Goal: Book appointment/travel/reservation

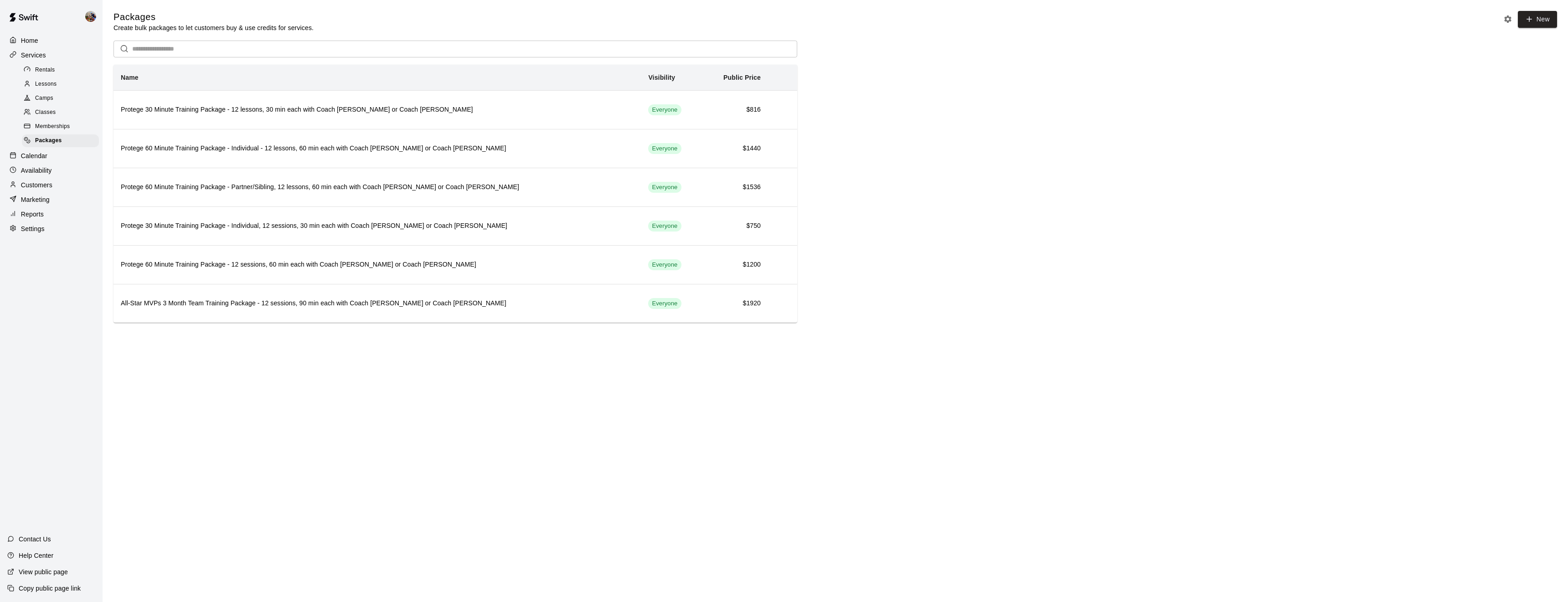
click at [63, 128] on span "Memberships" at bounding box center [52, 127] width 35 height 9
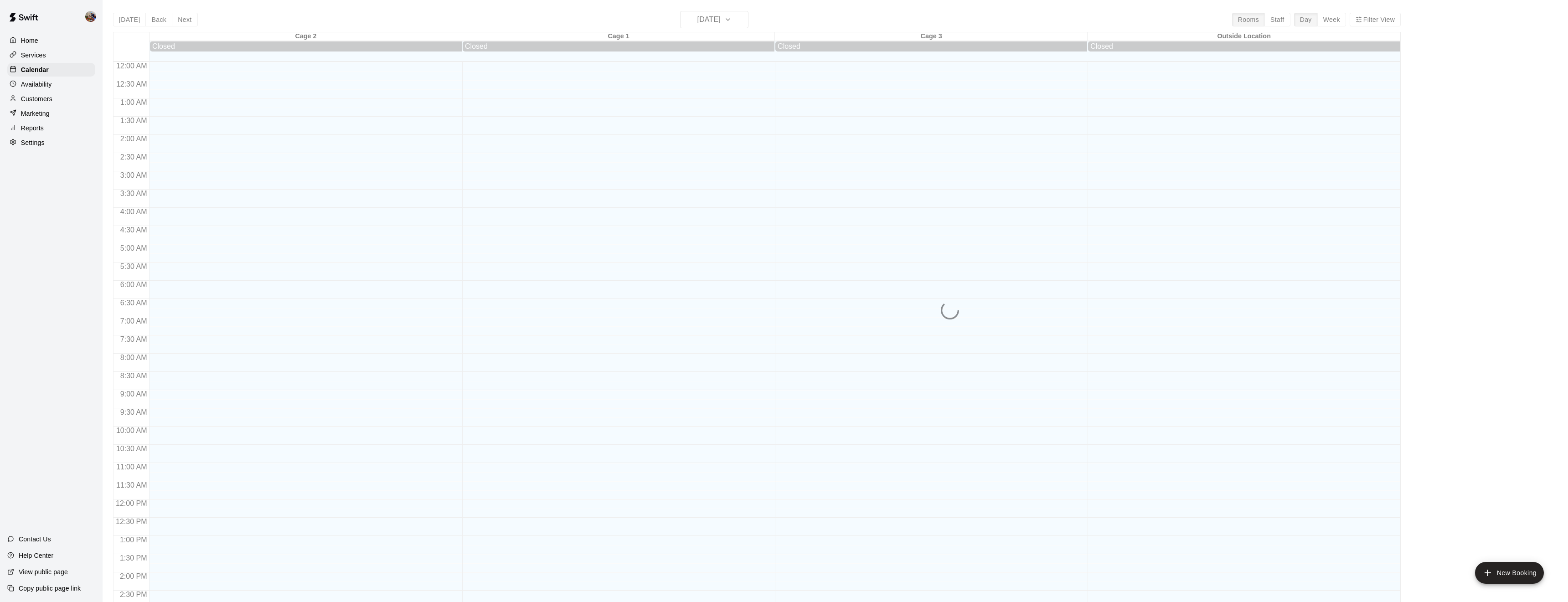
scroll to position [296, 0]
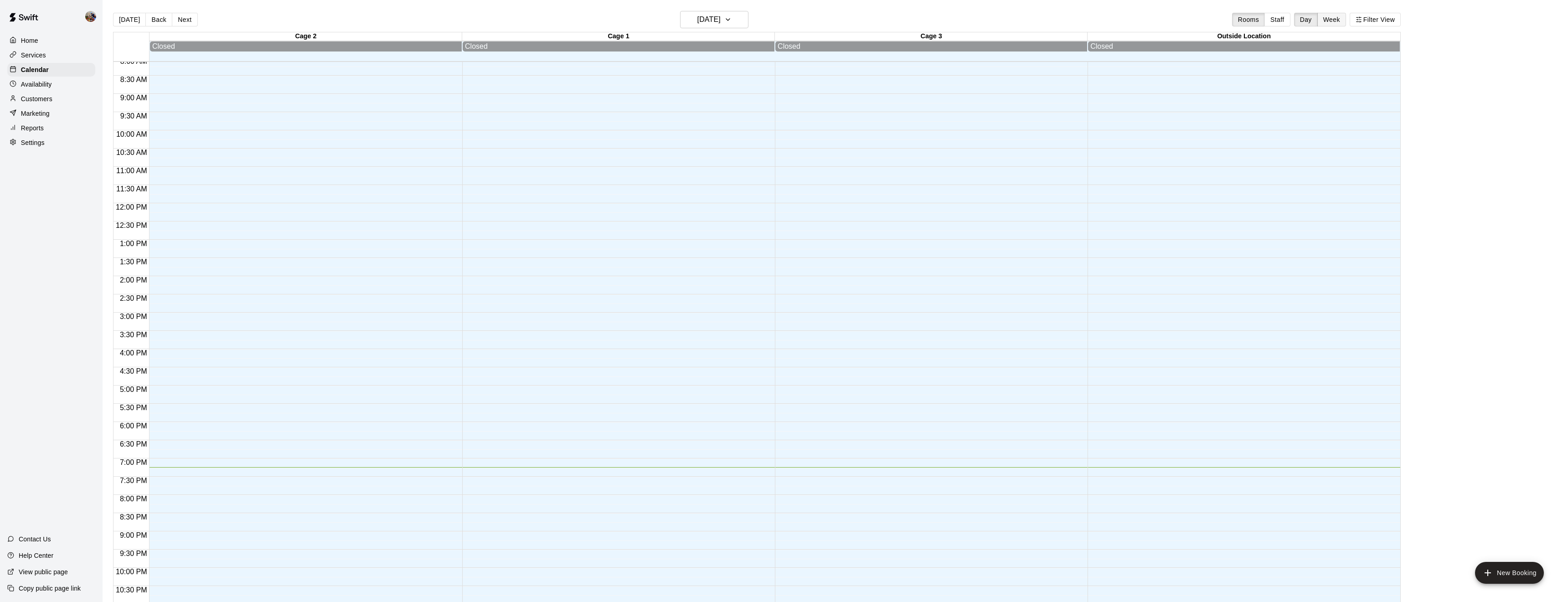
click at [1332, 24] on button "Week" at bounding box center [1331, 19] width 29 height 13
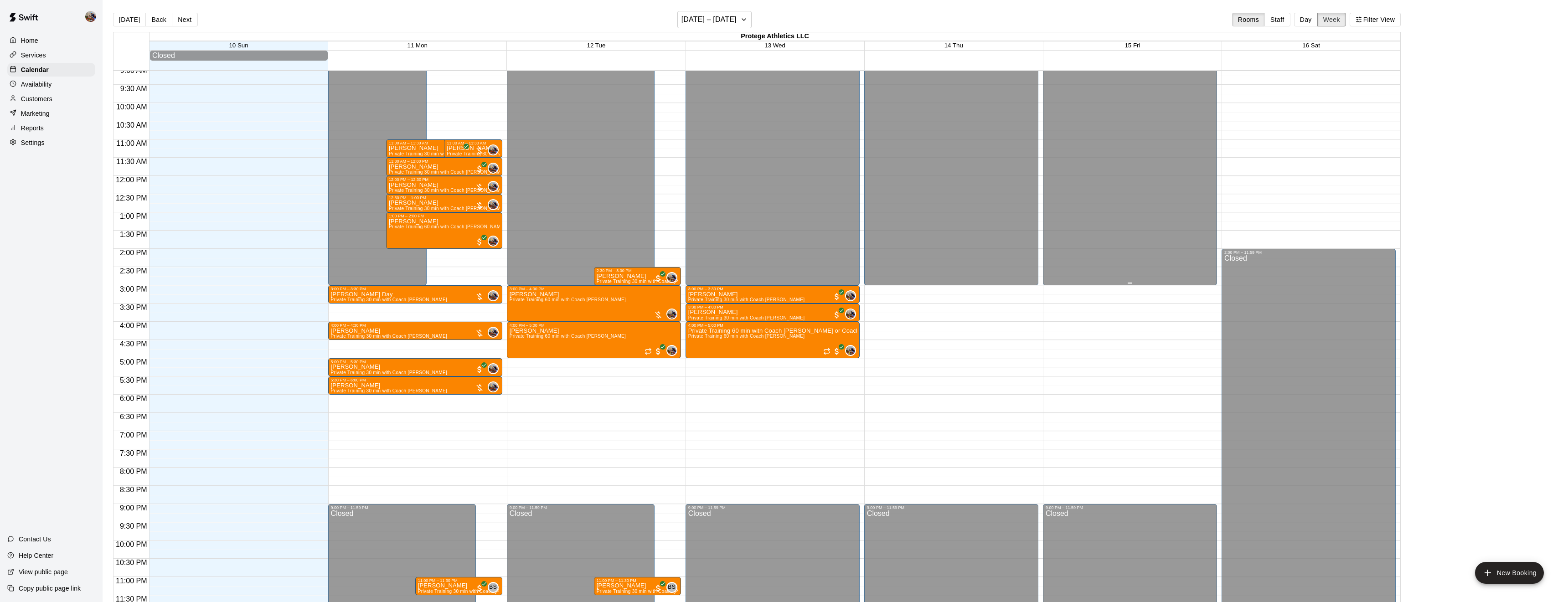
scroll to position [335, 0]
click at [700, 335] on icon "edit" at bounding box center [698, 336] width 11 height 11
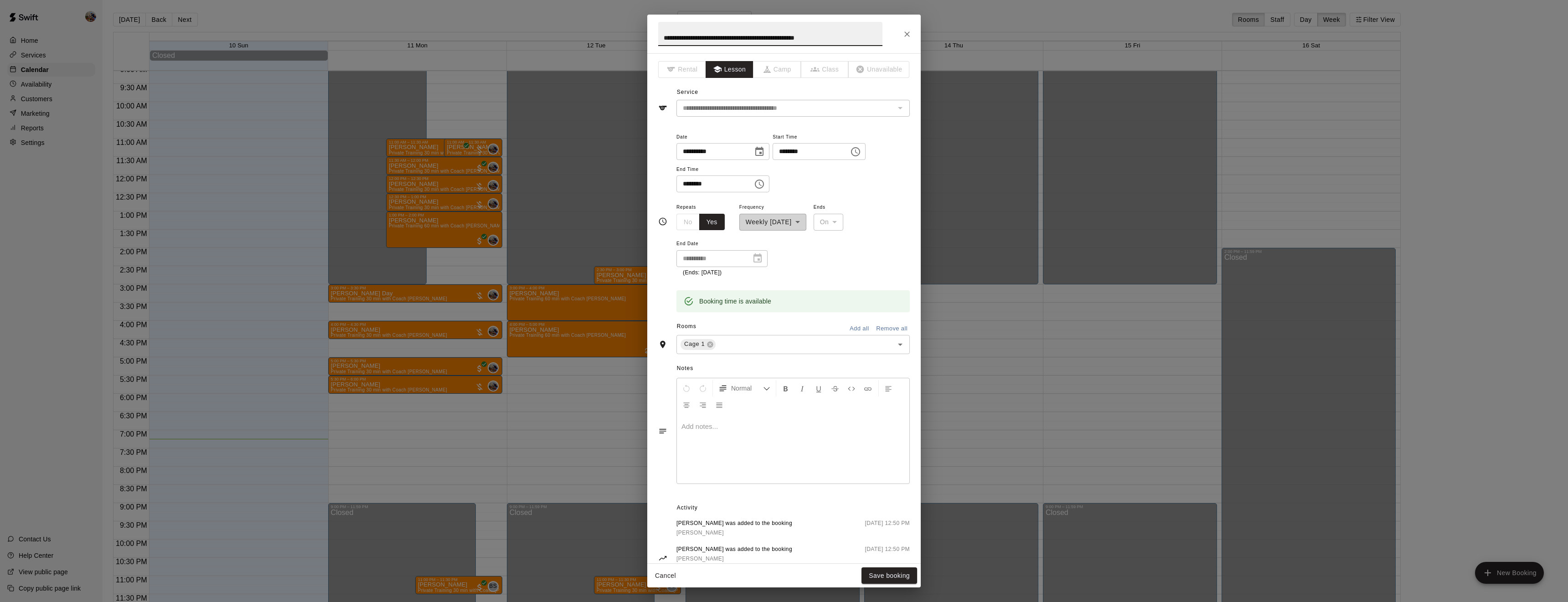
click at [763, 150] on icon "Choose date, selected date is Aug 13, 2025" at bounding box center [759, 151] width 8 height 9
click at [732, 246] on button "12" at bounding box center [731, 247] width 16 height 16
type input "**********"
click at [772, 160] on input "********" at bounding box center [807, 152] width 70 height 17
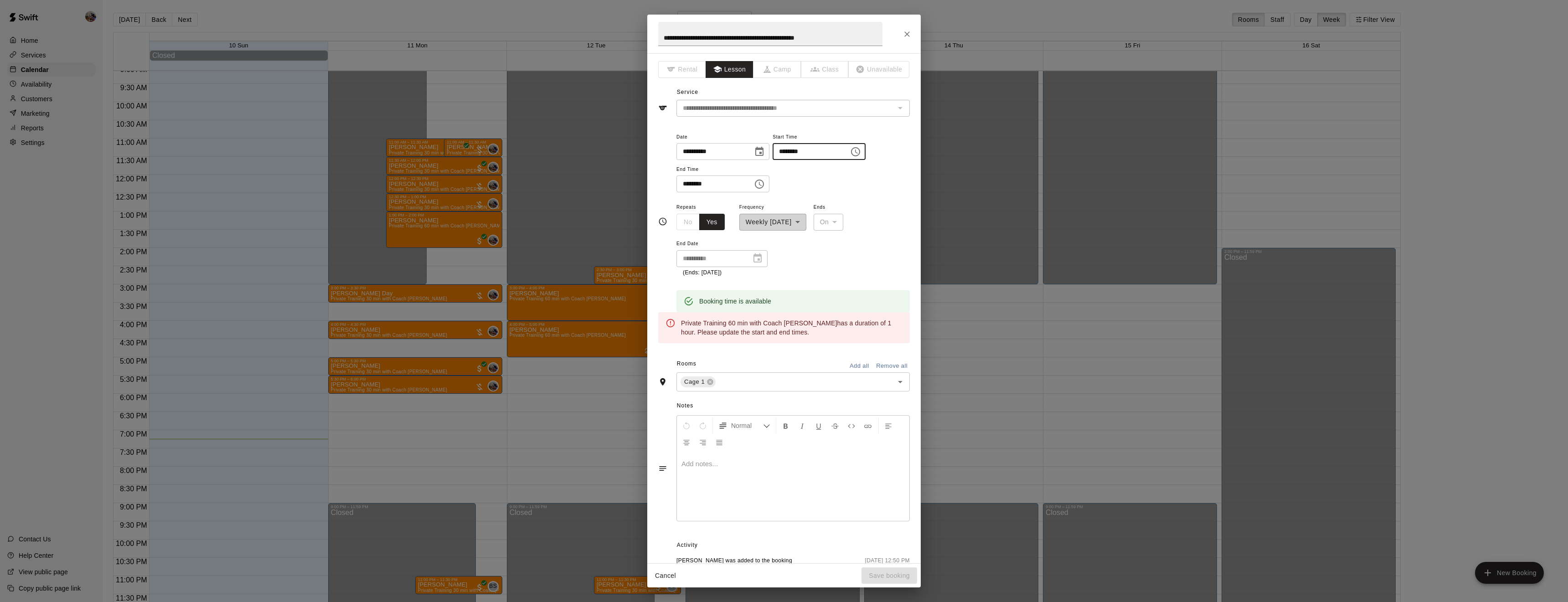
type input "********"
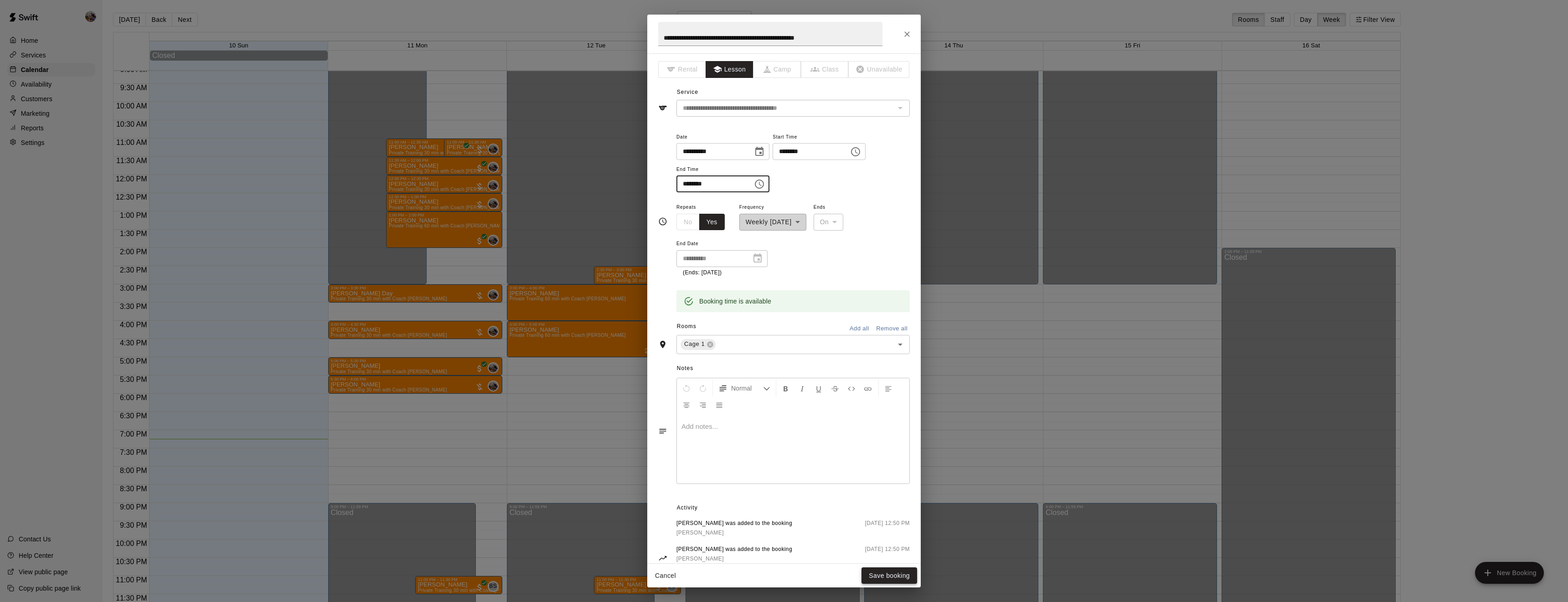
type input "********"
click at [903, 575] on button "Save booking" at bounding box center [889, 576] width 55 height 17
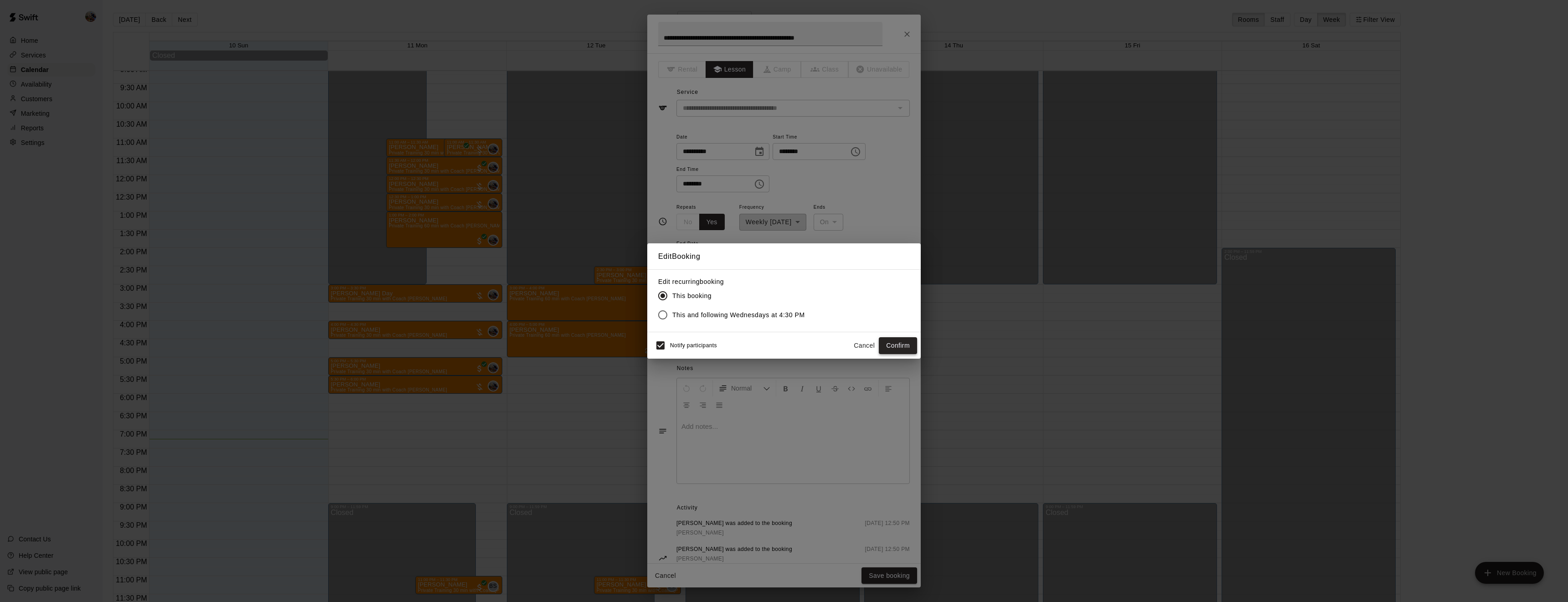
click at [905, 342] on button "Confirm" at bounding box center [898, 346] width 38 height 17
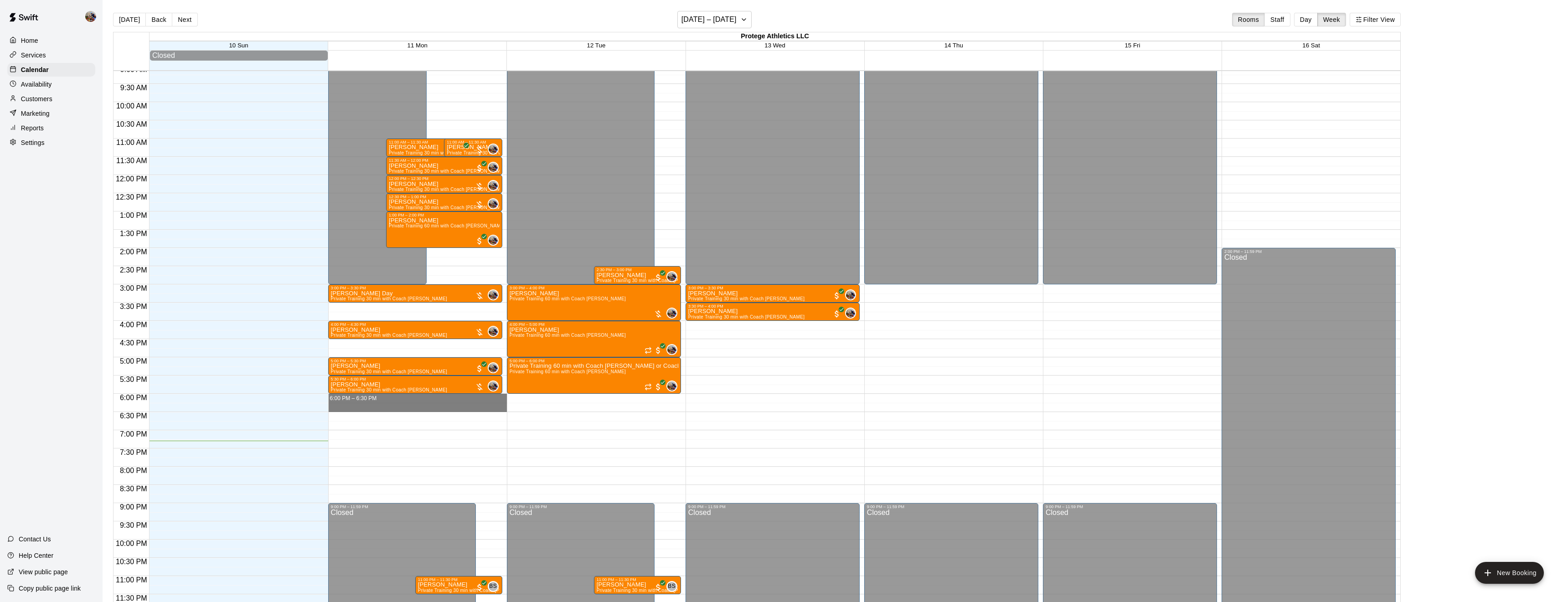
drag, startPoint x: 416, startPoint y: 401, endPoint x: 427, endPoint y: 398, distance: 11.4
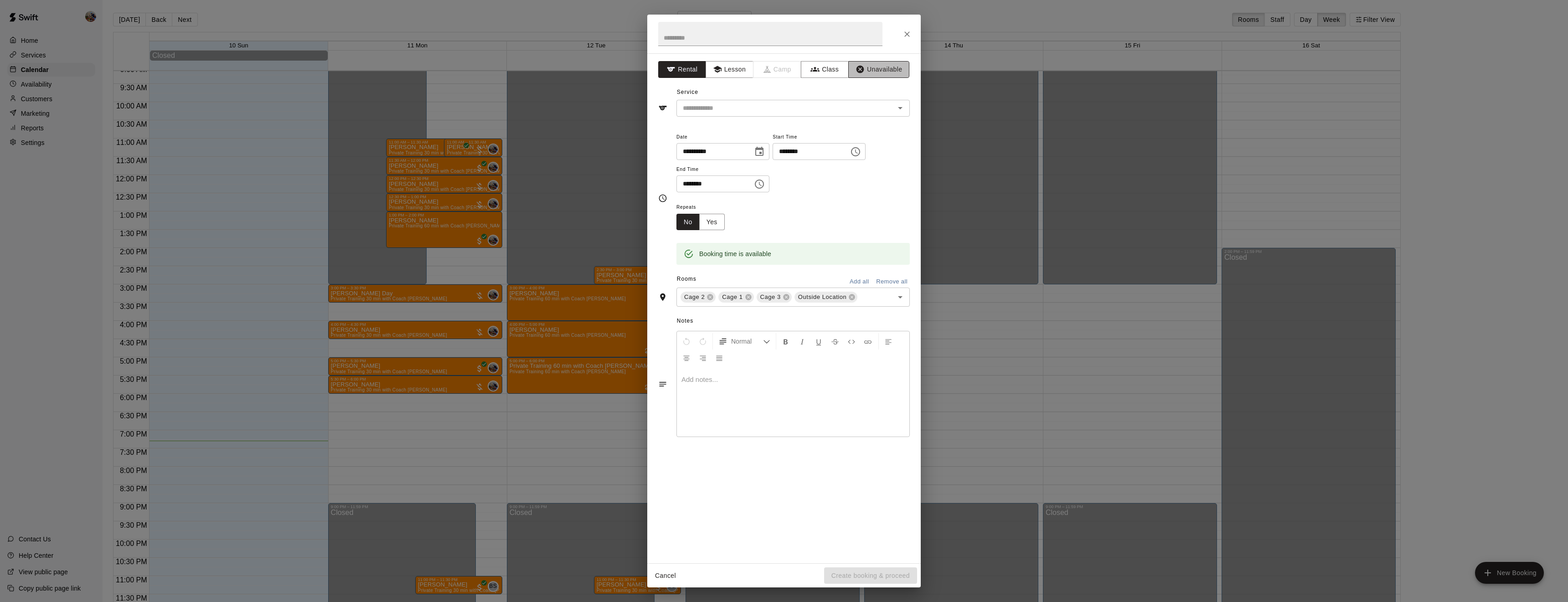
click at [882, 67] on button "Unavailable" at bounding box center [879, 69] width 61 height 17
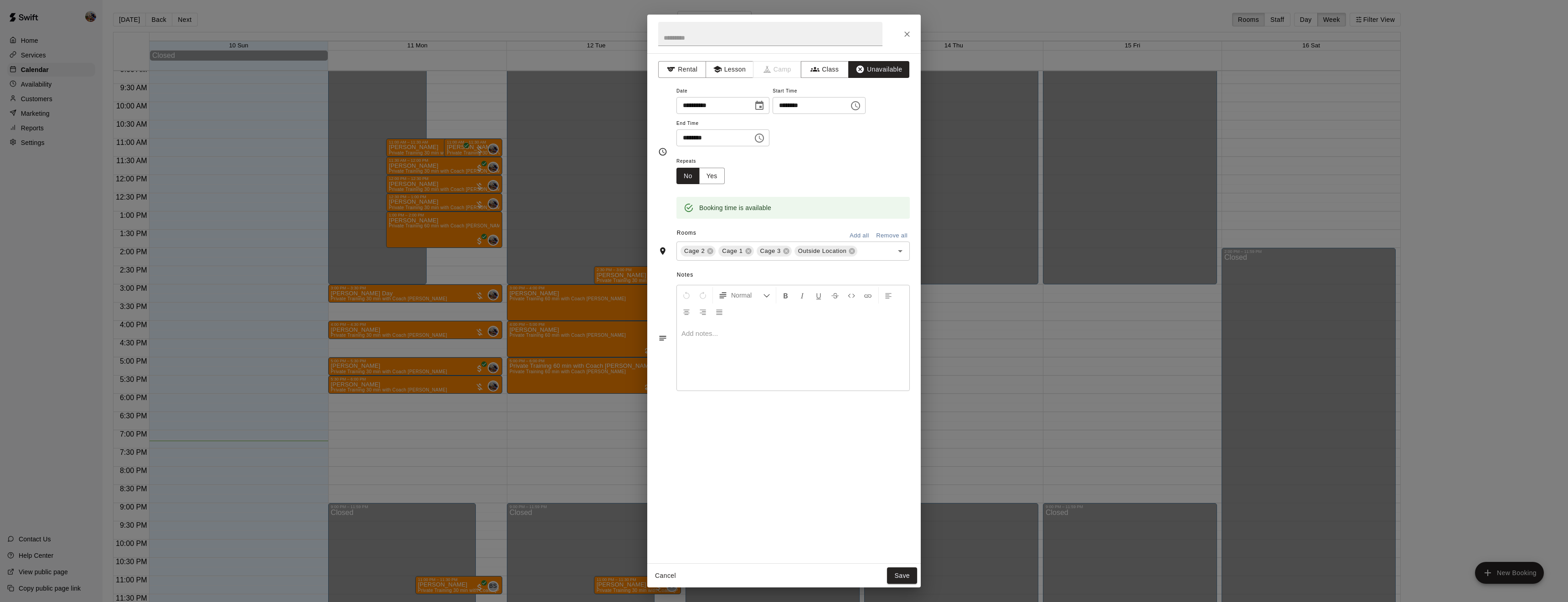
click at [765, 144] on icon "Choose time, selected time is 6:30 PM" at bounding box center [760, 138] width 11 height 11
click at [690, 243] on li "09" at bounding box center [689, 242] width 22 height 17
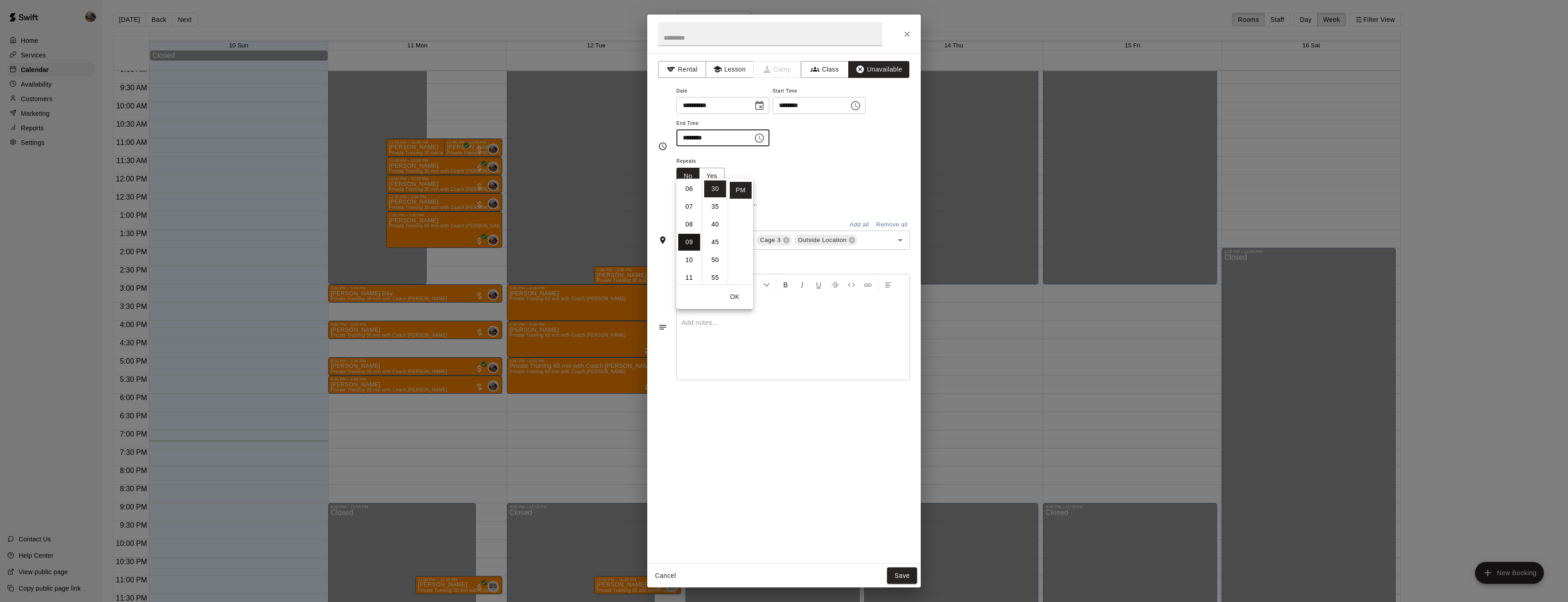
type input "********"
click at [714, 183] on li "00" at bounding box center [715, 189] width 22 height 17
type input "********"
click at [733, 297] on button "OK" at bounding box center [735, 297] width 29 height 17
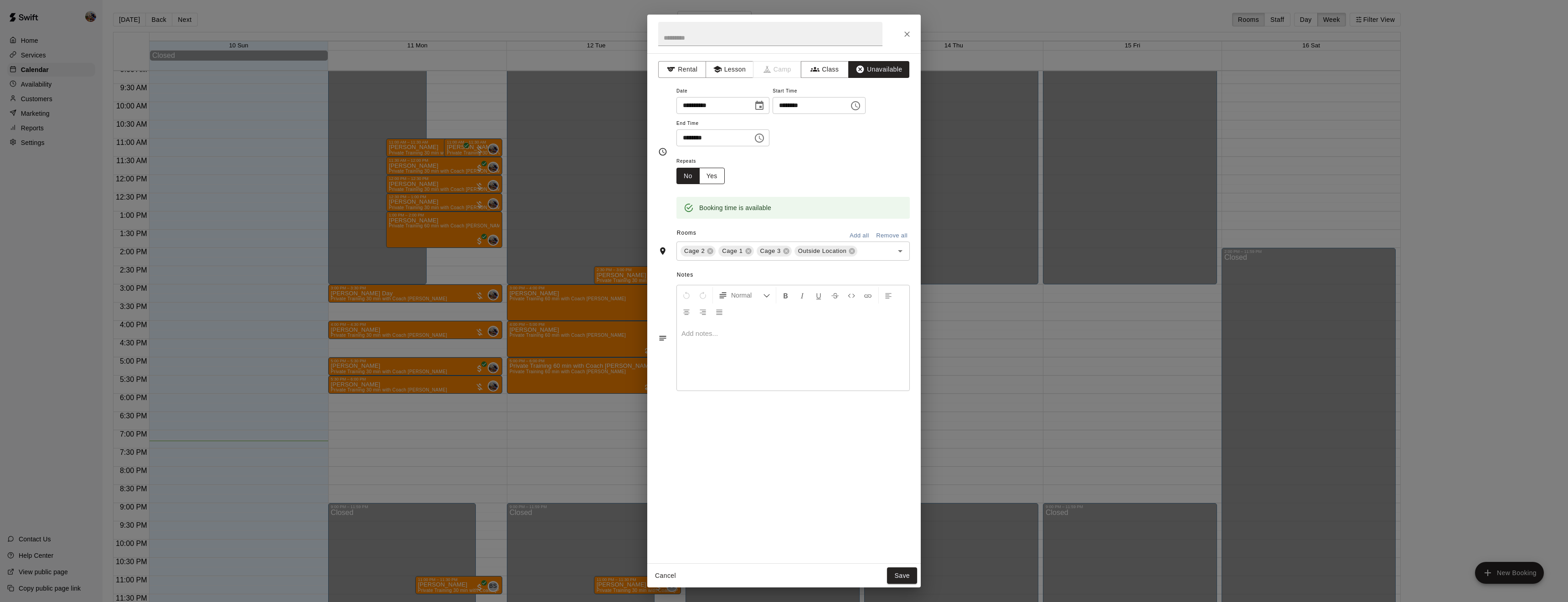
click at [717, 184] on button "Yes" at bounding box center [712, 177] width 26 height 17
click at [783, 211] on body "Home Services Calendar Availability Customers Marketing Reports Settings Contac…" at bounding box center [784, 308] width 1568 height 617
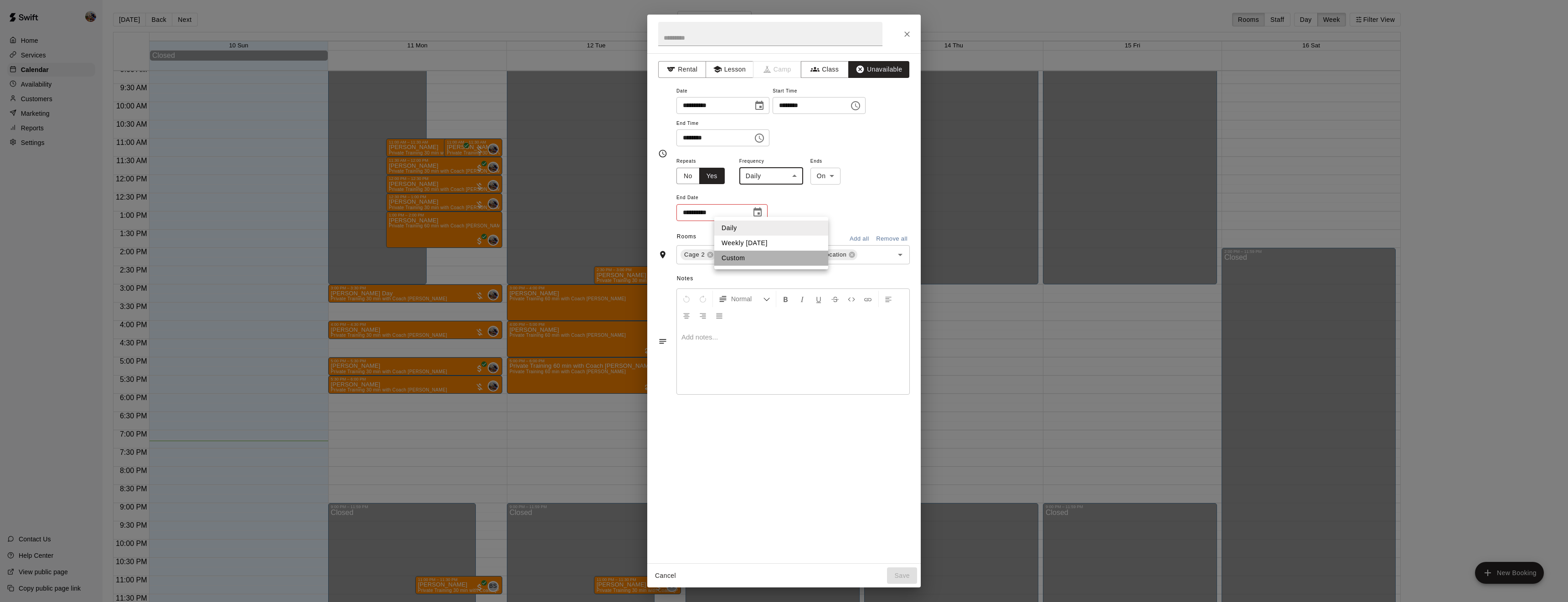
click at [749, 254] on li "Custom" at bounding box center [771, 258] width 114 height 15
type input "******"
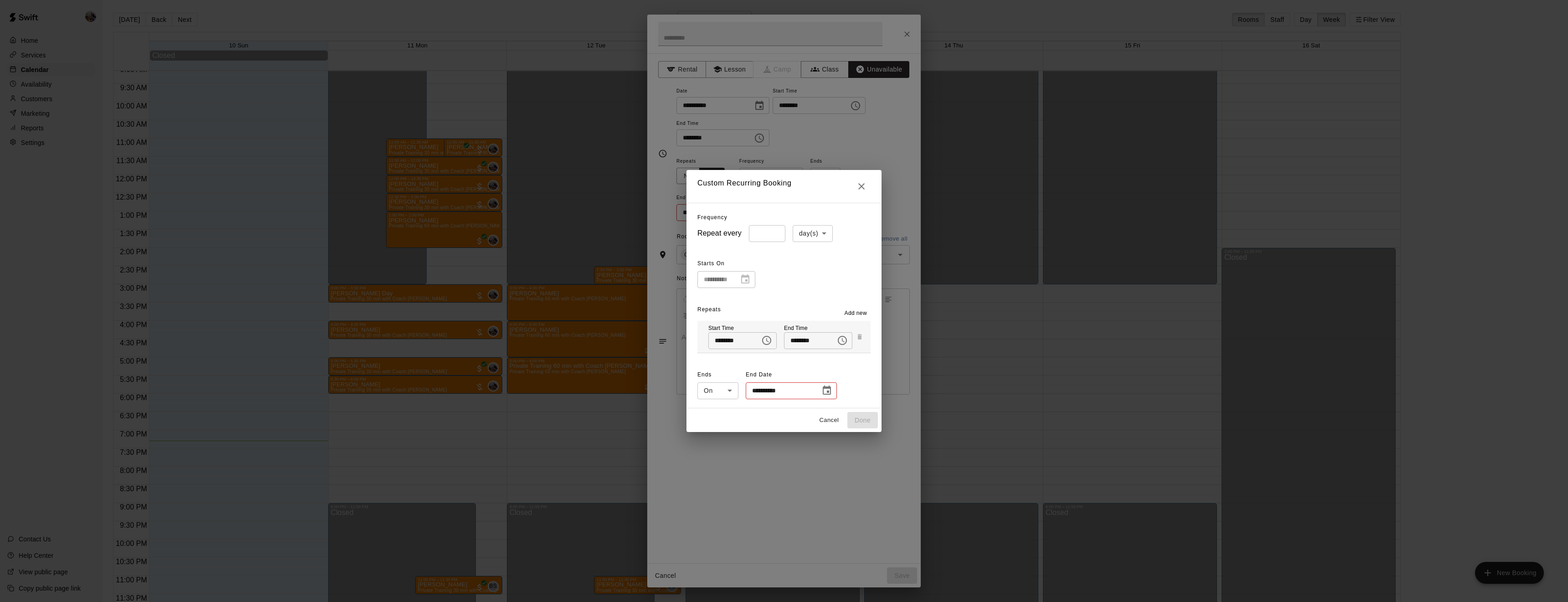
click at [824, 386] on icon "Choose date" at bounding box center [827, 390] width 8 height 9
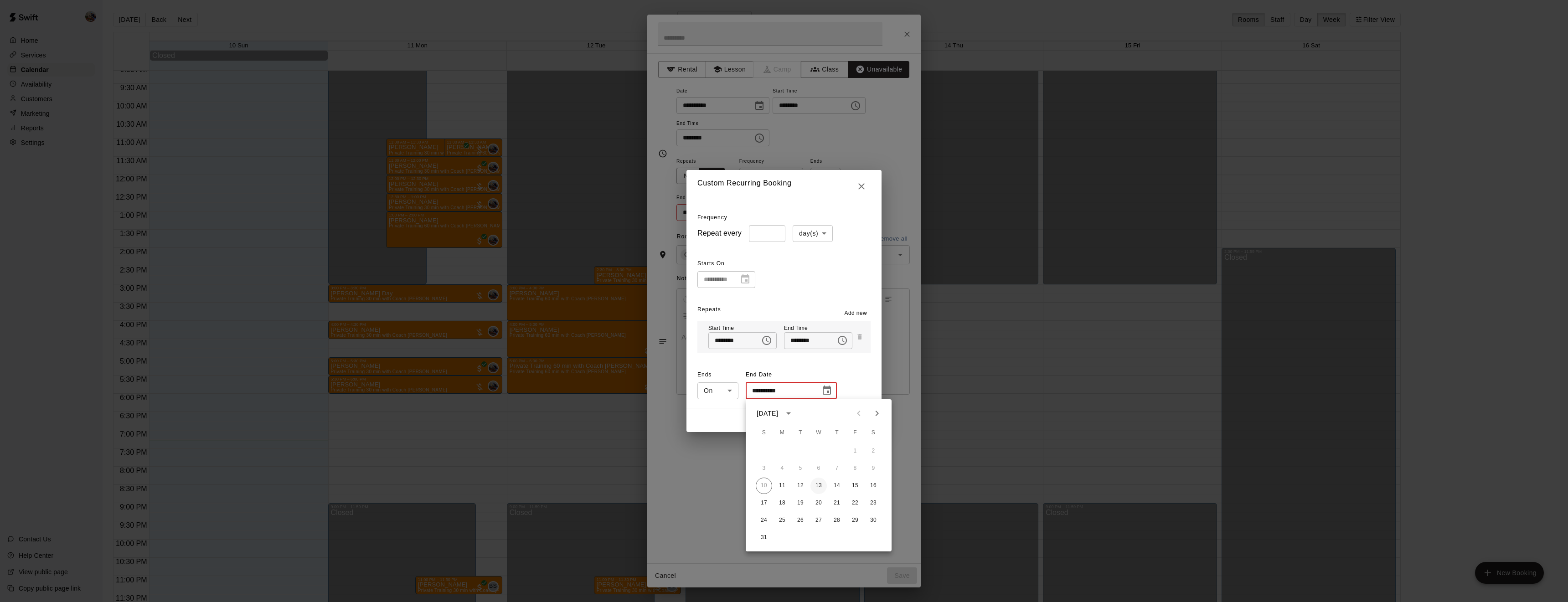
click at [819, 487] on button "13" at bounding box center [818, 486] width 16 height 16
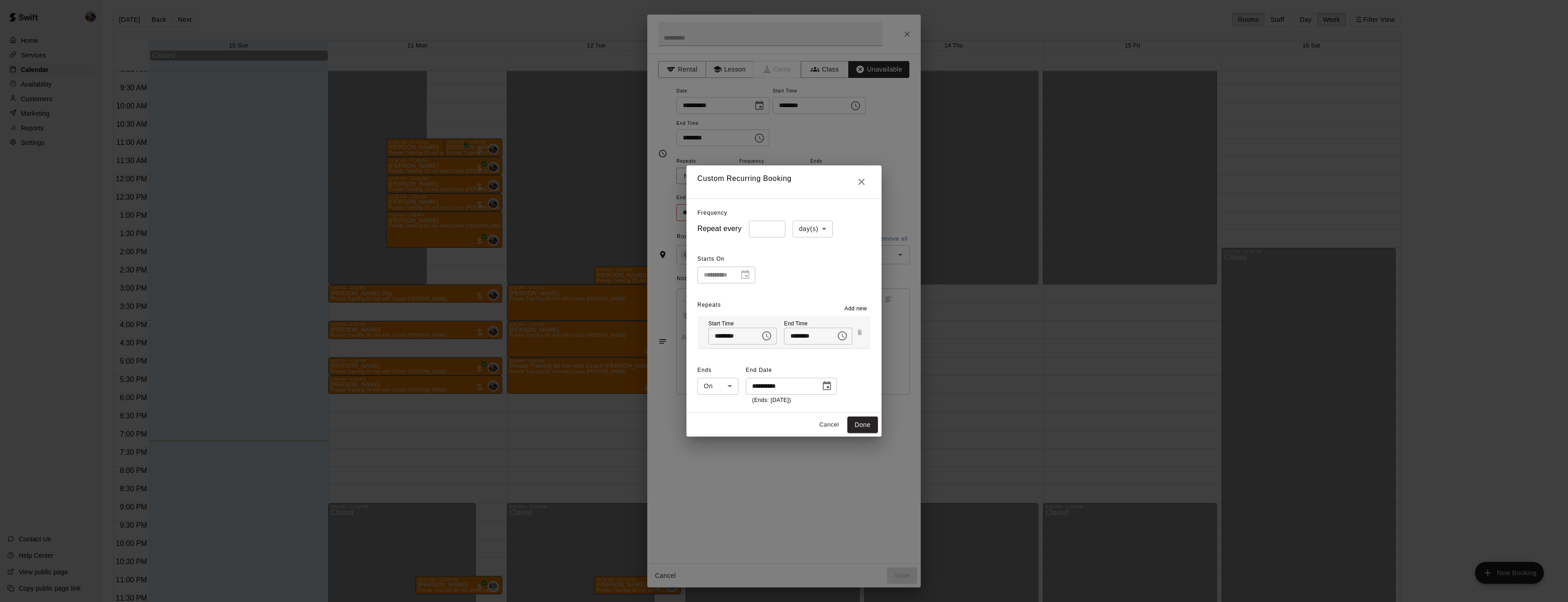
type input "**********"
click at [856, 417] on button "Done" at bounding box center [863, 425] width 30 height 17
type input "*****"
type input "**********"
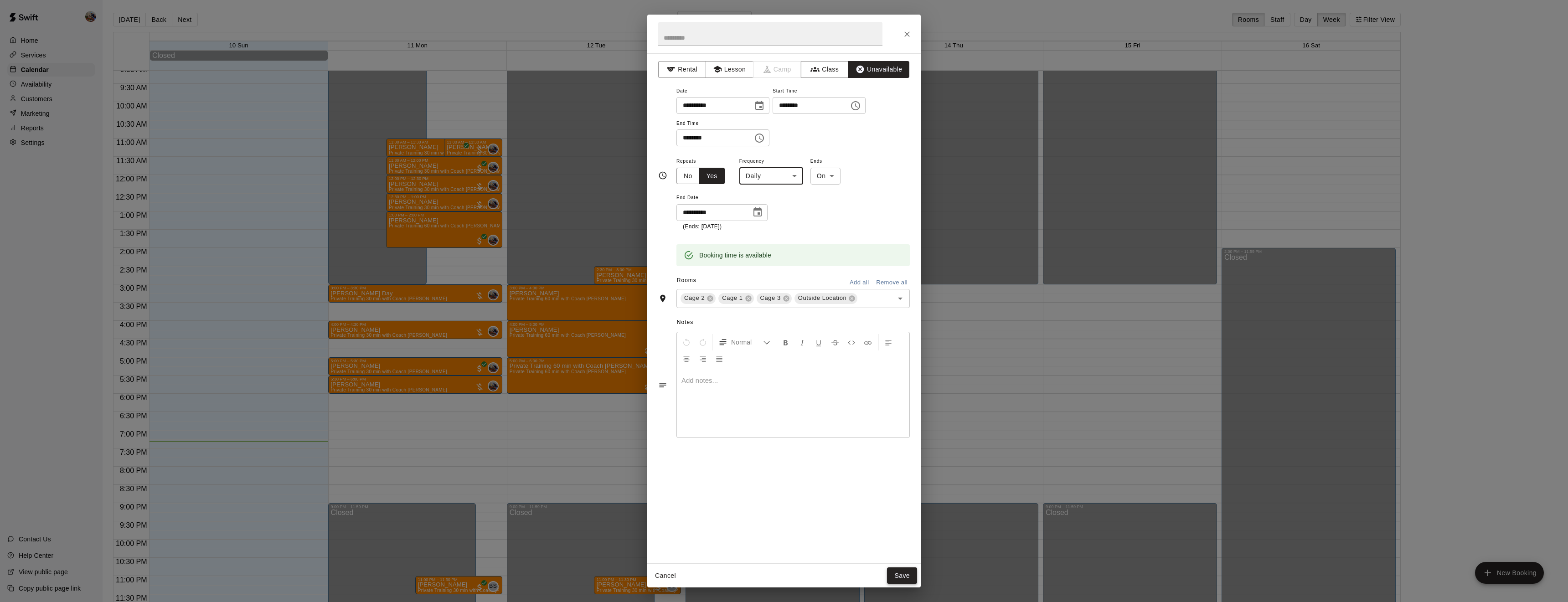
click at [903, 575] on button "Save" at bounding box center [901, 576] width 30 height 17
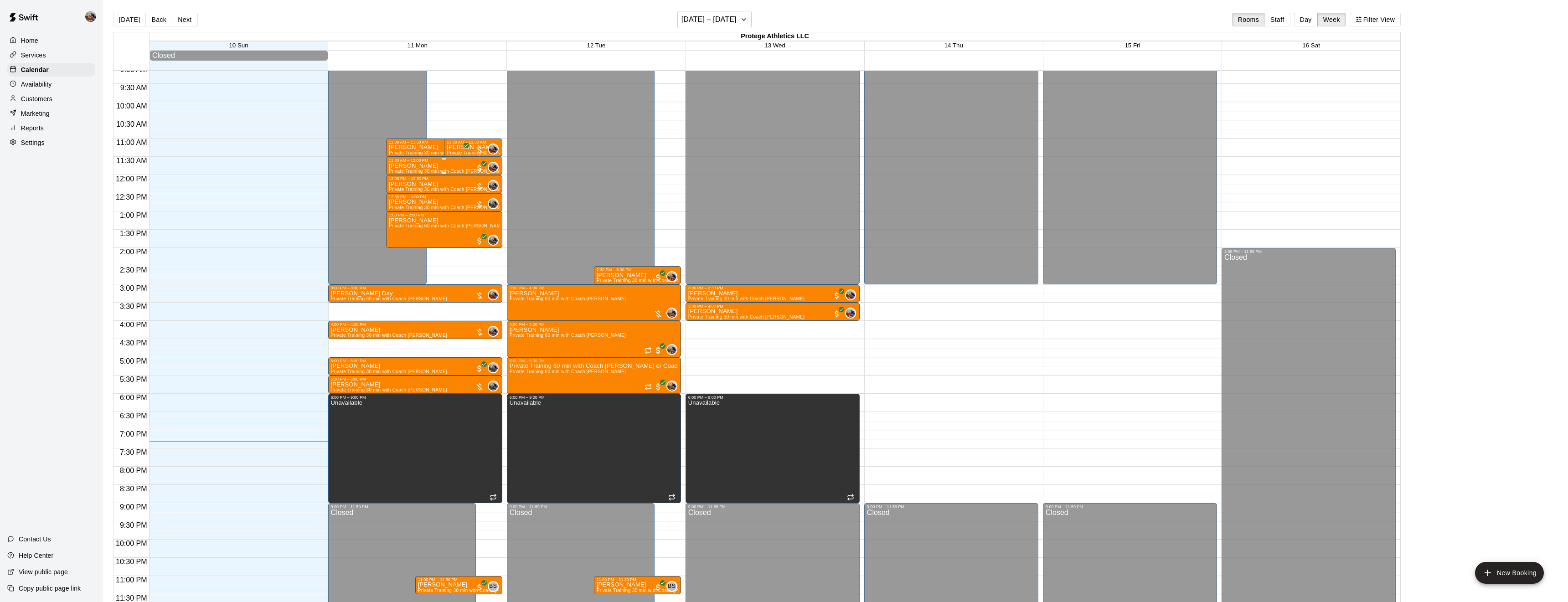
click at [449, 161] on div "11:30 AM – 12:00 PM" at bounding box center [444, 160] width 111 height 4
click at [400, 186] on img "edit" at bounding box center [397, 189] width 10 height 10
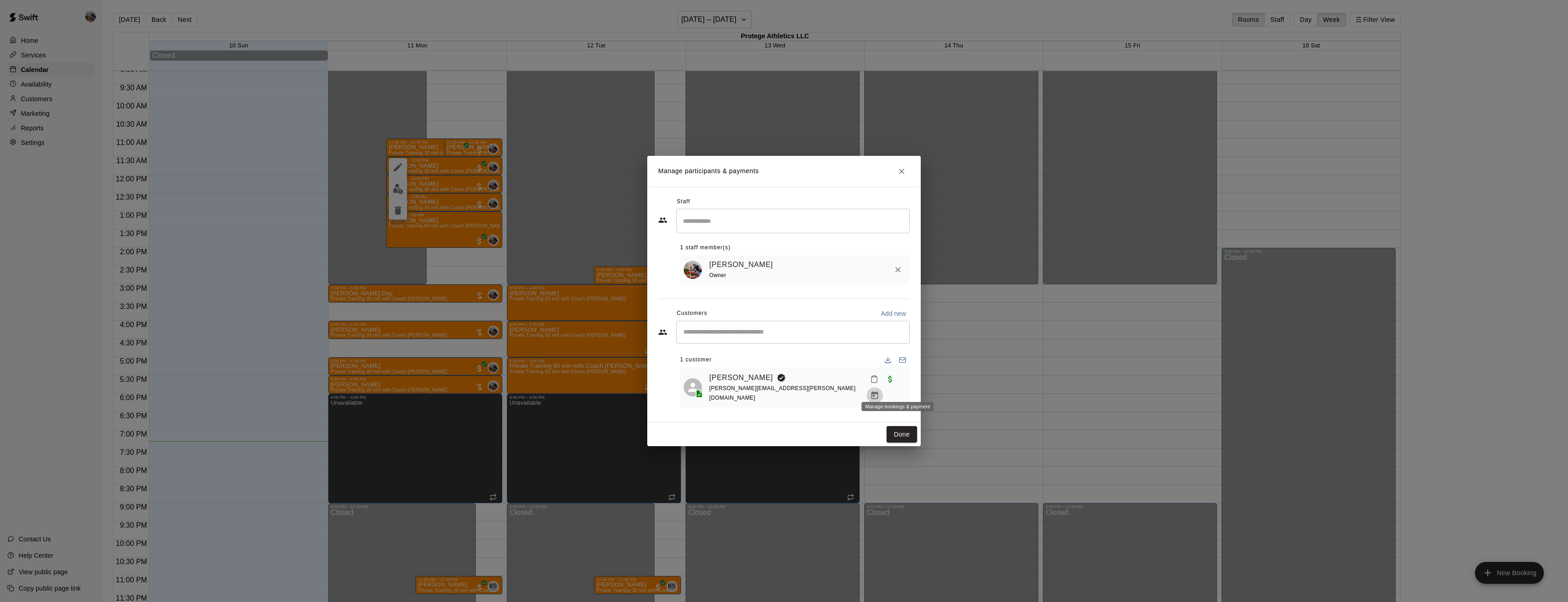
click at [878, 391] on icon "Manage bookings & payment" at bounding box center [875, 395] width 7 height 8
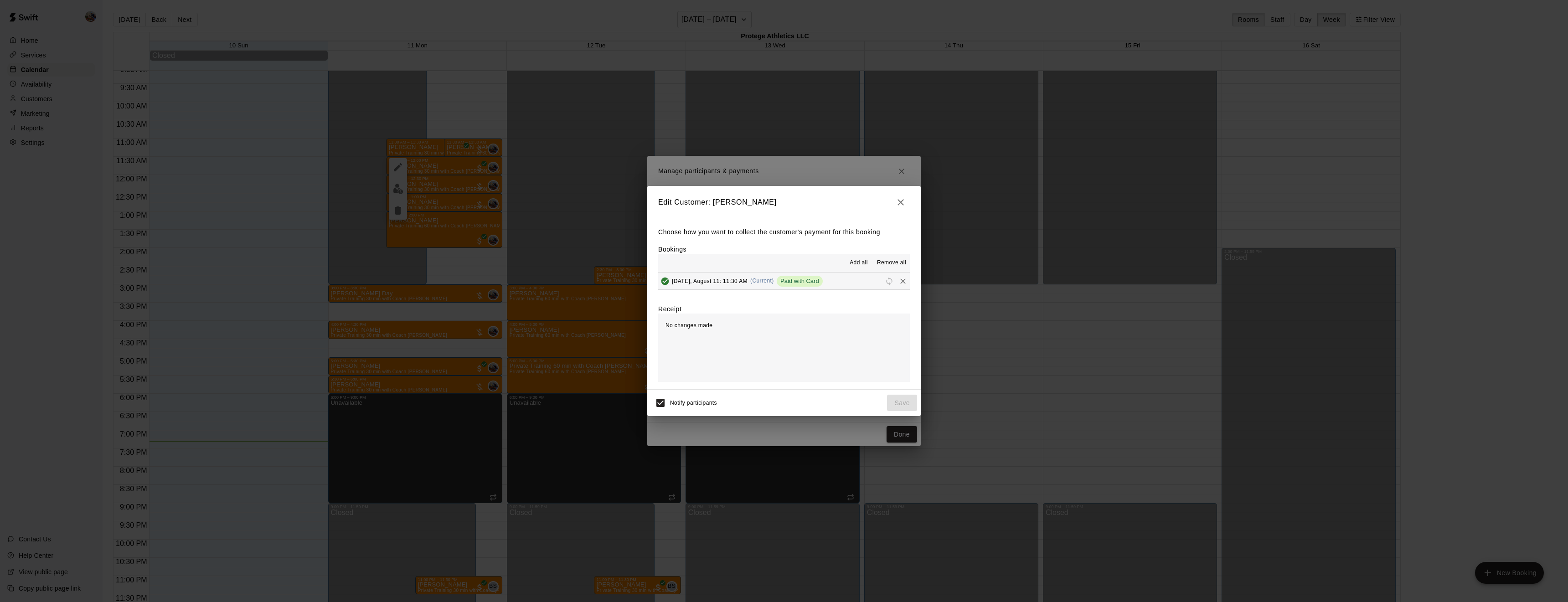
click at [906, 205] on icon "button" at bounding box center [901, 202] width 11 height 11
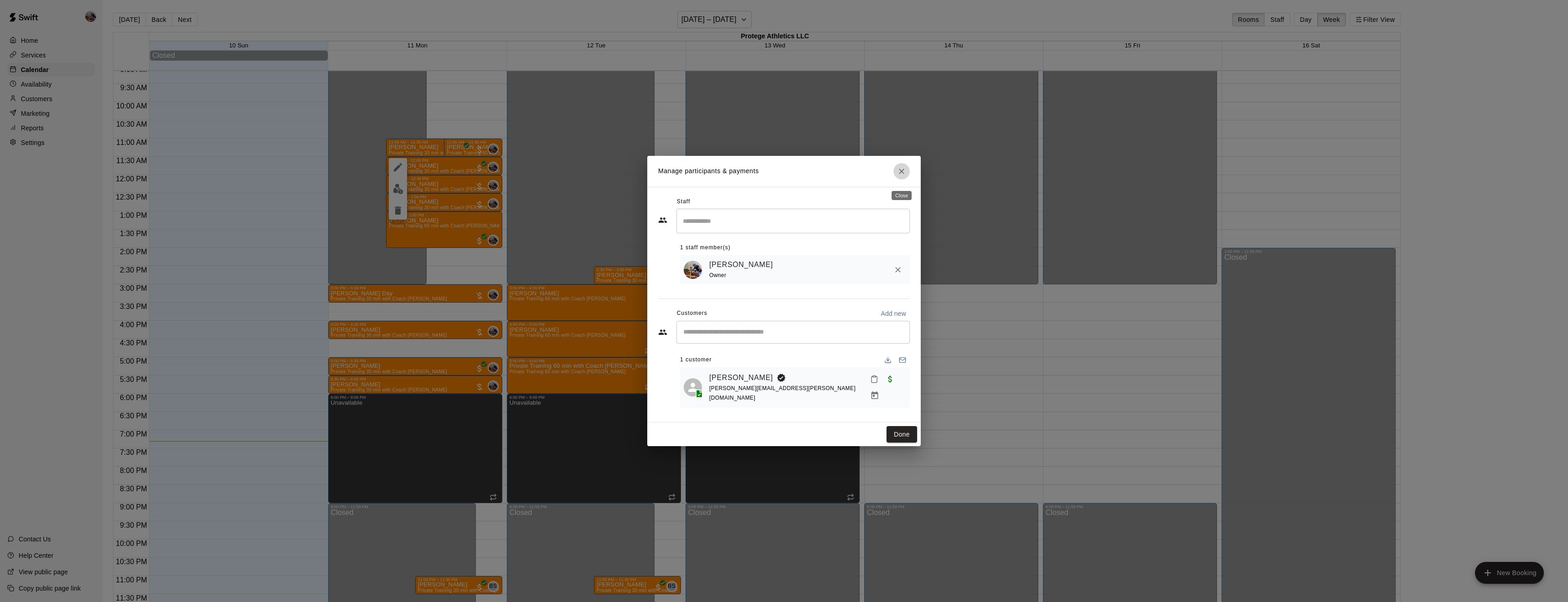
click at [900, 176] on icon "Close" at bounding box center [901, 171] width 9 height 9
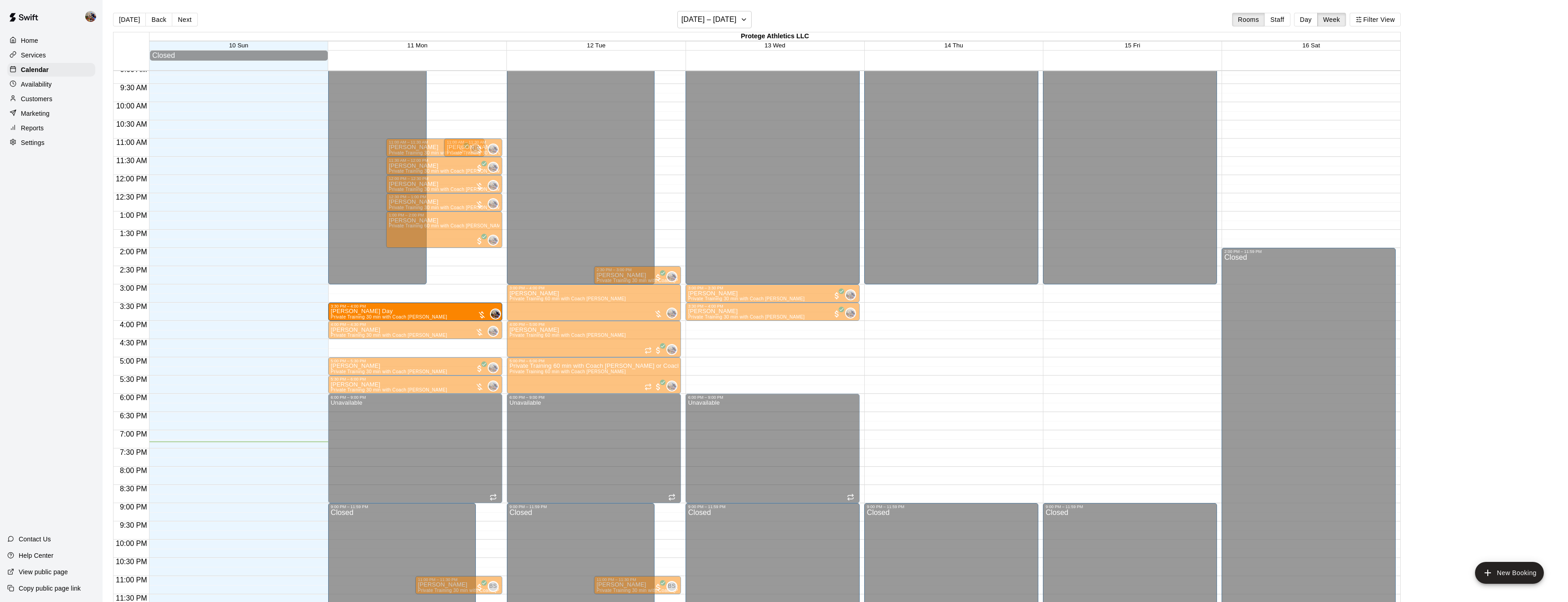
drag, startPoint x: 450, startPoint y: 292, endPoint x: 449, endPoint y: 310, distance: 18.0
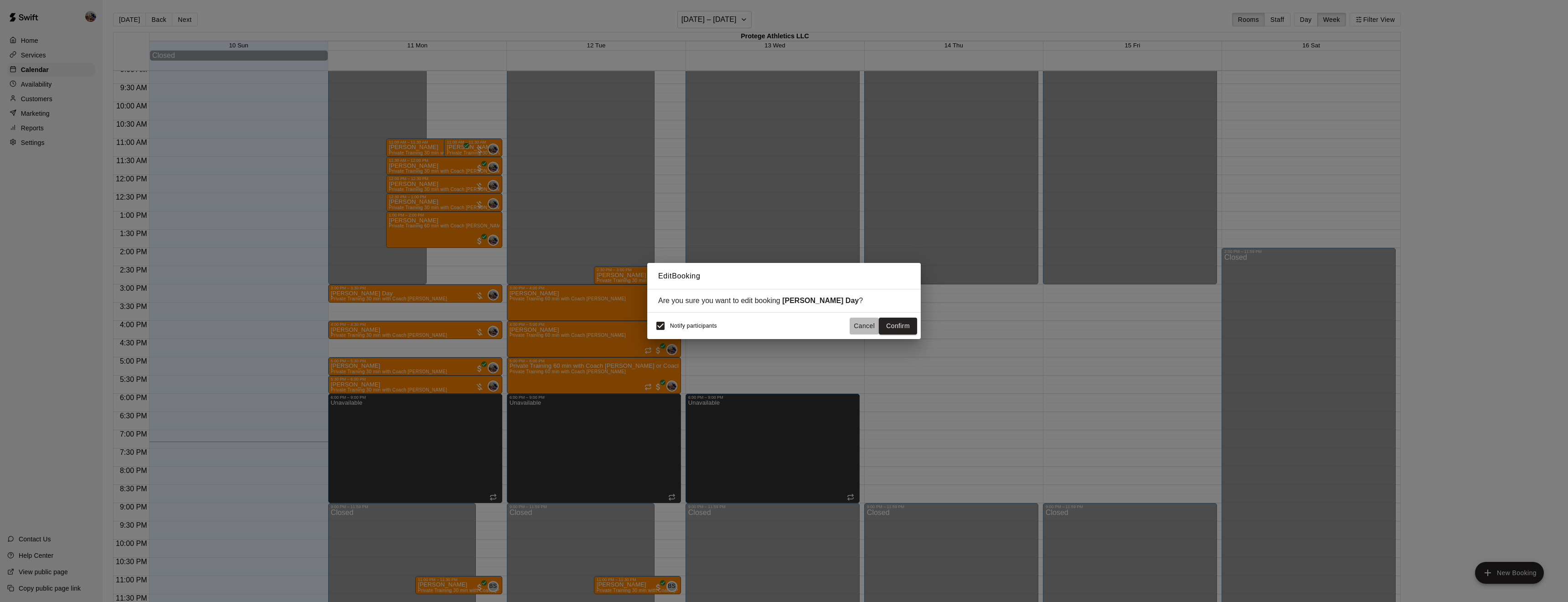
click at [861, 320] on button "Cancel" at bounding box center [864, 326] width 29 height 17
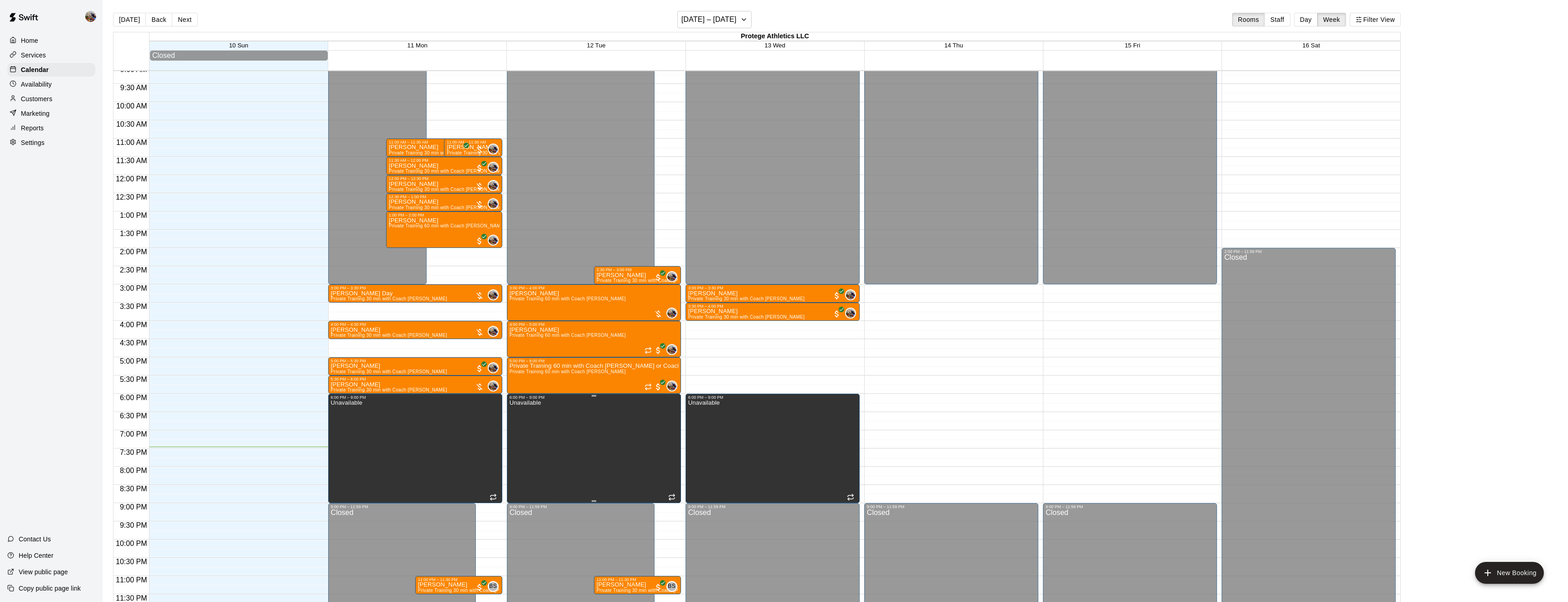
scroll to position [15, 0]
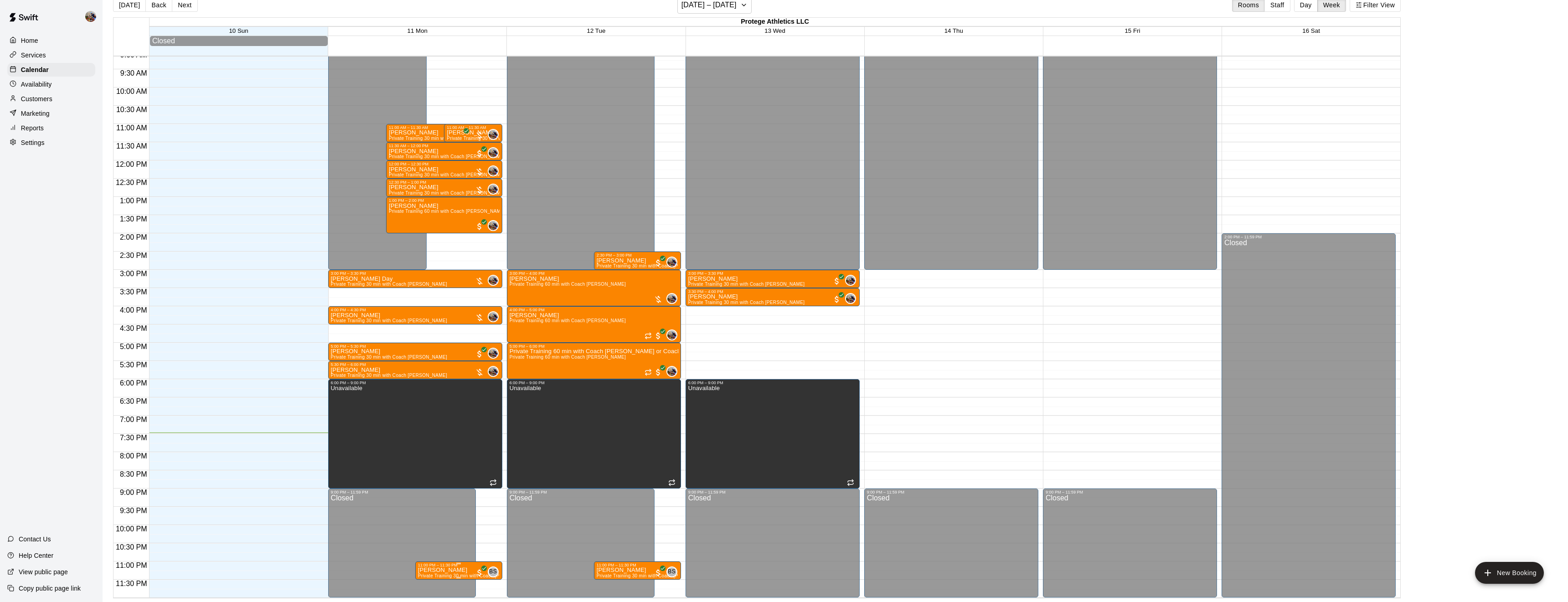
click at [459, 565] on div "11:00 PM – 11:30 PM" at bounding box center [459, 565] width 82 height 4
click at [427, 589] on icon "delete" at bounding box center [427, 586] width 6 height 8
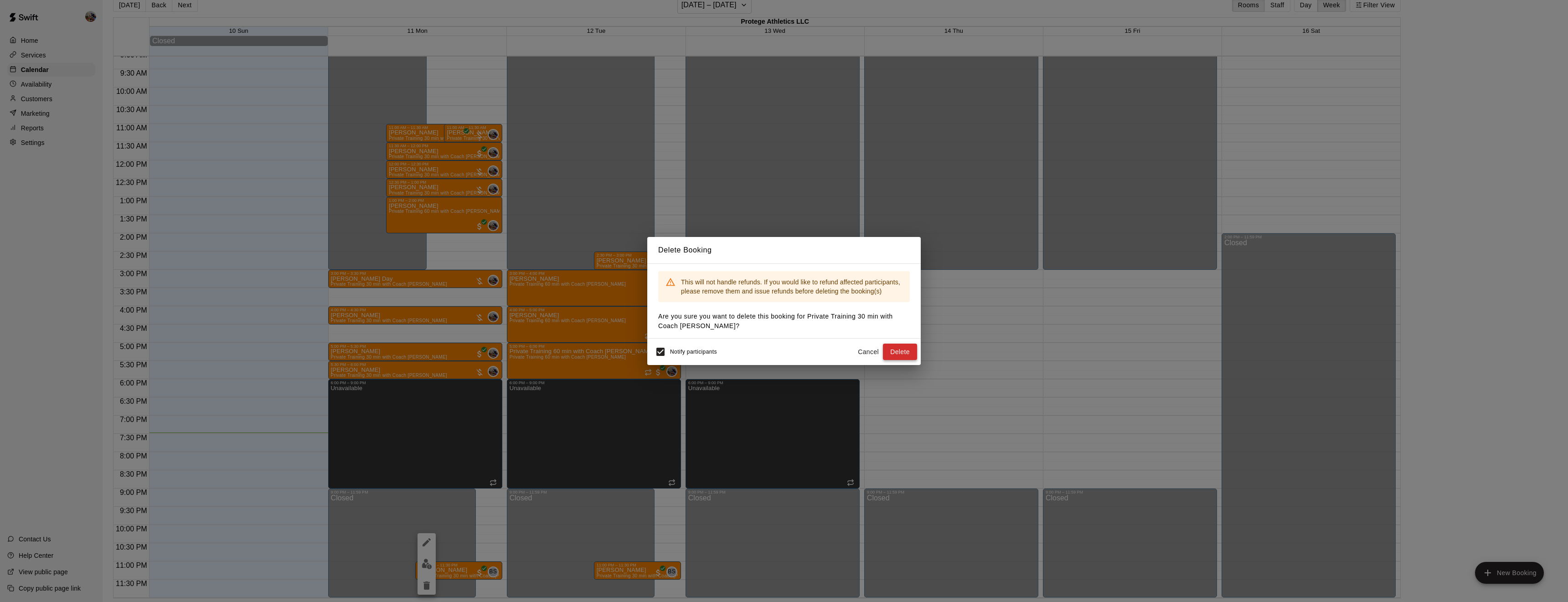
click at [902, 350] on button "Delete" at bounding box center [900, 352] width 34 height 17
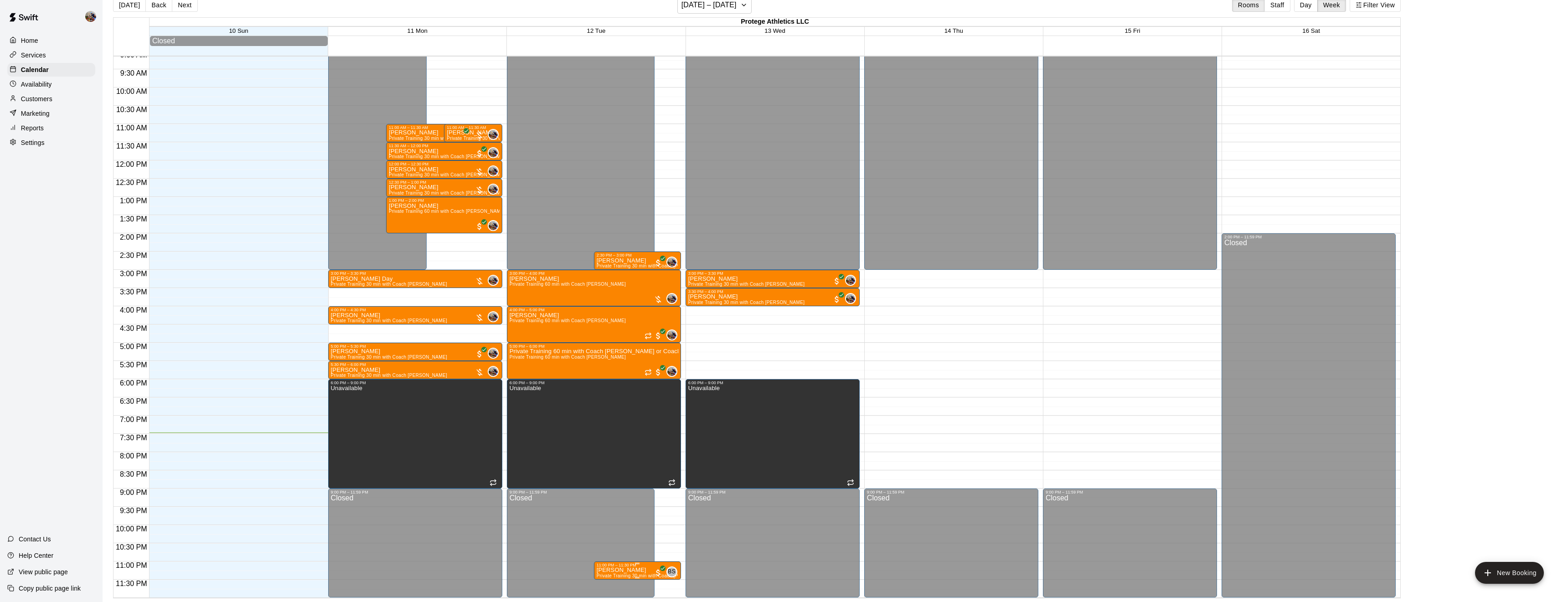
click at [626, 570] on p "[PERSON_NAME]" at bounding box center [637, 570] width 82 height 0
click at [608, 544] on icon "edit" at bounding box center [605, 542] width 11 height 11
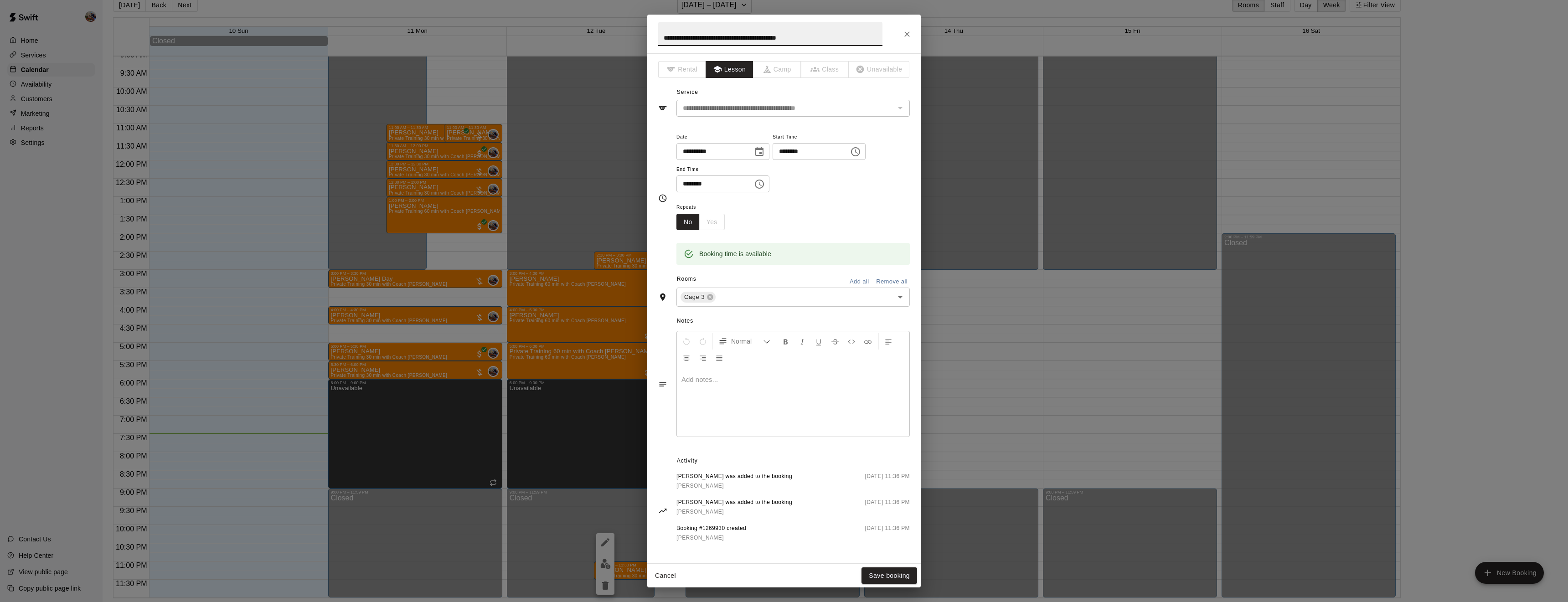
click at [772, 160] on input "********" at bounding box center [807, 152] width 70 height 17
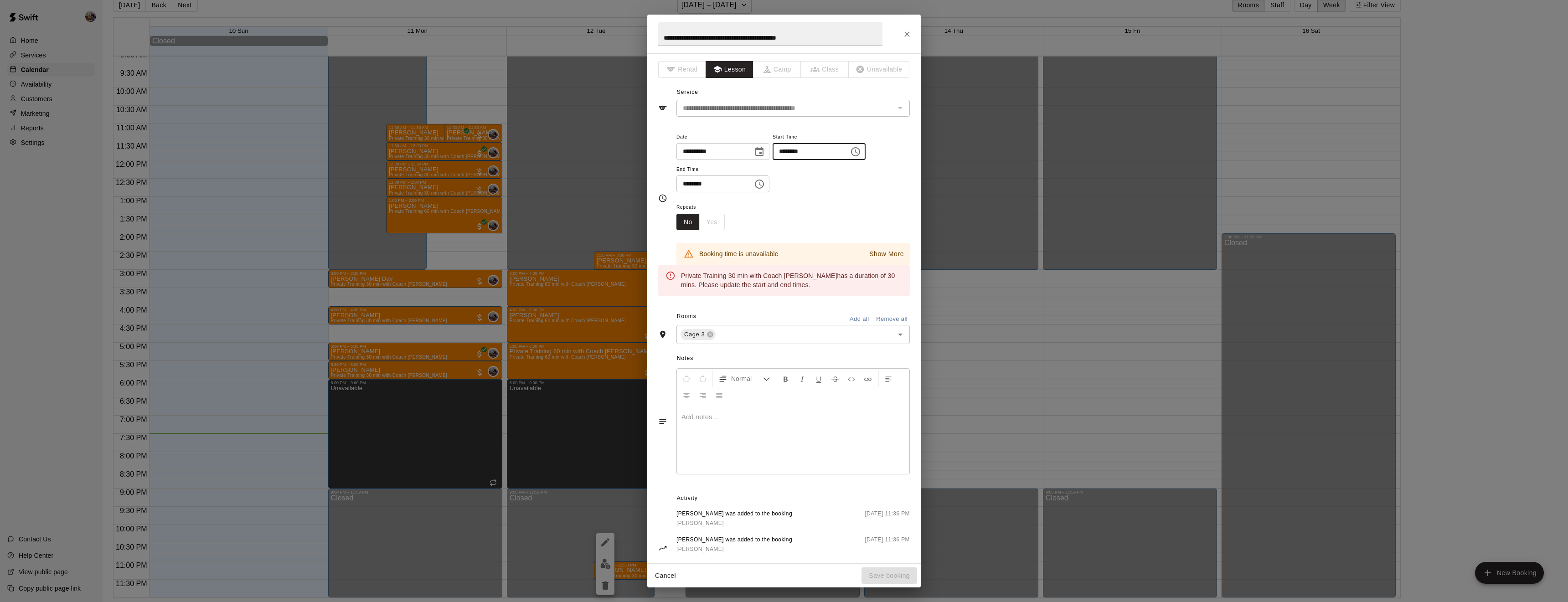
type input "********"
click at [705, 192] on input "********" at bounding box center [711, 184] width 70 height 17
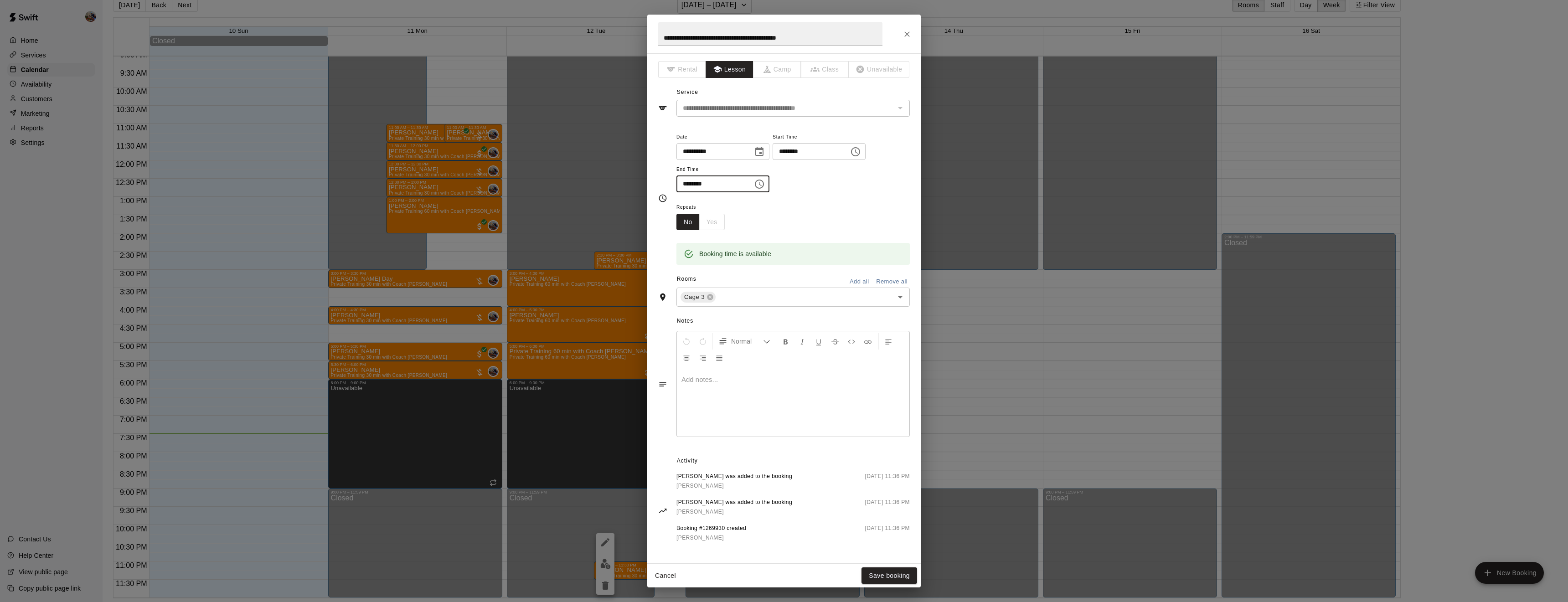
type input "********"
click at [872, 163] on div "**********" at bounding box center [793, 162] width 233 height 61
click at [881, 575] on button "Save booking" at bounding box center [889, 576] width 55 height 17
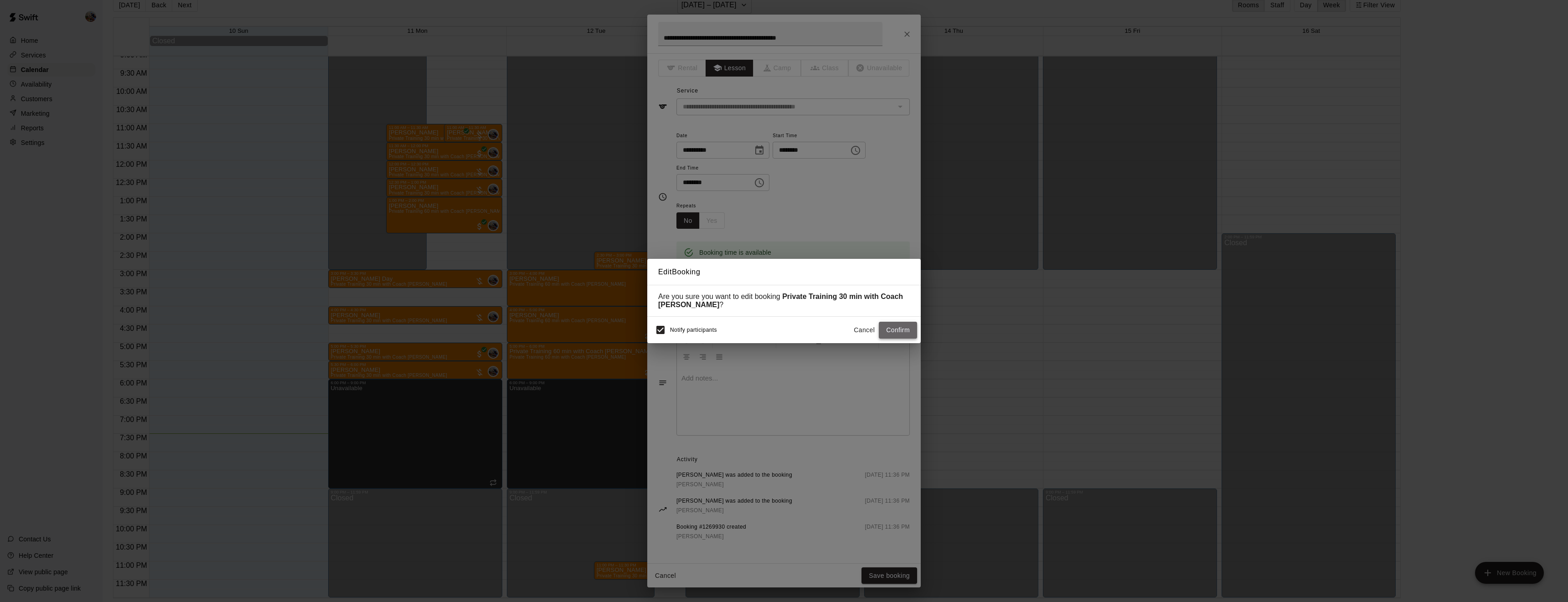
click at [908, 335] on button "Confirm" at bounding box center [898, 331] width 38 height 17
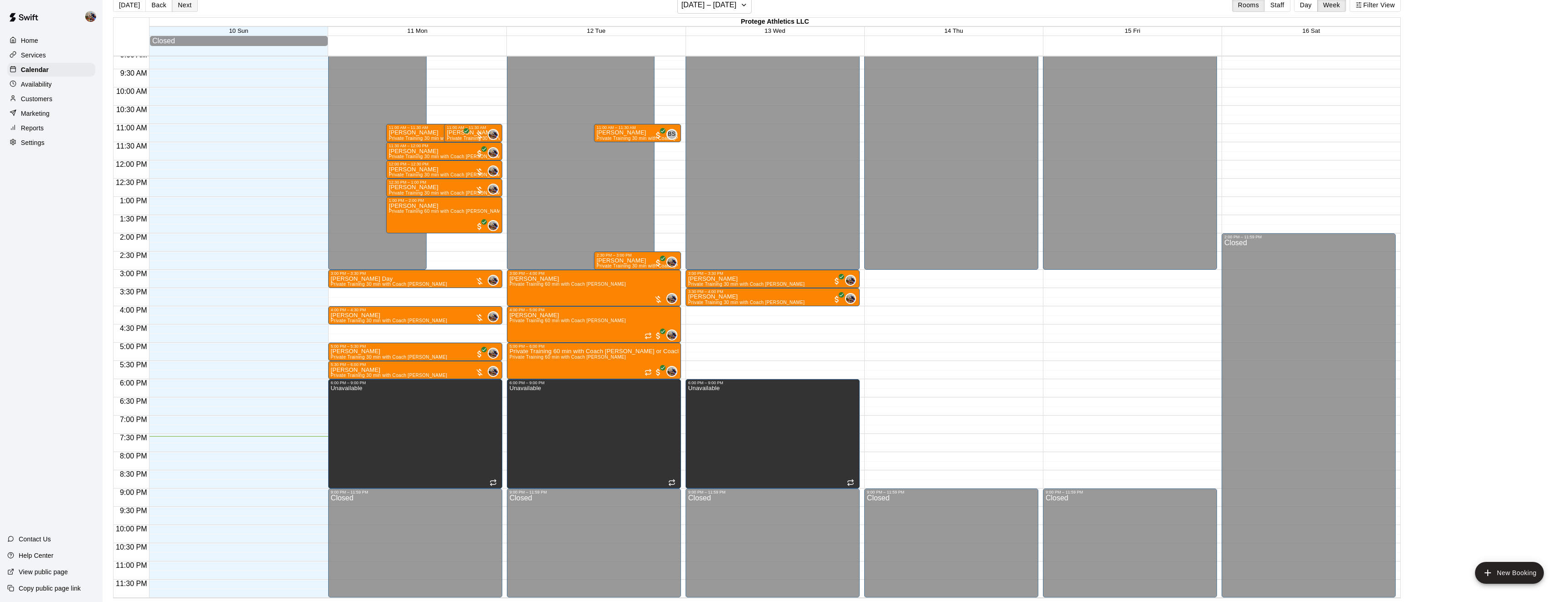
click at [179, 5] on button "Next" at bounding box center [184, 5] width 26 height 13
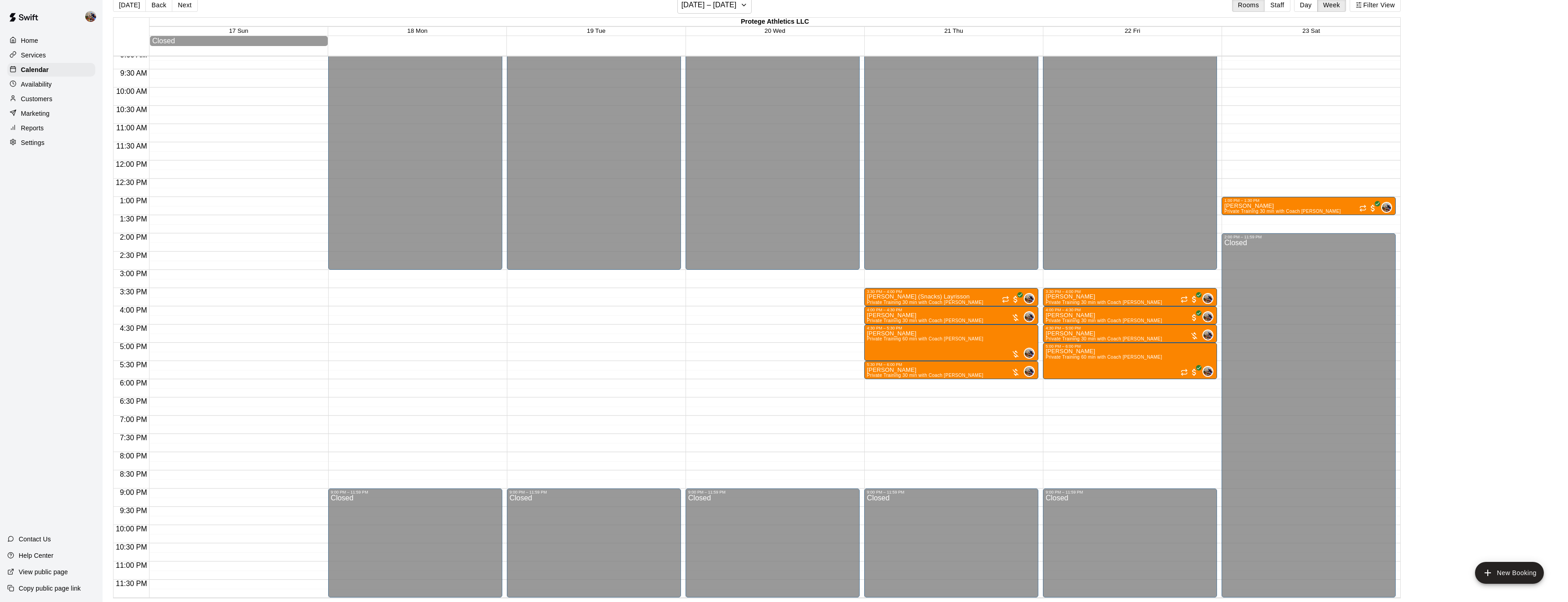
scroll to position [0, 0]
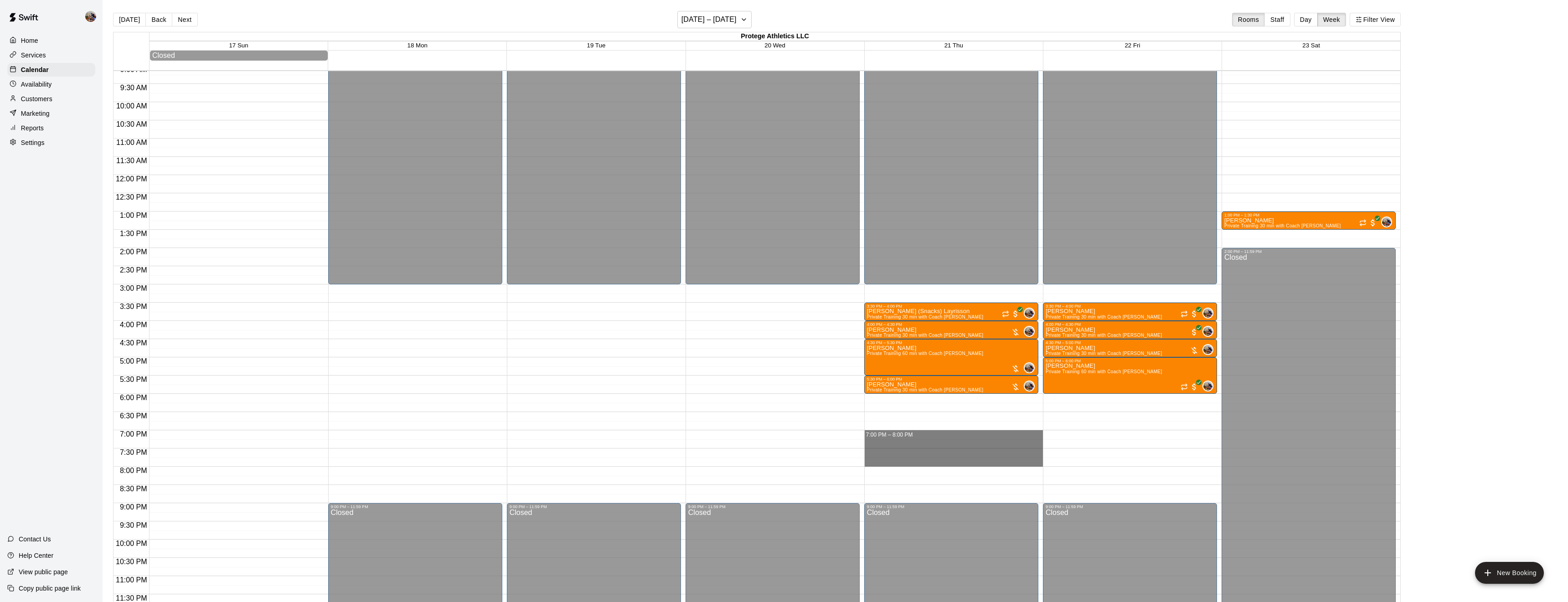
drag, startPoint x: 924, startPoint y: 433, endPoint x: 922, endPoint y: 463, distance: 30.1
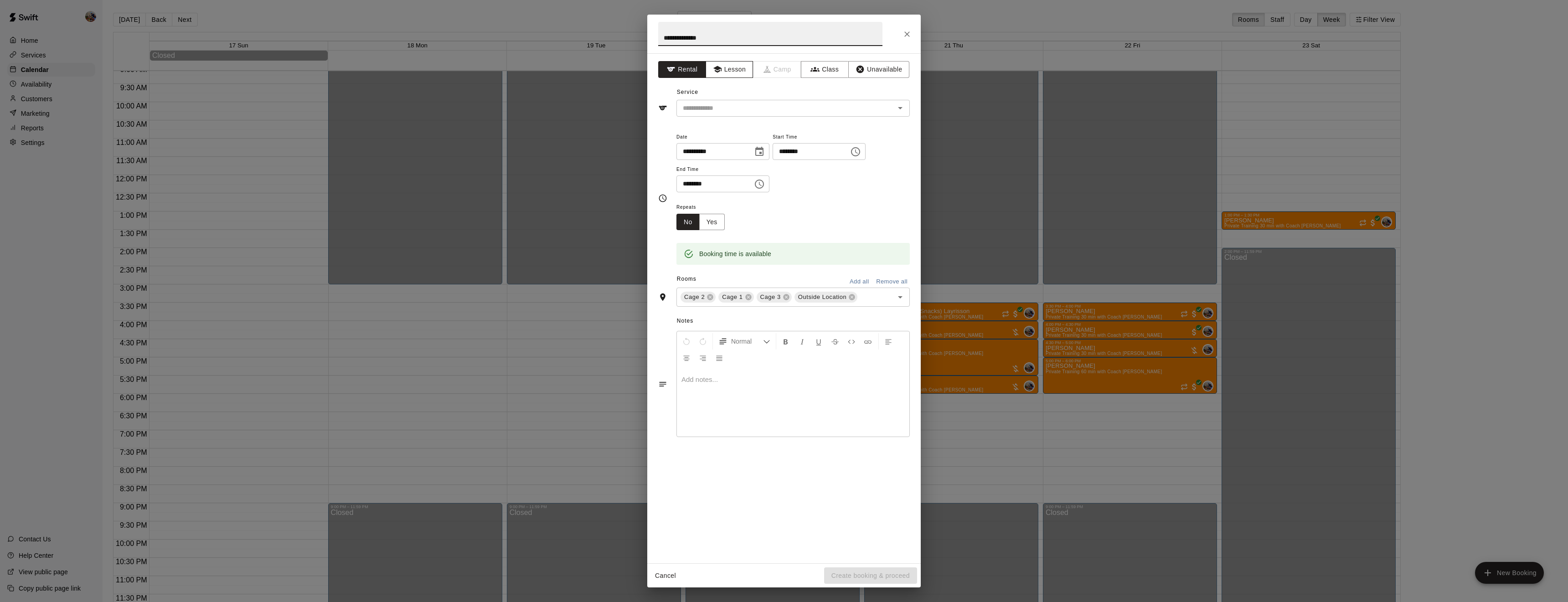
type input "**********"
click at [740, 67] on button "Lesson" at bounding box center [729, 69] width 48 height 17
click at [792, 110] on input "text" at bounding box center [780, 108] width 201 height 12
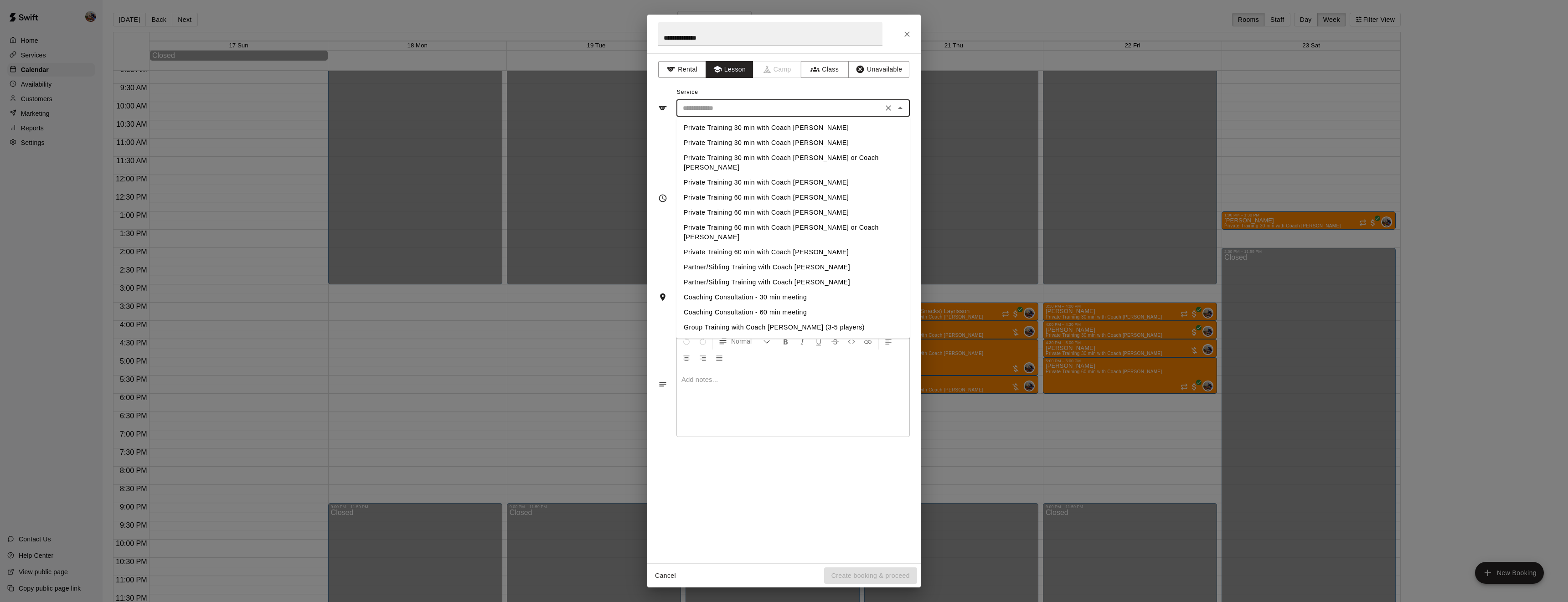
click at [772, 190] on li "Private Training 60 min with Coach [PERSON_NAME]" at bounding box center [793, 197] width 233 height 15
type input "**********"
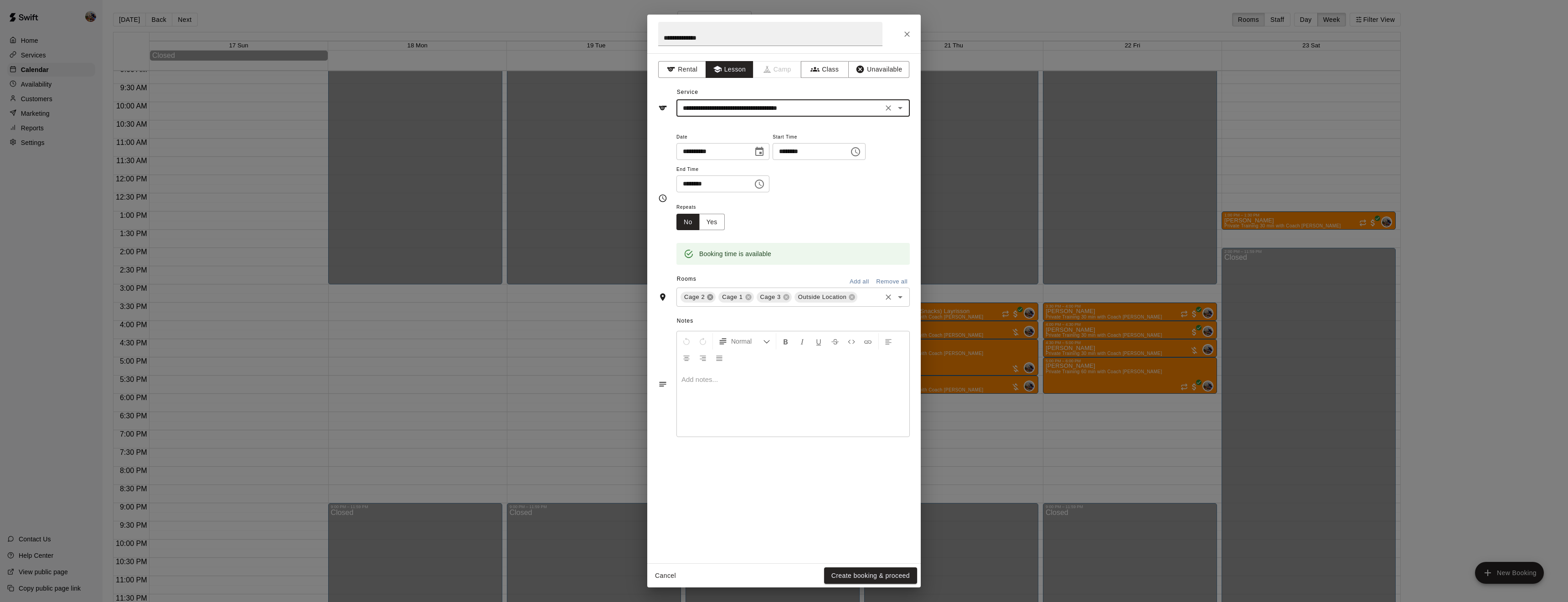
click at [709, 301] on icon at bounding box center [710, 297] width 7 height 7
click at [747, 300] on icon at bounding box center [748, 298] width 6 height 6
click at [773, 300] on icon at bounding box center [776, 298] width 6 height 6
click at [861, 575] on button "Create booking & proceed" at bounding box center [870, 576] width 93 height 17
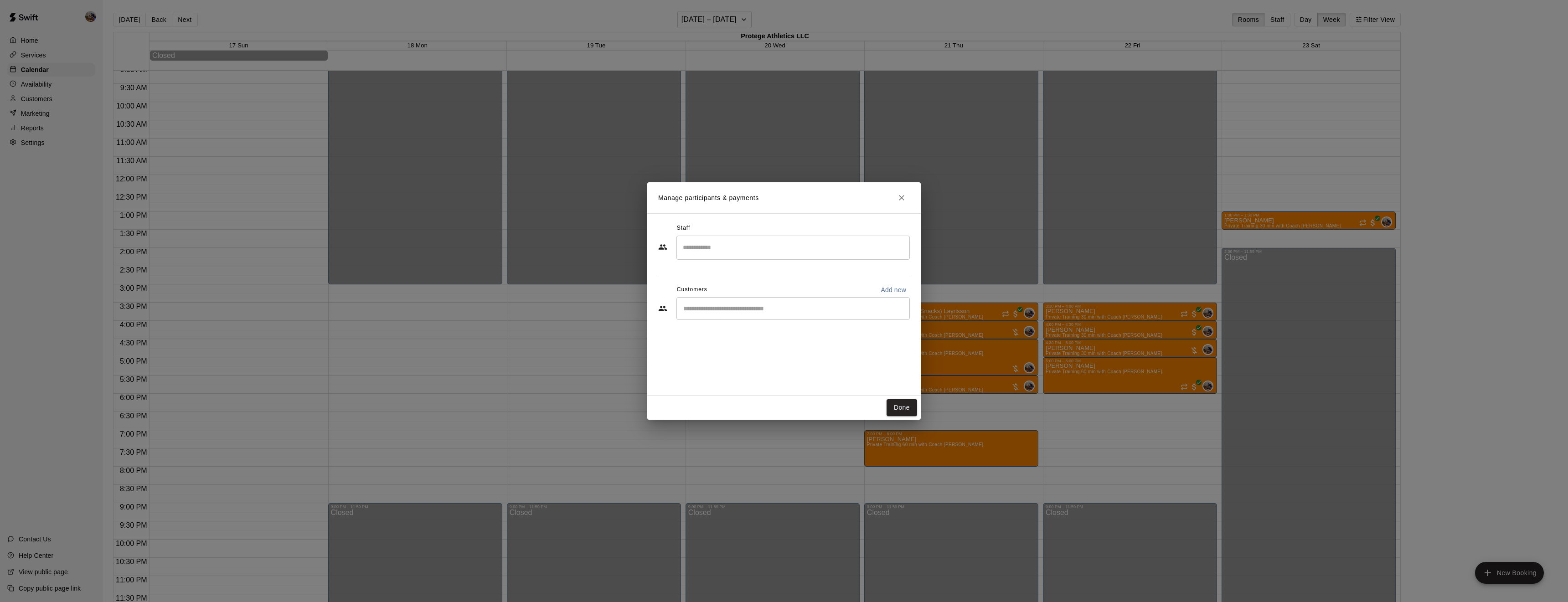
click at [727, 245] on input "Search staff" at bounding box center [793, 248] width 225 height 16
click at [727, 268] on li "[PERSON_NAME] Owner" at bounding box center [793, 275] width 233 height 31
click at [740, 369] on div "​" at bounding box center [793, 359] width 233 height 23
type input "******"
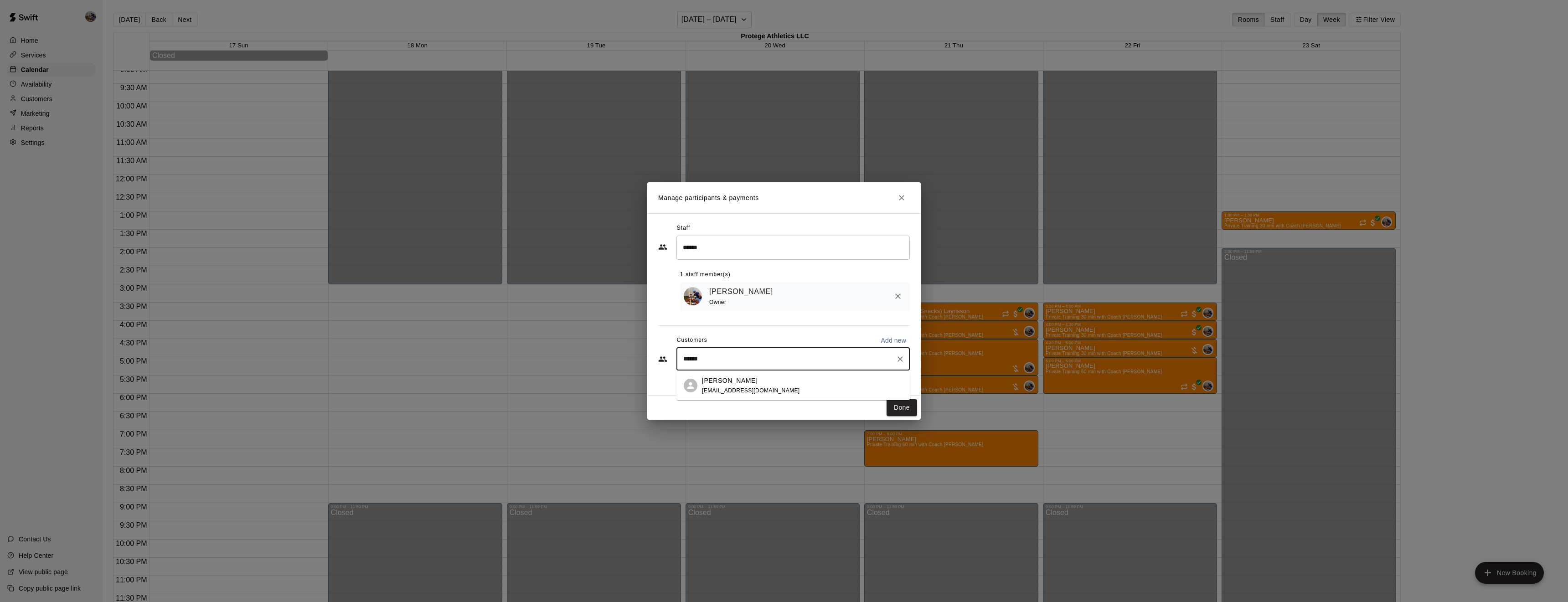
click at [743, 380] on p "[PERSON_NAME]" at bounding box center [729, 381] width 55 height 10
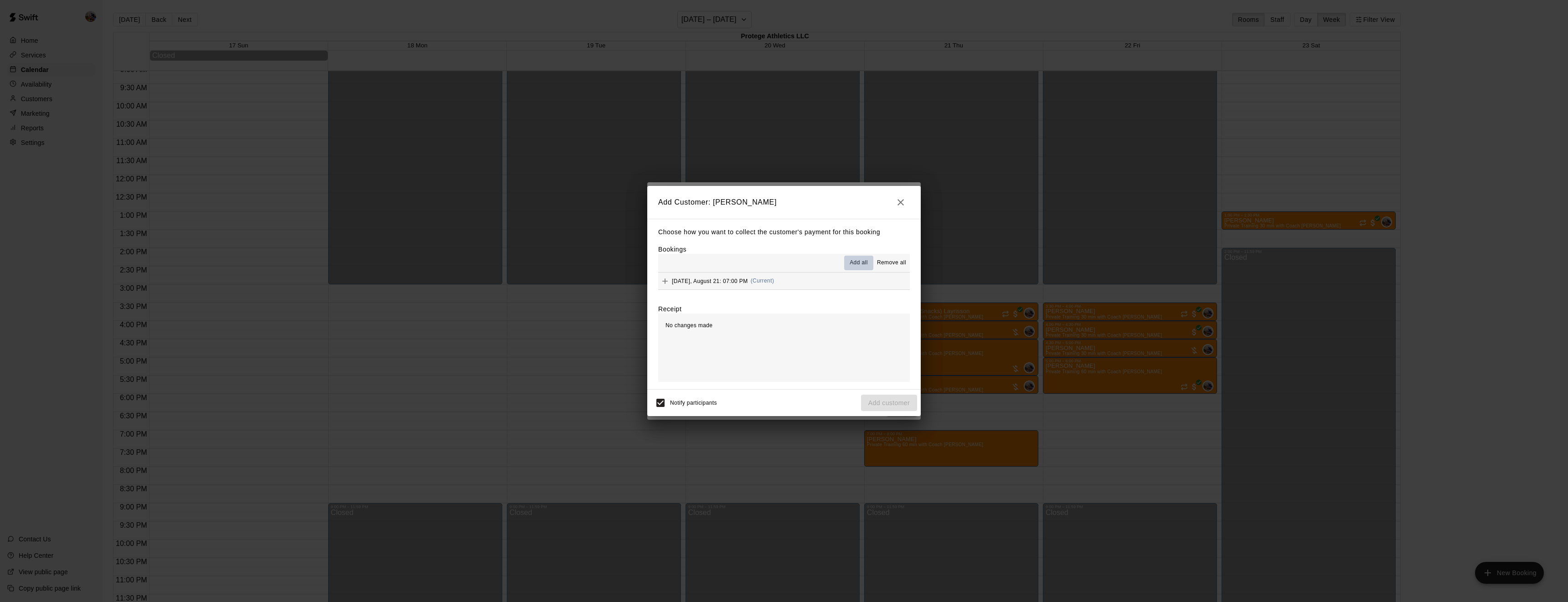
click at [854, 259] on span "Add all" at bounding box center [859, 263] width 18 height 9
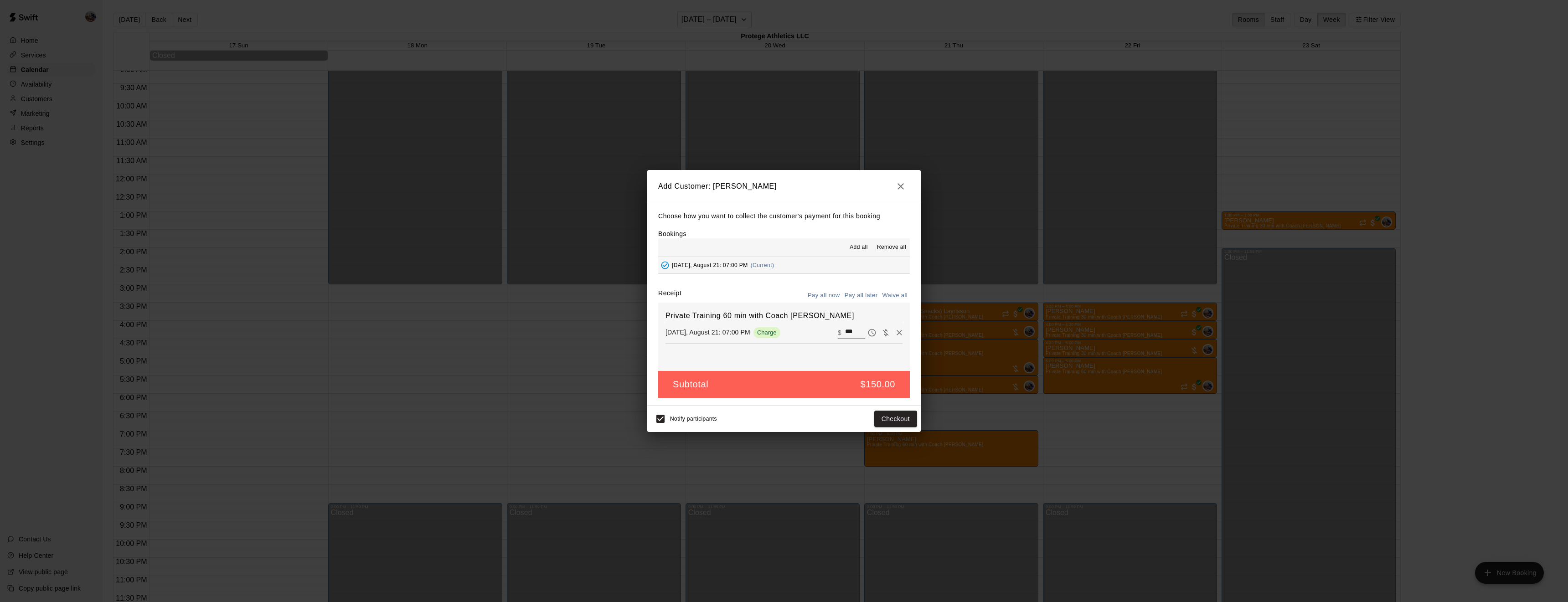
click at [897, 299] on button "Waive all" at bounding box center [894, 295] width 30 height 14
type input "*"
click at [892, 422] on button "Add customer" at bounding box center [889, 419] width 56 height 17
click at [897, 187] on icon "button" at bounding box center [901, 186] width 11 height 11
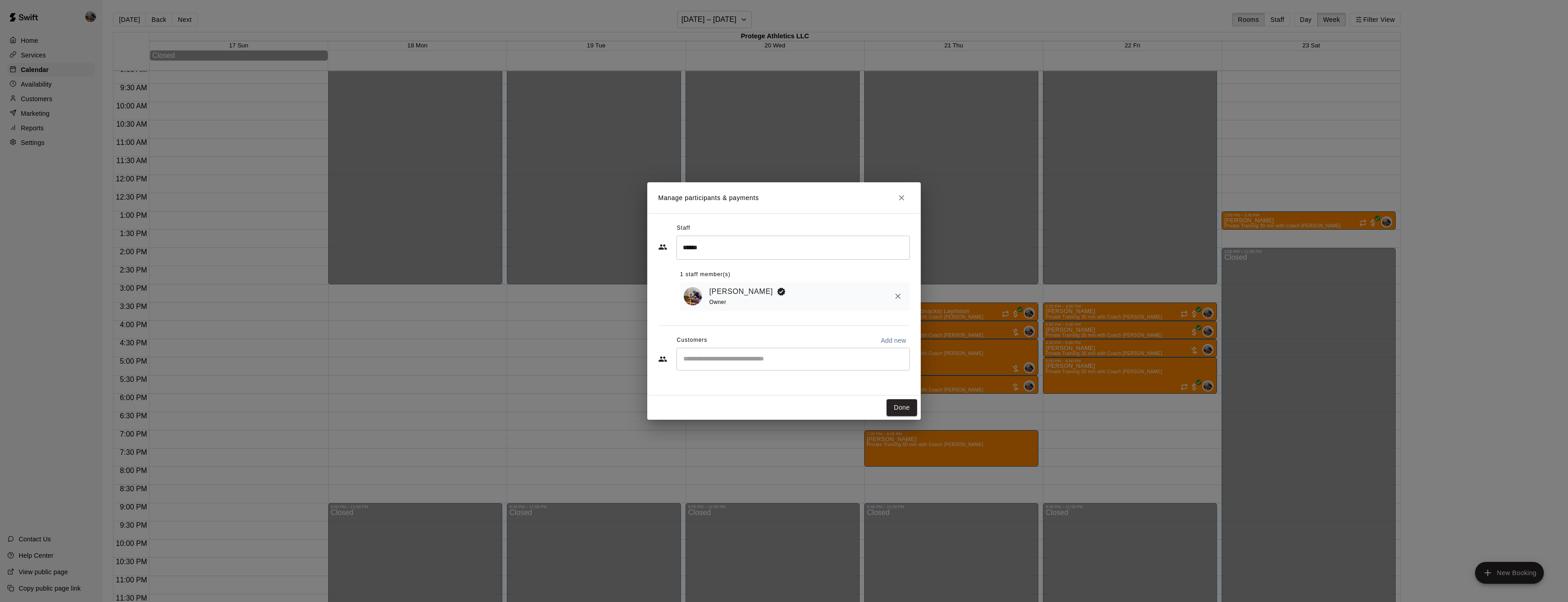
click at [836, 362] on input "Start typing to search customers..." at bounding box center [793, 359] width 225 height 9
click at [821, 377] on div "Maison Nickson nickson_33@yahoo.com" at bounding box center [802, 386] width 200 height 19
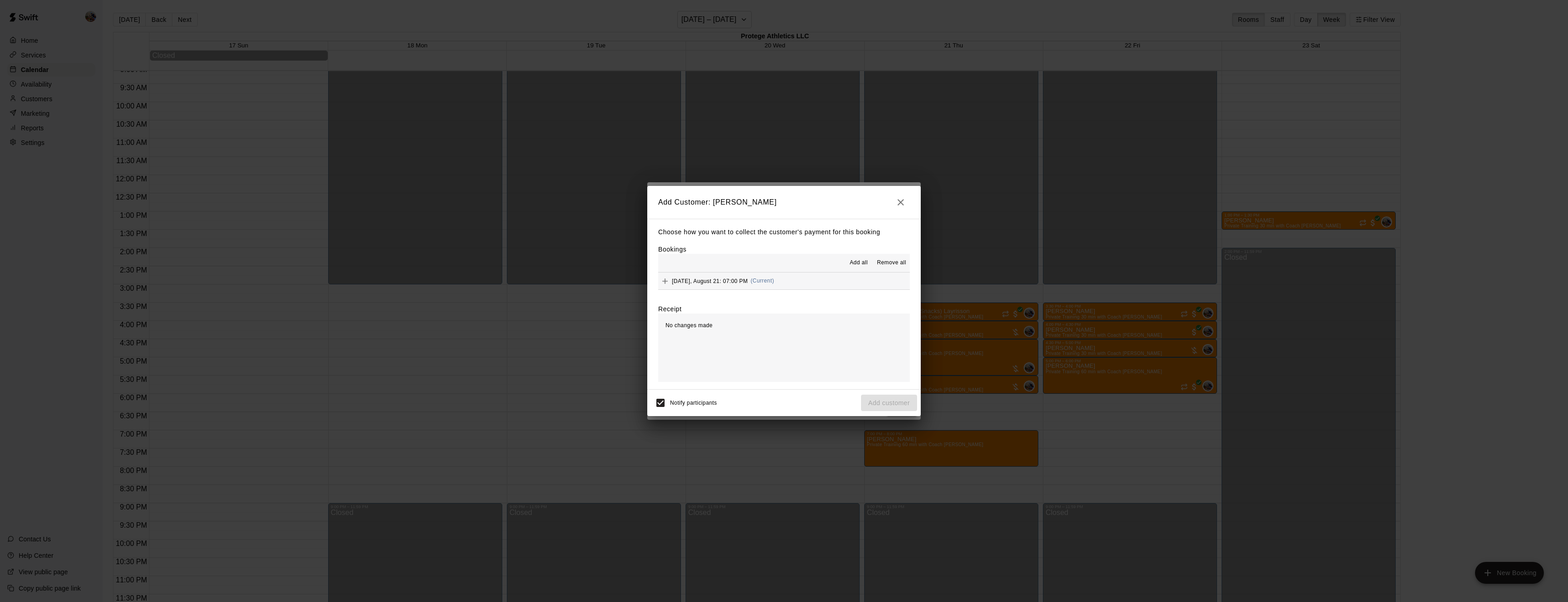
click at [851, 265] on span "Add all" at bounding box center [859, 263] width 18 height 9
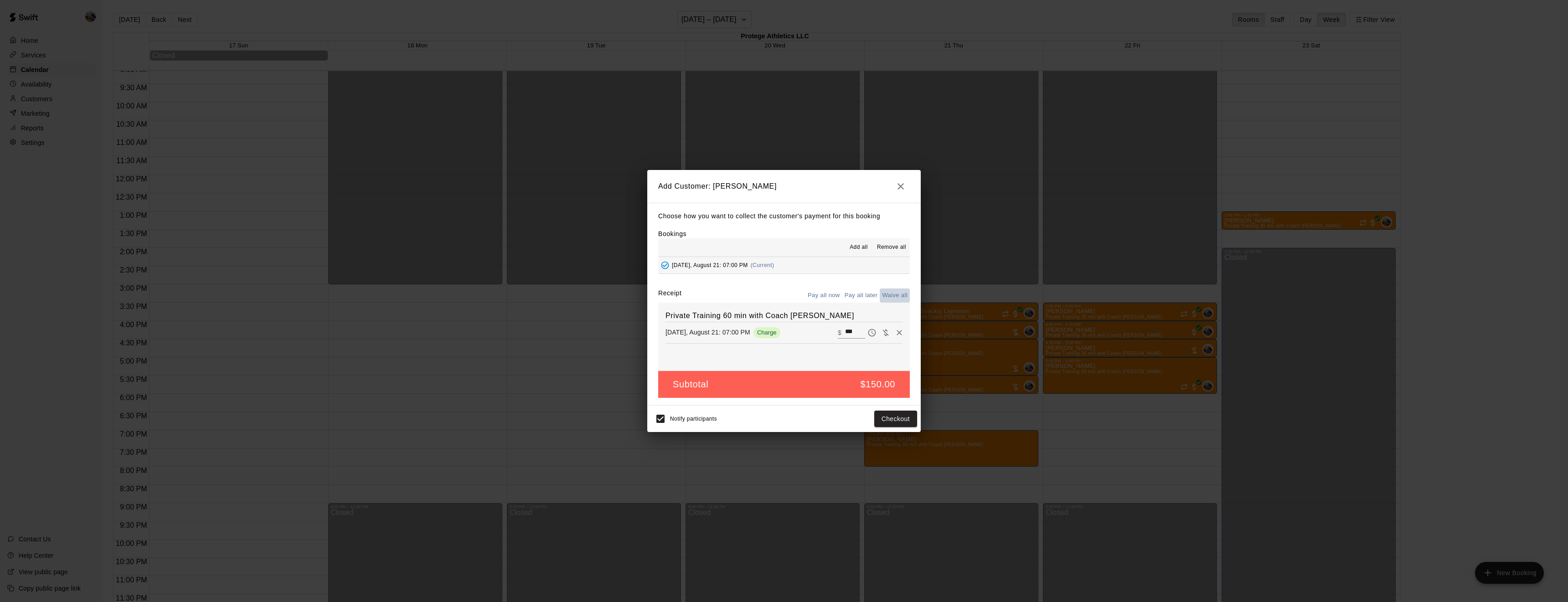
click at [892, 292] on button "Waive all" at bounding box center [894, 295] width 30 height 14
type input "*"
click at [881, 413] on button "Add customer" at bounding box center [889, 419] width 56 height 17
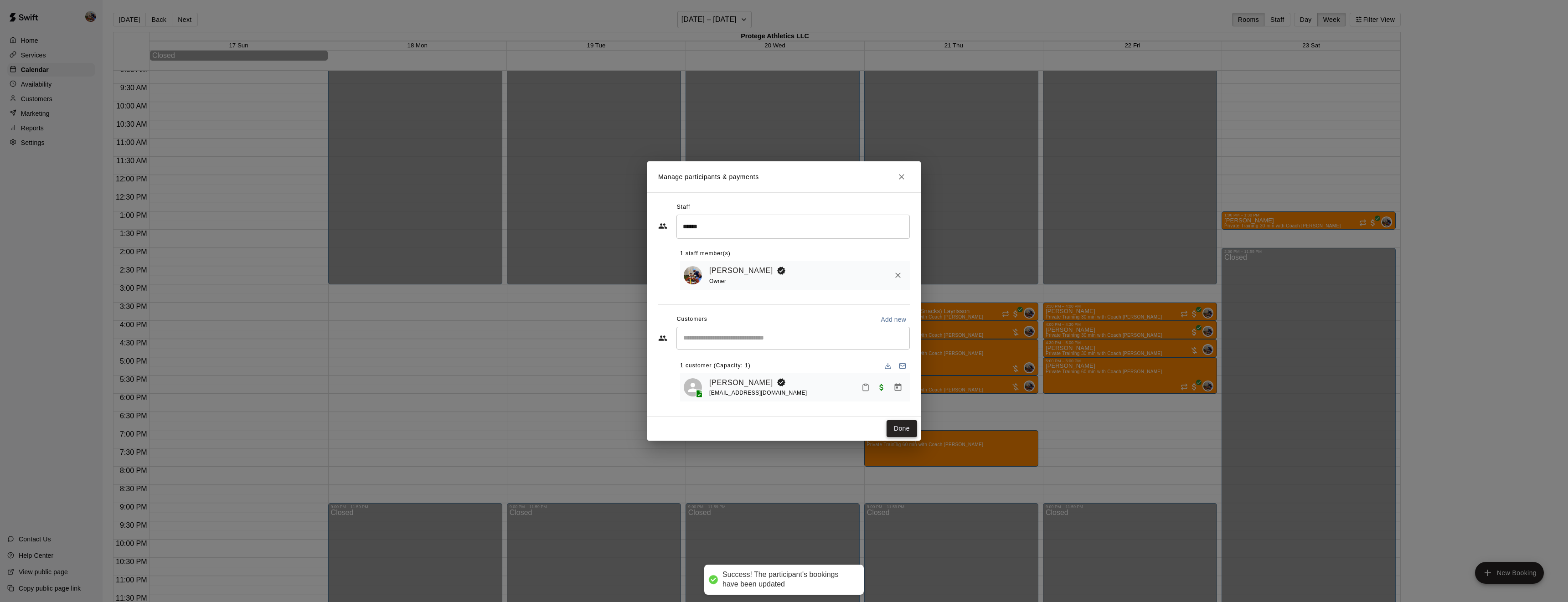
click at [905, 426] on button "Done" at bounding box center [901, 429] width 30 height 17
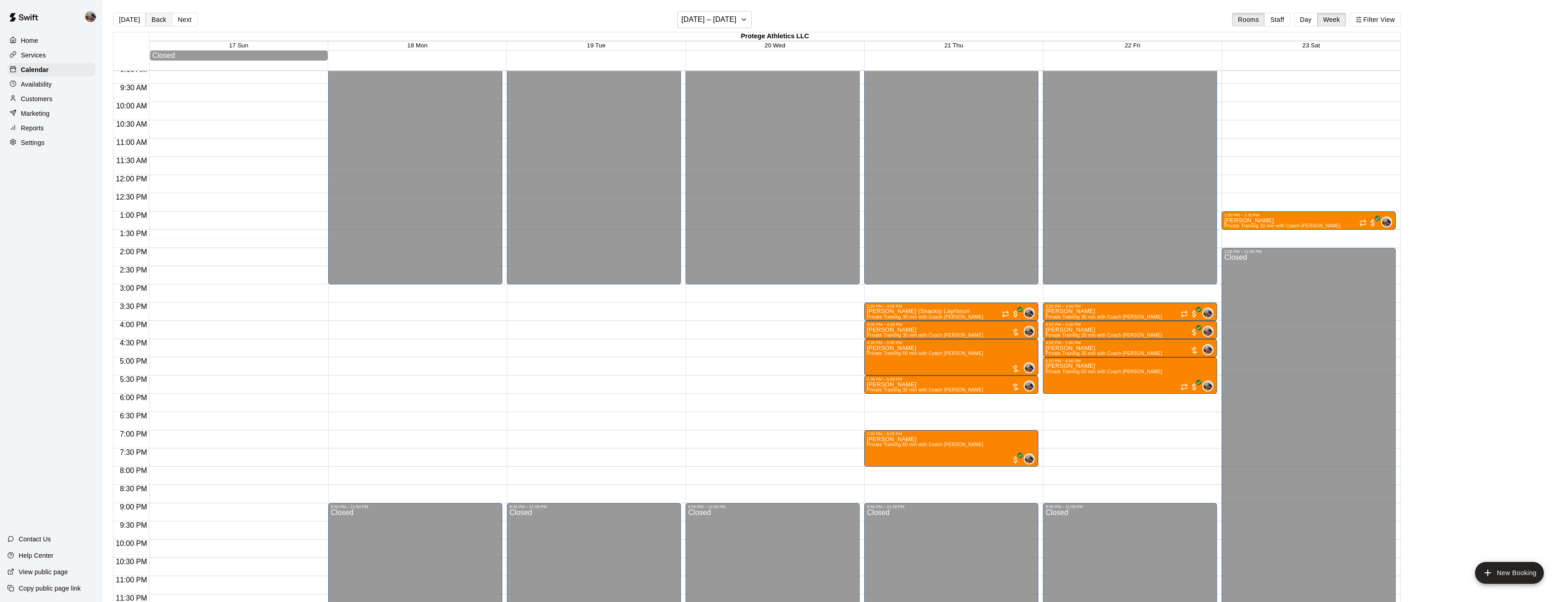
click at [155, 14] on button "Back" at bounding box center [159, 19] width 27 height 13
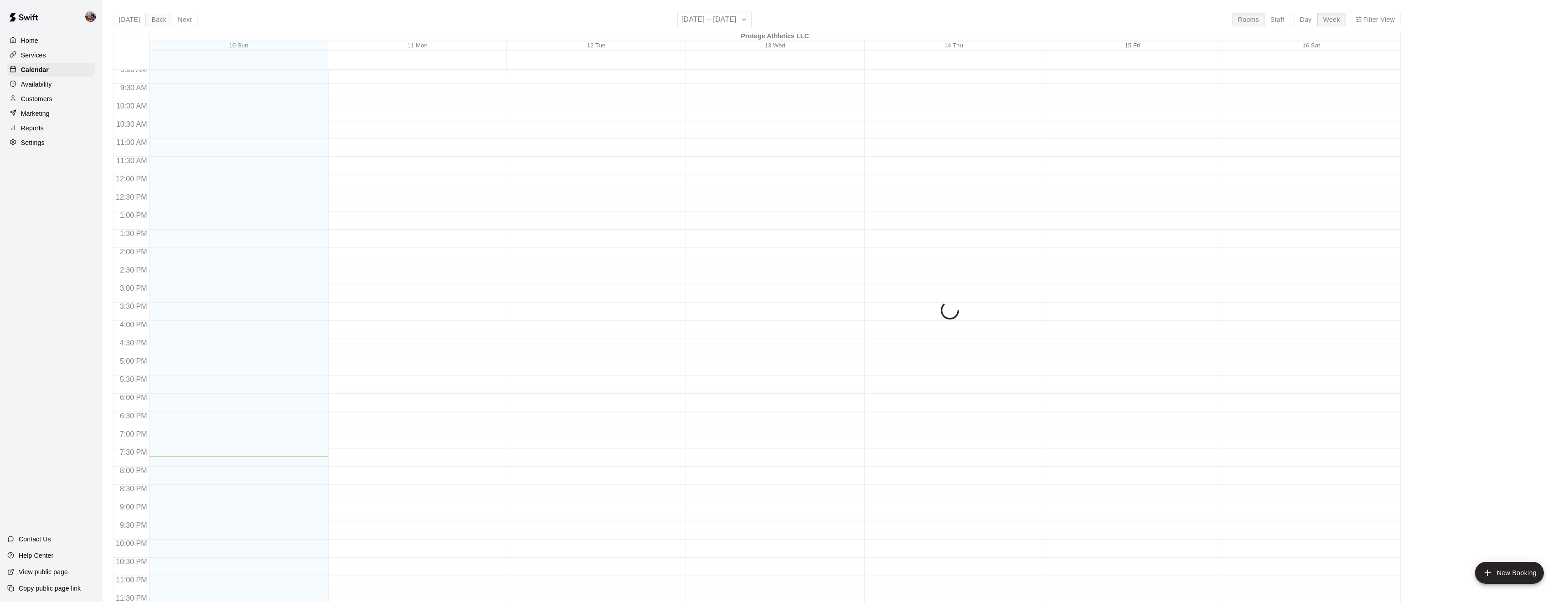
scroll to position [333, 0]
click at [46, 83] on p "Availability" at bounding box center [36, 84] width 31 height 9
click at [30, 71] on p "Calendar" at bounding box center [33, 69] width 26 height 9
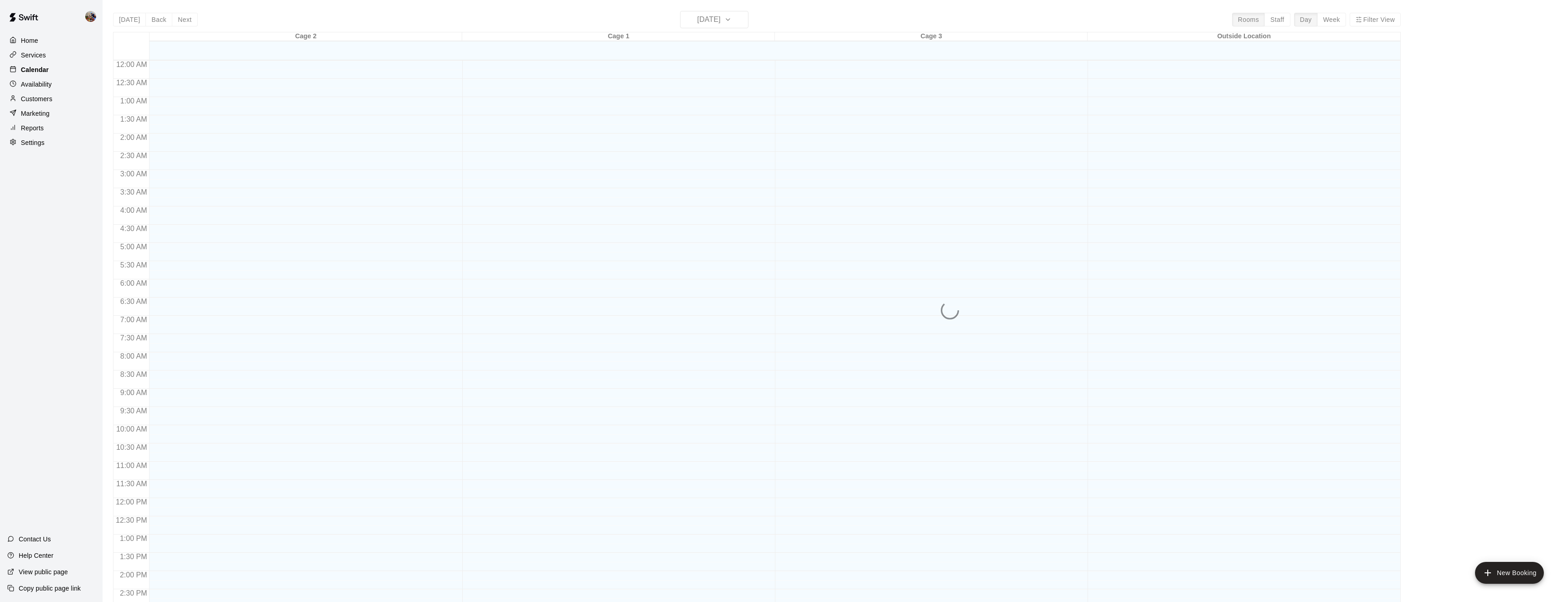
scroll to position [296, 0]
click at [54, 92] on div "Customers" at bounding box center [51, 99] width 88 height 13
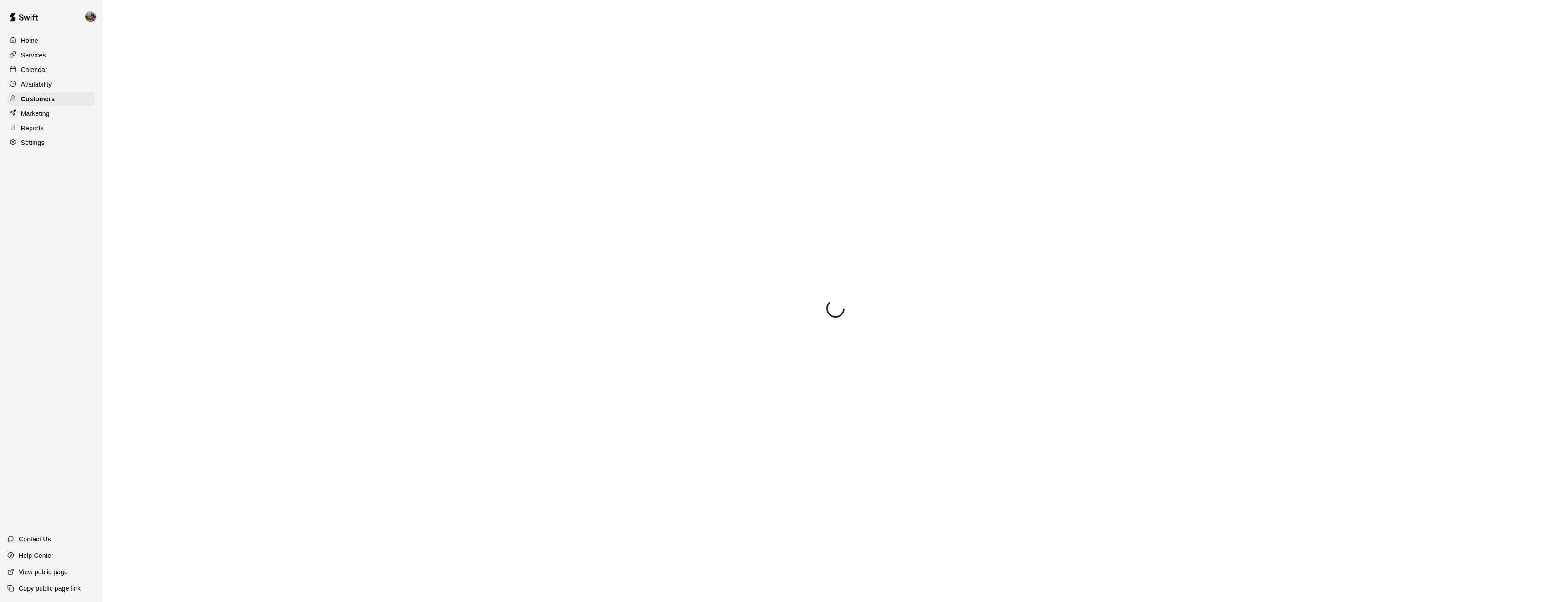
click at [49, 86] on p "Availability" at bounding box center [36, 84] width 31 height 9
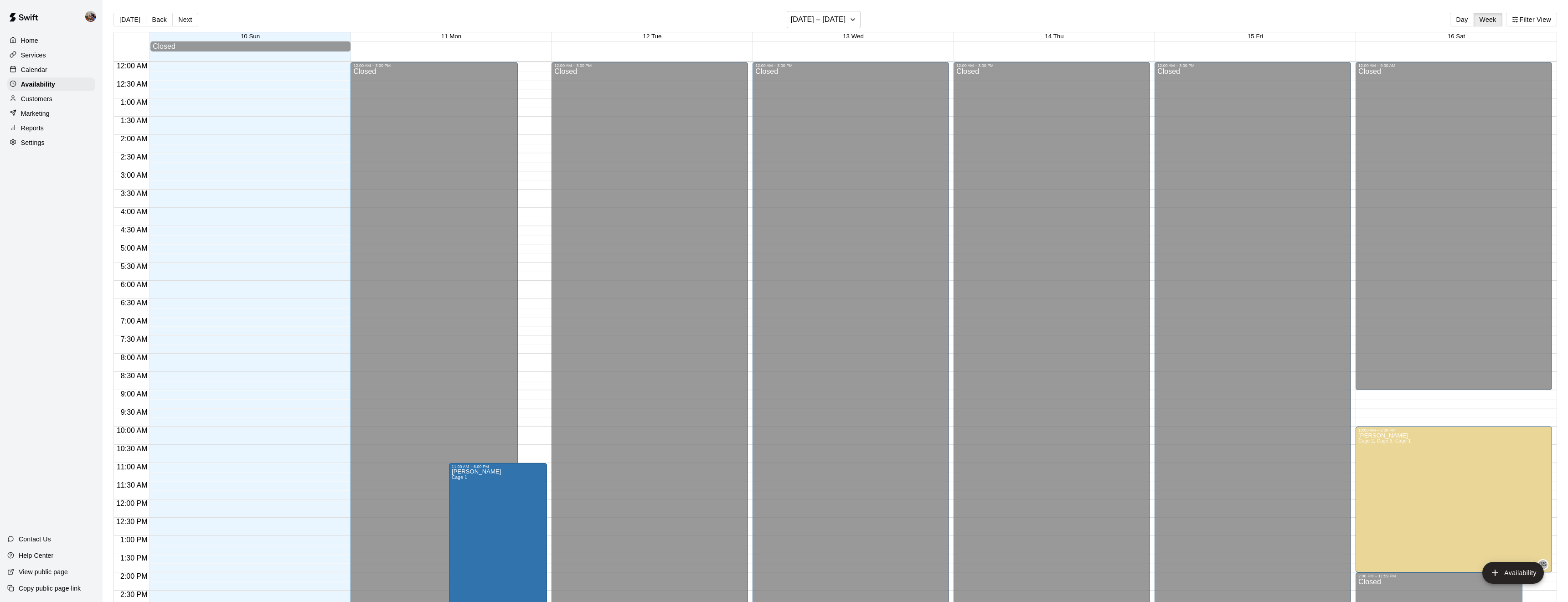
scroll to position [324, 0]
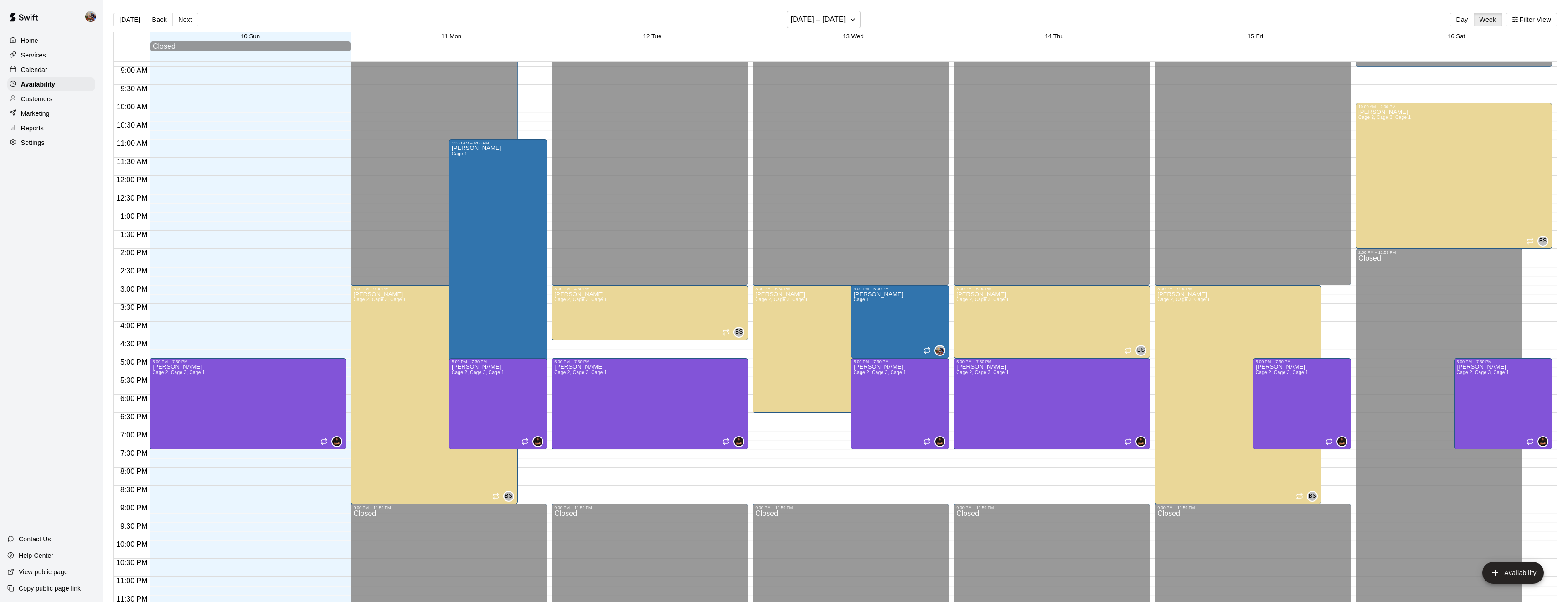
click at [39, 101] on p "Customers" at bounding box center [37, 99] width 32 height 9
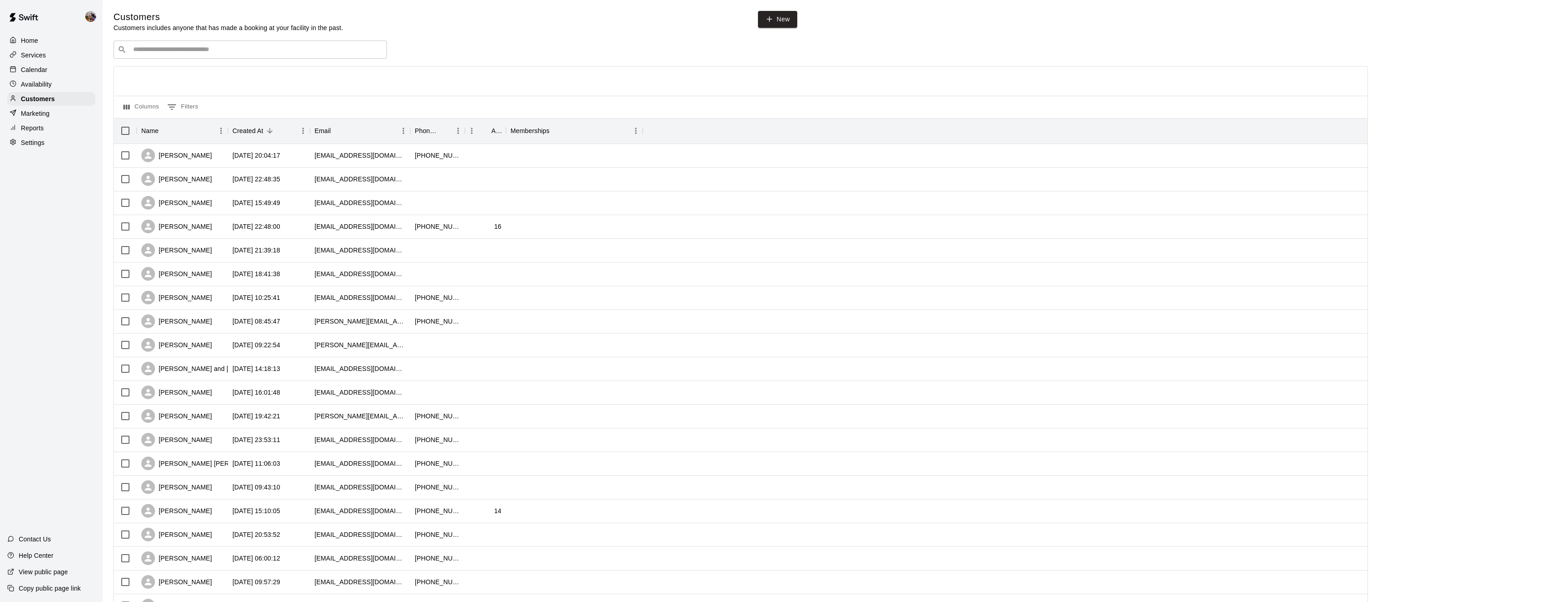
click at [40, 72] on p "Calendar" at bounding box center [33, 69] width 26 height 9
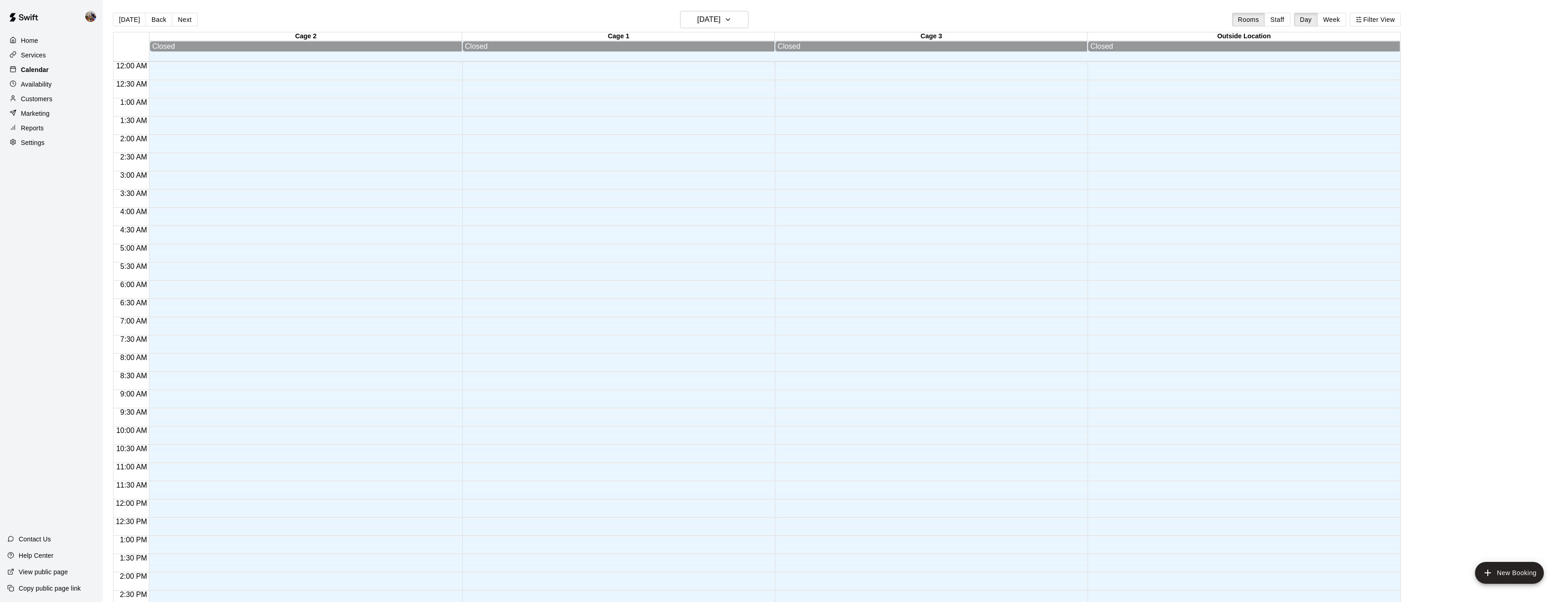
scroll to position [296, 0]
click at [1323, 18] on button "Week" at bounding box center [1331, 19] width 29 height 13
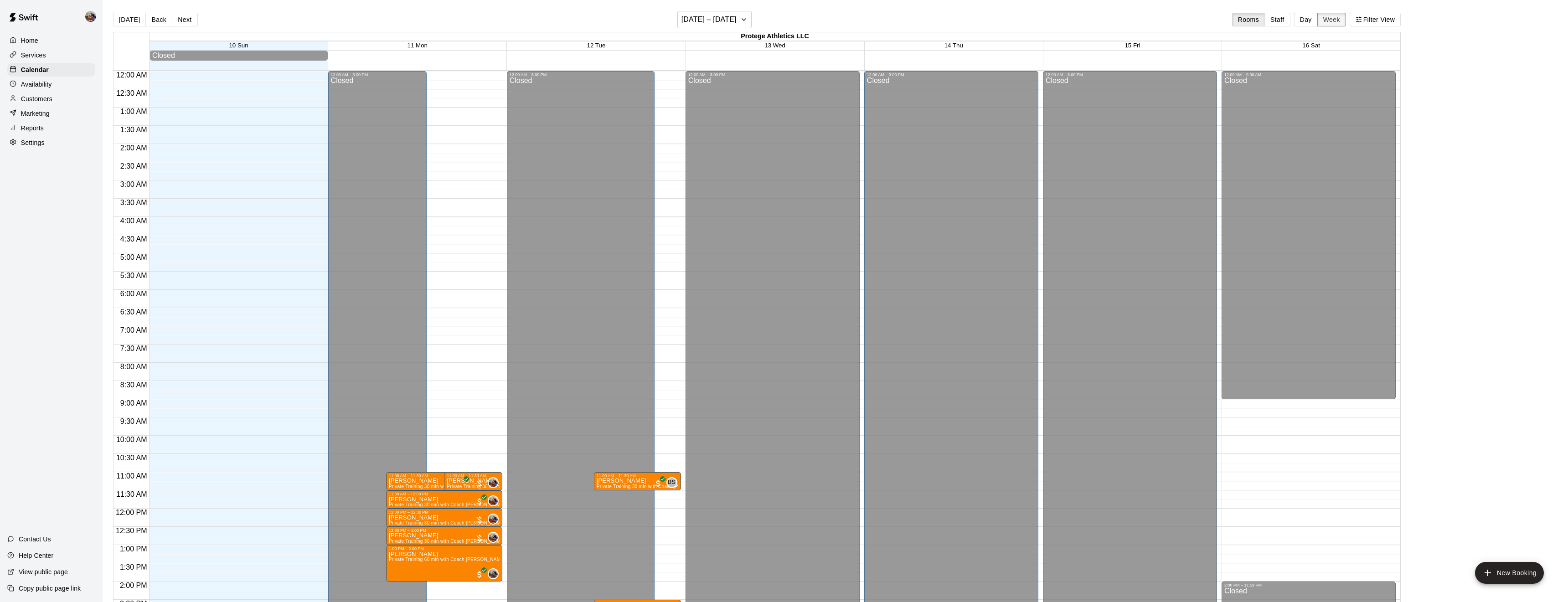
scroll to position [333, 0]
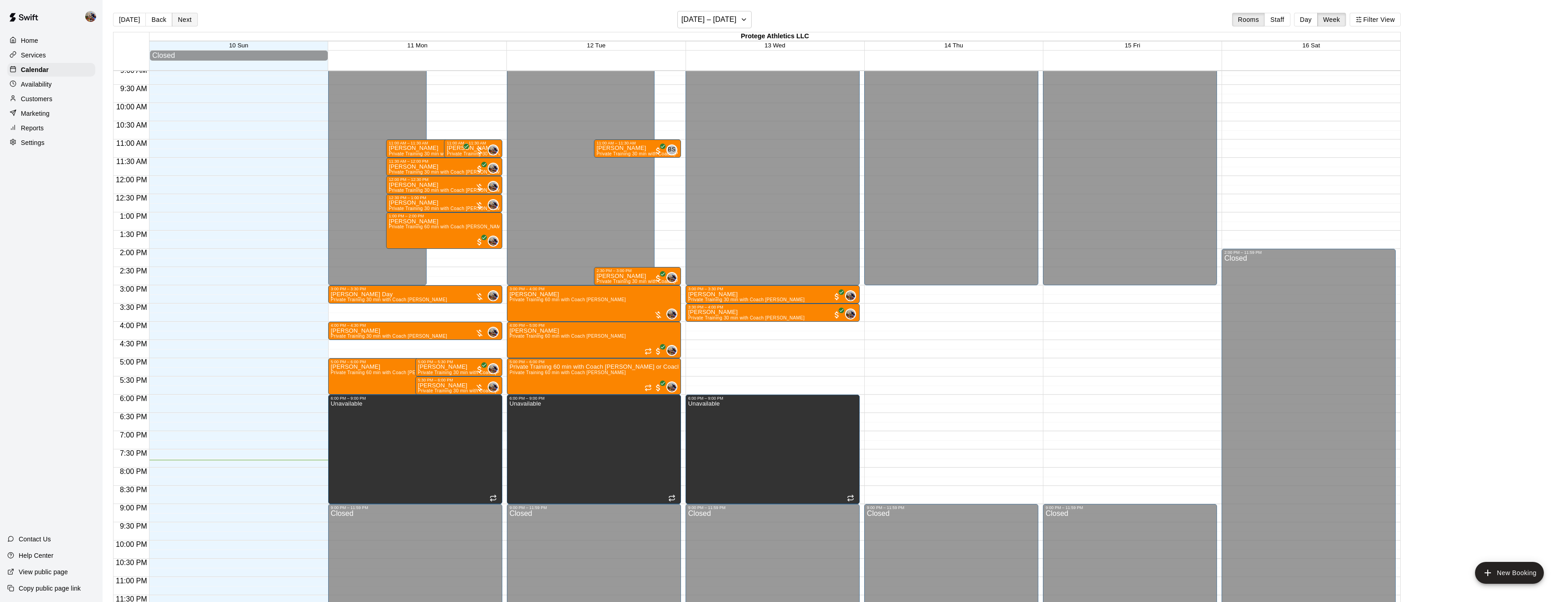
click at [186, 19] on button "Next" at bounding box center [184, 19] width 26 height 13
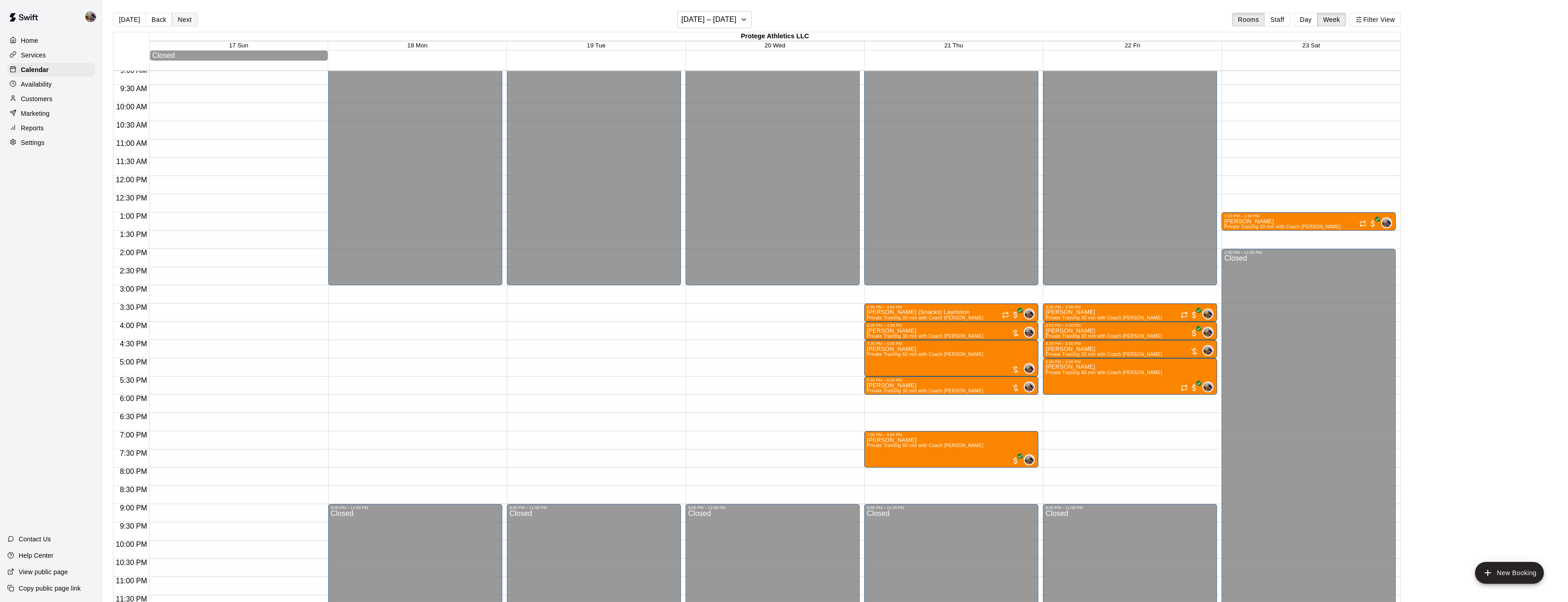
click at [179, 19] on button "Next" at bounding box center [184, 19] width 26 height 13
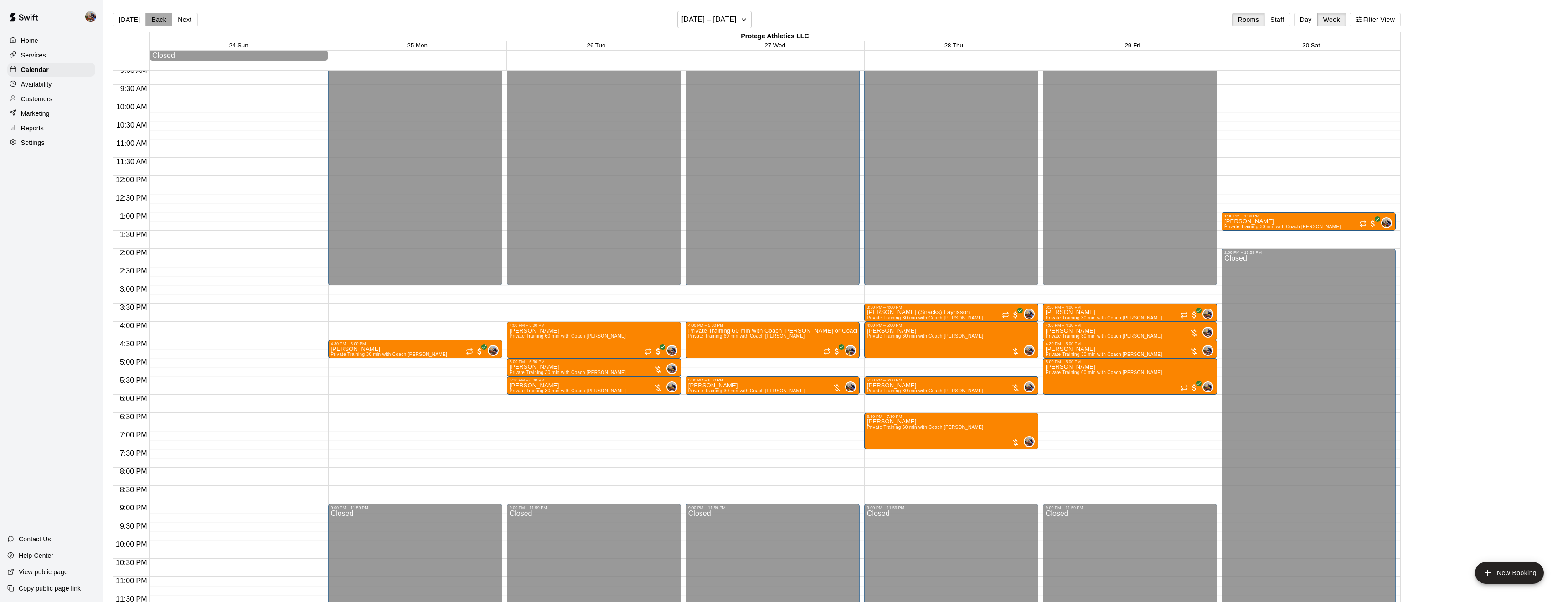
click at [155, 21] on button "Back" at bounding box center [159, 19] width 27 height 13
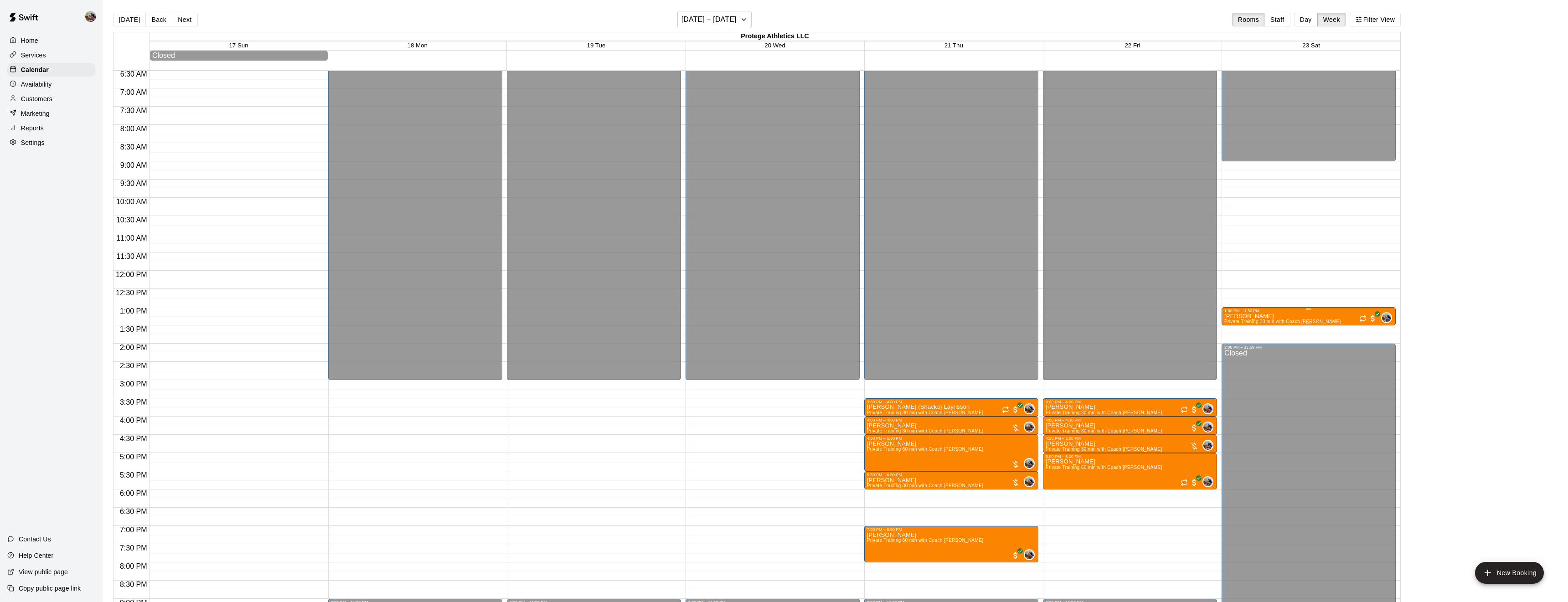
scroll to position [244, 0]
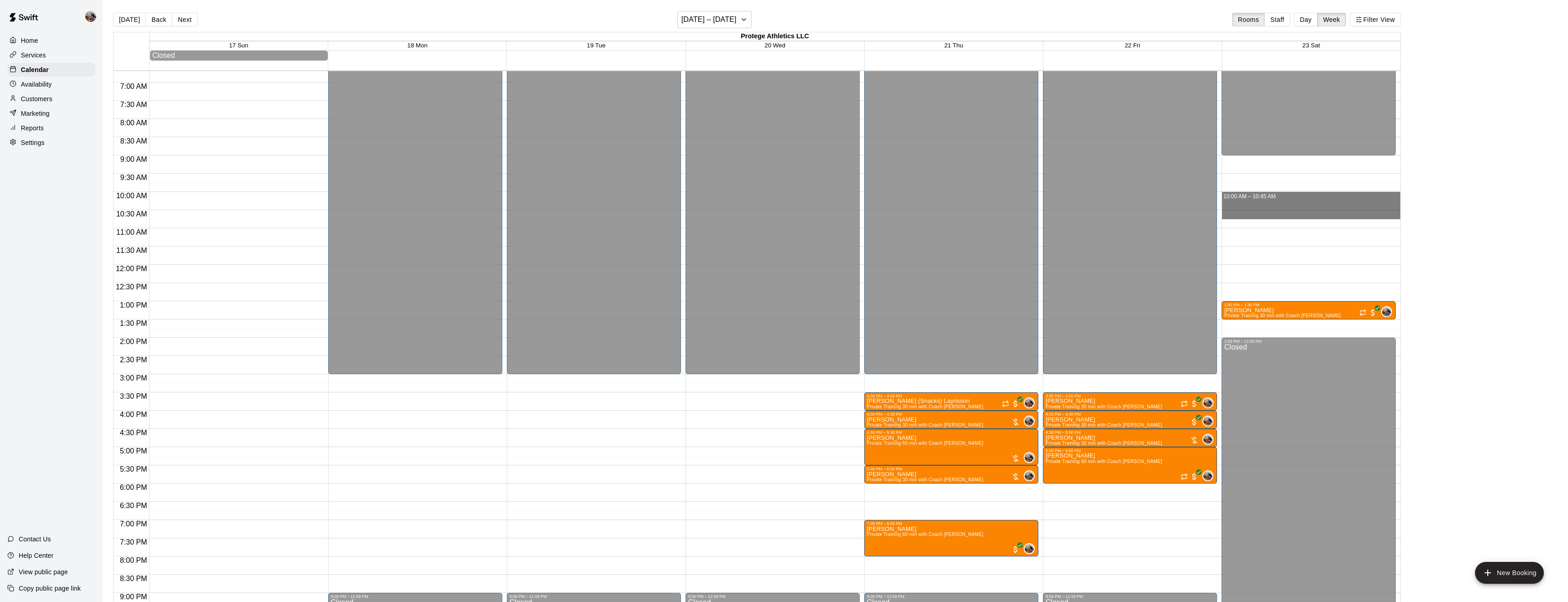
drag, startPoint x: 1269, startPoint y: 197, endPoint x: 1269, endPoint y: 219, distance: 22.0
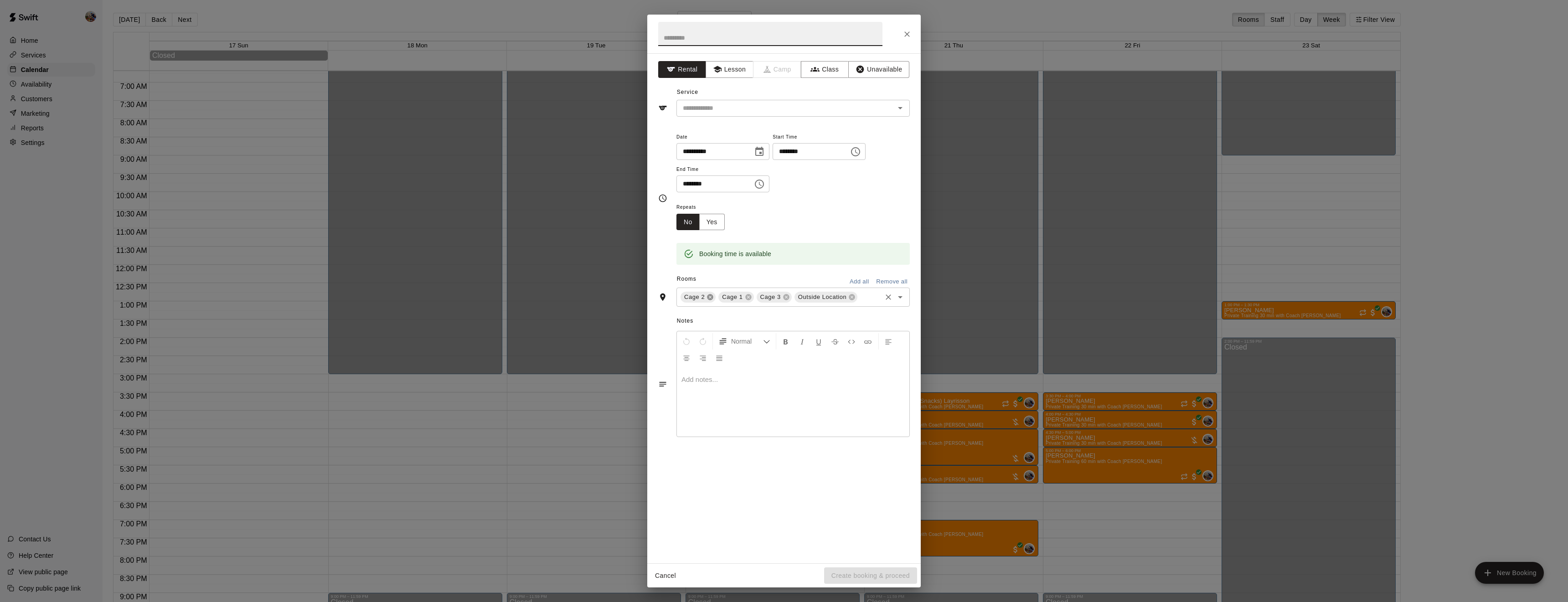
click at [709, 300] on icon at bounding box center [710, 298] width 6 height 6
click at [745, 300] on icon at bounding box center [748, 298] width 6 height 6
click at [776, 300] on icon at bounding box center [776, 298] width 6 height 6
click at [693, 38] on input "text" at bounding box center [770, 34] width 224 height 24
type input "*******"
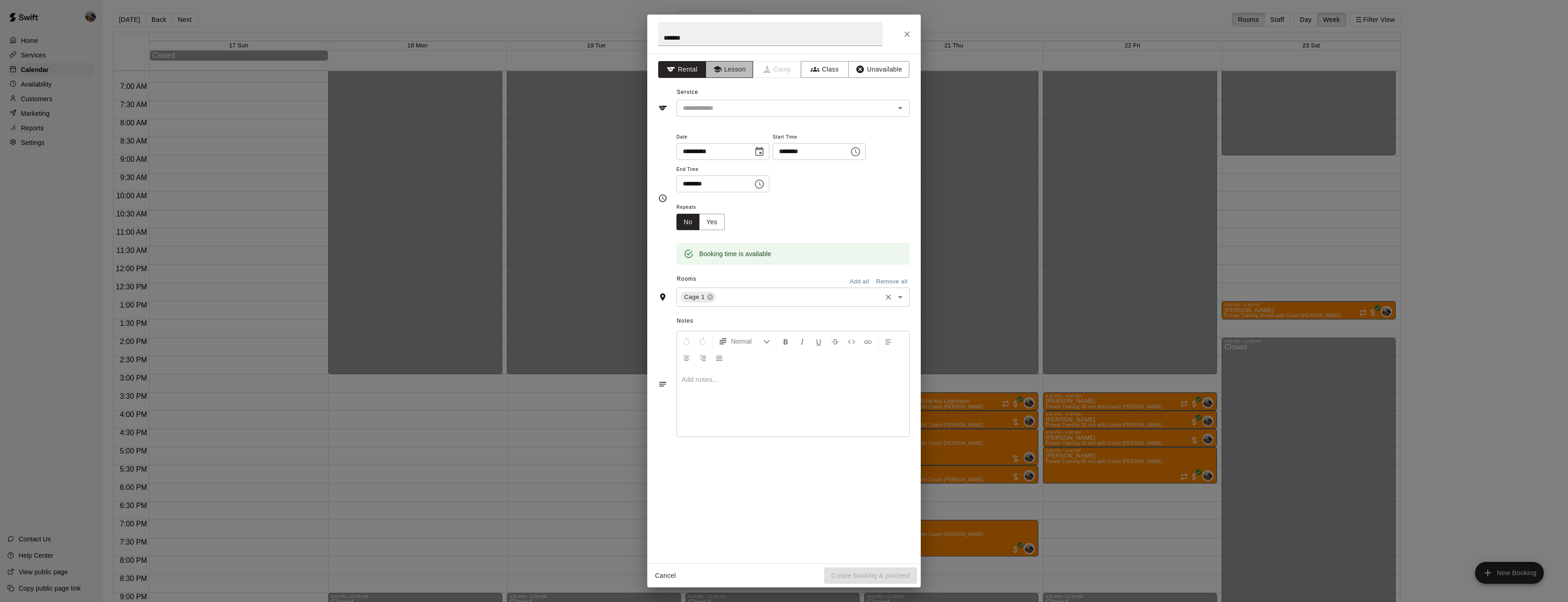
click at [736, 66] on button "Lesson" at bounding box center [729, 69] width 48 height 17
click at [764, 104] on input "text" at bounding box center [780, 108] width 201 height 12
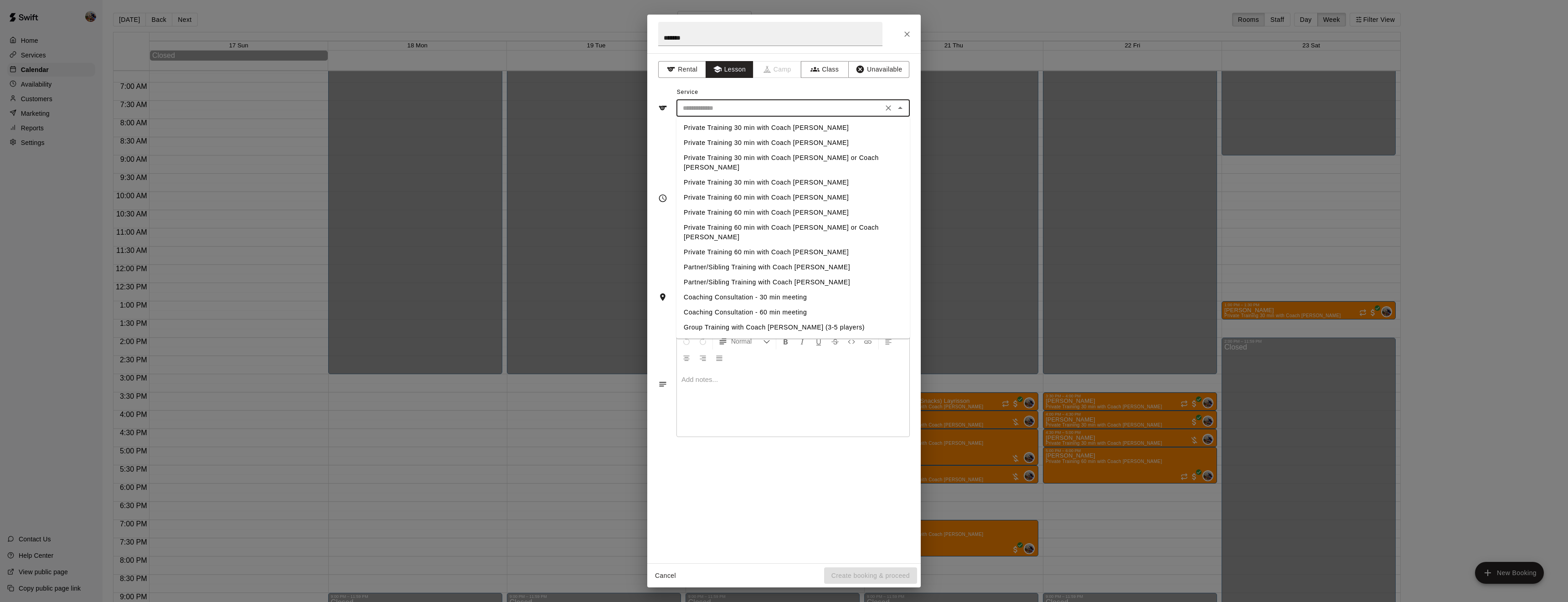
click at [772, 130] on li "Private Training 30 min with Coach [PERSON_NAME]" at bounding box center [793, 128] width 233 height 15
type input "**********"
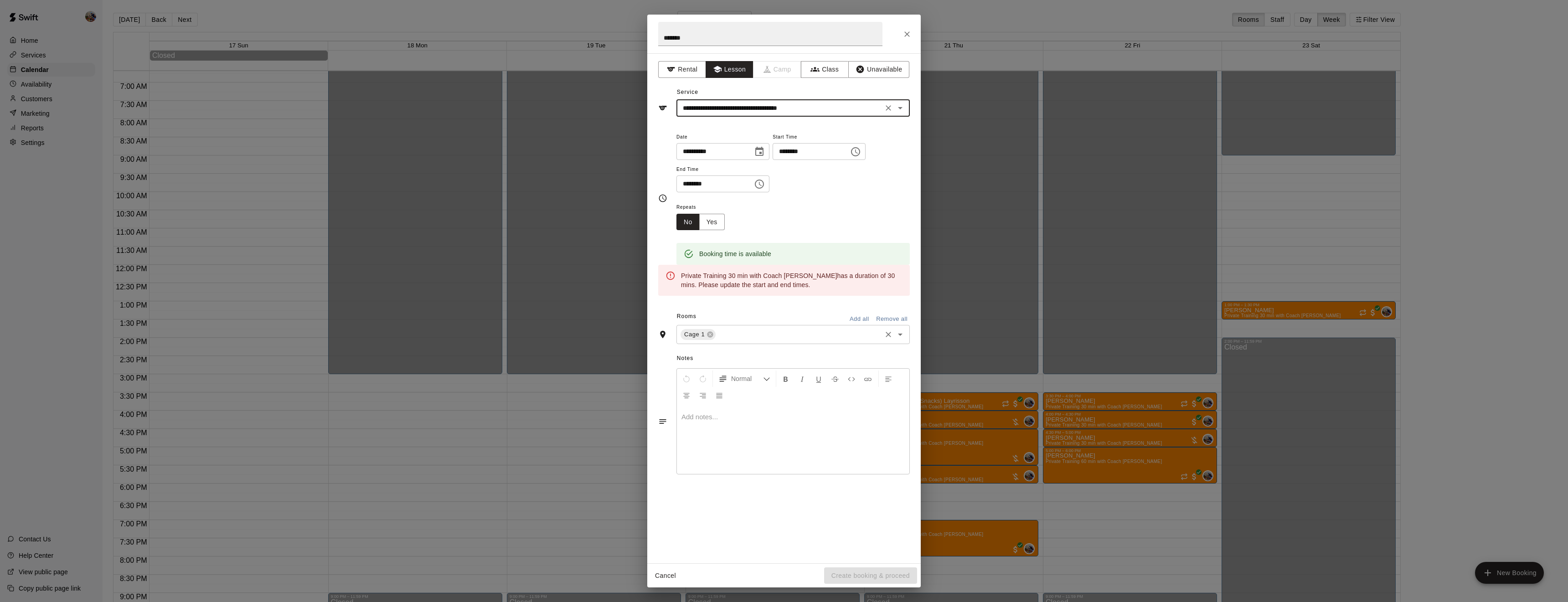
click at [698, 192] on input "********" at bounding box center [711, 184] width 70 height 17
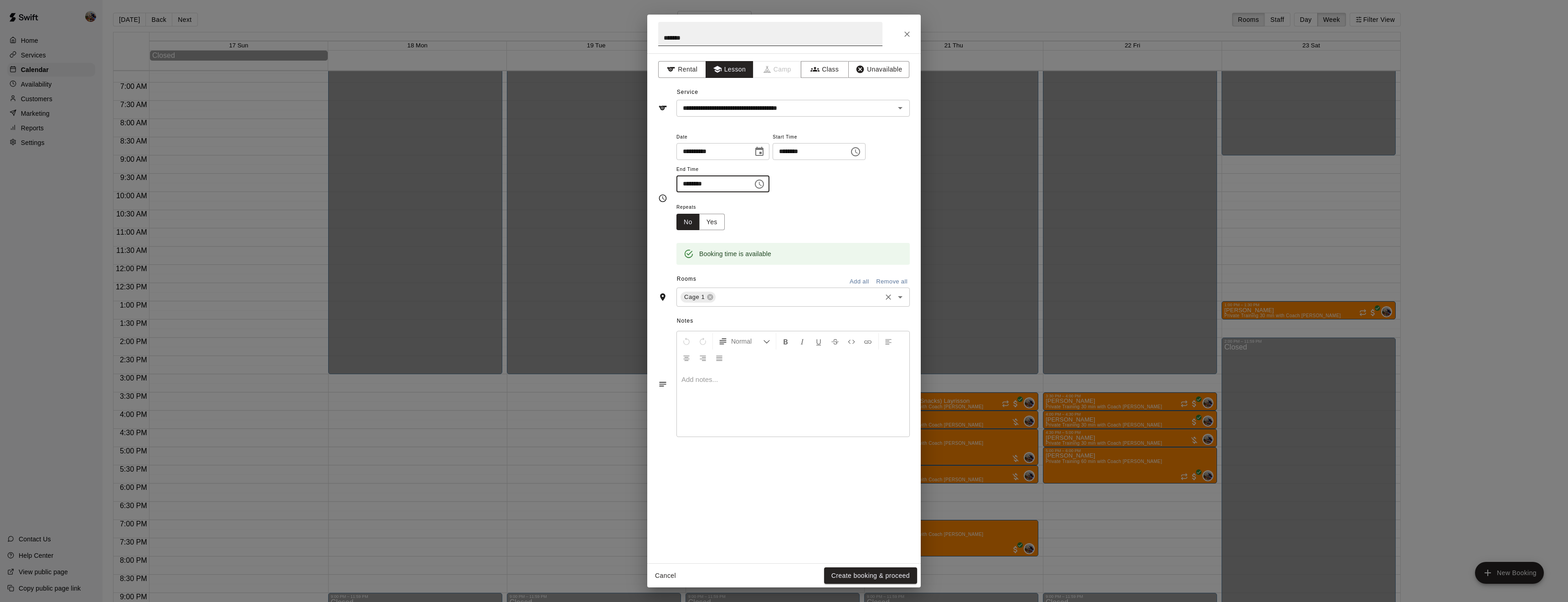
type input "********"
click at [680, 40] on input "*******" at bounding box center [770, 34] width 224 height 24
click at [694, 41] on input "******" at bounding box center [770, 34] width 224 height 24
type input "**********"
click at [880, 572] on button "Create booking & proceed" at bounding box center [870, 576] width 93 height 17
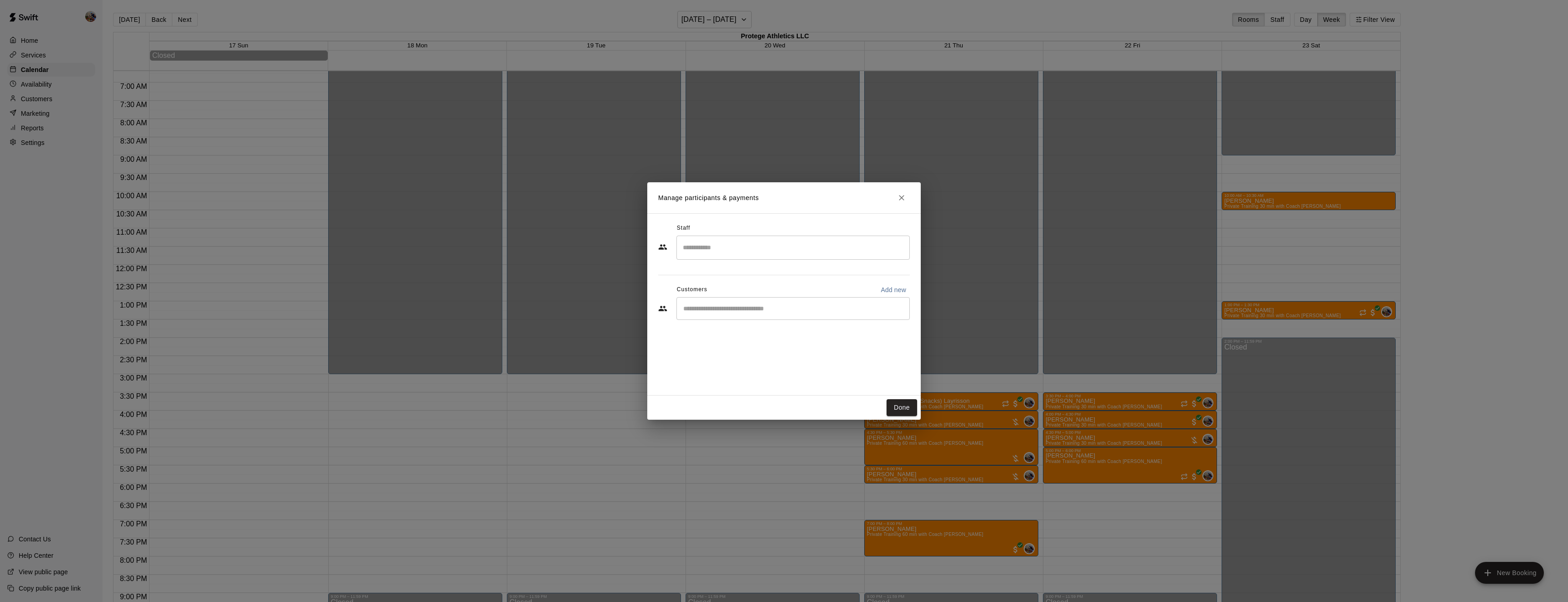
click at [734, 245] on input "Search staff" at bounding box center [793, 248] width 225 height 16
click at [725, 271] on p "[PERSON_NAME]" at bounding box center [727, 275] width 55 height 10
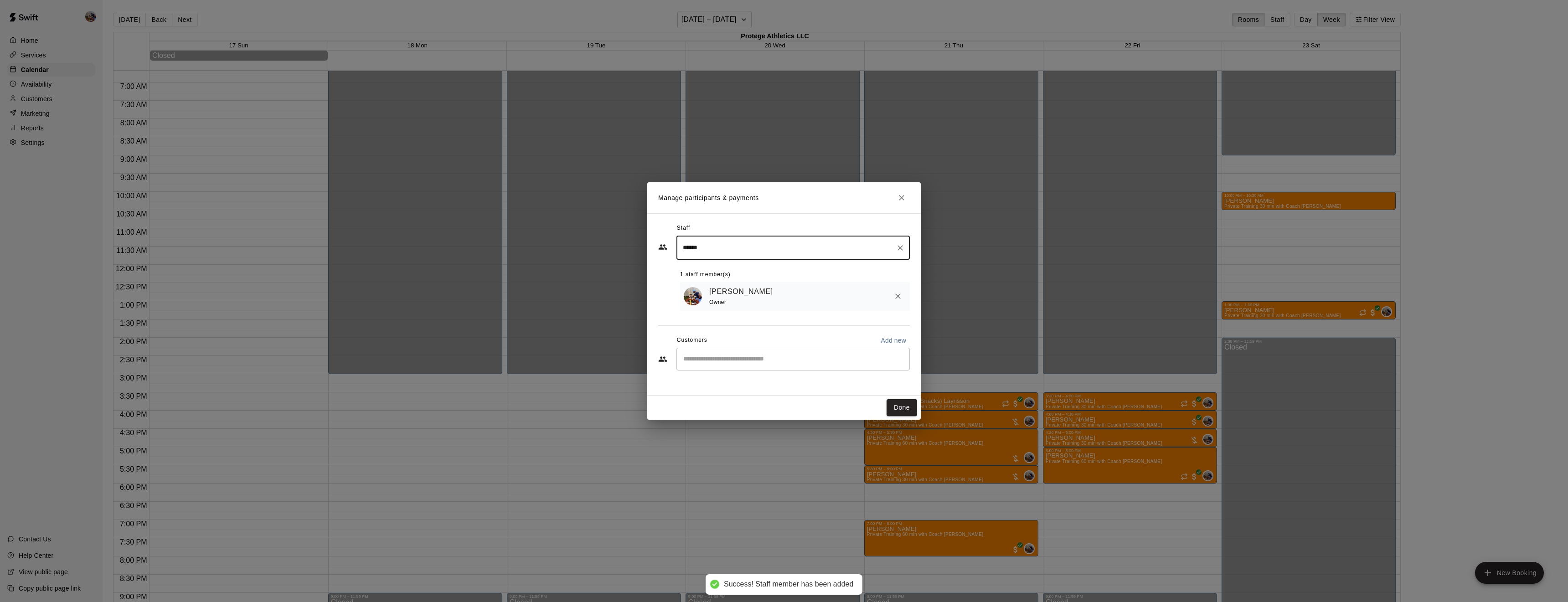
type input "******"
click at [735, 363] on input "Start typing to search customers..." at bounding box center [793, 359] width 225 height 9
click at [899, 337] on p "Add new" at bounding box center [894, 340] width 26 height 9
select select "**"
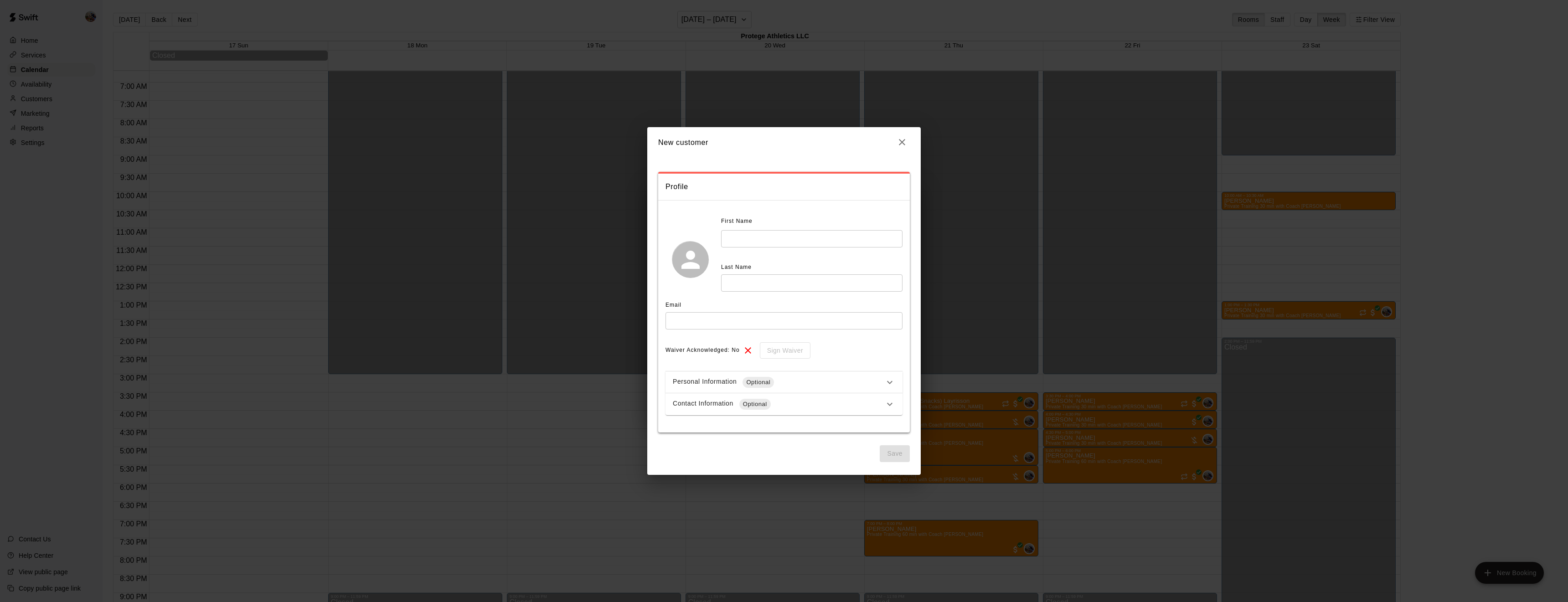
click at [765, 235] on input "text" at bounding box center [812, 239] width 181 height 17
type input "***"
click at [710, 319] on input "text" at bounding box center [783, 321] width 237 height 17
type input "**********"
click at [756, 240] on input "***" at bounding box center [812, 239] width 181 height 17
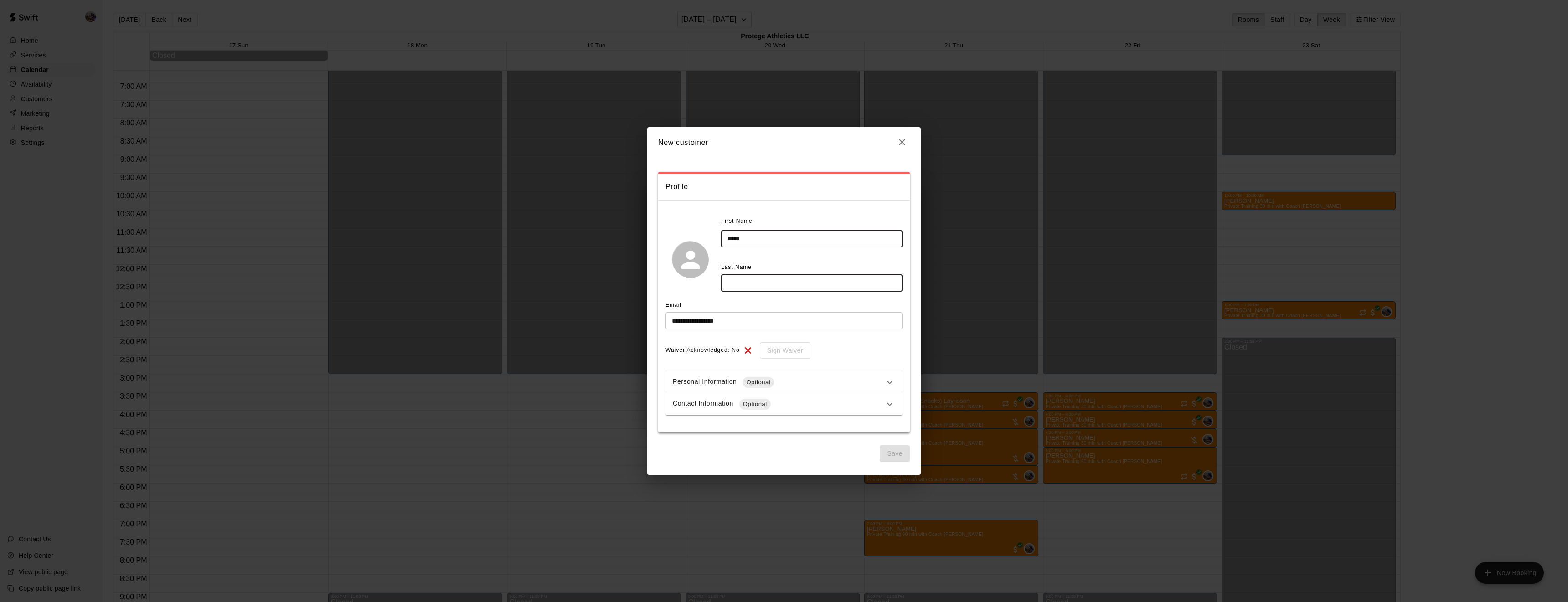
type input "*****"
type input "*******"
click at [895, 456] on button "Save" at bounding box center [894, 454] width 30 height 17
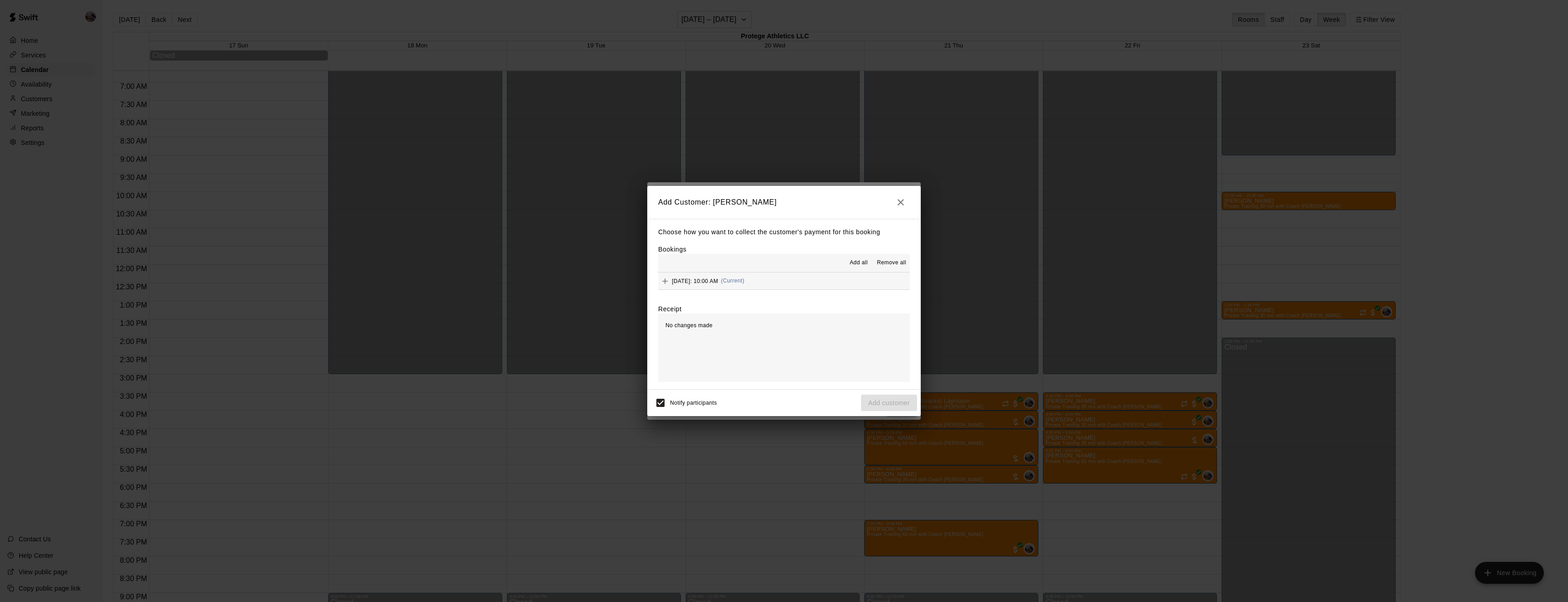
click at [856, 264] on span "Add all" at bounding box center [859, 263] width 18 height 9
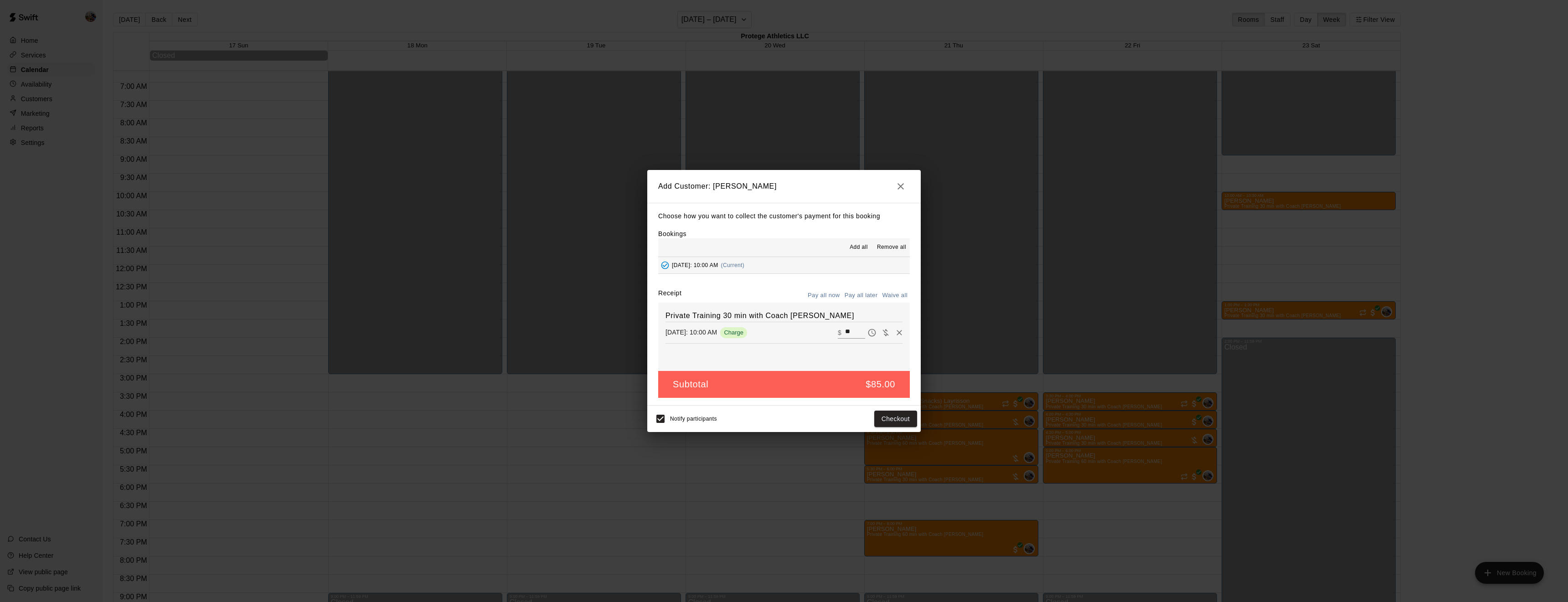
click at [898, 296] on button "Waive all" at bounding box center [894, 295] width 30 height 14
type input "*"
click at [878, 422] on button "Add customer" at bounding box center [889, 419] width 56 height 17
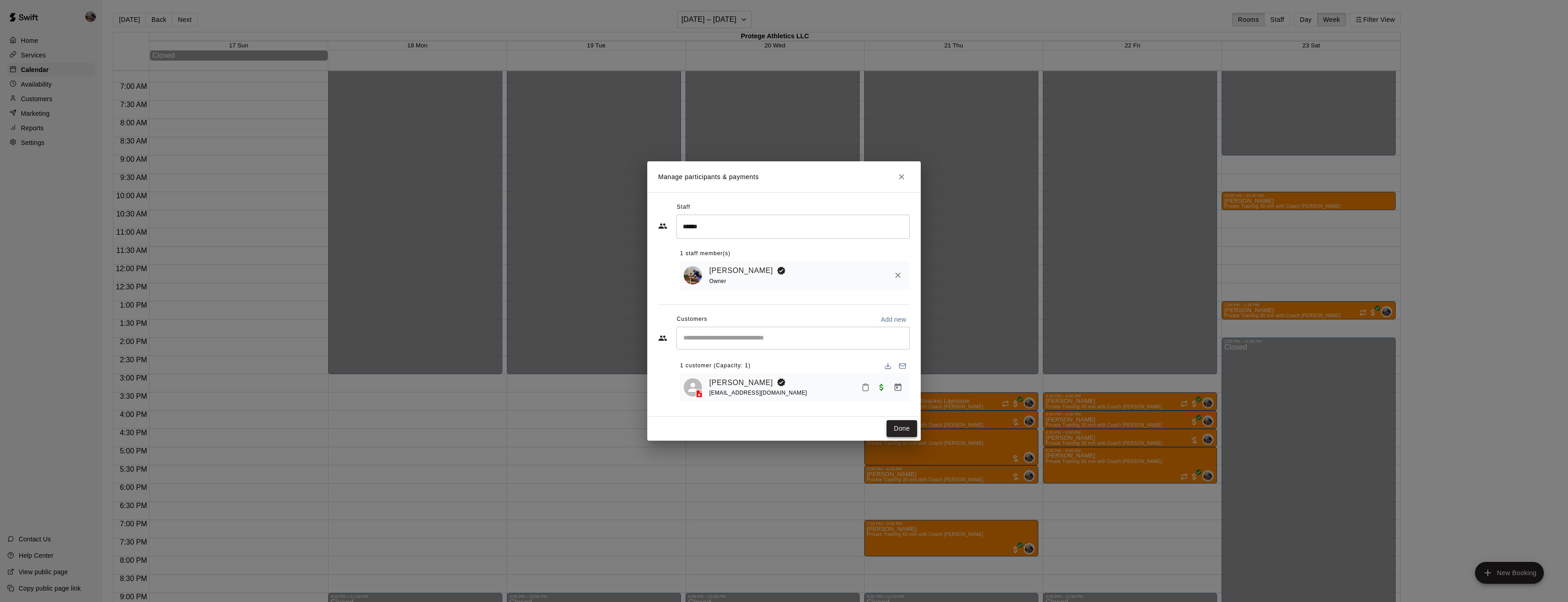
click at [906, 424] on button "Done" at bounding box center [901, 429] width 30 height 17
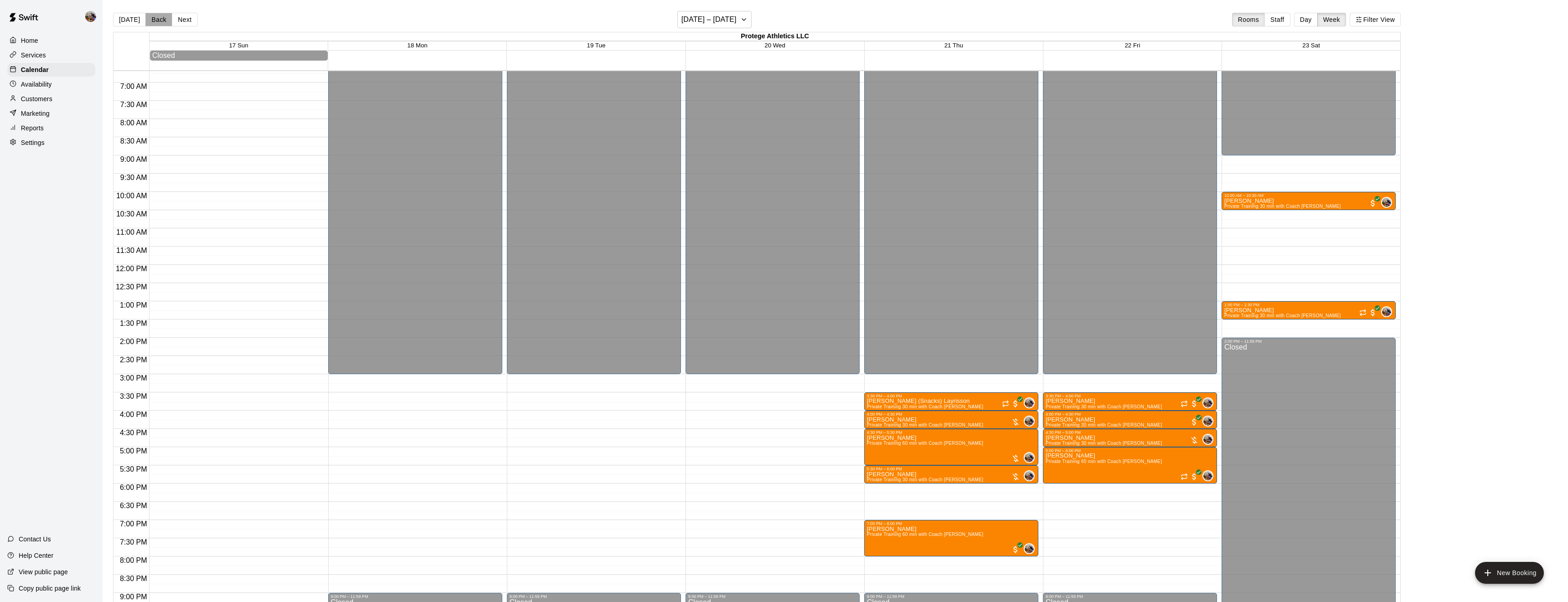
click at [163, 18] on button "Back" at bounding box center [159, 19] width 27 height 13
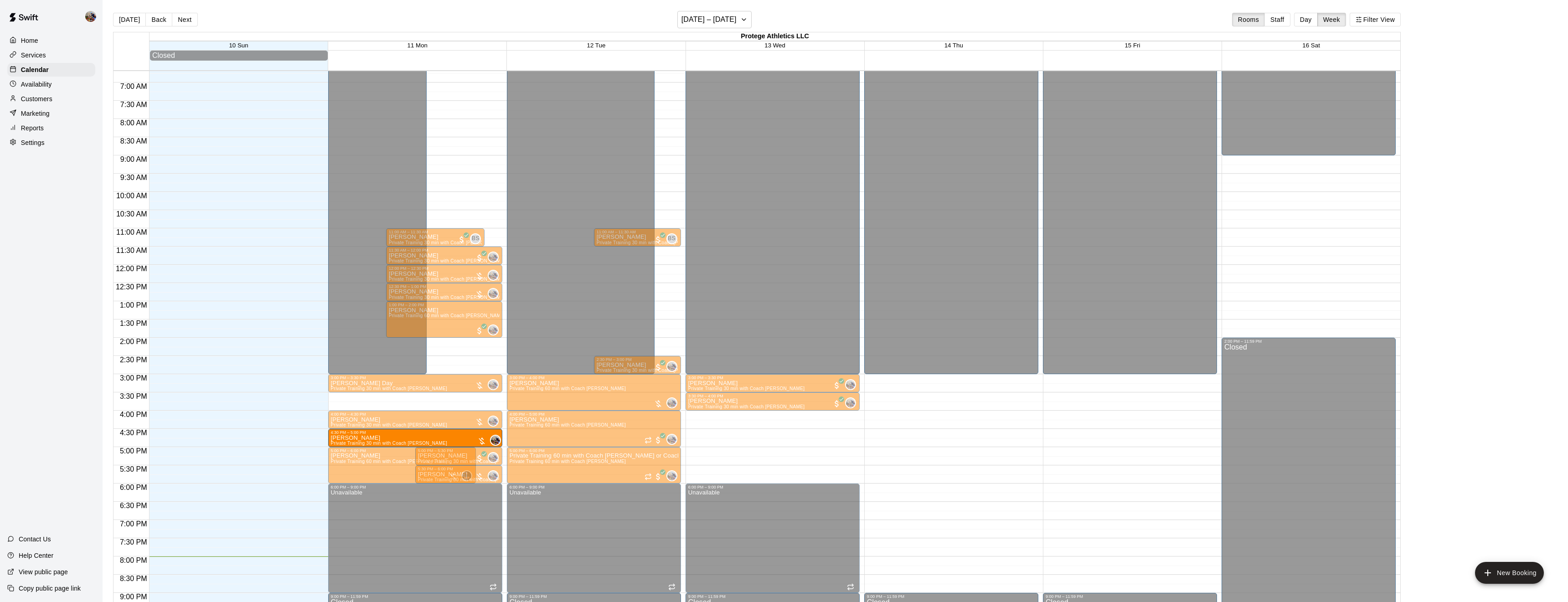
drag, startPoint x: 458, startPoint y: 237, endPoint x: 435, endPoint y: 438, distance: 202.3
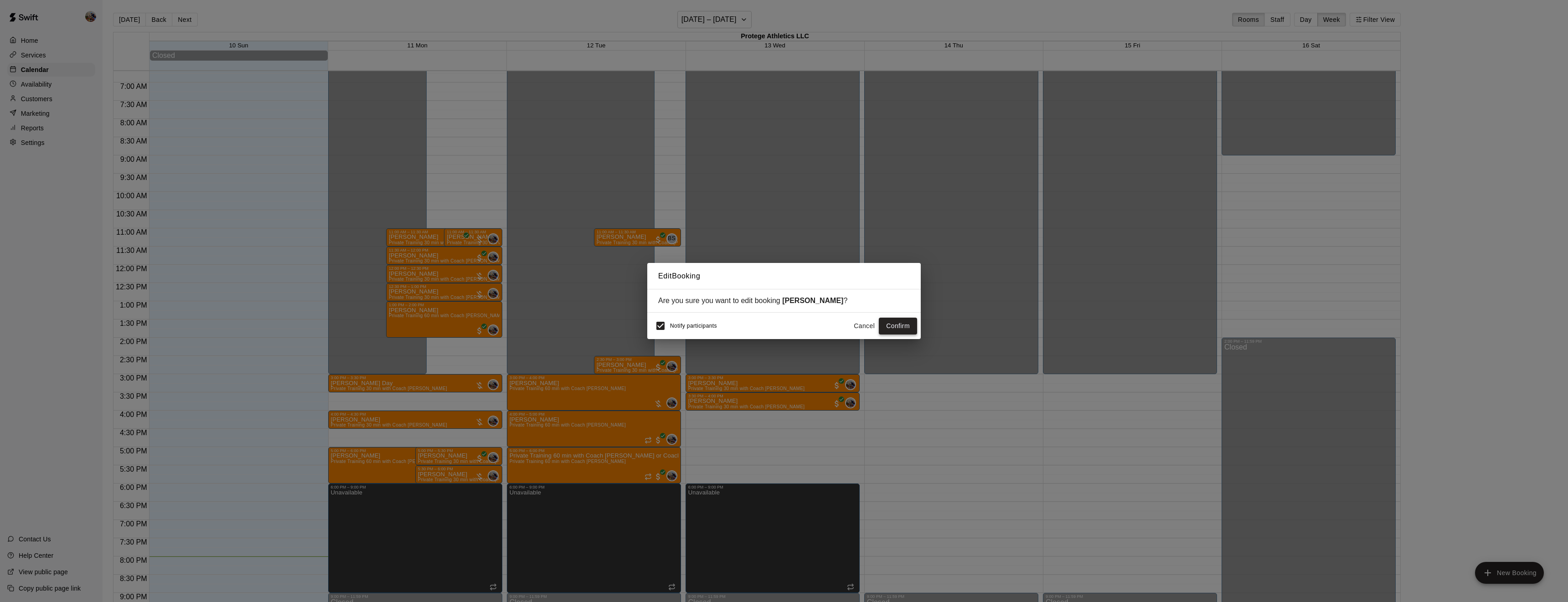
click at [906, 324] on button "Confirm" at bounding box center [898, 326] width 38 height 17
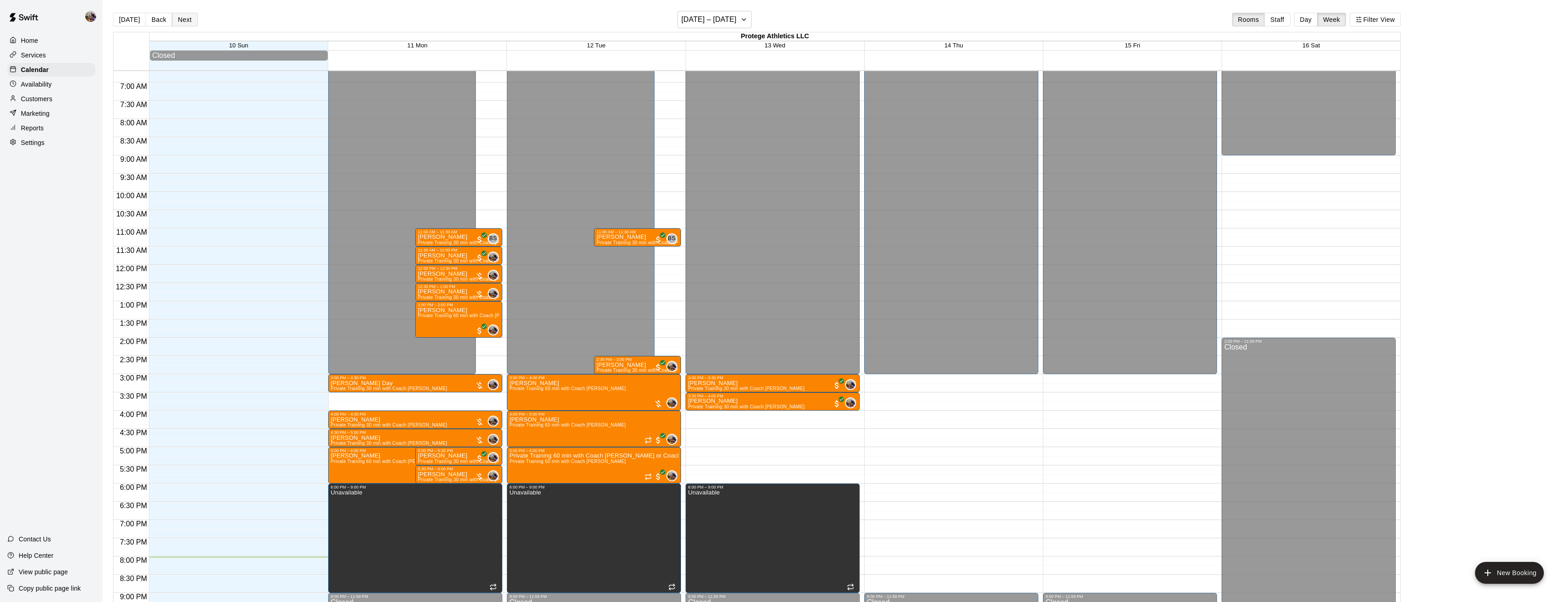
click at [192, 16] on button "Next" at bounding box center [184, 19] width 26 height 13
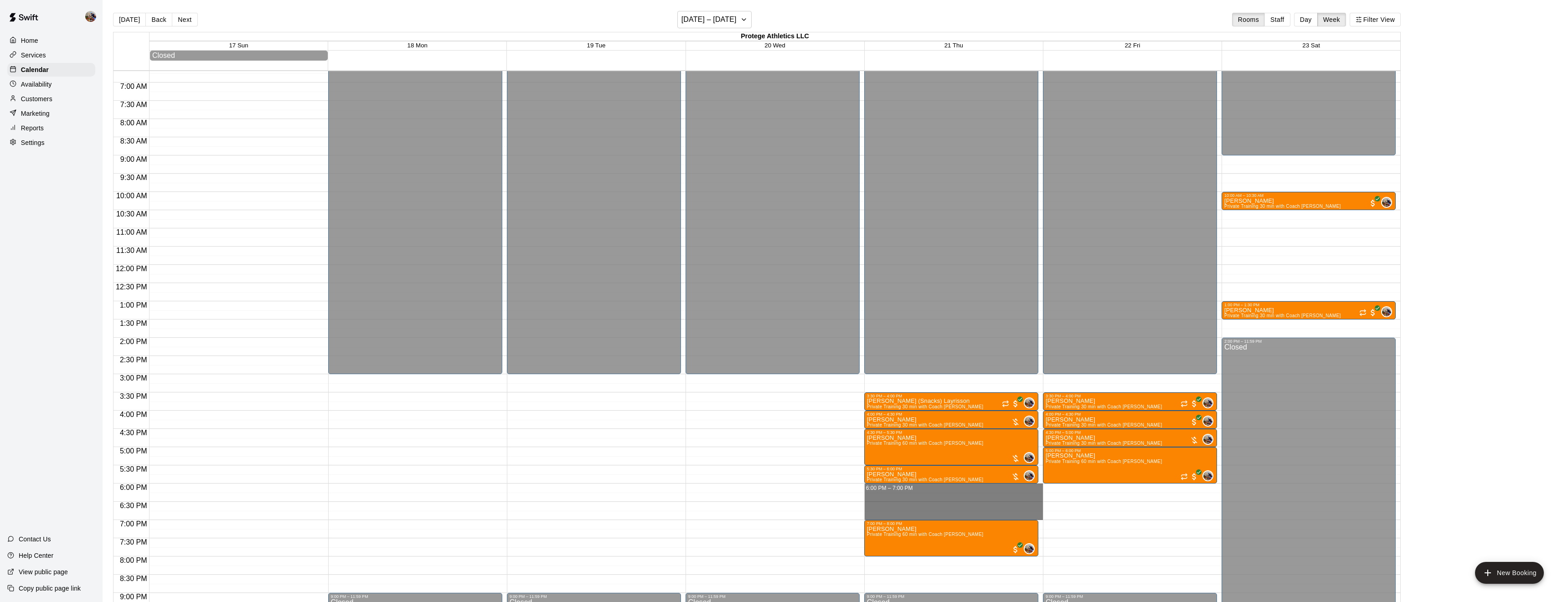
drag, startPoint x: 911, startPoint y: 488, endPoint x: 912, endPoint y: 520, distance: 32.0
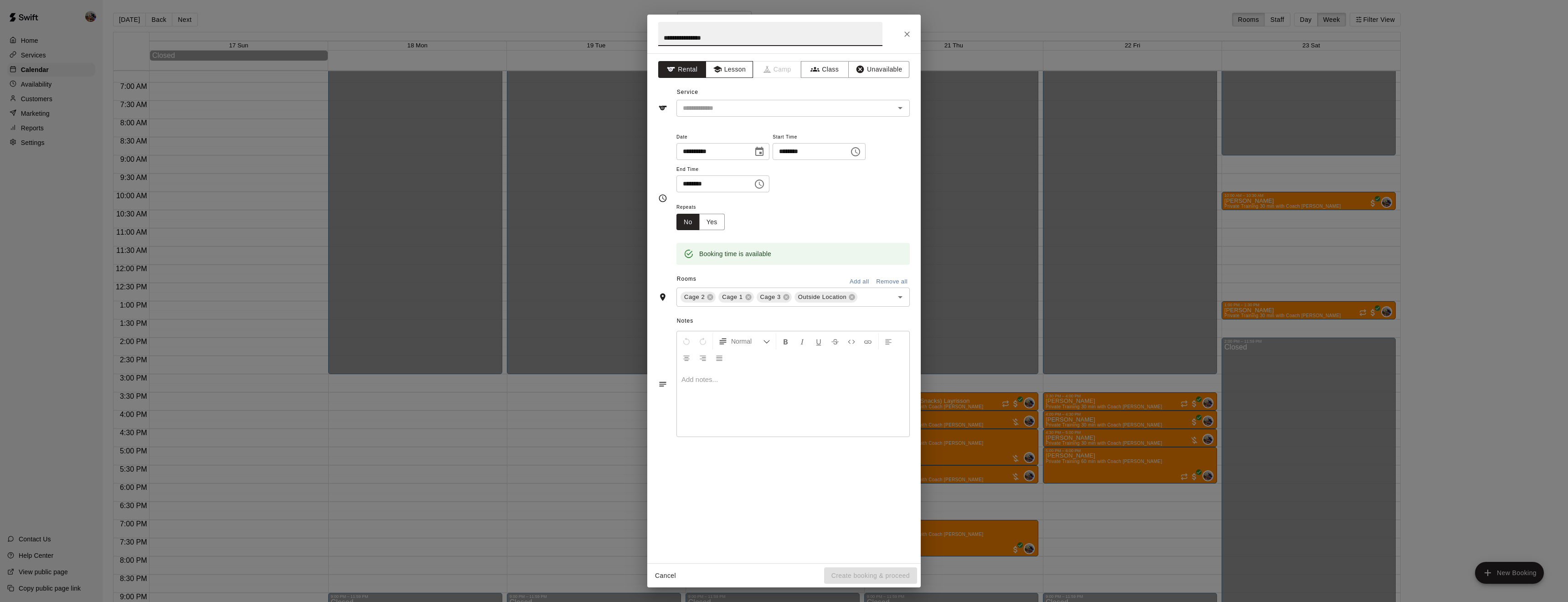
type input "**********"
click at [722, 68] on button "Lesson" at bounding box center [729, 69] width 48 height 17
click at [780, 110] on input "text" at bounding box center [780, 108] width 201 height 12
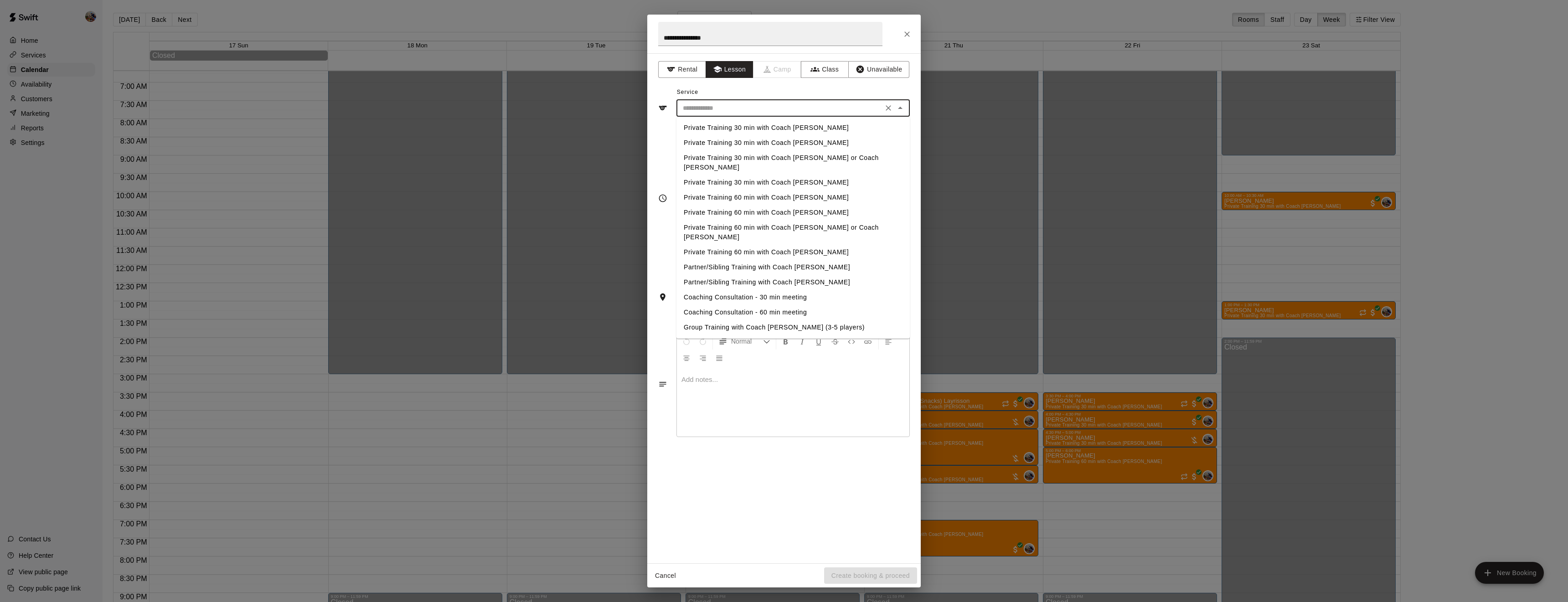
click at [771, 190] on li "Private Training 60 min with Coach [PERSON_NAME]" at bounding box center [793, 197] width 233 height 15
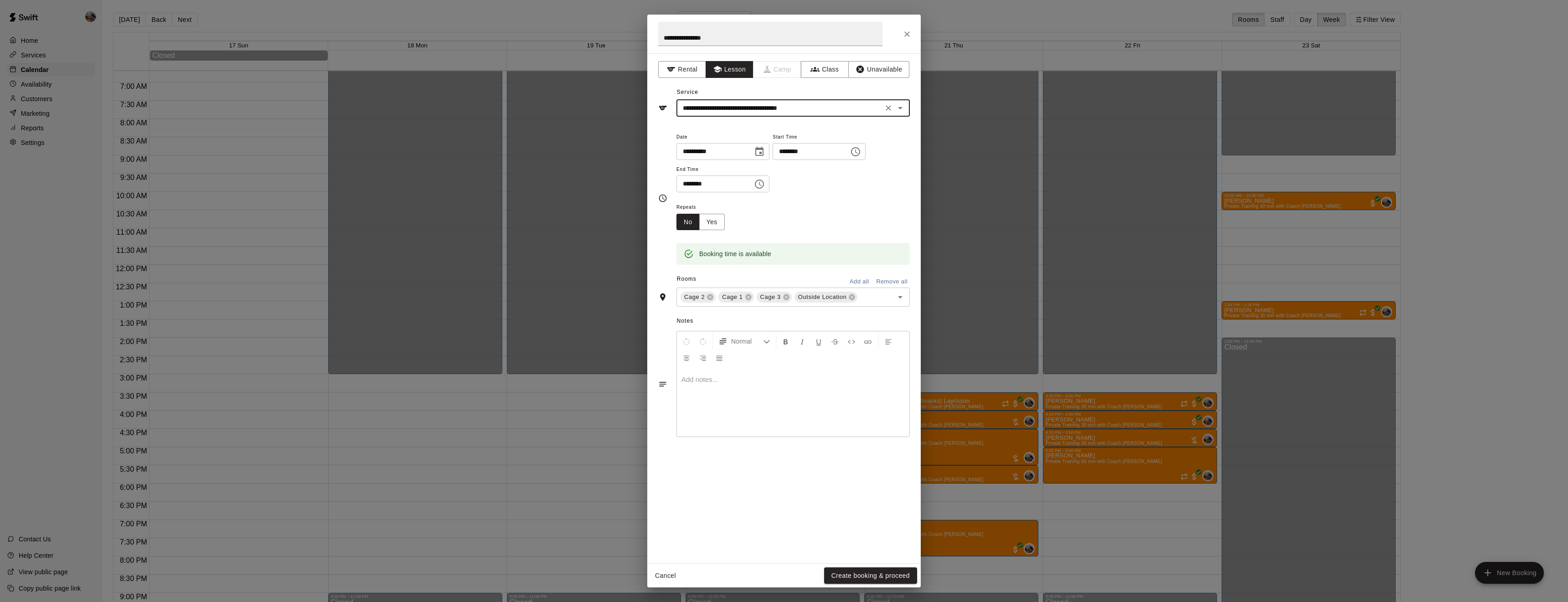
type input "**********"
click at [707, 300] on icon at bounding box center [710, 298] width 6 height 6
click at [749, 301] on icon at bounding box center [749, 297] width 7 height 7
click at [776, 300] on icon at bounding box center [776, 298] width 6 height 6
click at [872, 570] on button "Create booking & proceed" at bounding box center [870, 576] width 93 height 17
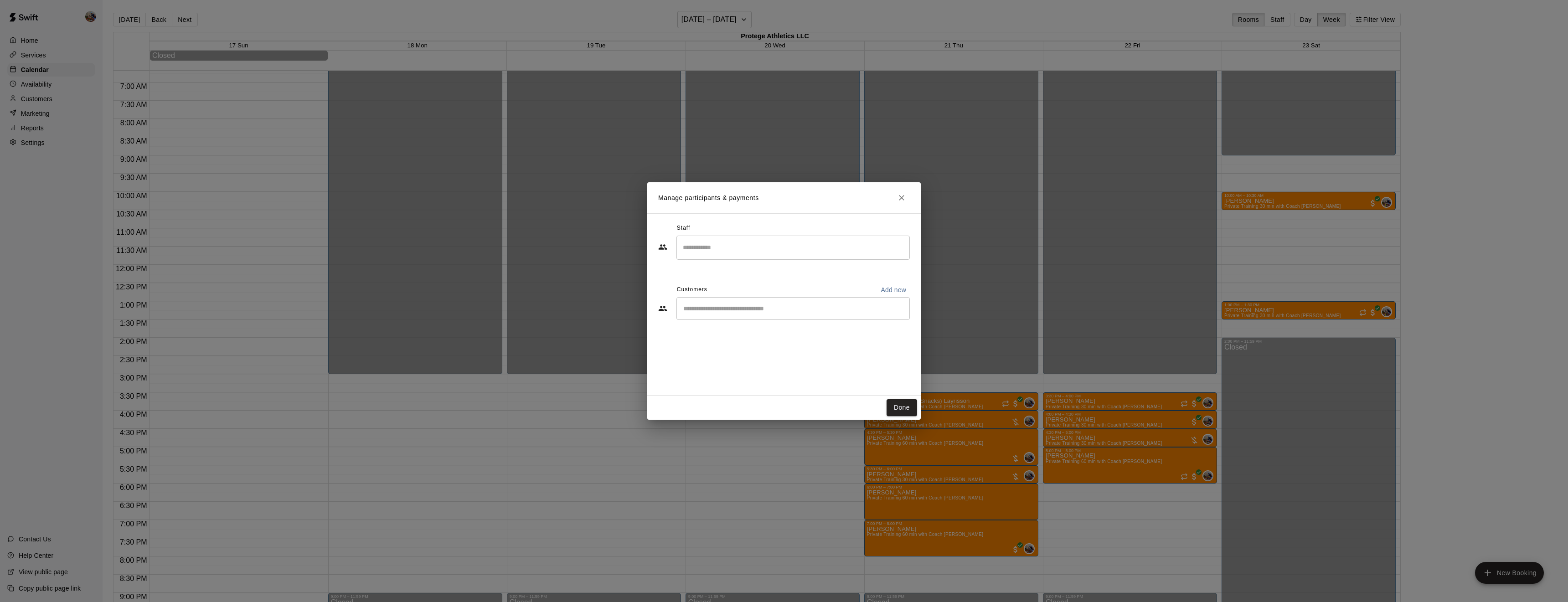
click at [730, 242] on input "Search staff" at bounding box center [793, 248] width 225 height 16
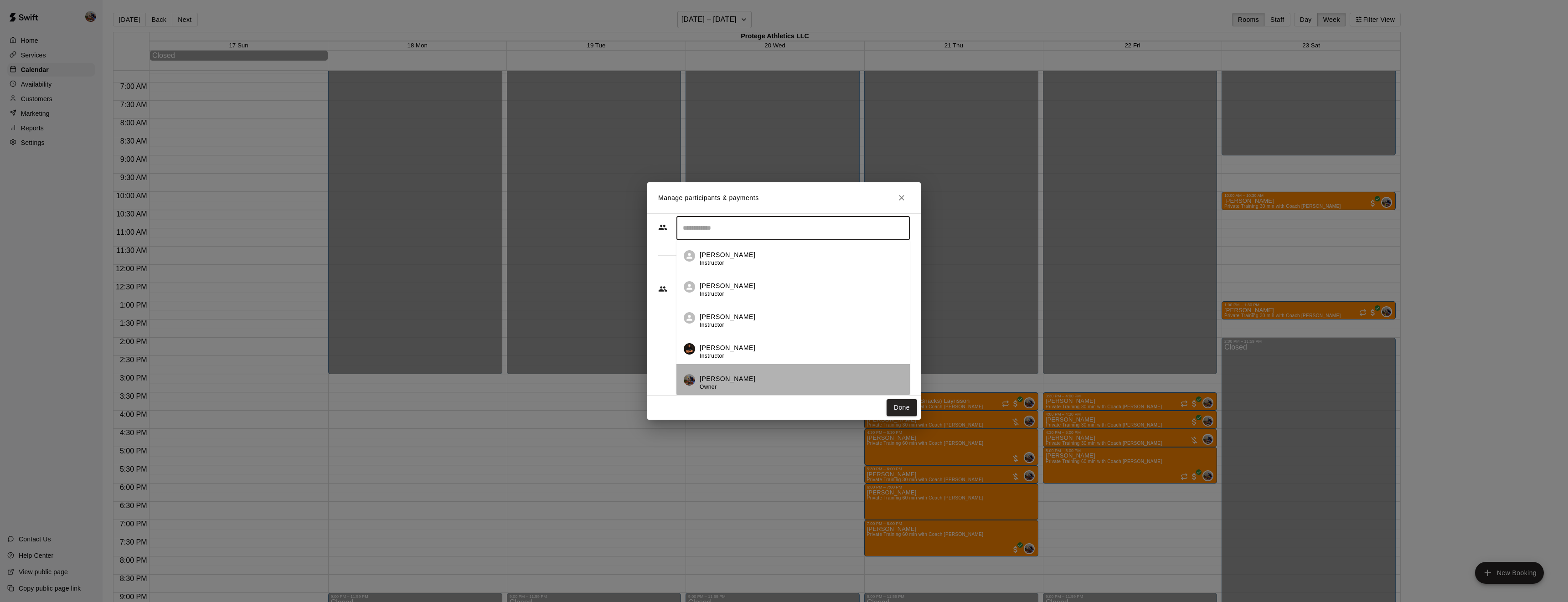
click at [718, 380] on p "[PERSON_NAME]" at bounding box center [727, 379] width 55 height 10
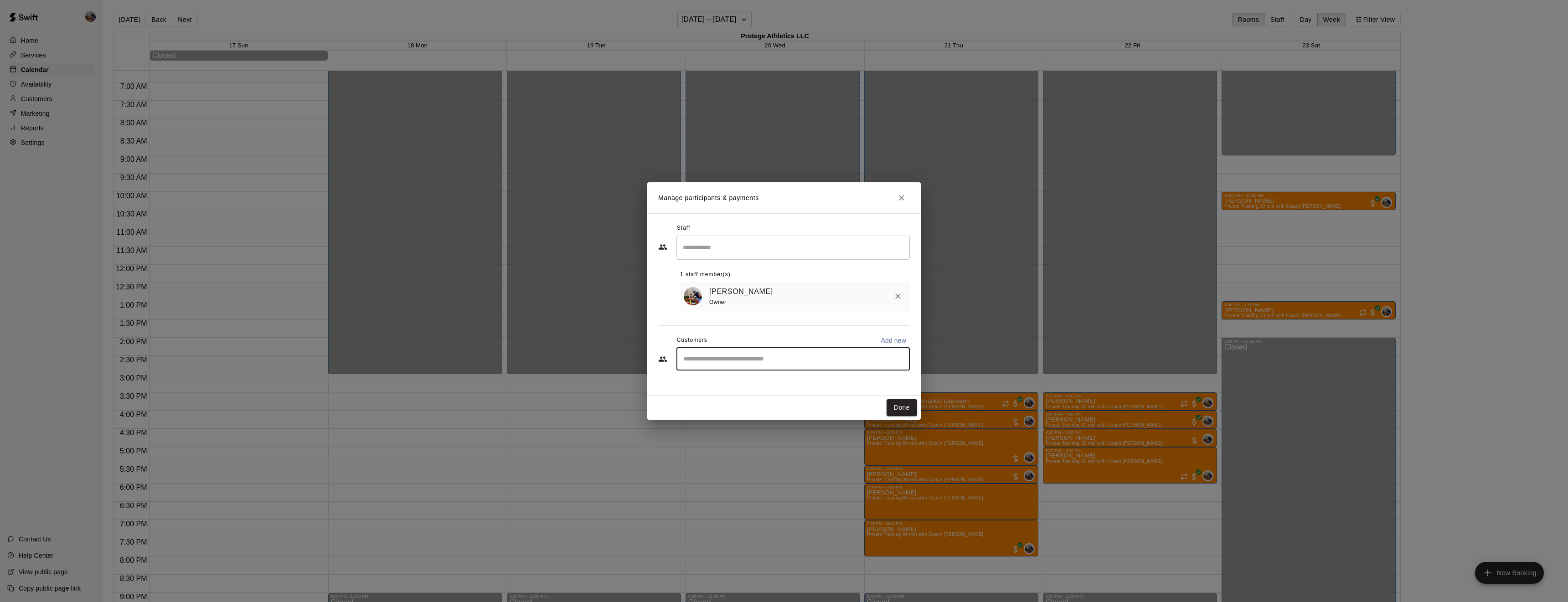
click at [720, 362] on input "Start typing to search customers..." at bounding box center [793, 359] width 225 height 9
type input "****"
click at [730, 393] on span "[EMAIL_ADDRESS][DOMAIN_NAME]" at bounding box center [751, 391] width 98 height 6
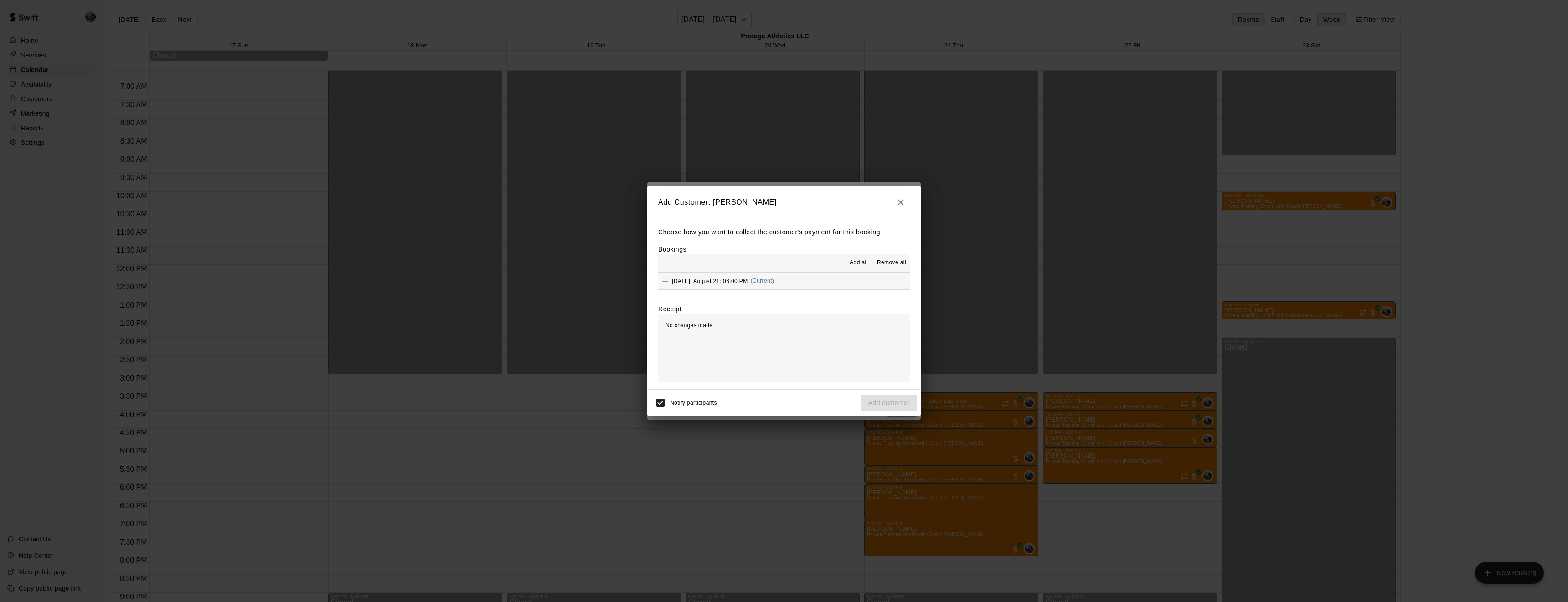
click at [860, 265] on span "Add all" at bounding box center [859, 263] width 18 height 9
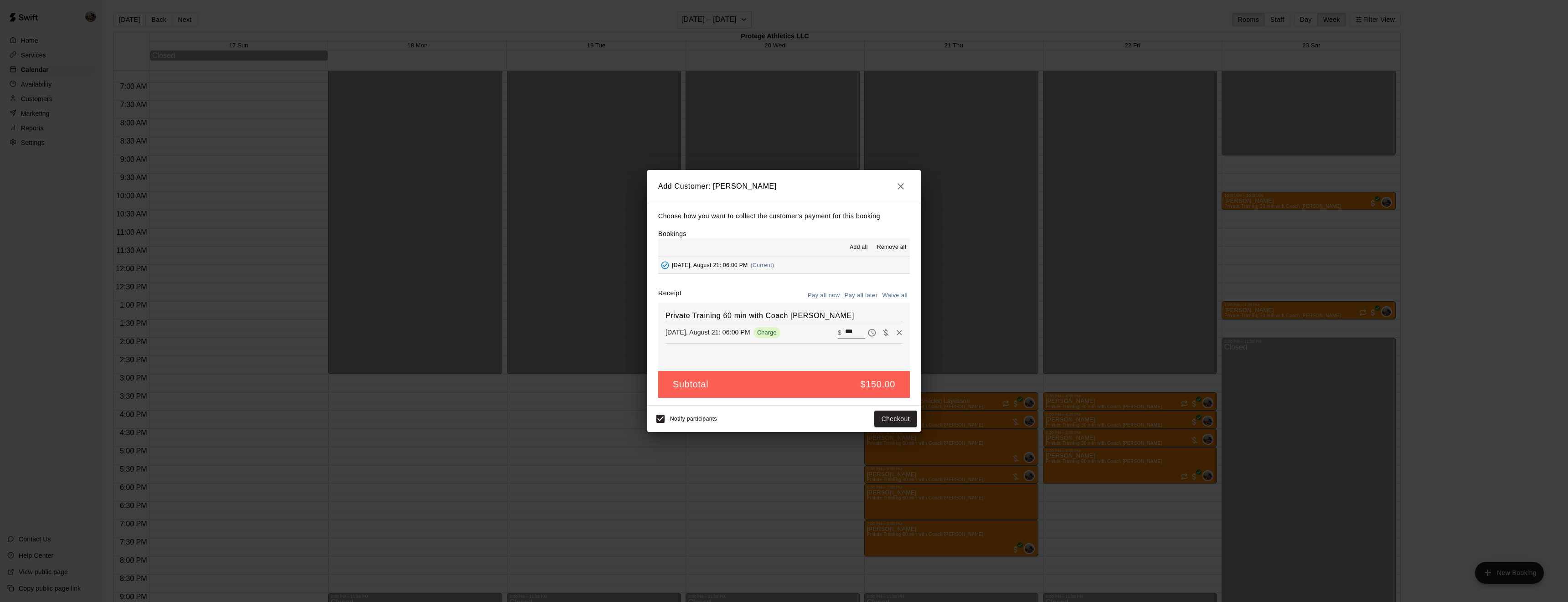
click at [897, 295] on button "Waive all" at bounding box center [894, 295] width 30 height 14
type input "*"
click at [886, 416] on button "Add customer" at bounding box center [889, 419] width 56 height 17
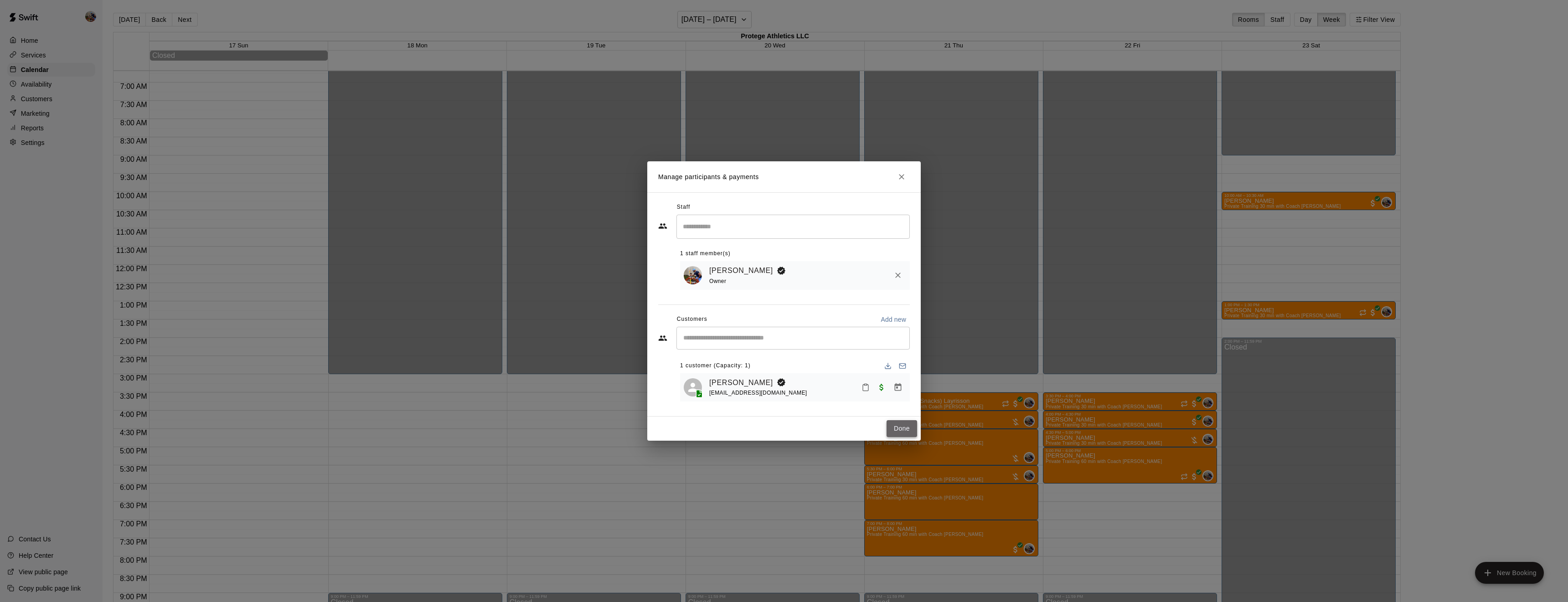
click at [906, 429] on button "Done" at bounding box center [901, 429] width 30 height 17
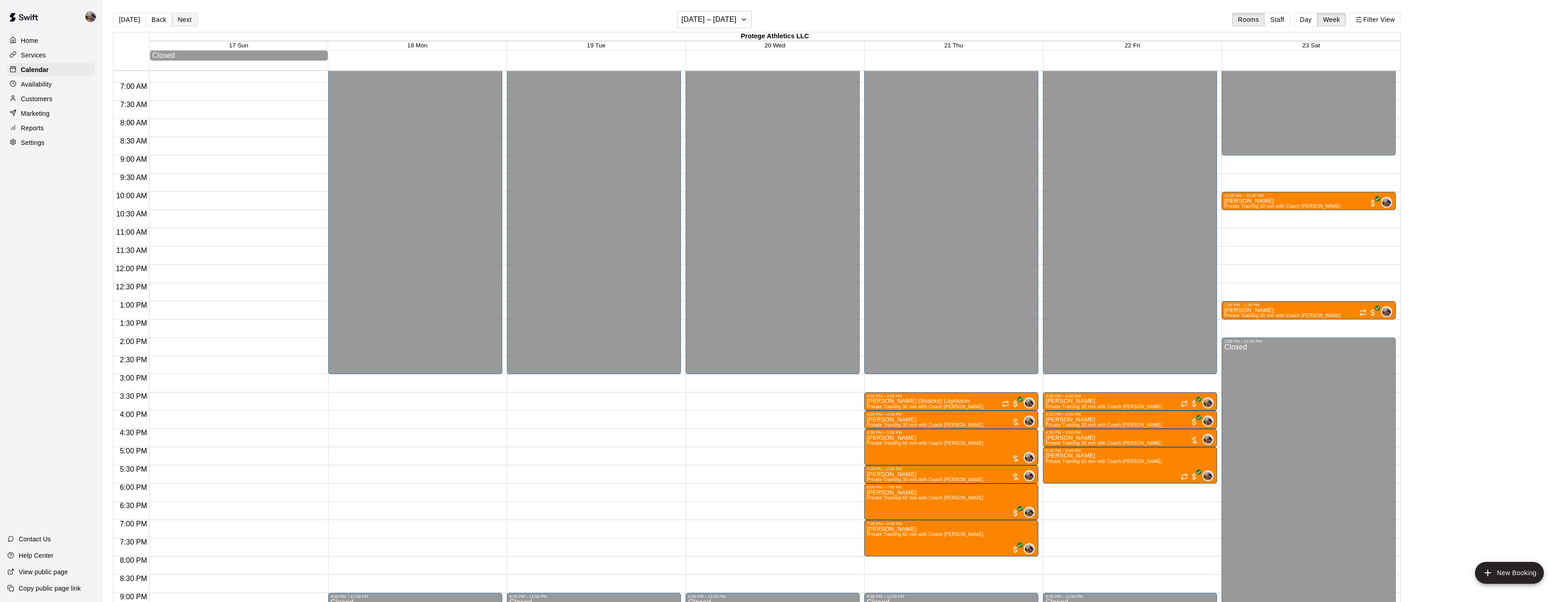
click at [182, 20] on button "Next" at bounding box center [184, 19] width 26 height 13
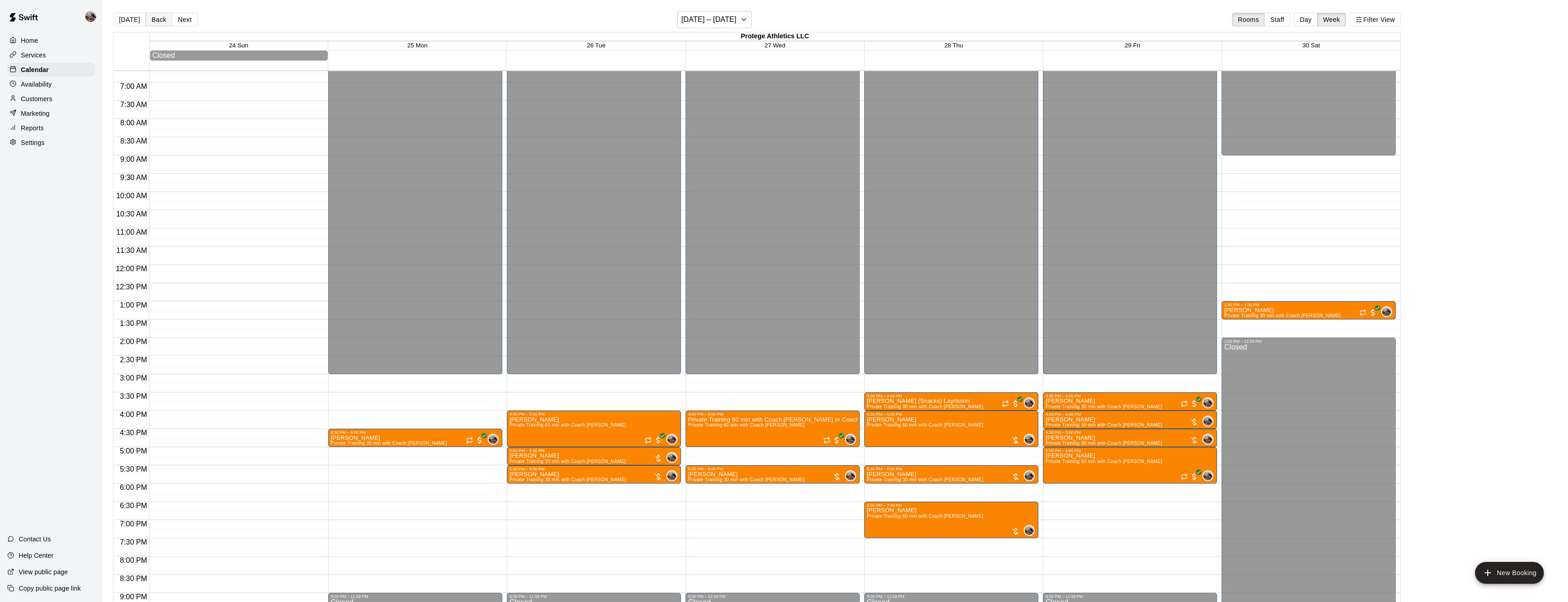
click at [155, 21] on button "Back" at bounding box center [159, 19] width 27 height 13
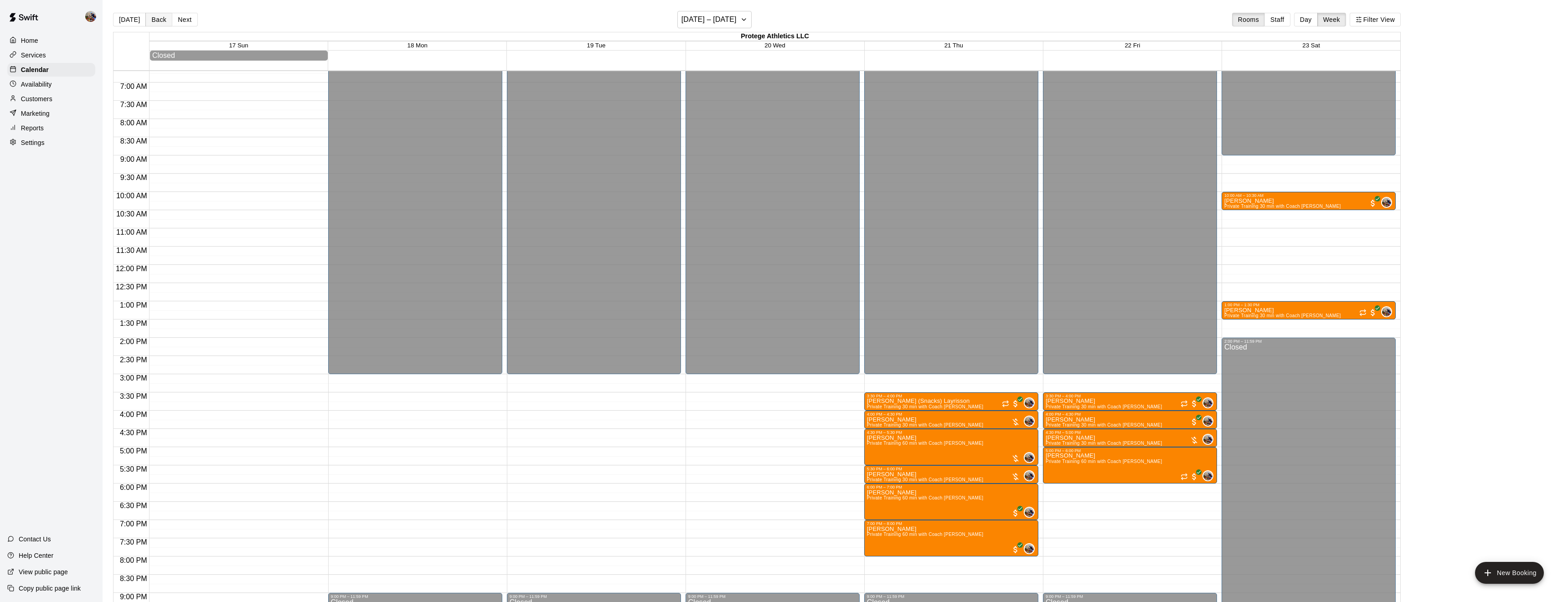
click at [155, 22] on button "Back" at bounding box center [159, 19] width 27 height 13
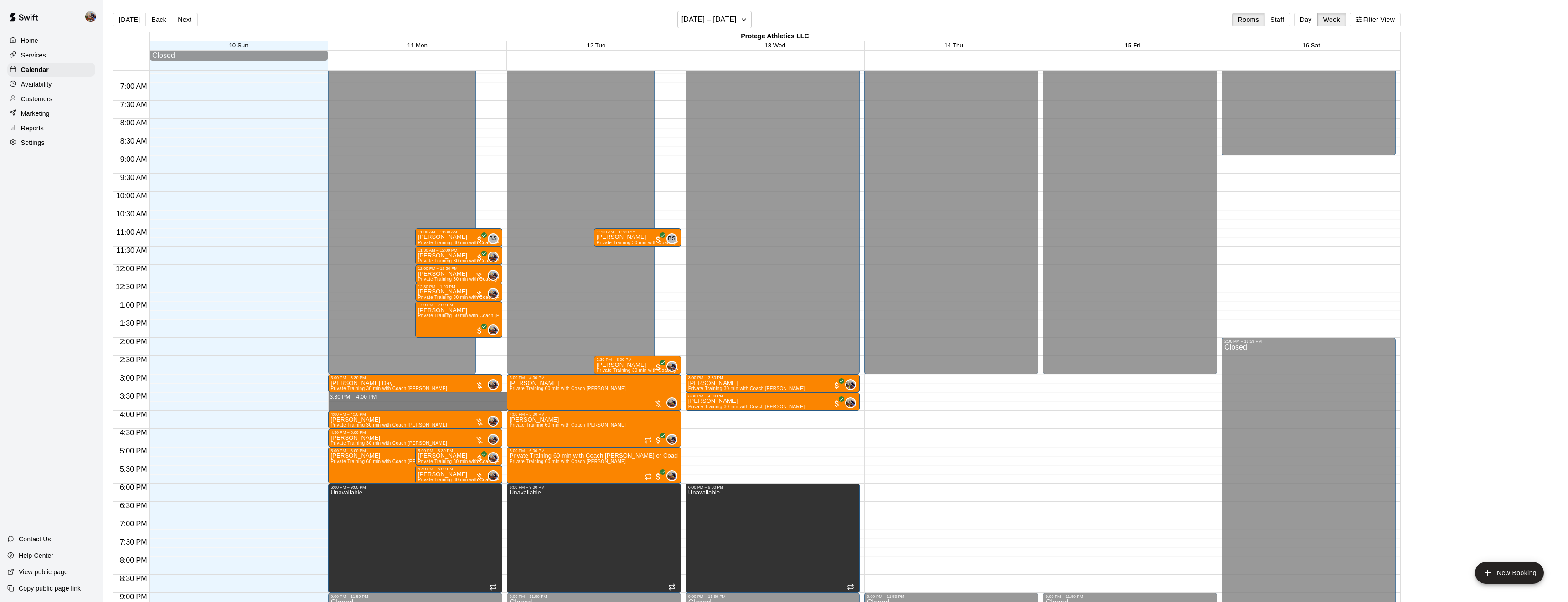
drag, startPoint x: 411, startPoint y: 395, endPoint x: 410, endPoint y: 407, distance: 12.0
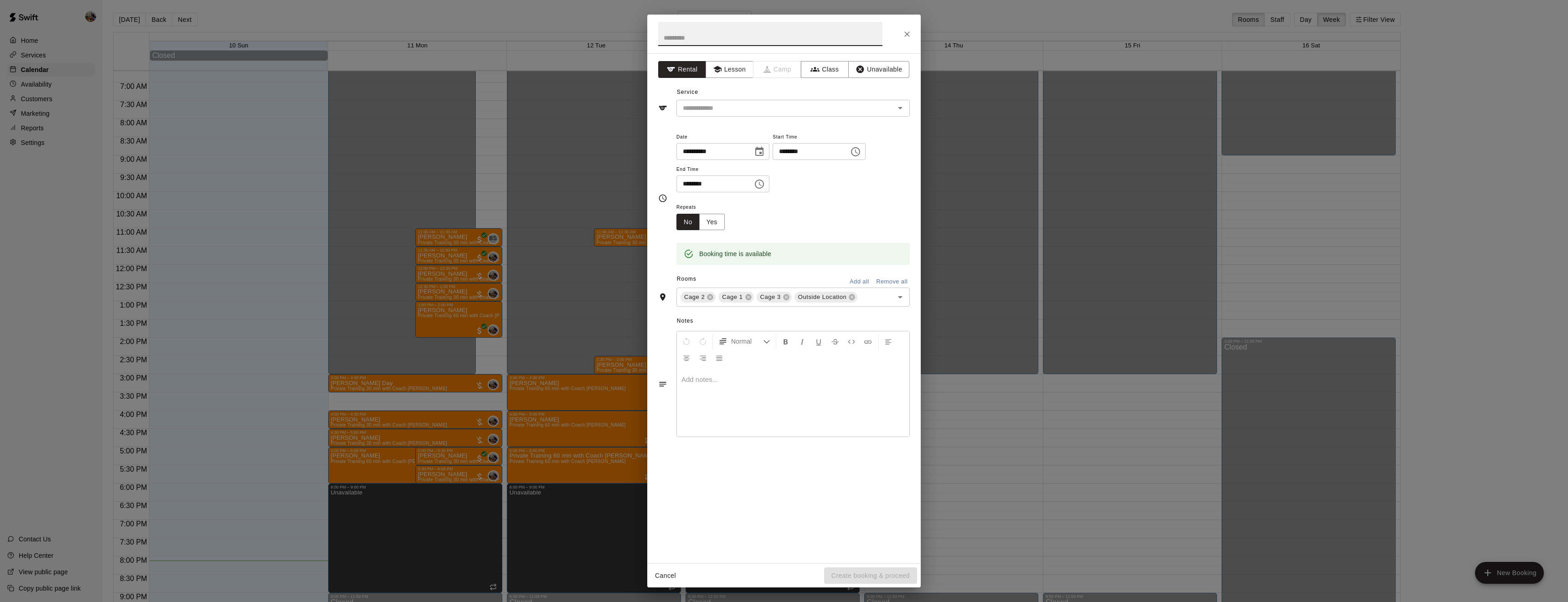
click at [698, 33] on input "text" at bounding box center [770, 34] width 224 height 24
type input "*********"
click at [750, 105] on input "text" at bounding box center [780, 108] width 201 height 12
click at [765, 108] on input "text" at bounding box center [780, 108] width 201 height 12
click at [732, 66] on button "Lesson" at bounding box center [729, 69] width 48 height 17
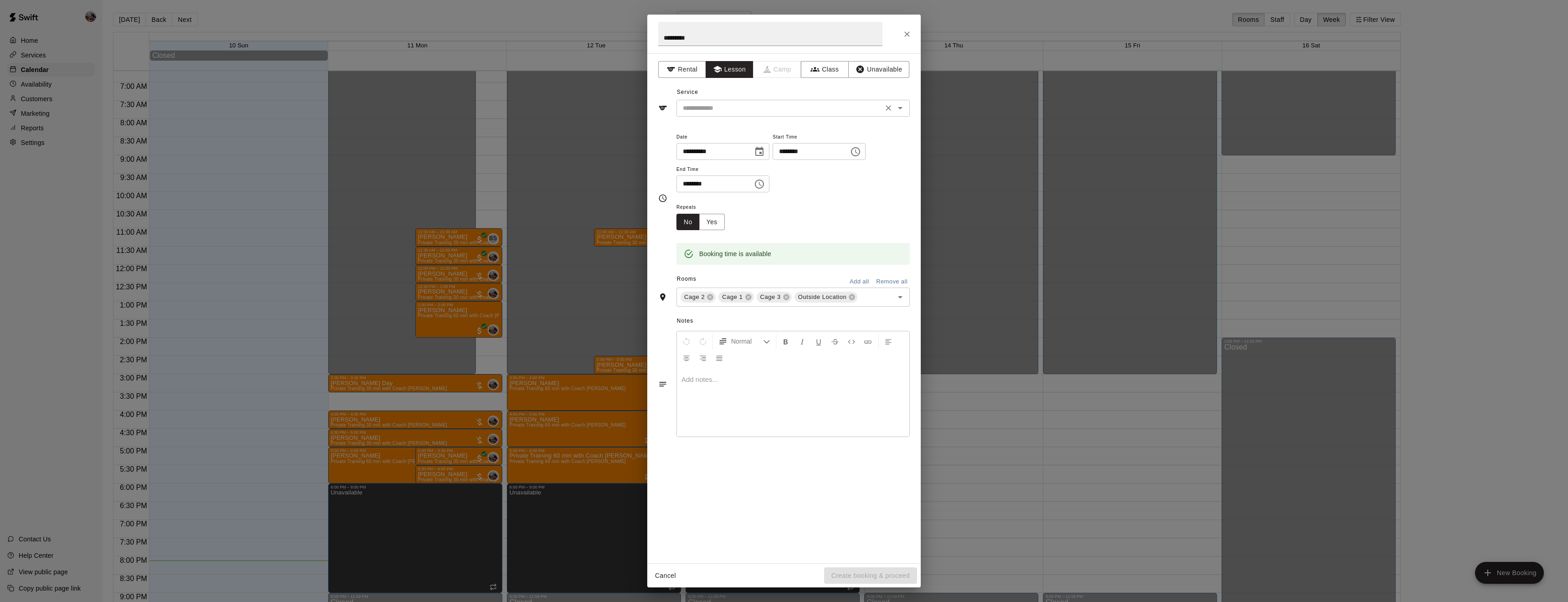
click at [800, 115] on div "​" at bounding box center [793, 108] width 233 height 17
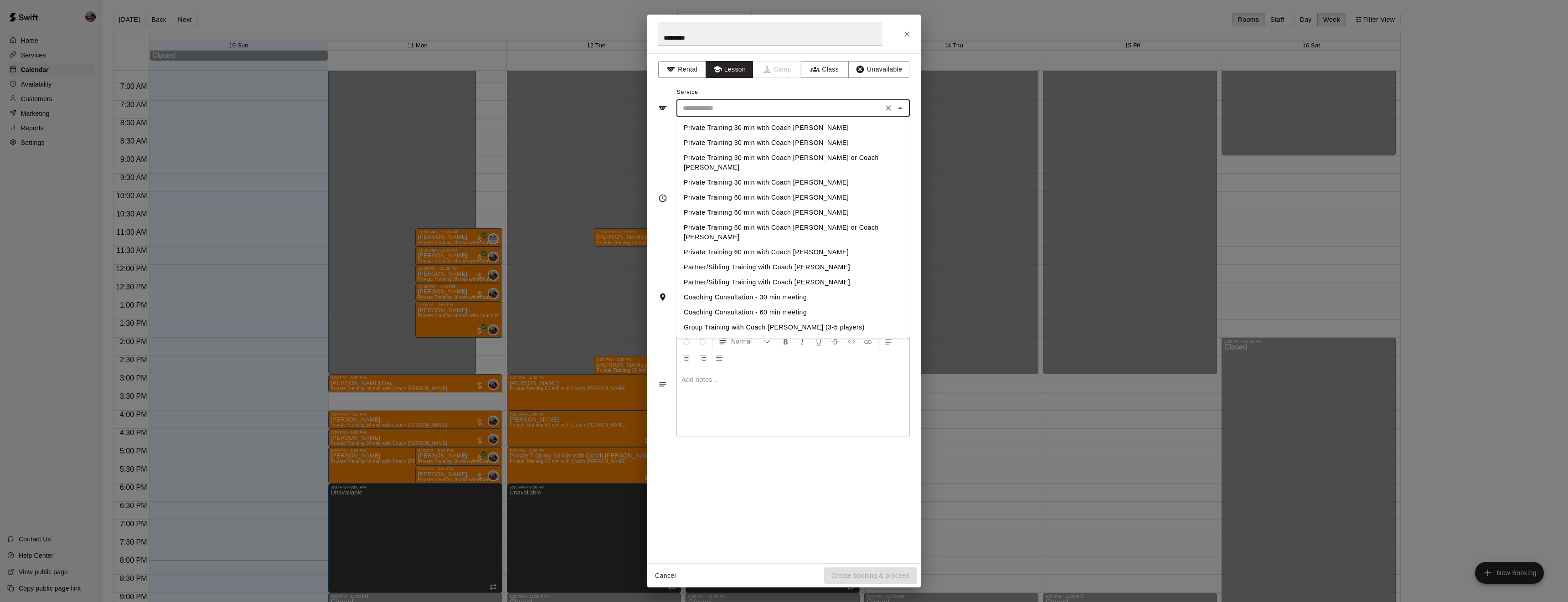
click at [791, 128] on li "Private Training 30 min with Coach [PERSON_NAME]" at bounding box center [793, 128] width 233 height 15
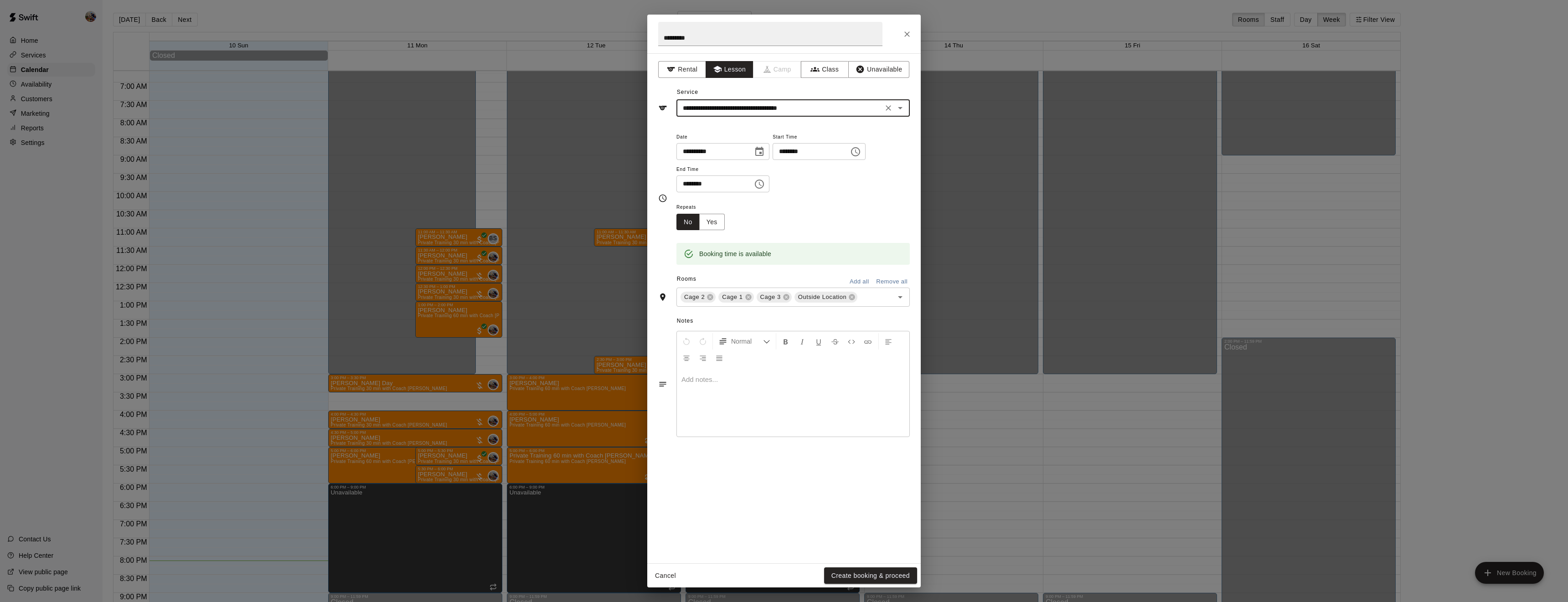
type input "**********"
click at [709, 300] on icon at bounding box center [710, 298] width 6 height 6
click at [746, 301] on icon at bounding box center [749, 297] width 7 height 7
click at [775, 300] on icon at bounding box center [776, 298] width 6 height 6
click at [718, 231] on button "Yes" at bounding box center [712, 222] width 26 height 17
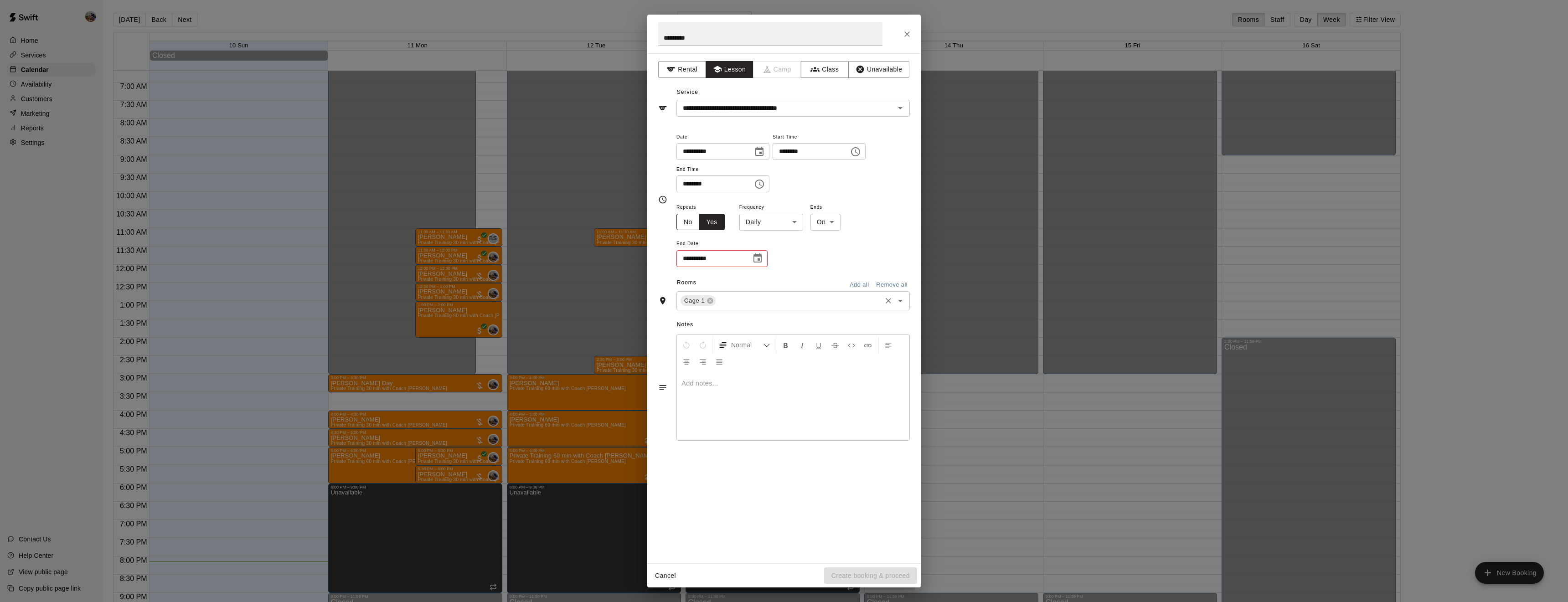
click at [687, 231] on button "No" at bounding box center [688, 222] width 23 height 17
click at [870, 573] on button "Create booking & proceed" at bounding box center [870, 576] width 93 height 17
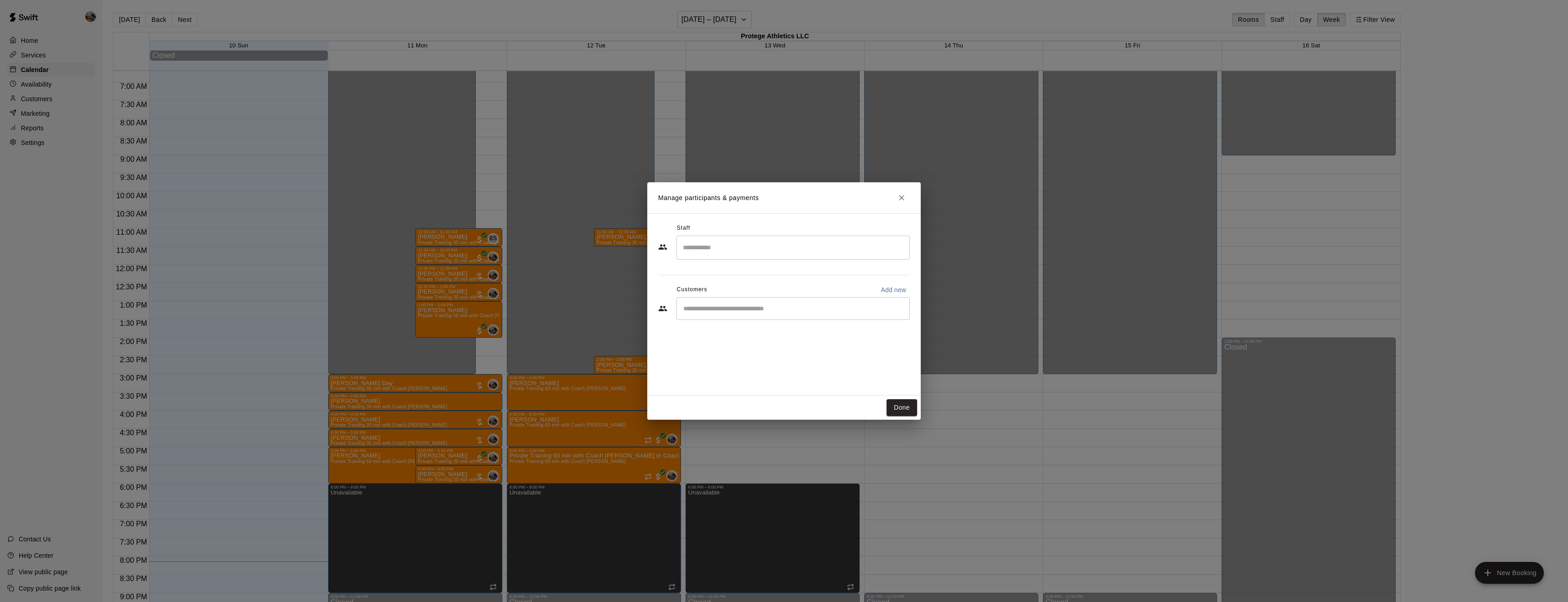
click at [752, 243] on input "Search staff" at bounding box center [793, 248] width 225 height 16
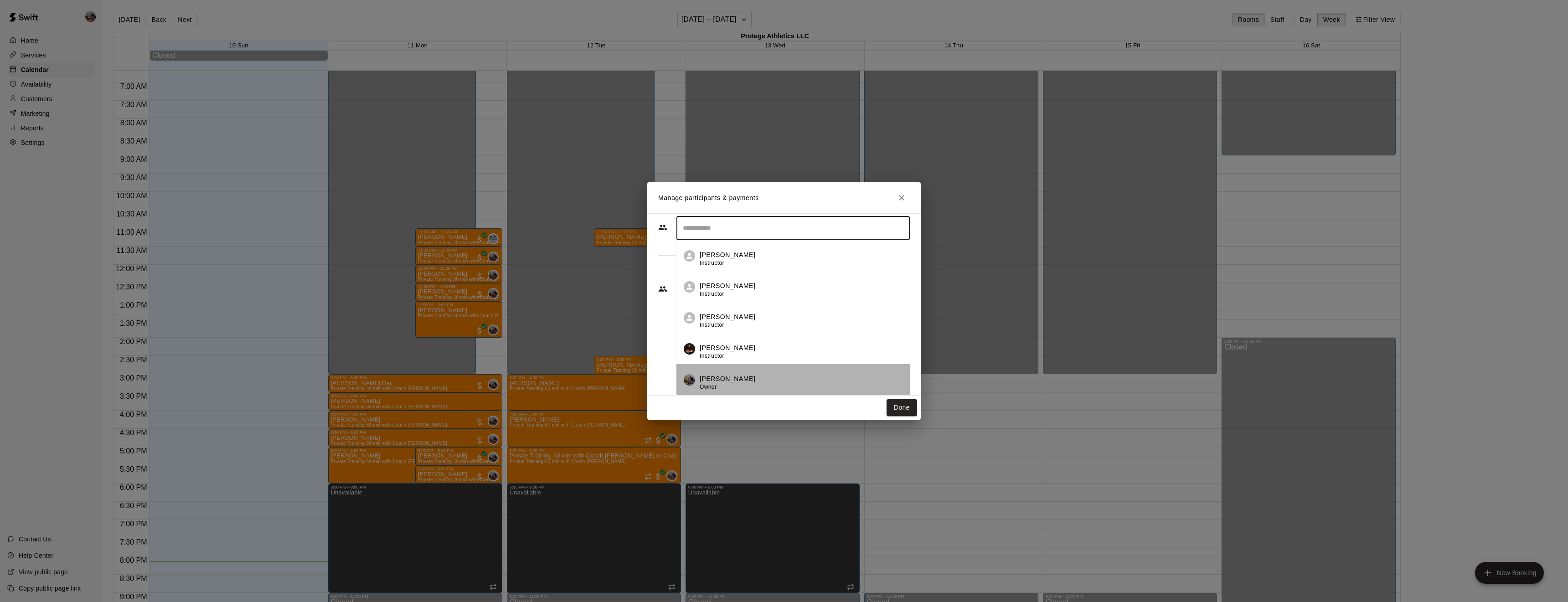
click at [740, 379] on p "[PERSON_NAME]" at bounding box center [727, 379] width 55 height 10
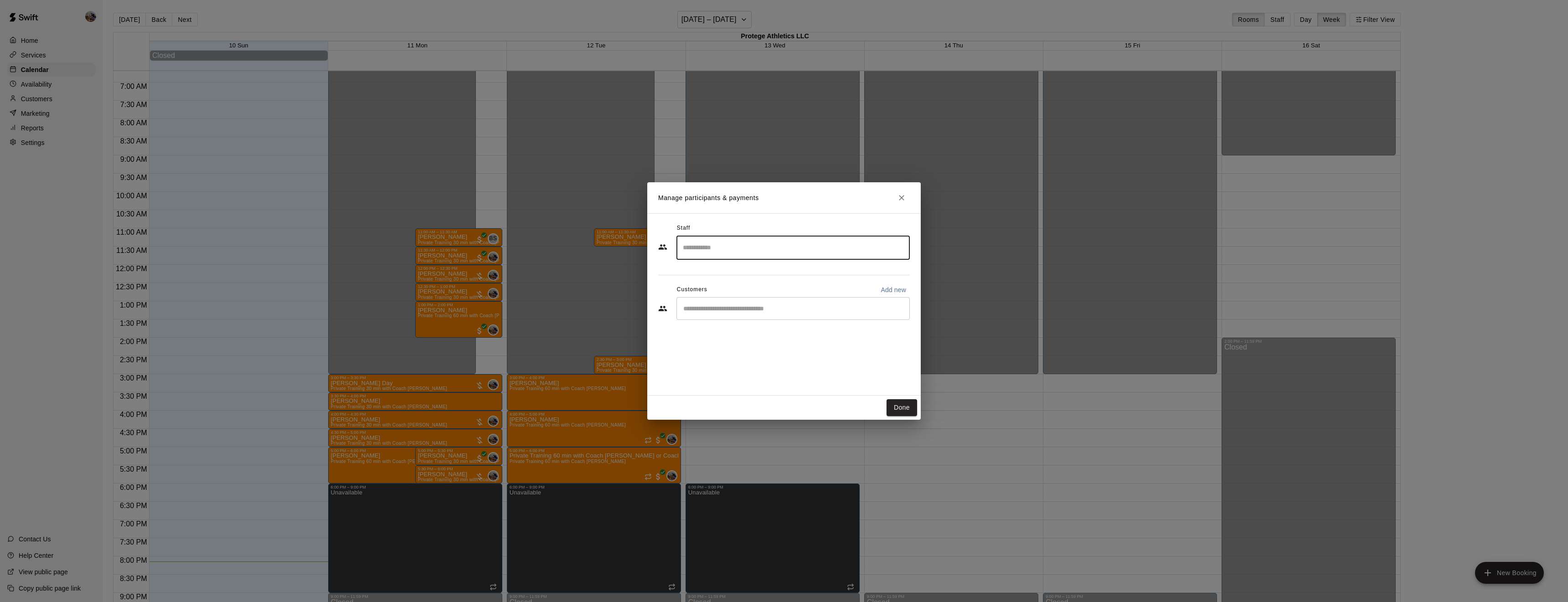
scroll to position [0, 0]
click at [737, 360] on input "Start typing to search customers..." at bounding box center [793, 359] width 225 height 9
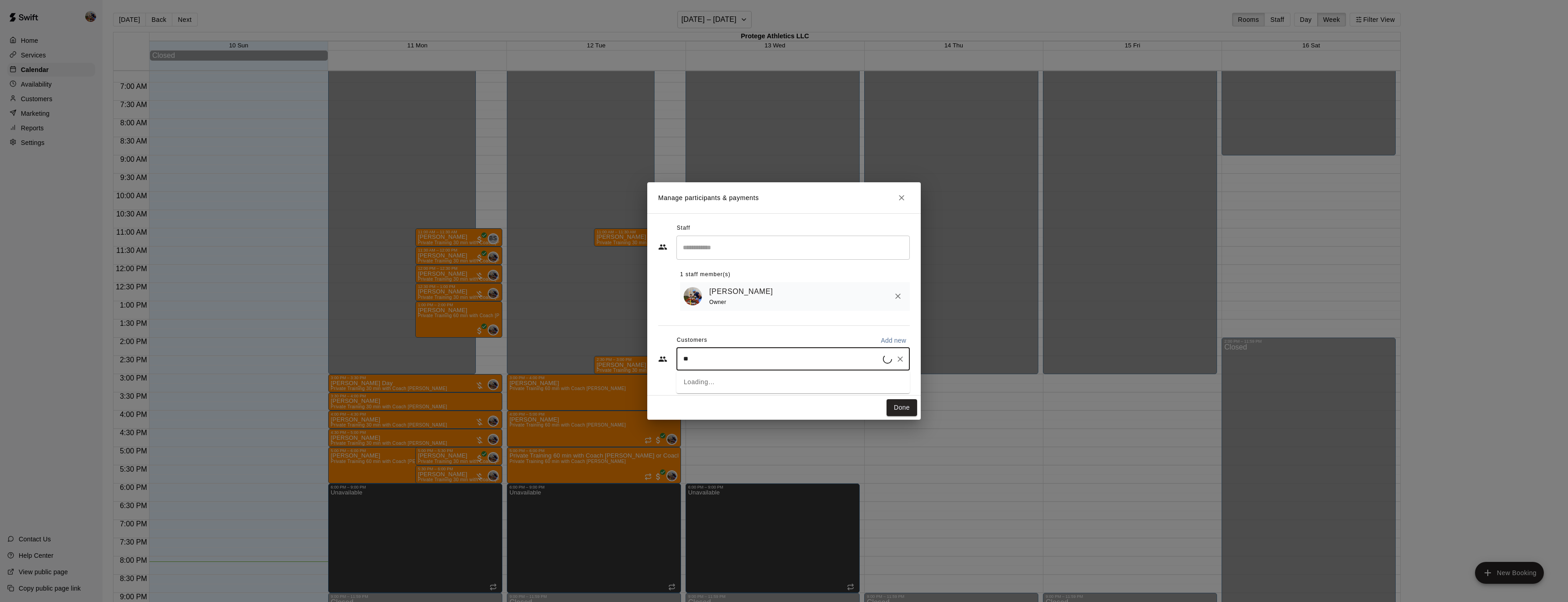
type input "*"
type input "***"
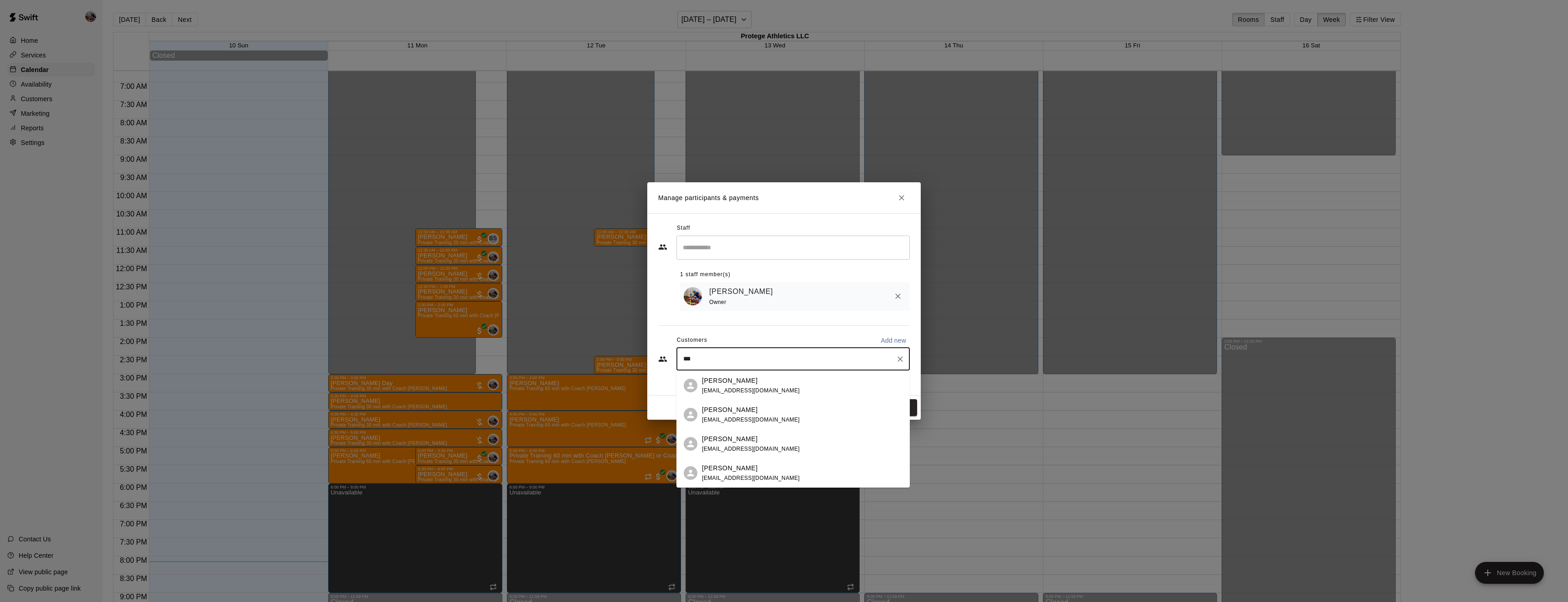
click at [734, 384] on div "[PERSON_NAME]" at bounding box center [751, 381] width 98 height 10
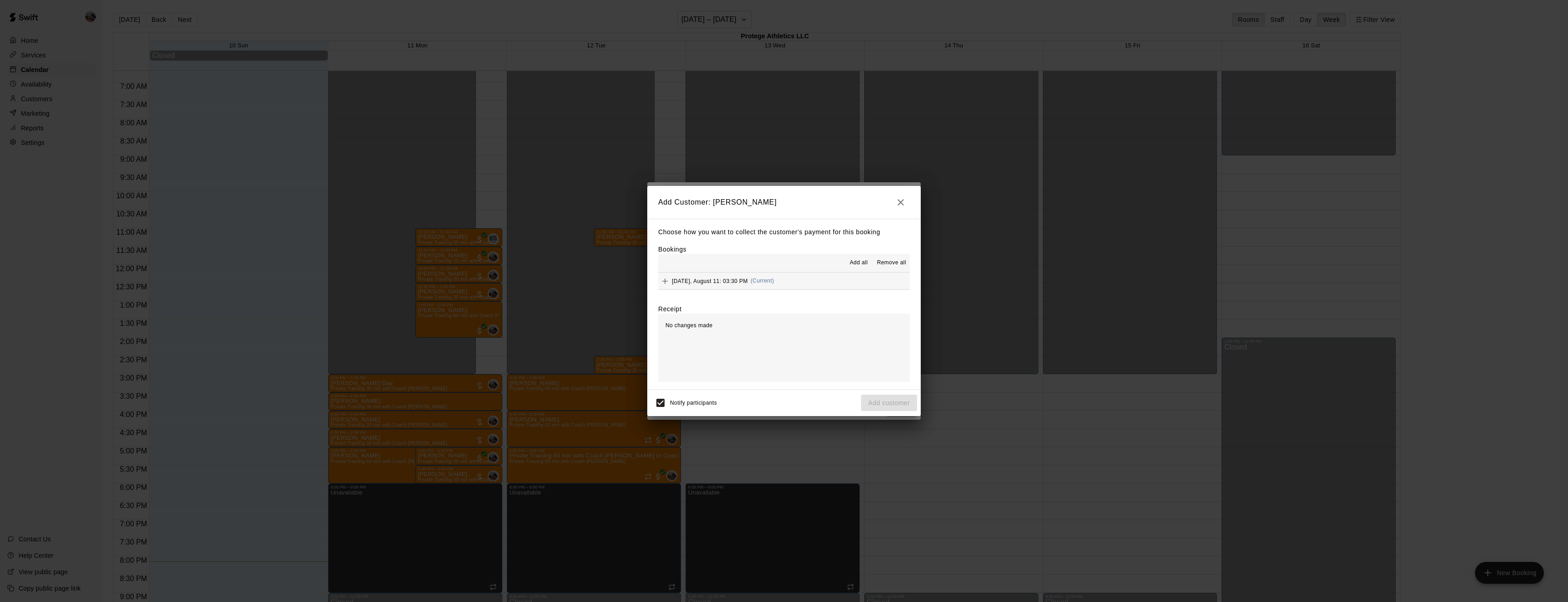
click at [853, 266] on span "Add all" at bounding box center [859, 263] width 18 height 9
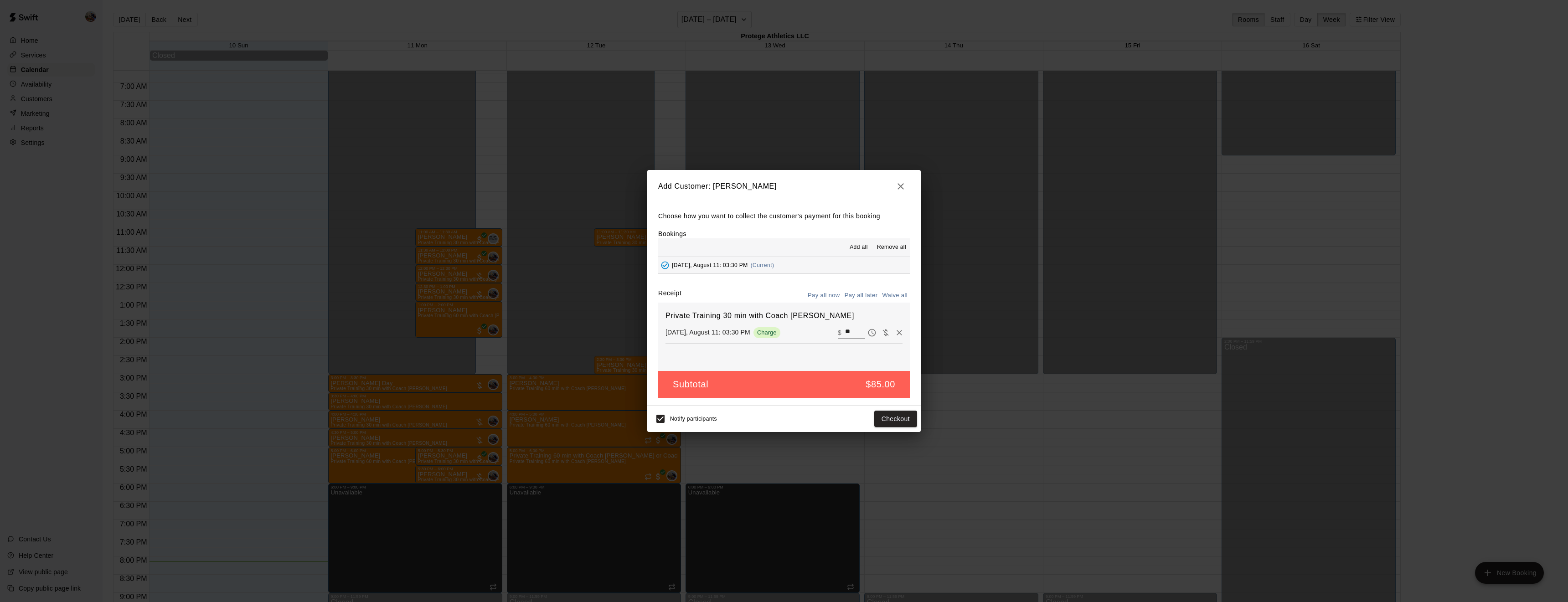
click at [900, 296] on button "Waive all" at bounding box center [894, 295] width 30 height 14
type input "*"
click at [880, 415] on button "Add customer" at bounding box center [889, 419] width 56 height 17
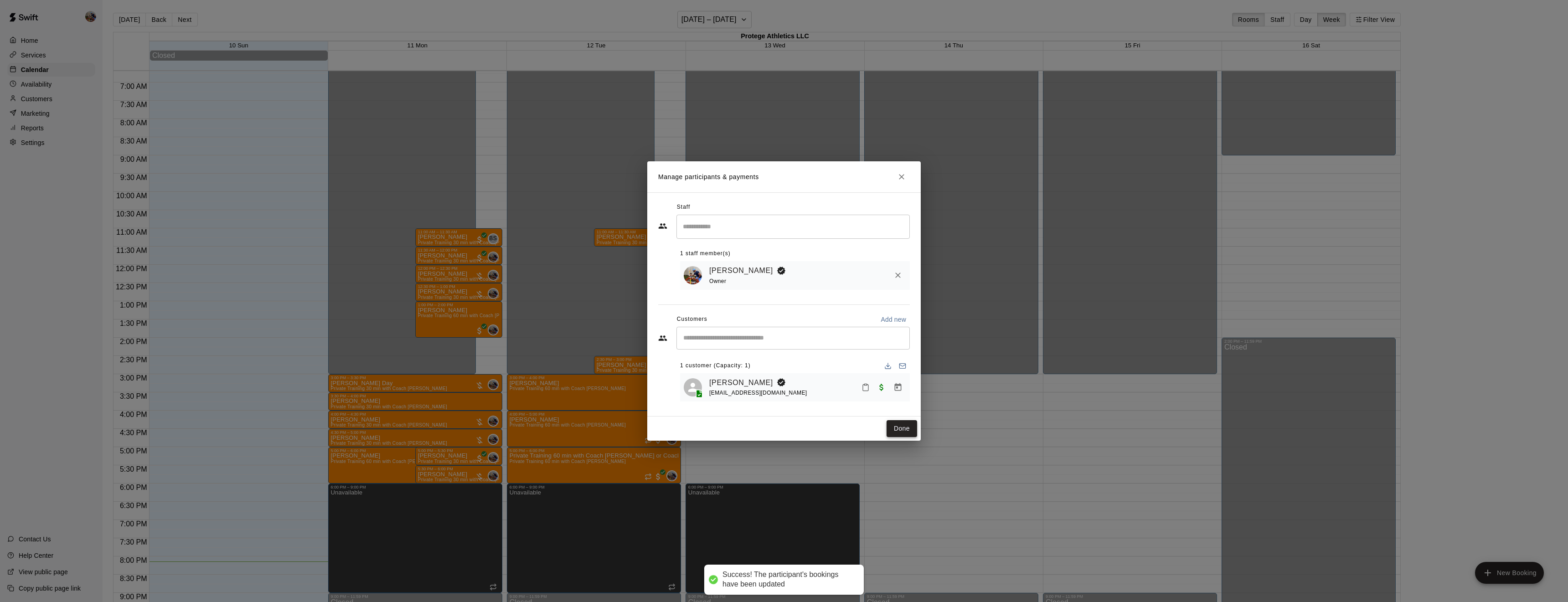
click at [908, 429] on button "Done" at bounding box center [901, 429] width 30 height 17
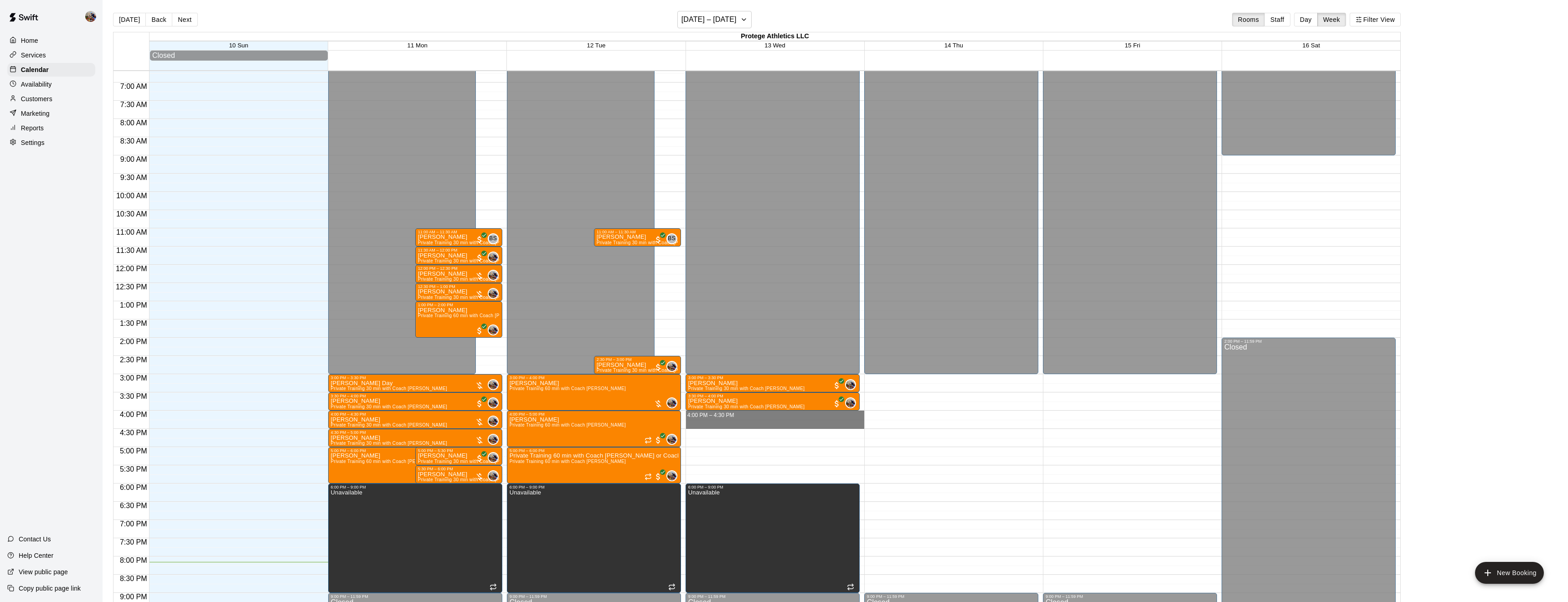
drag, startPoint x: 749, startPoint y: 415, endPoint x: 746, endPoint y: 427, distance: 12.4
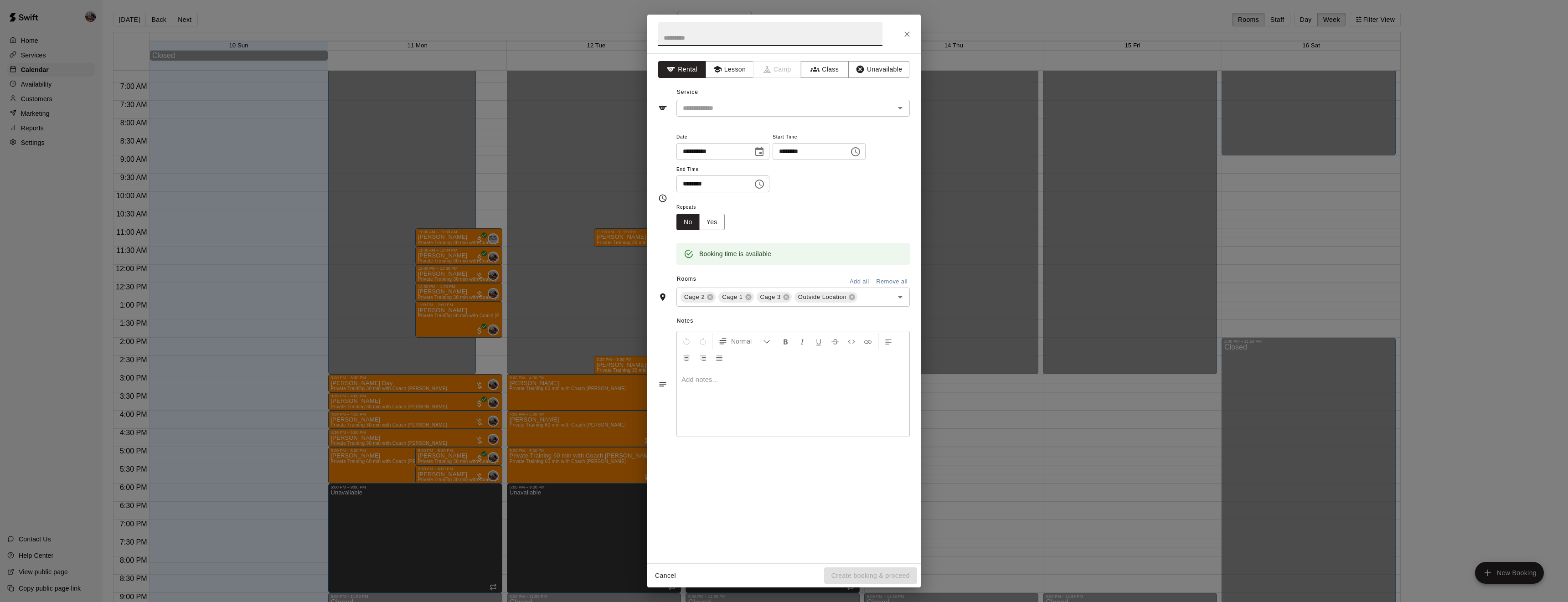
click at [716, 41] on input "text" at bounding box center [770, 34] width 224 height 24
type input "*********"
click at [738, 69] on button "Lesson" at bounding box center [729, 69] width 48 height 17
click at [735, 107] on input "text" at bounding box center [780, 108] width 201 height 12
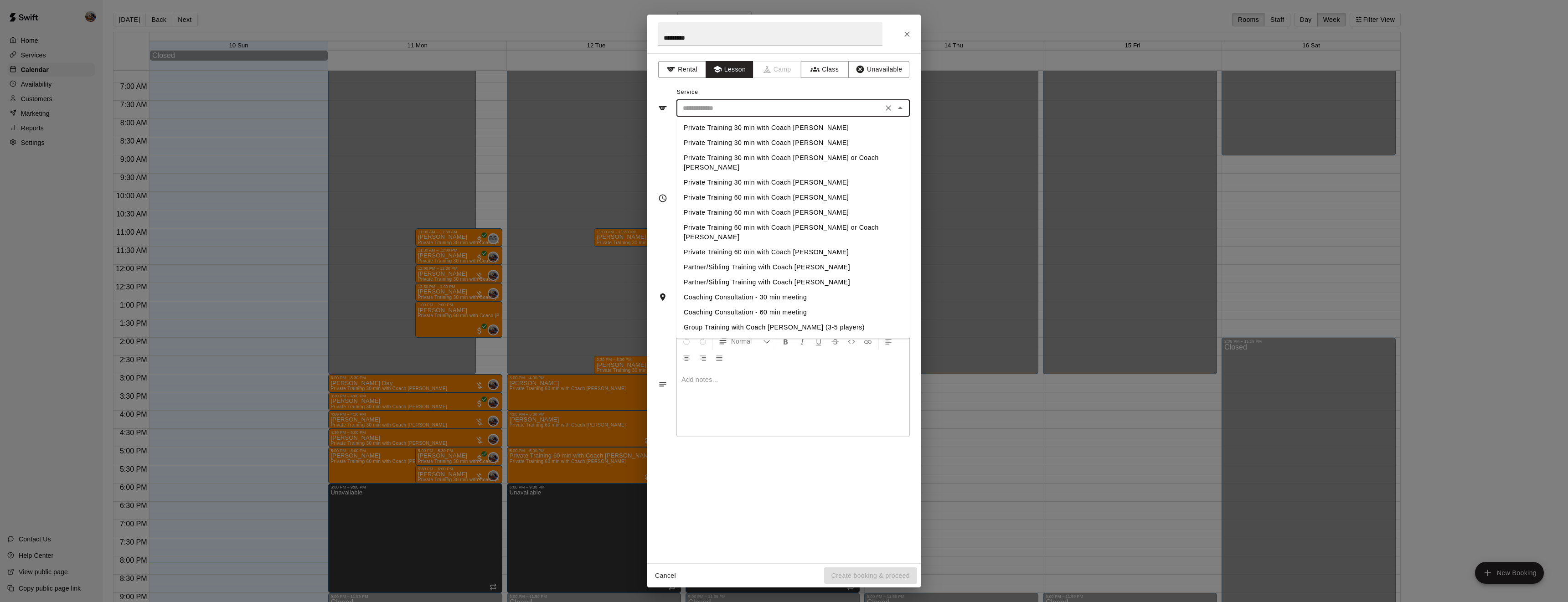
click at [736, 126] on li "Private Training 30 min with Coach [PERSON_NAME]" at bounding box center [793, 128] width 233 height 15
type input "**********"
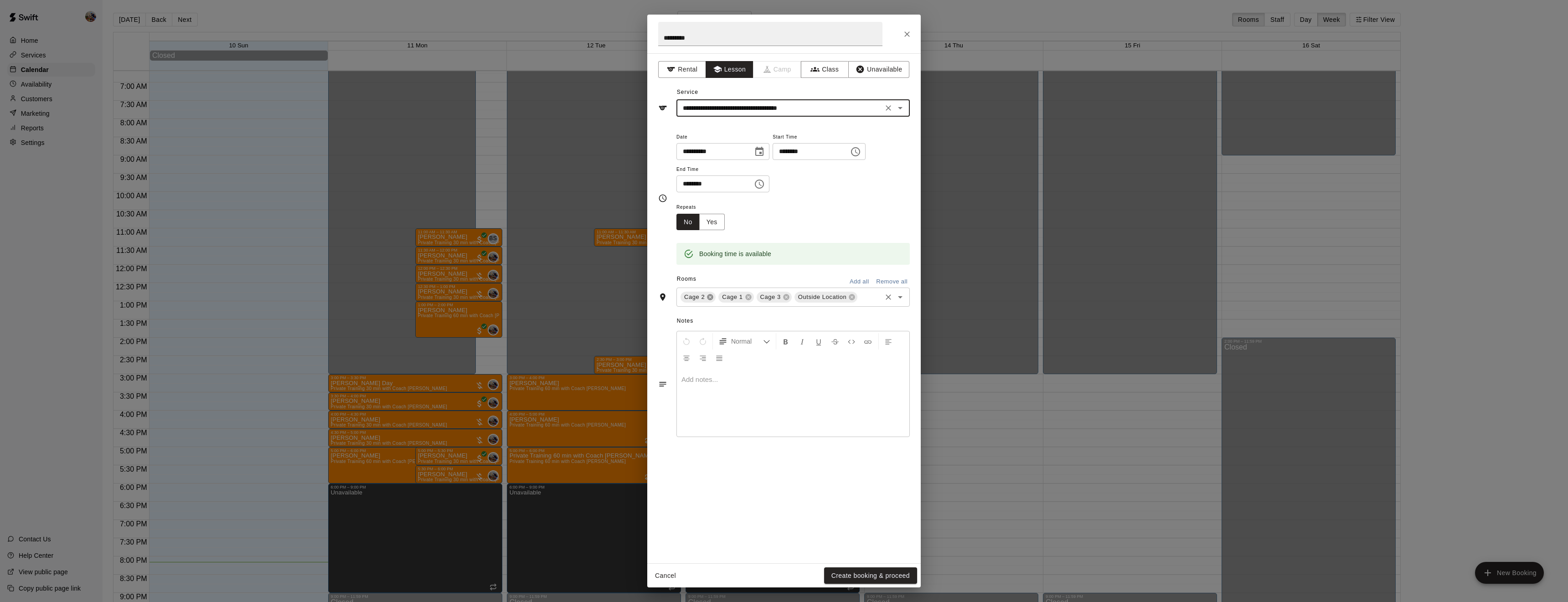
click at [707, 301] on icon at bounding box center [710, 297] width 7 height 7
click at [746, 300] on icon at bounding box center [748, 298] width 6 height 6
click at [773, 300] on icon at bounding box center [776, 298] width 6 height 6
click at [872, 578] on button "Create booking & proceed" at bounding box center [870, 576] width 93 height 17
click at [872, 578] on div "Cancel Create booking & proceed" at bounding box center [783, 576] width 273 height 24
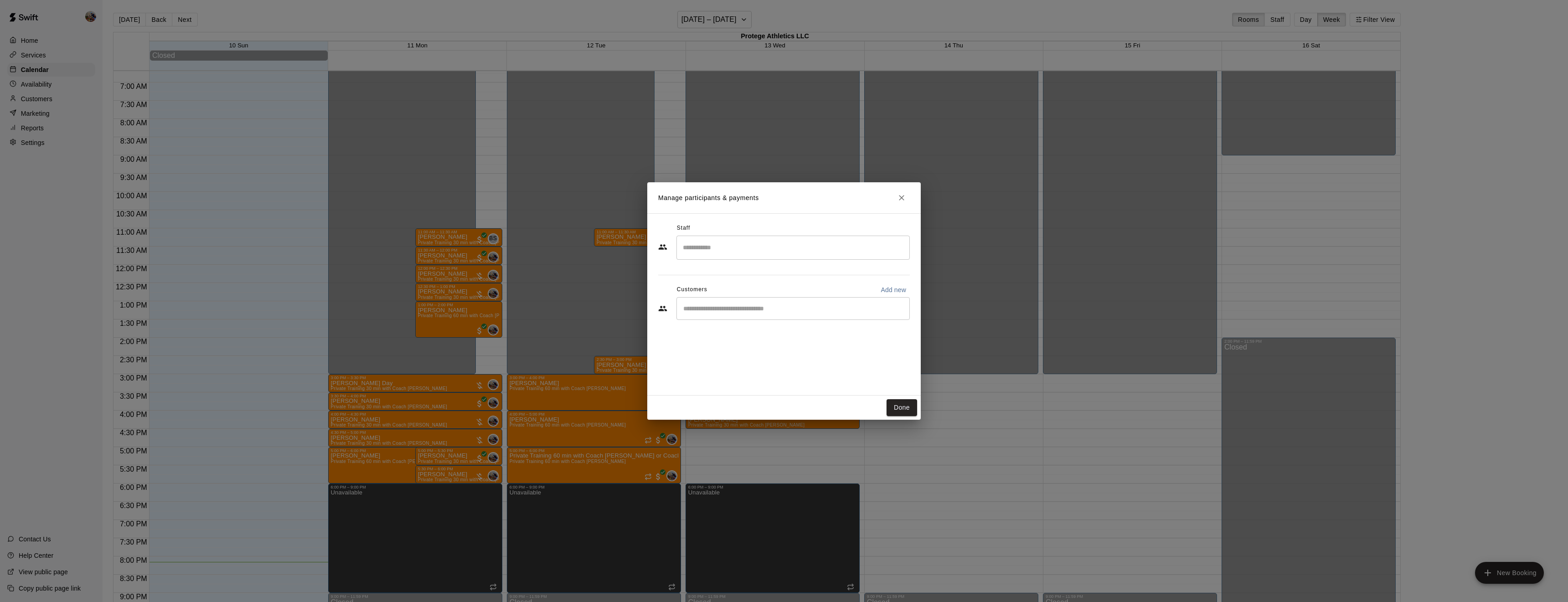
click at [744, 253] on input "Search staff" at bounding box center [793, 248] width 225 height 16
type input "*"
click at [746, 272] on p "[PERSON_NAME]" at bounding box center [727, 275] width 55 height 10
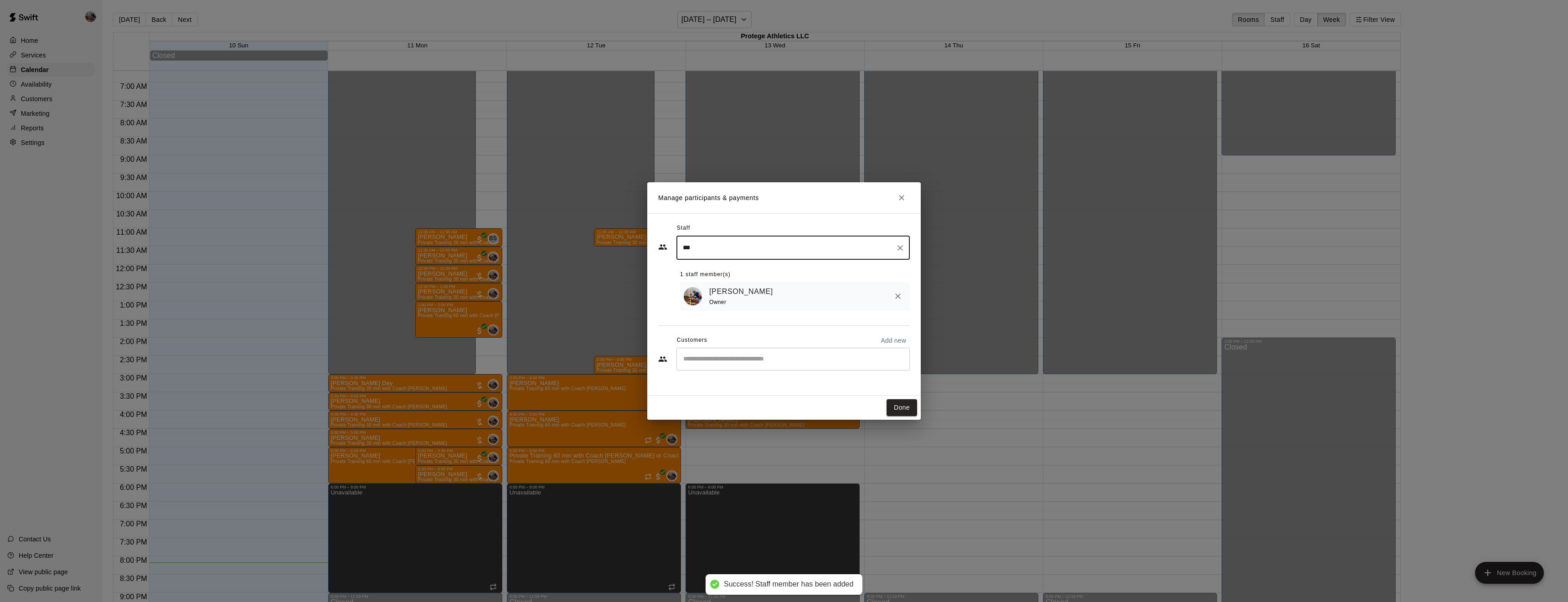
type input "***"
click at [726, 361] on input "Start typing to search customers..." at bounding box center [793, 359] width 225 height 9
type input "*"
type input "***"
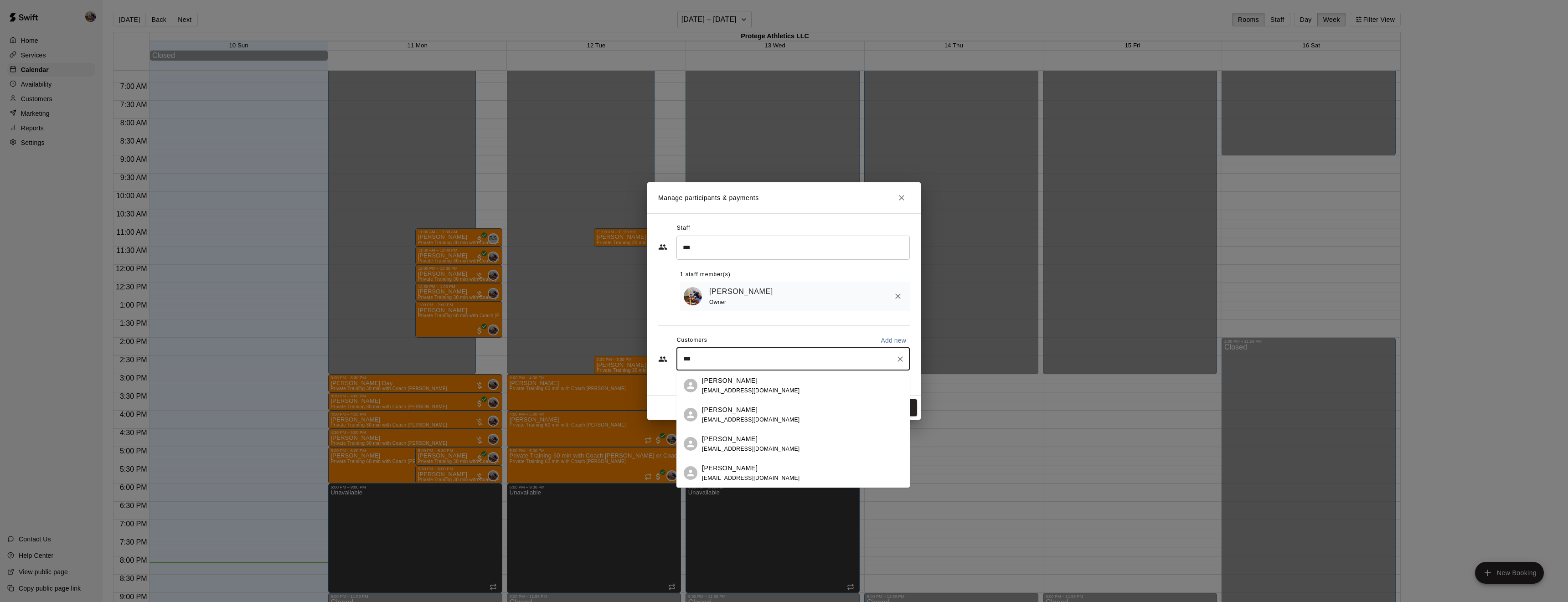
click at [749, 390] on span "[EMAIL_ADDRESS][DOMAIN_NAME]" at bounding box center [751, 391] width 98 height 6
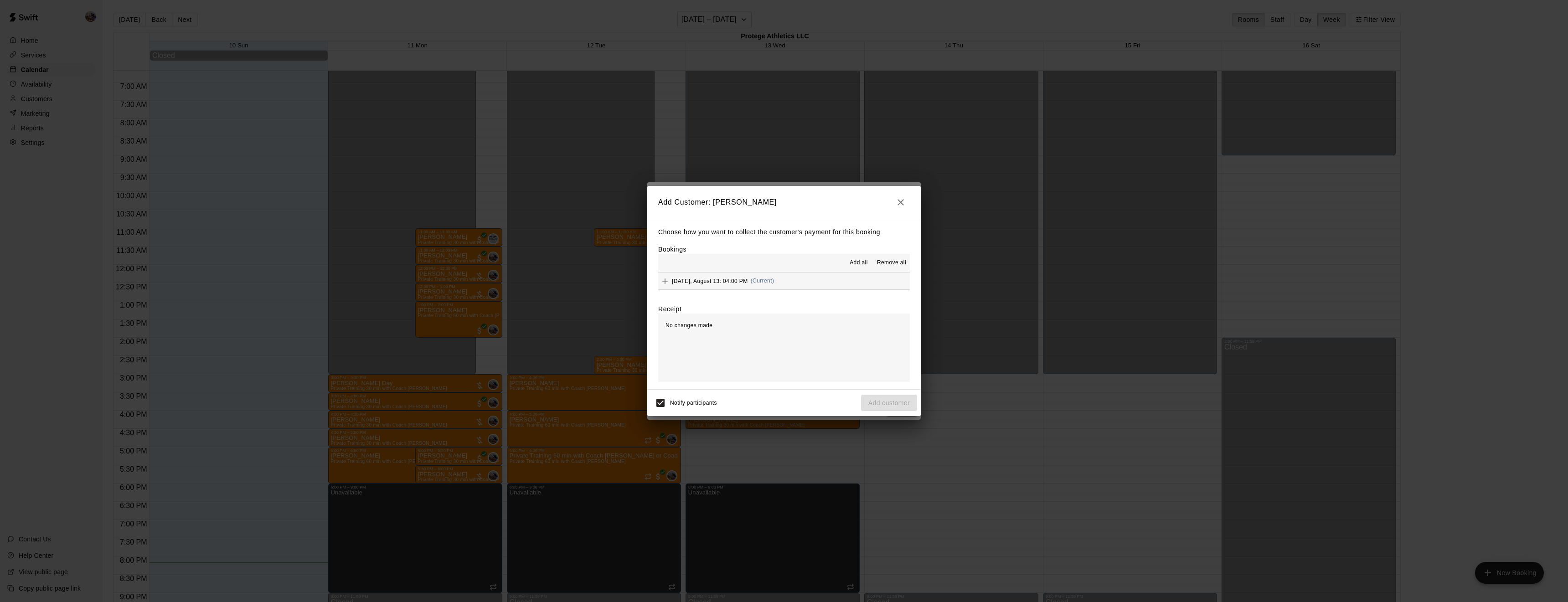
click at [858, 261] on span "Add all" at bounding box center [859, 263] width 18 height 9
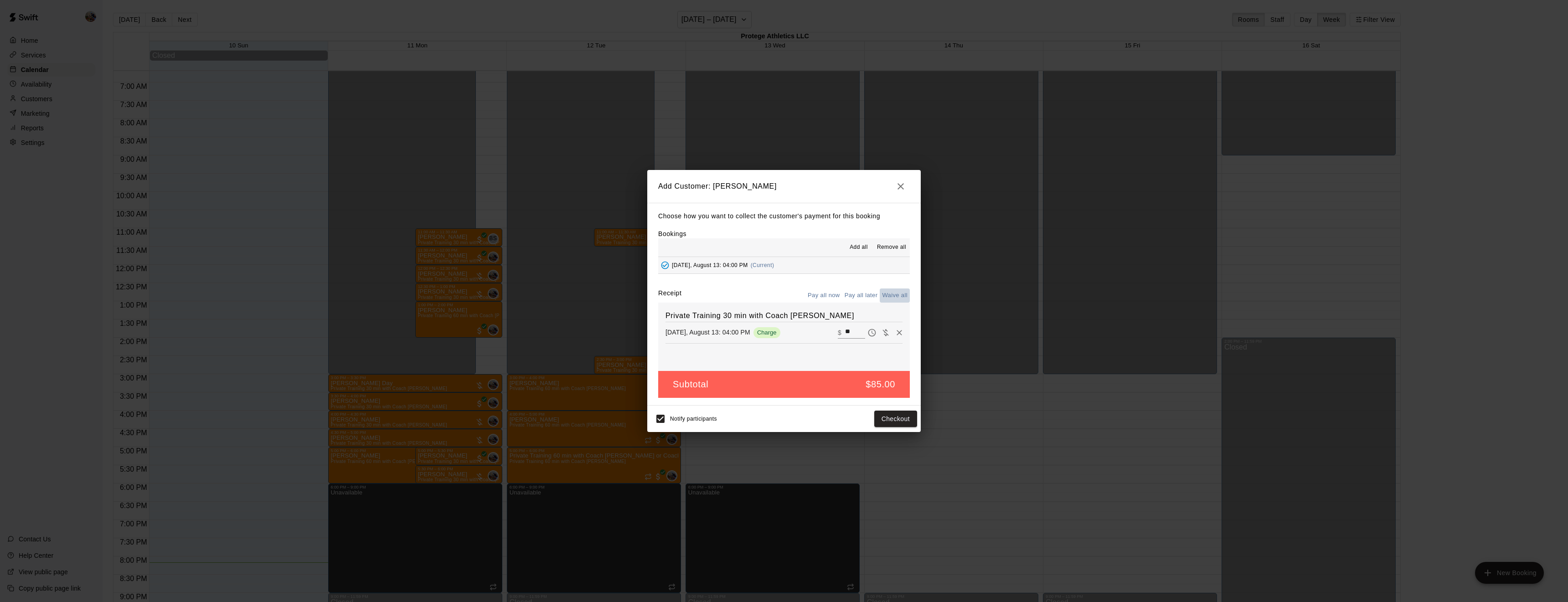
click at [890, 293] on button "Waive all" at bounding box center [894, 295] width 30 height 14
type input "*"
click at [887, 420] on button "Add customer" at bounding box center [889, 419] width 56 height 17
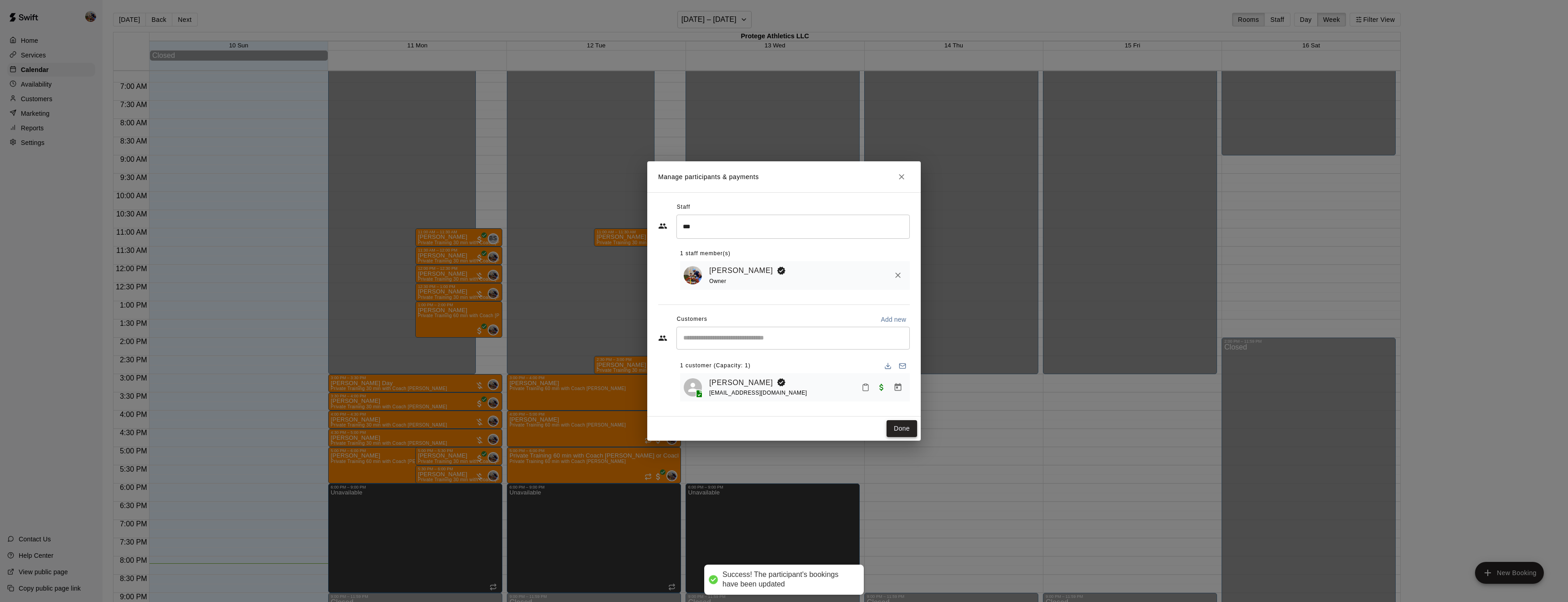
click at [908, 431] on button "Done" at bounding box center [901, 429] width 30 height 17
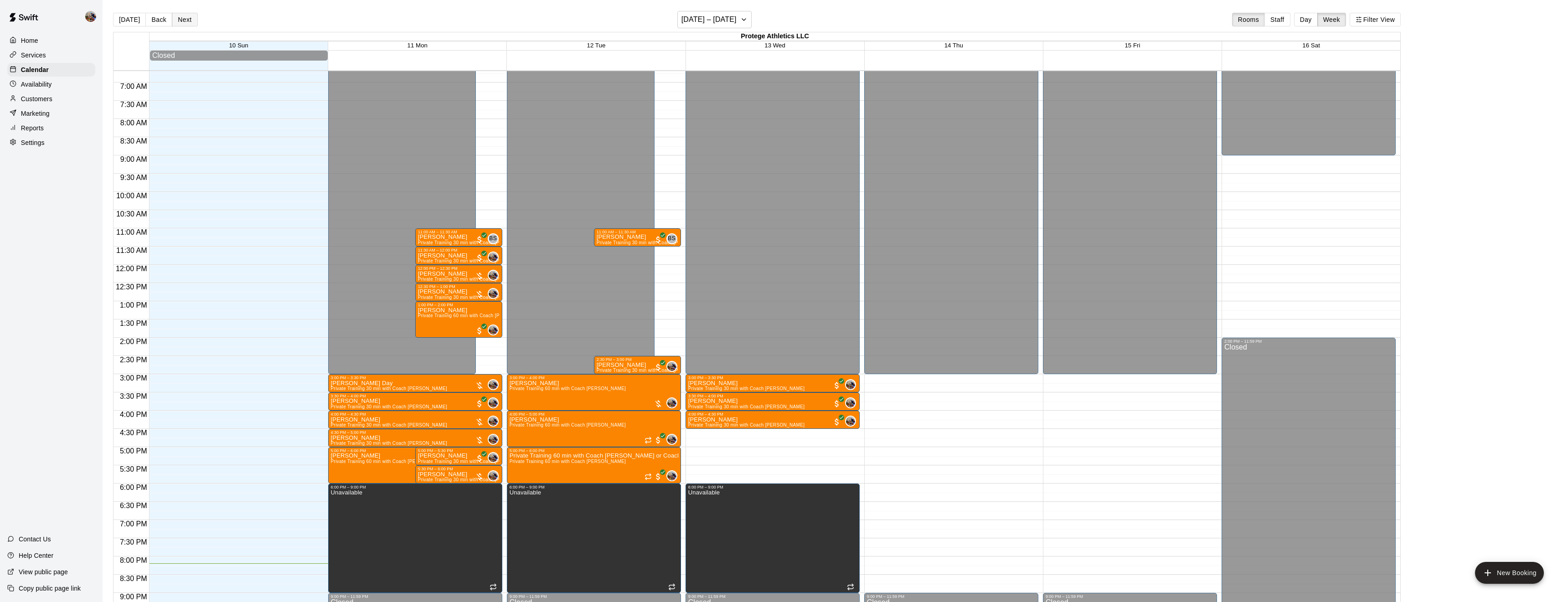
click at [190, 21] on button "Next" at bounding box center [184, 19] width 26 height 13
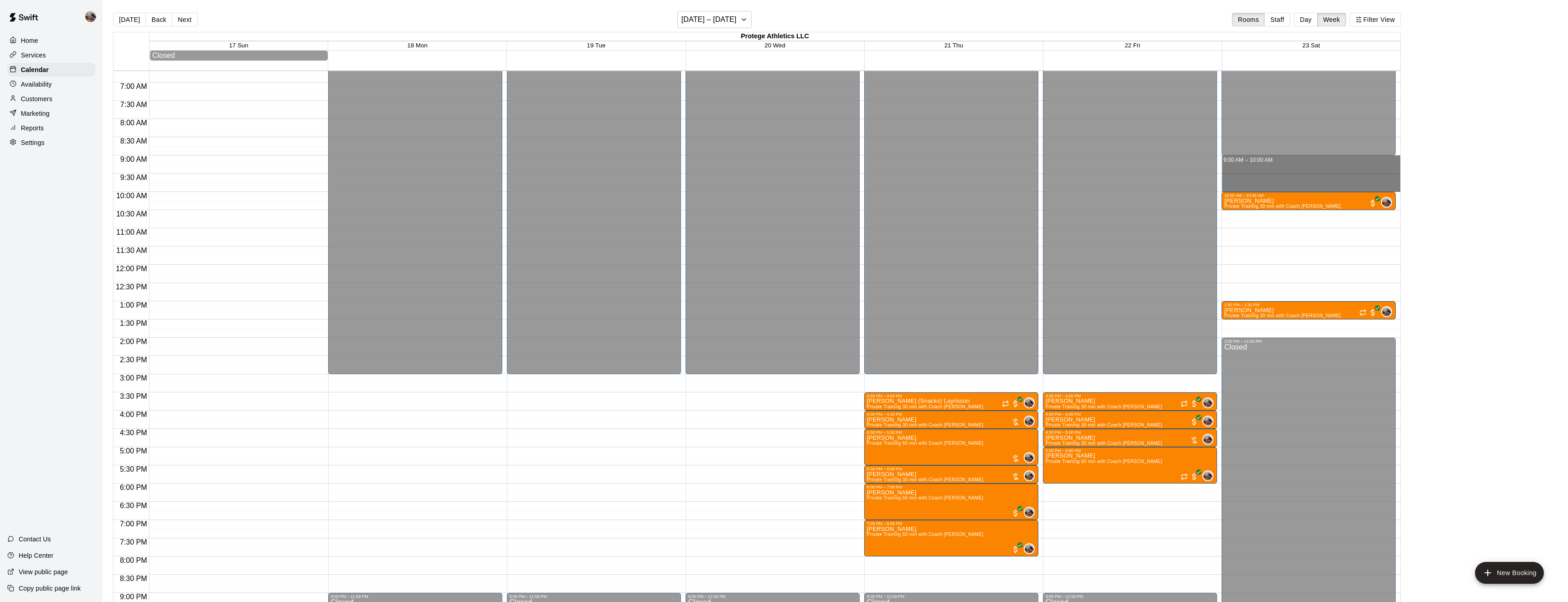
drag, startPoint x: 1278, startPoint y: 159, endPoint x: 1276, endPoint y: 188, distance: 29.1
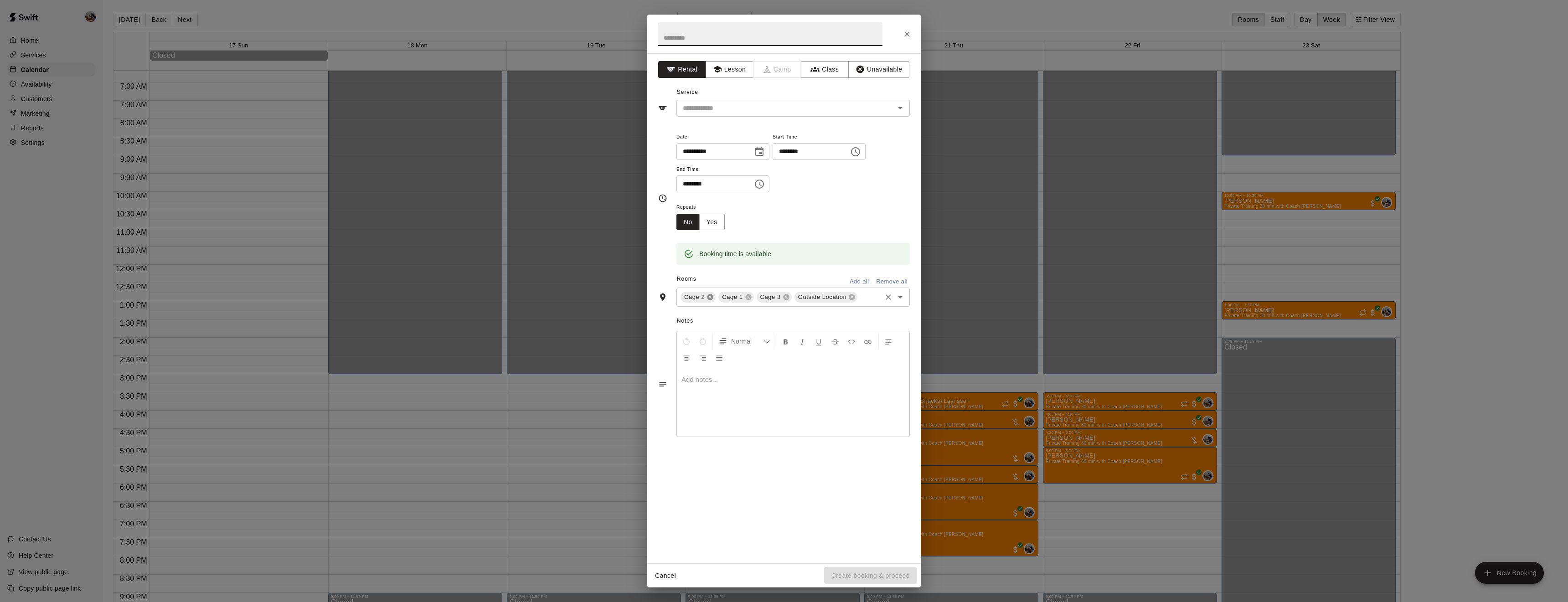
click at [710, 300] on icon at bounding box center [710, 298] width 6 height 6
click at [745, 301] on icon at bounding box center [749, 297] width 7 height 7
click at [774, 301] on icon at bounding box center [776, 297] width 7 height 7
click at [696, 39] on input "text" at bounding box center [770, 34] width 224 height 24
click at [862, 110] on input "text" at bounding box center [780, 108] width 201 height 12
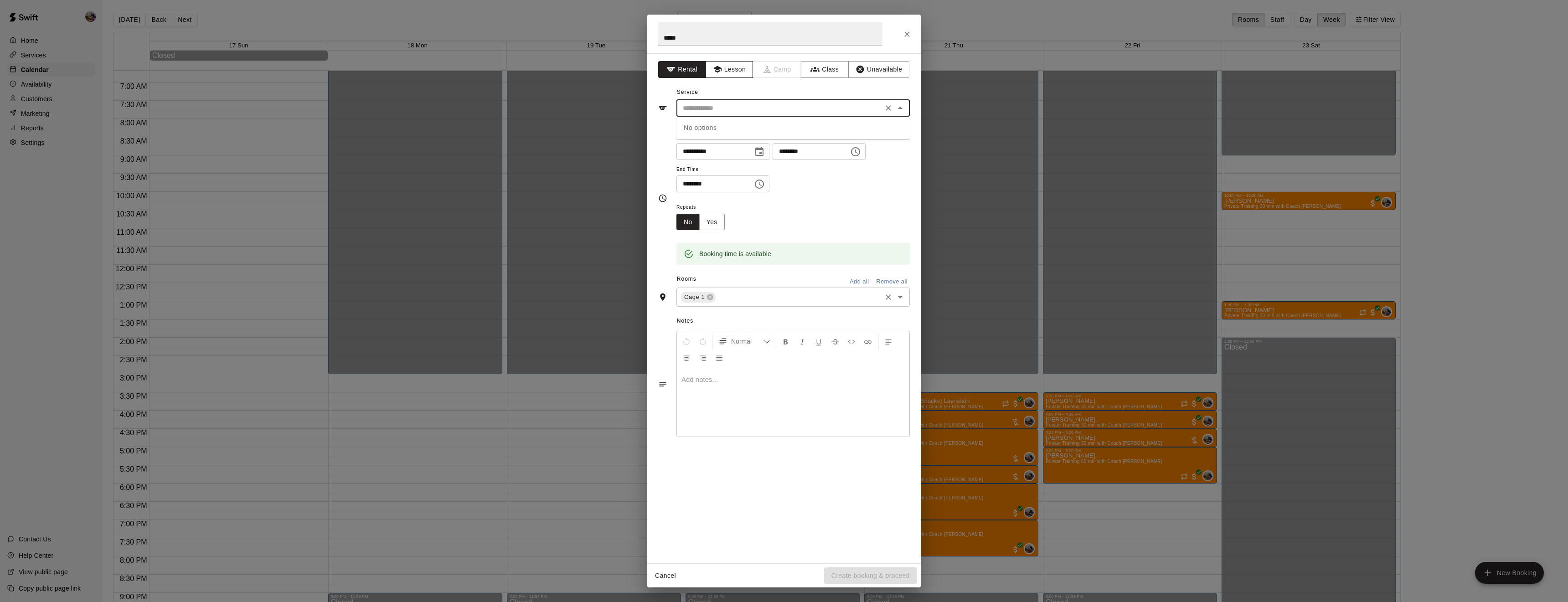
click at [738, 66] on button "Lesson" at bounding box center [729, 69] width 48 height 17
click at [702, 44] on input "*****" at bounding box center [770, 34] width 224 height 24
type input "*********"
click at [754, 109] on input "text" at bounding box center [780, 108] width 201 height 12
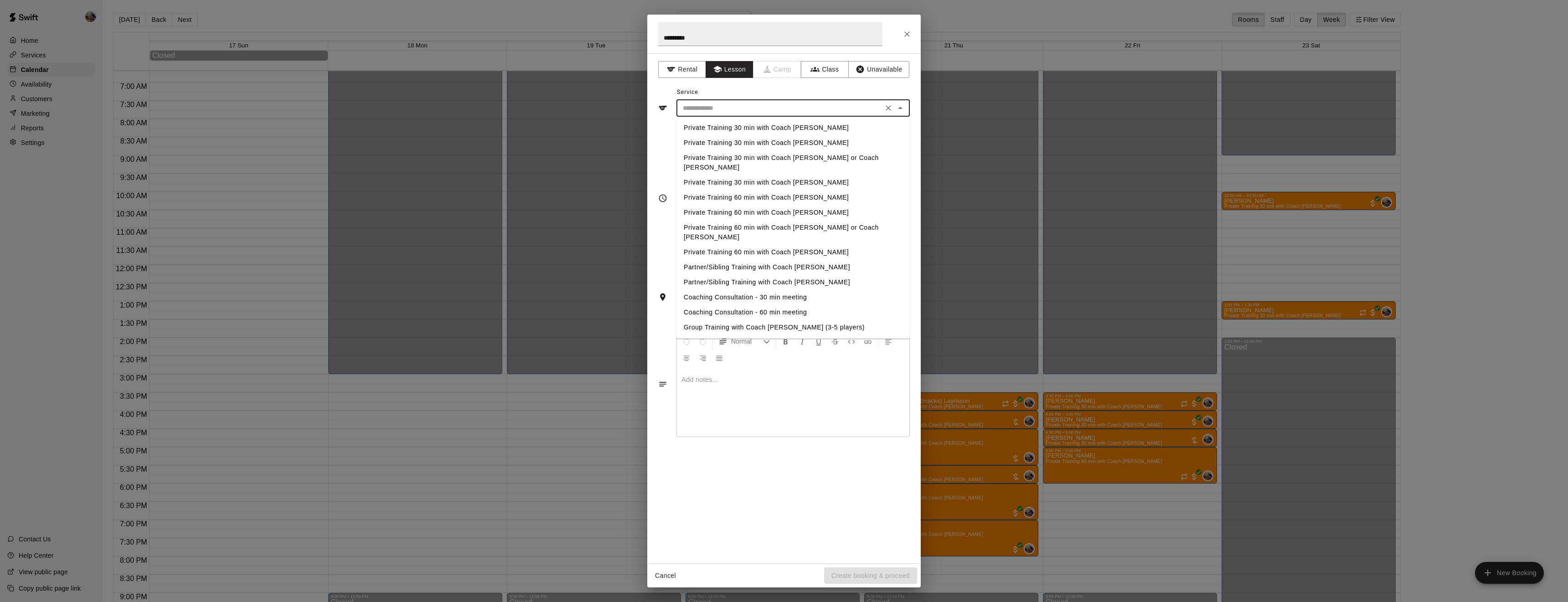
click at [756, 125] on li "Private Training 30 min with Coach [PERSON_NAME]" at bounding box center [793, 128] width 233 height 15
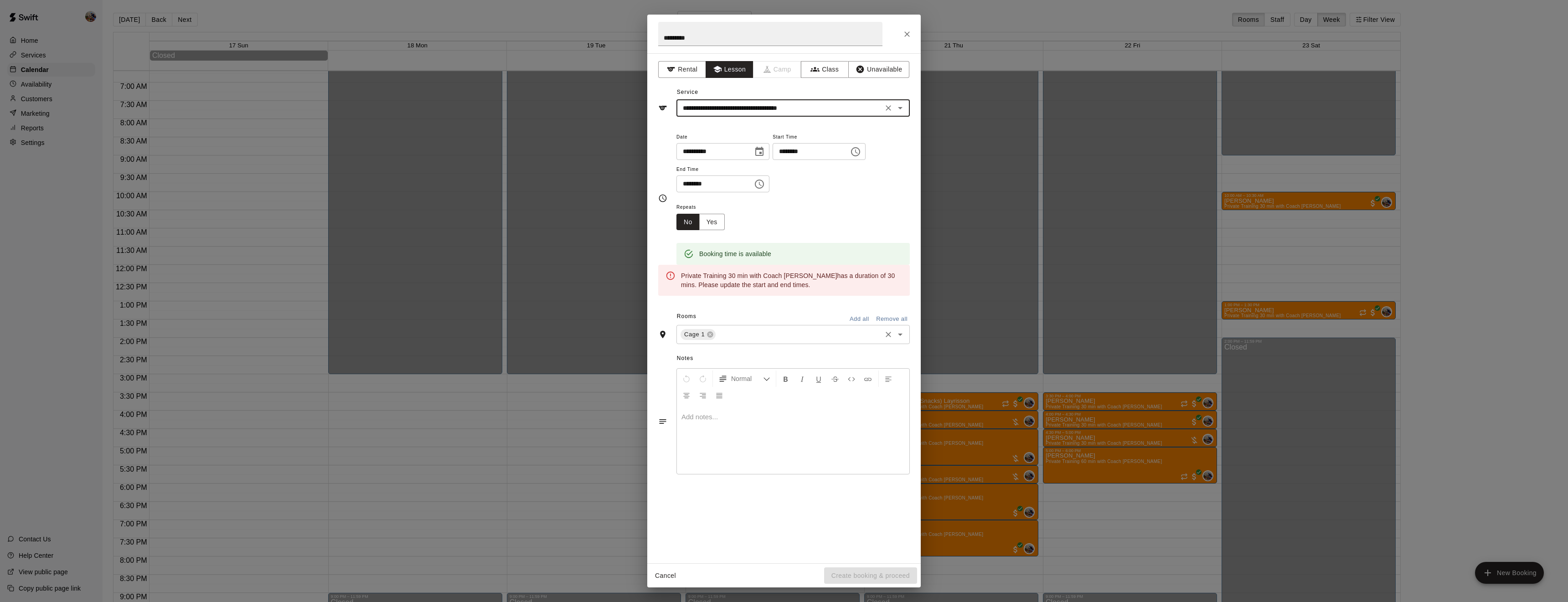
click at [836, 111] on input "**********" at bounding box center [780, 108] width 201 height 12
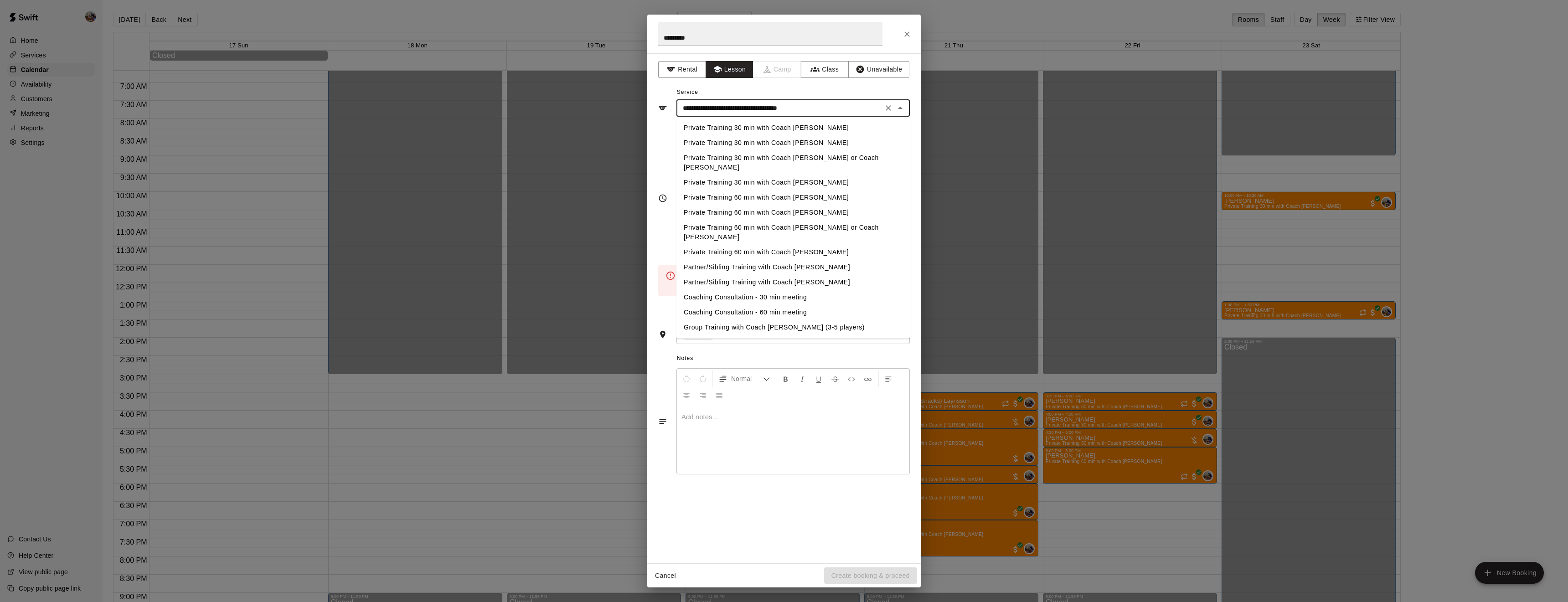
click at [795, 190] on li "Private Training 60 min with Coach [PERSON_NAME]" at bounding box center [793, 197] width 233 height 15
type input "**********"
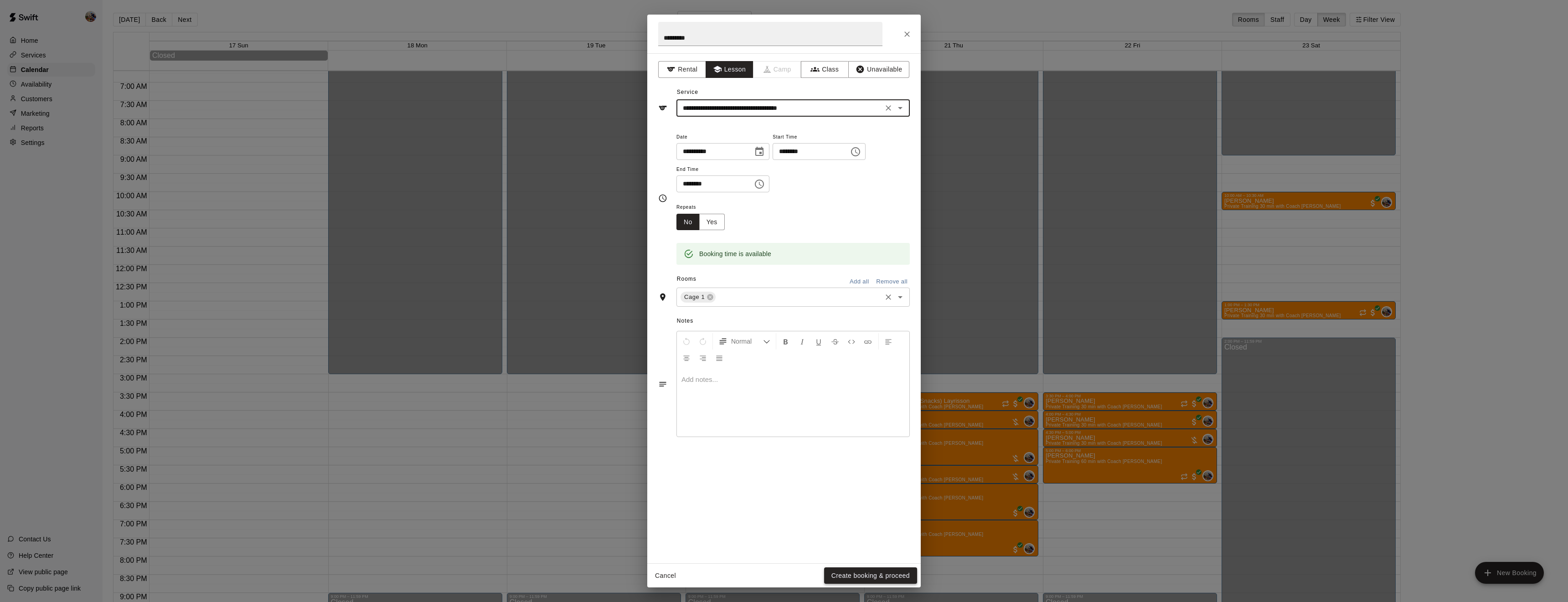
click at [859, 571] on button "Create booking & proceed" at bounding box center [870, 576] width 93 height 17
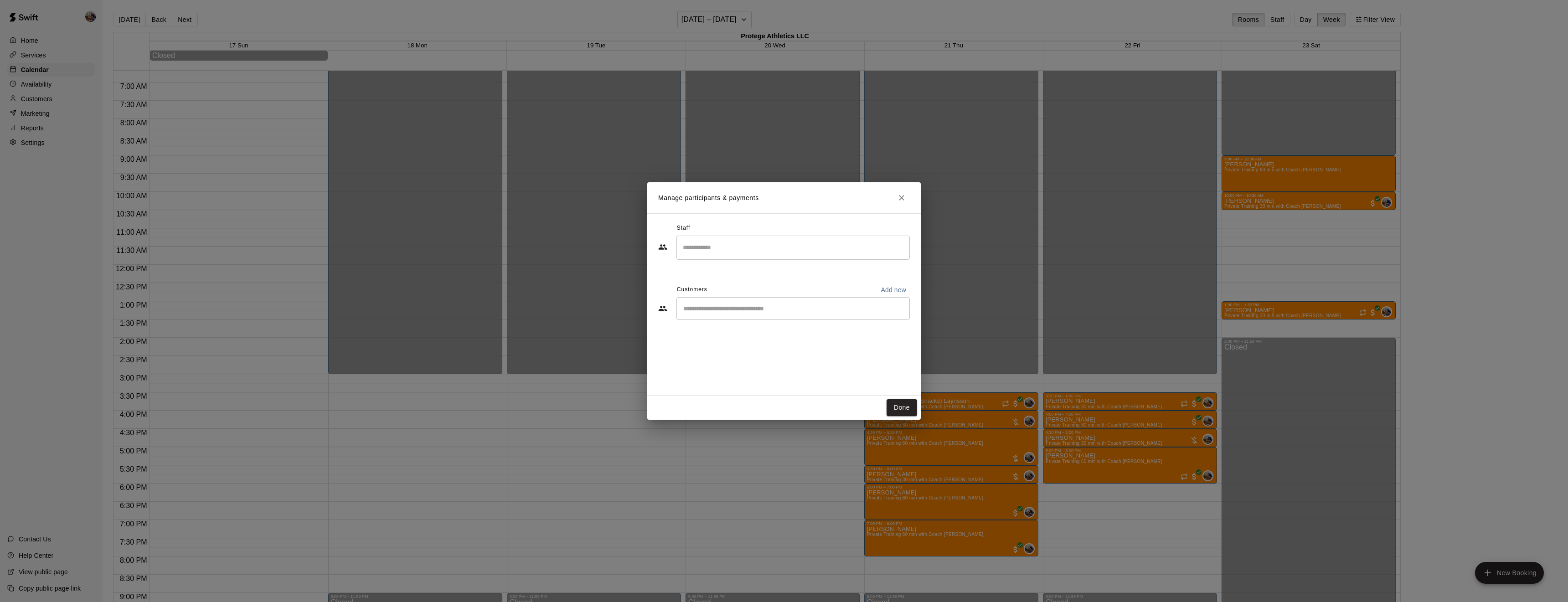
click at [716, 250] on input "Search staff" at bounding box center [793, 248] width 225 height 16
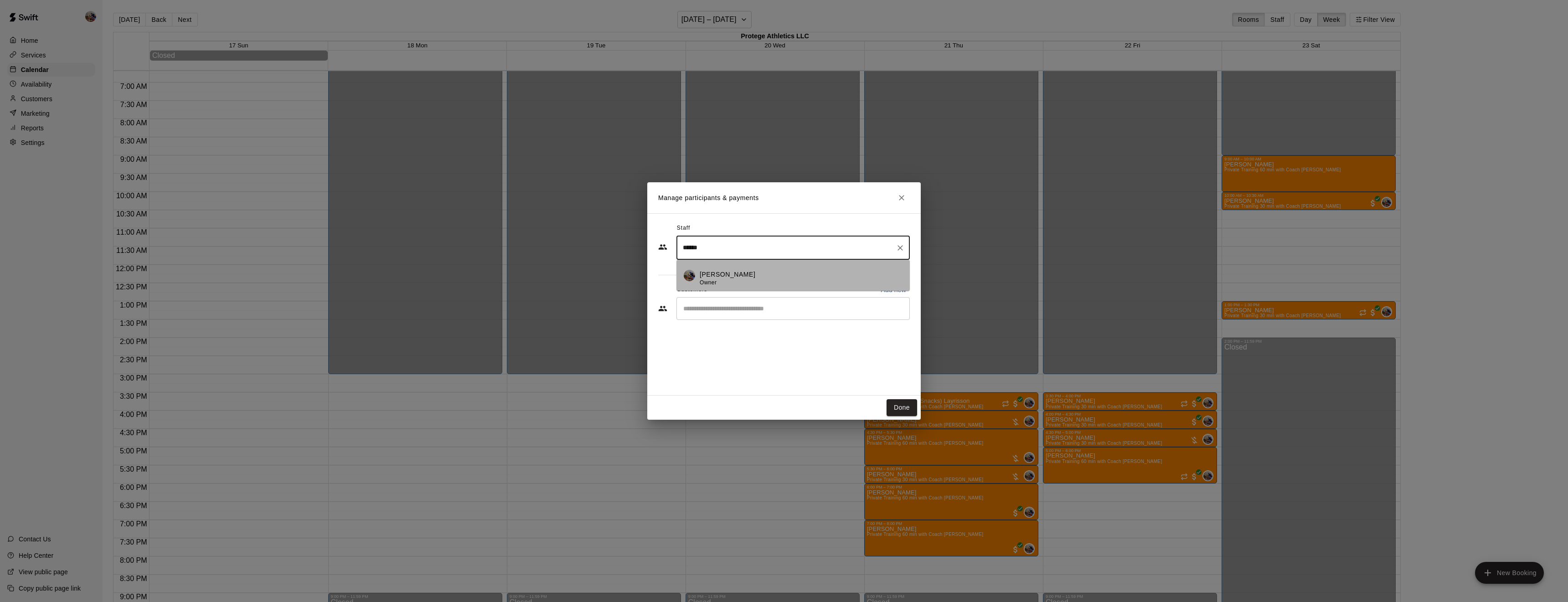
click at [719, 268] on li "[PERSON_NAME] Owner" at bounding box center [793, 275] width 233 height 31
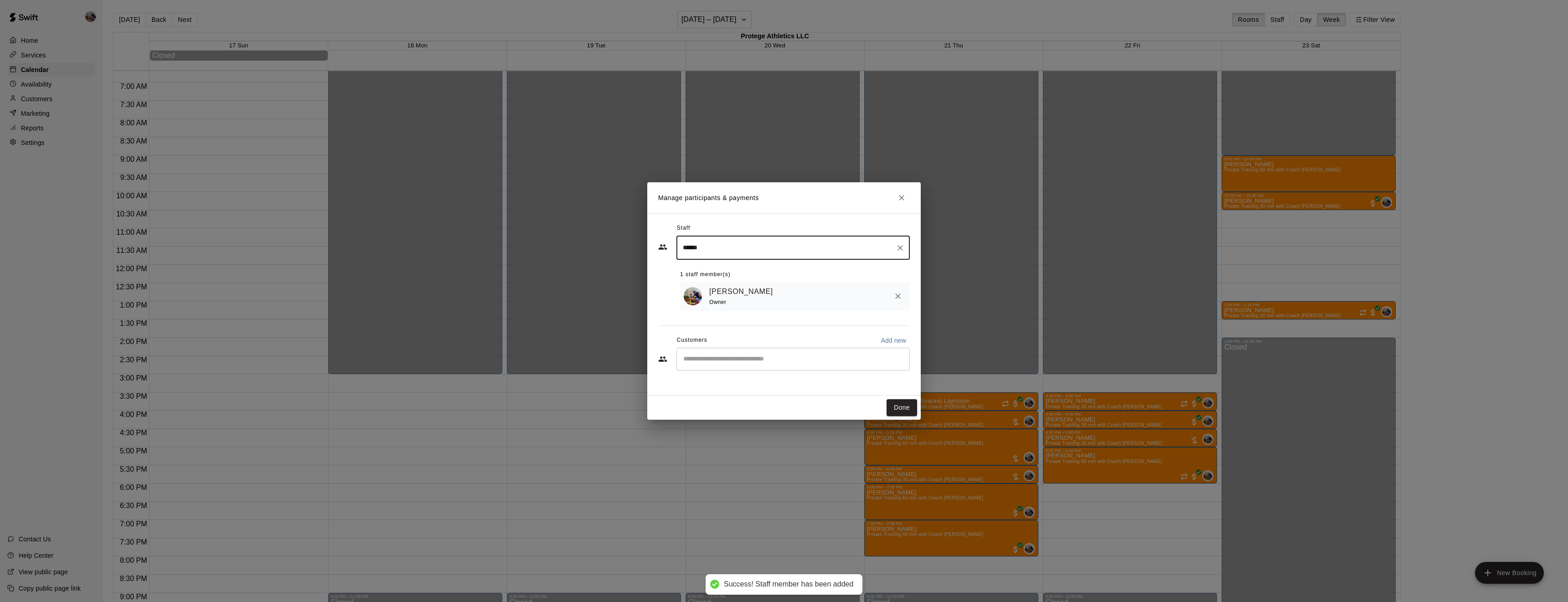
click at [731, 365] on div "​" at bounding box center [793, 359] width 233 height 23
type input "******"
type input "***"
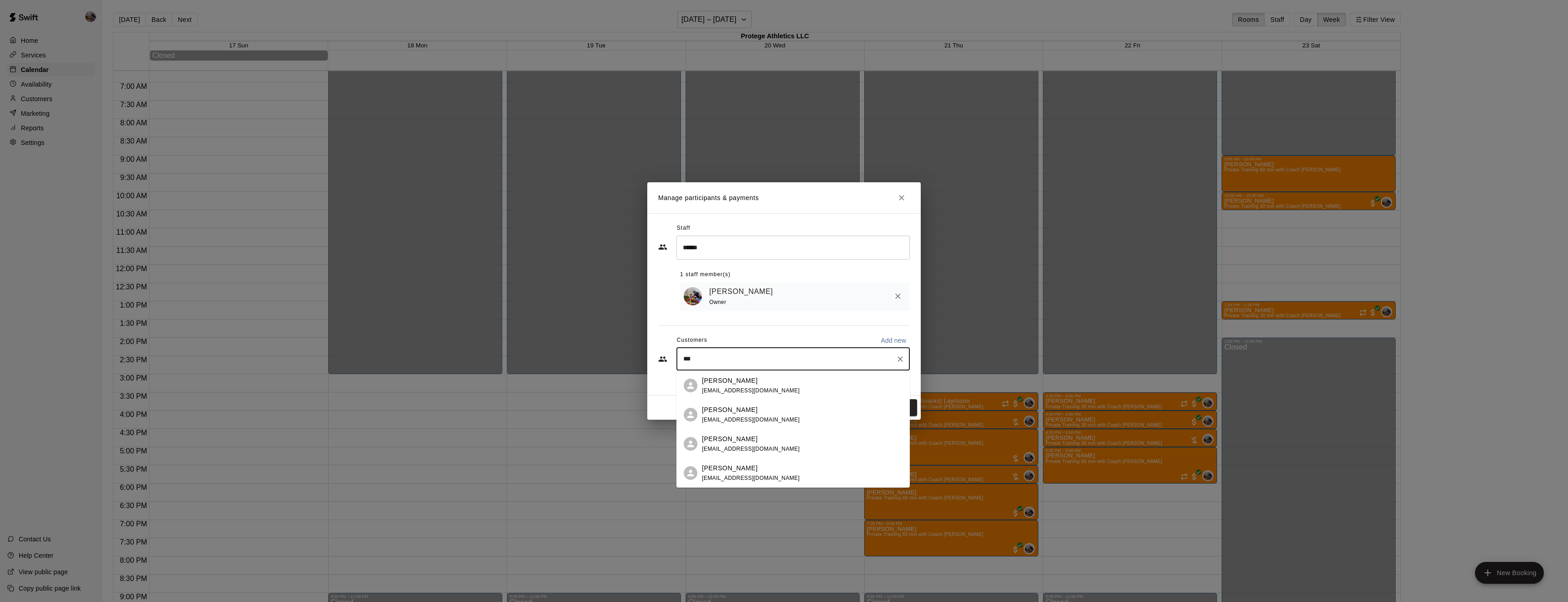
click at [733, 390] on span "[EMAIL_ADDRESS][DOMAIN_NAME]" at bounding box center [751, 391] width 98 height 6
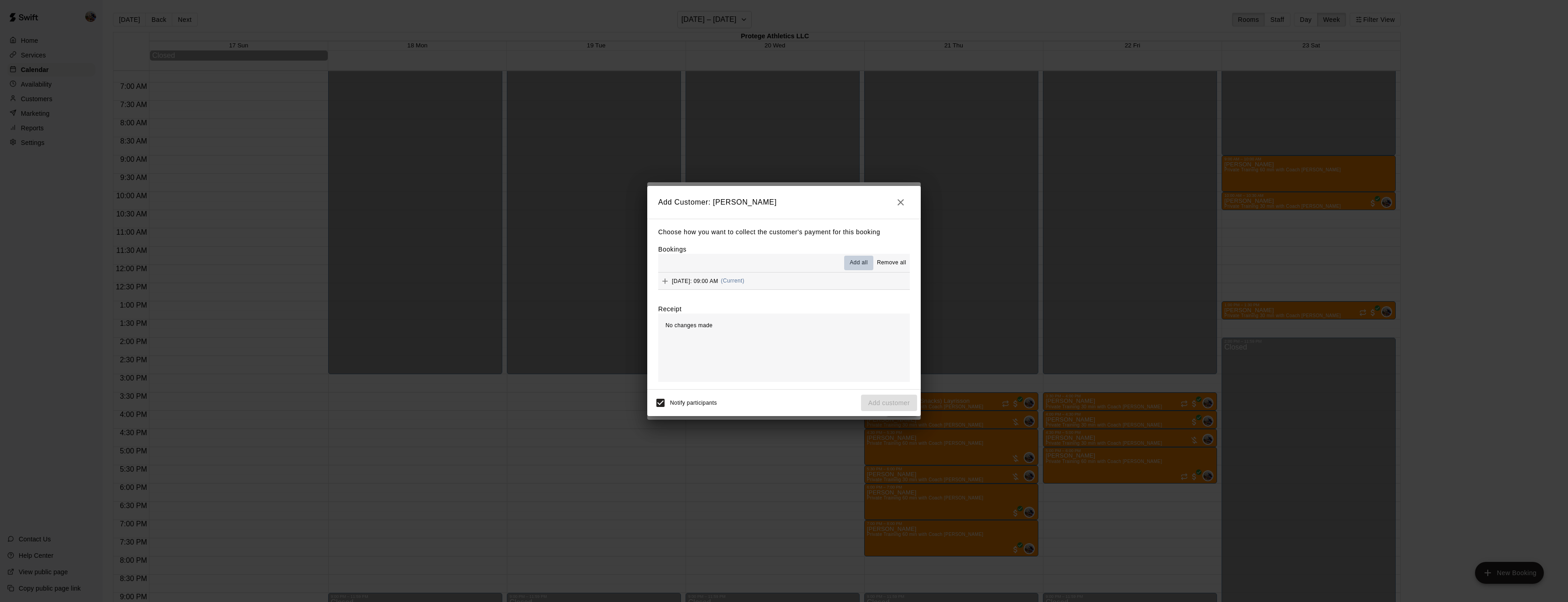
click at [858, 261] on span "Add all" at bounding box center [859, 263] width 18 height 9
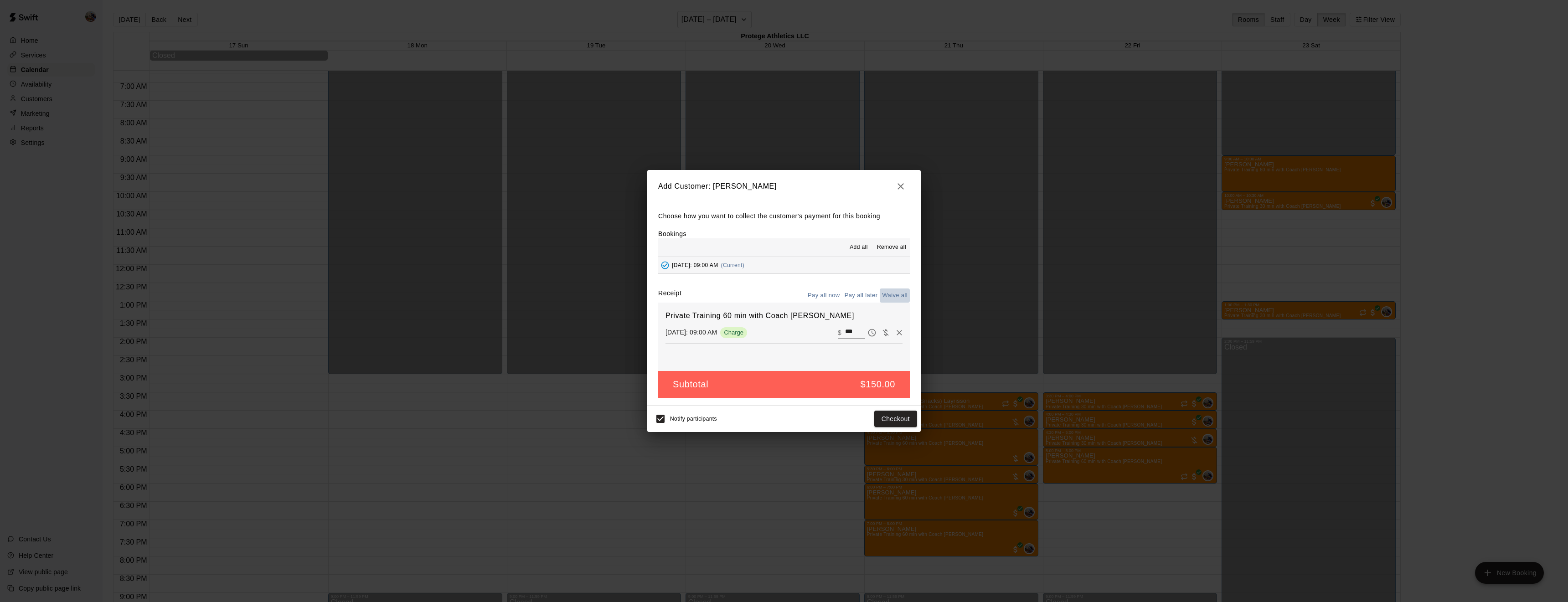
click at [898, 294] on button "Waive all" at bounding box center [894, 295] width 30 height 14
type input "*"
click at [881, 416] on button "Add customer" at bounding box center [889, 419] width 56 height 17
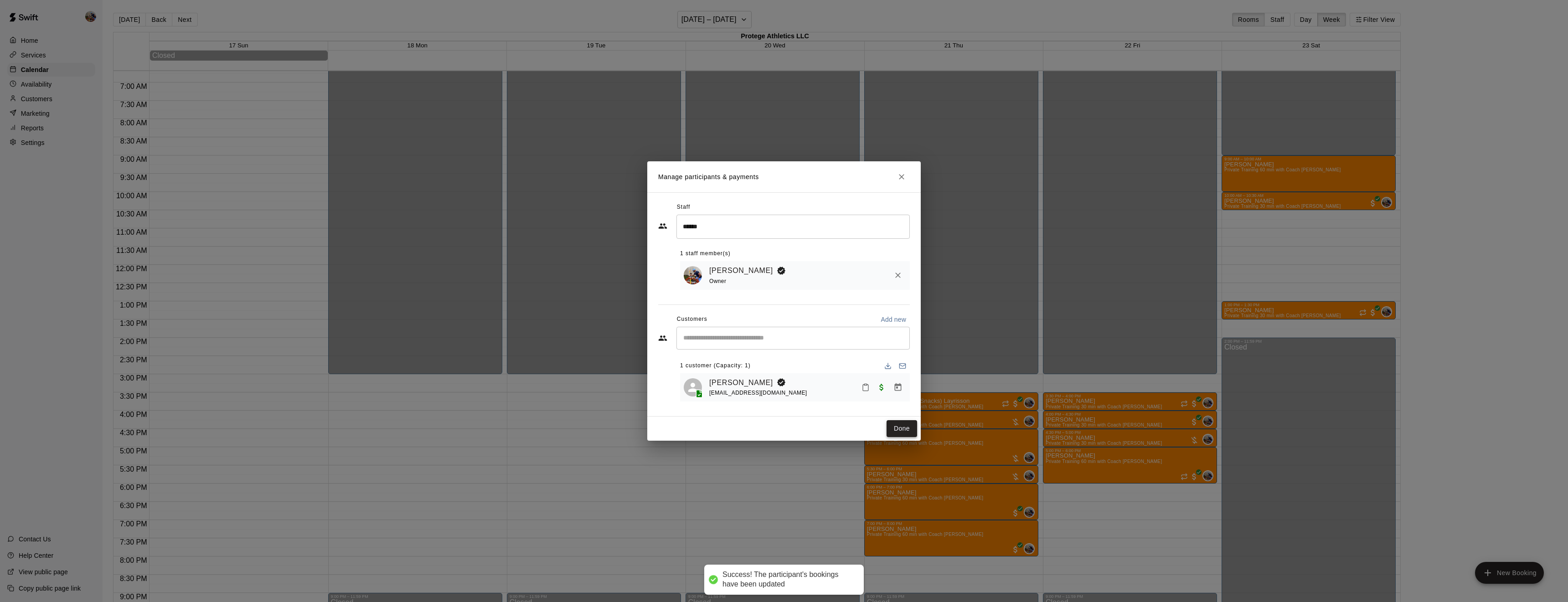
click at [897, 432] on button "Done" at bounding box center [901, 429] width 30 height 17
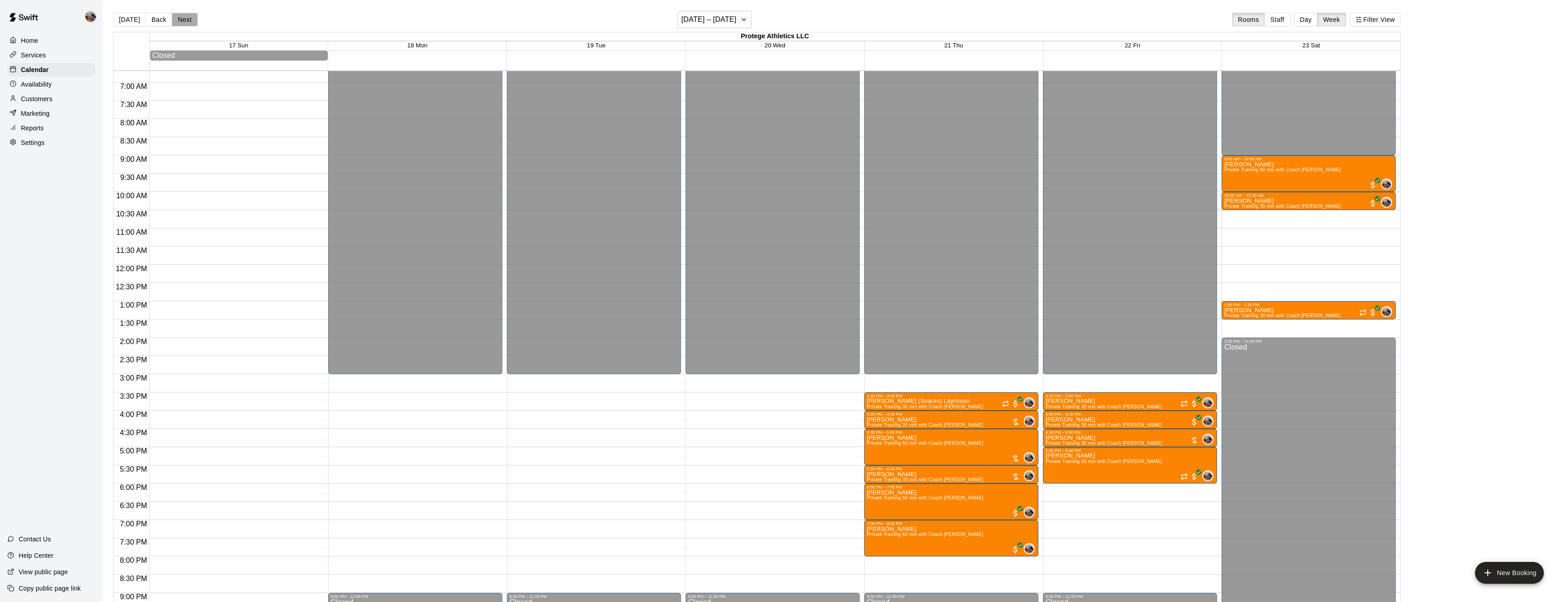
click at [186, 19] on button "Next" at bounding box center [184, 19] width 26 height 13
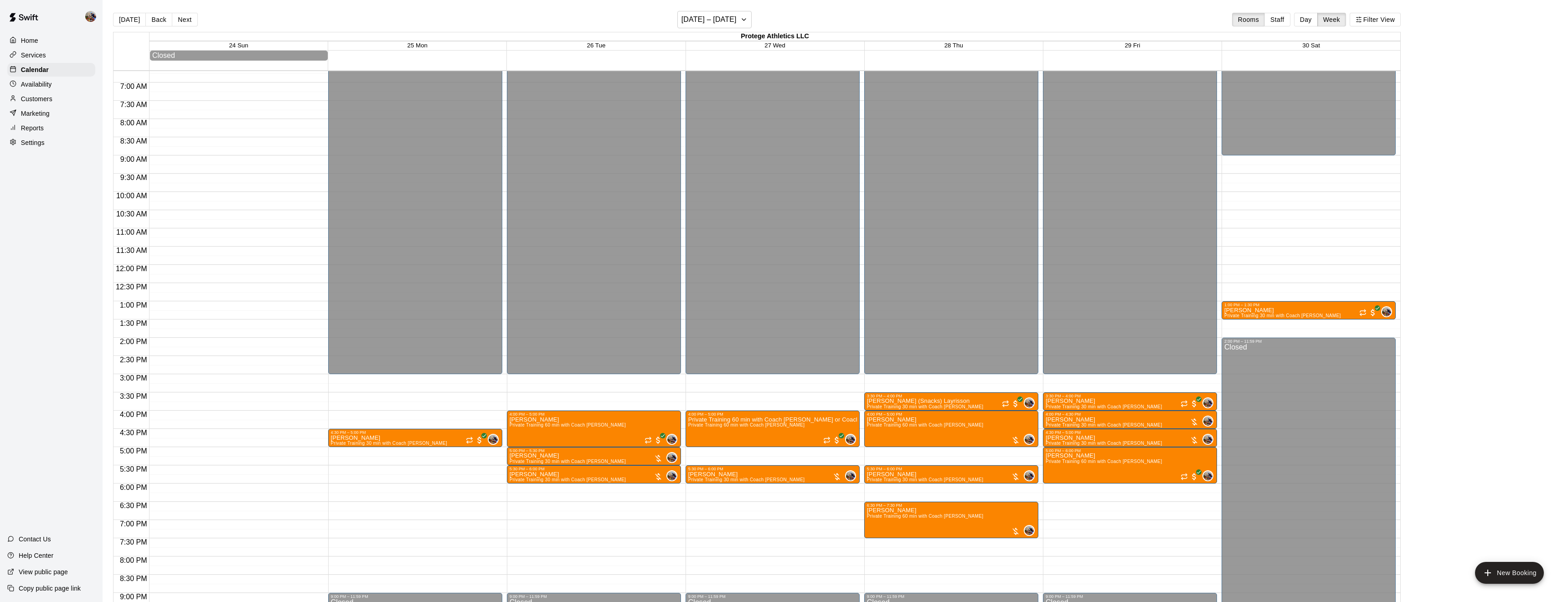
scroll to position [15, 0]
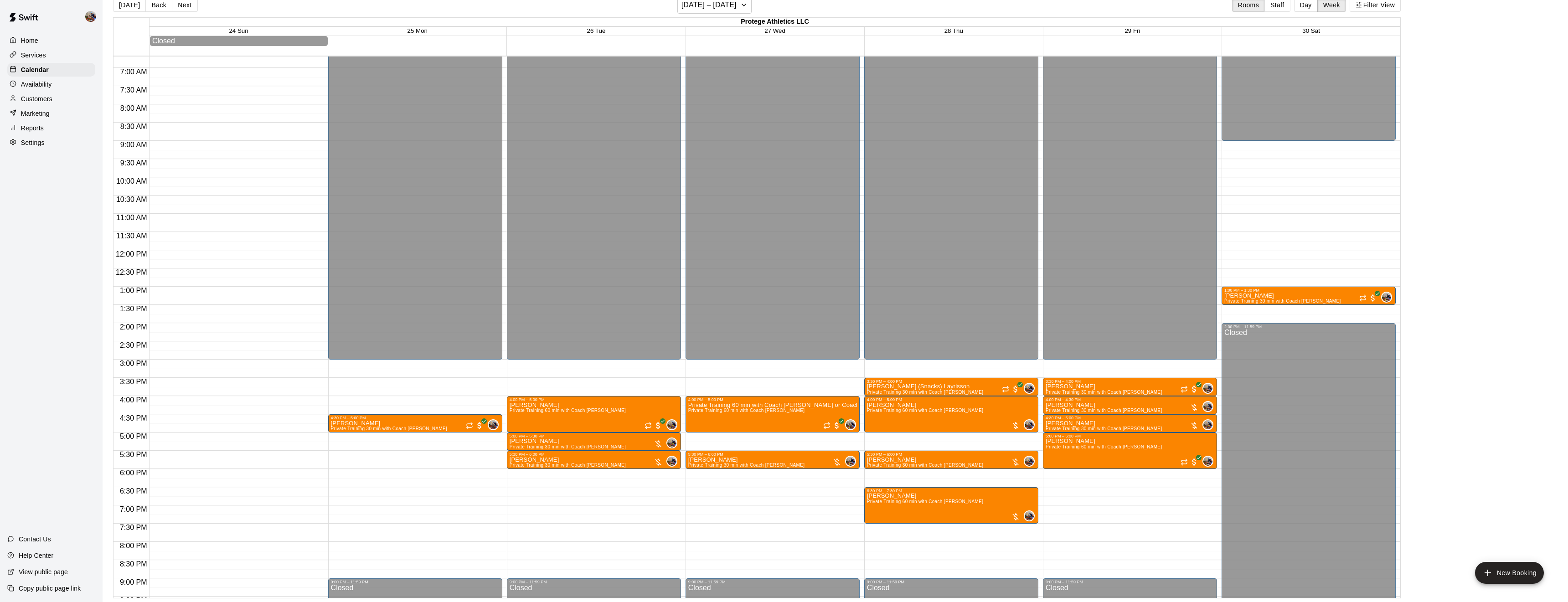
click at [58, 81] on div "Availability" at bounding box center [51, 84] width 88 height 13
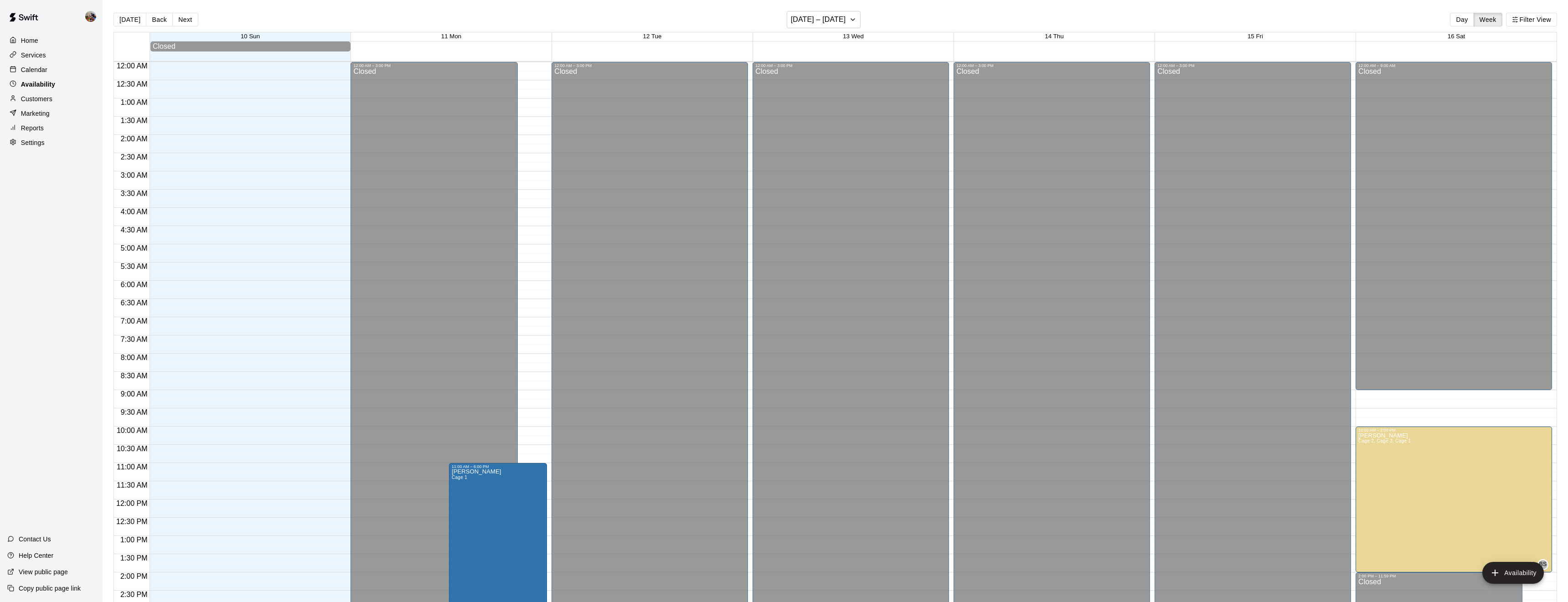
scroll to position [324, 0]
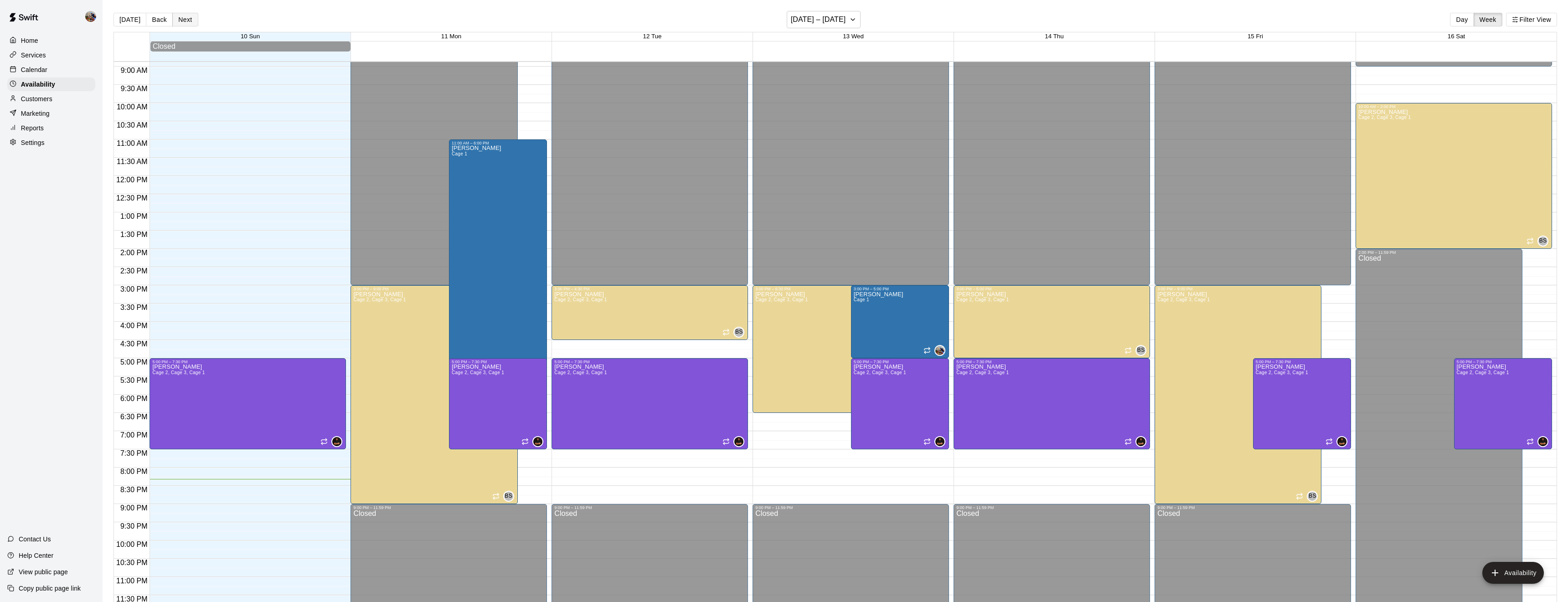
click at [181, 16] on button "Next" at bounding box center [185, 19] width 26 height 13
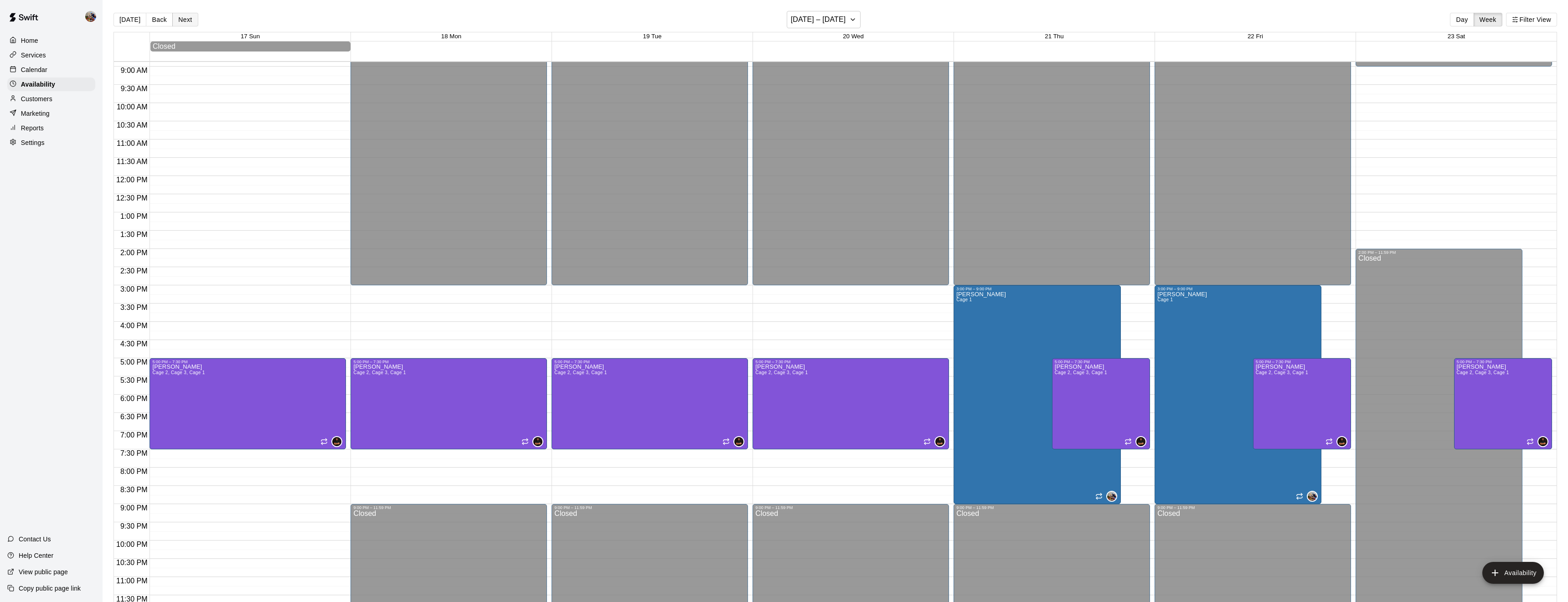
click at [181, 16] on button "Next" at bounding box center [185, 19] width 26 height 13
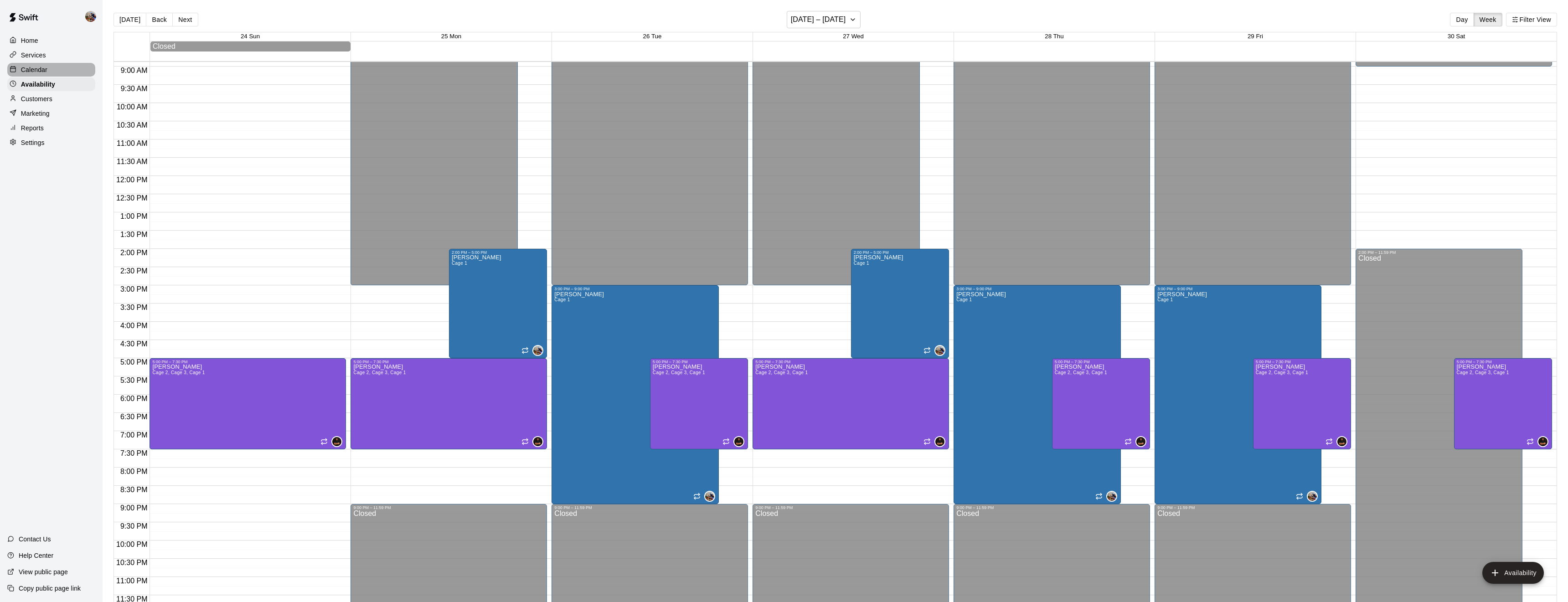
click at [44, 73] on p "Calendar" at bounding box center [33, 69] width 26 height 9
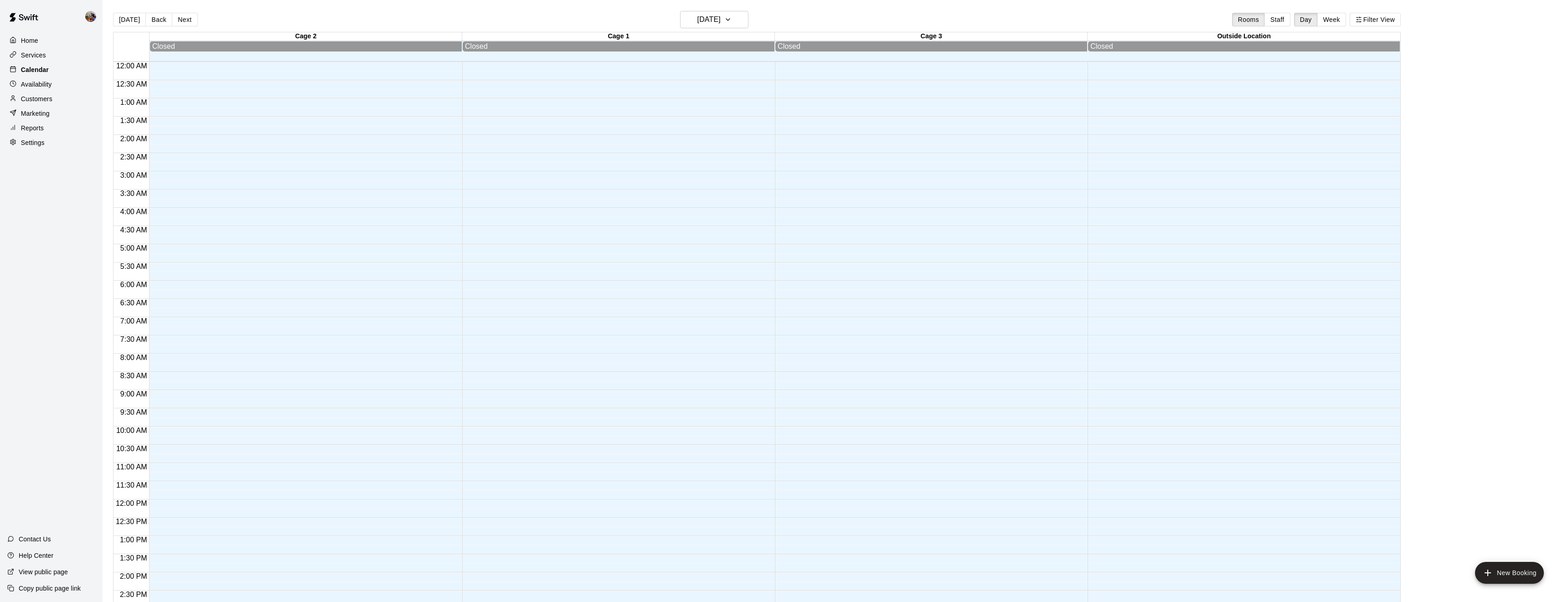
scroll to position [296, 0]
click at [1337, 17] on button "Week" at bounding box center [1331, 19] width 29 height 13
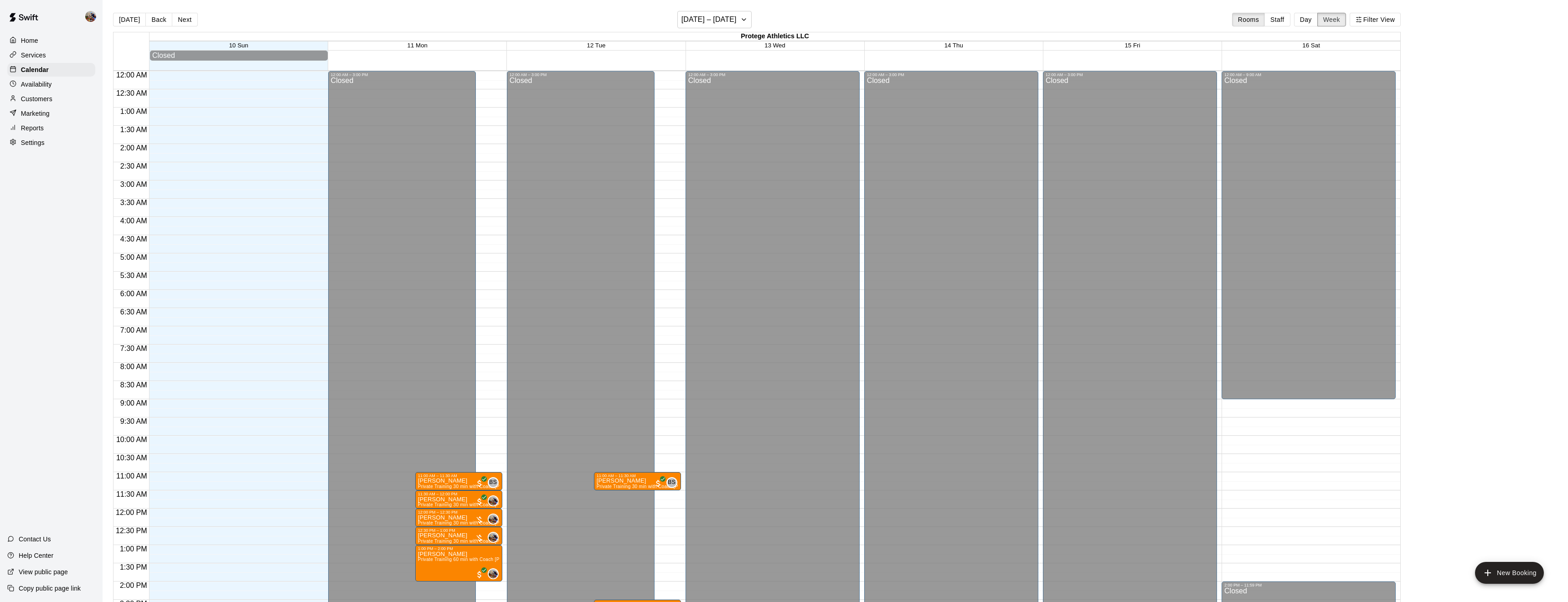
scroll to position [333, 0]
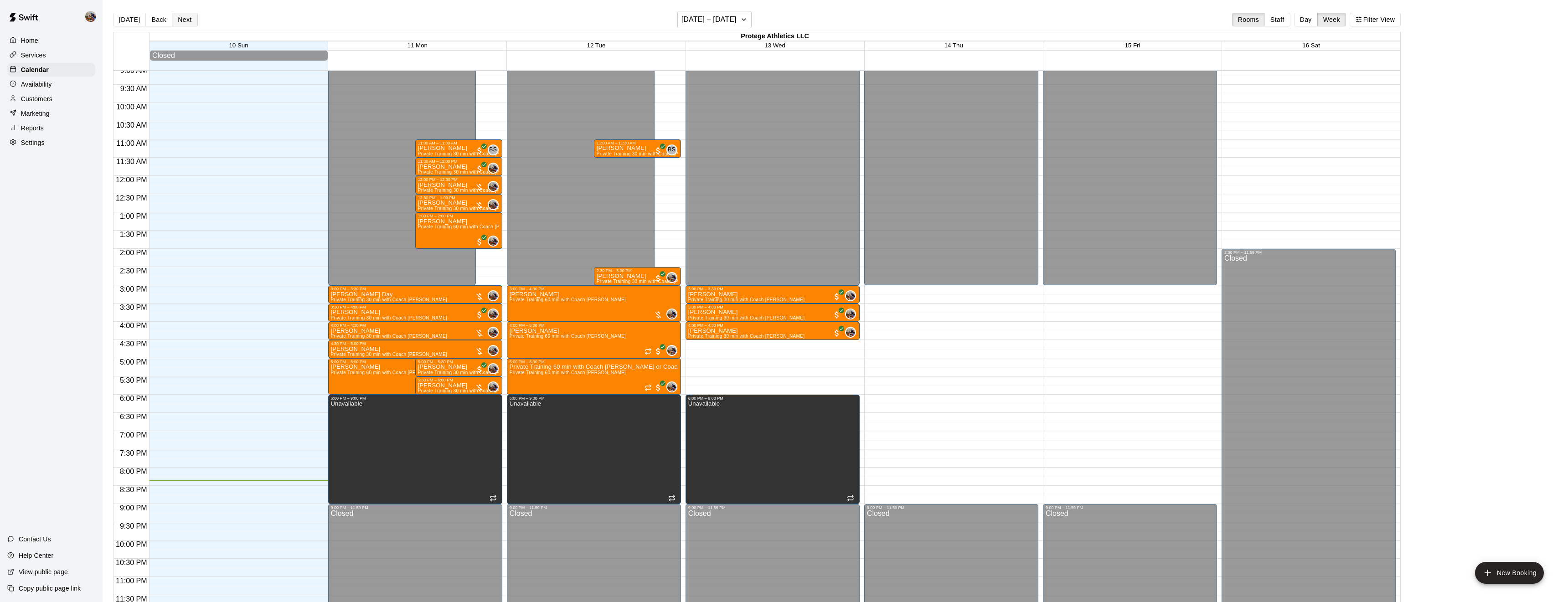
click at [186, 15] on button "Next" at bounding box center [184, 19] width 26 height 13
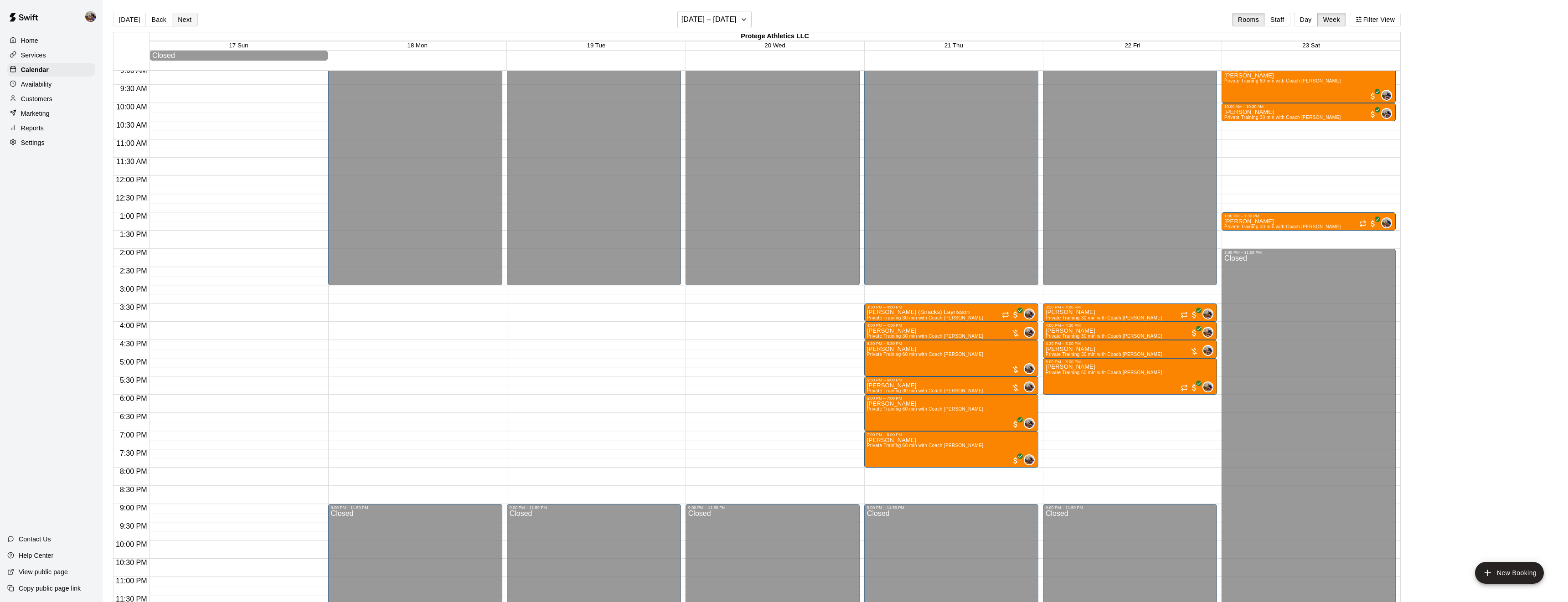
click at [186, 15] on button "Next" at bounding box center [184, 19] width 26 height 13
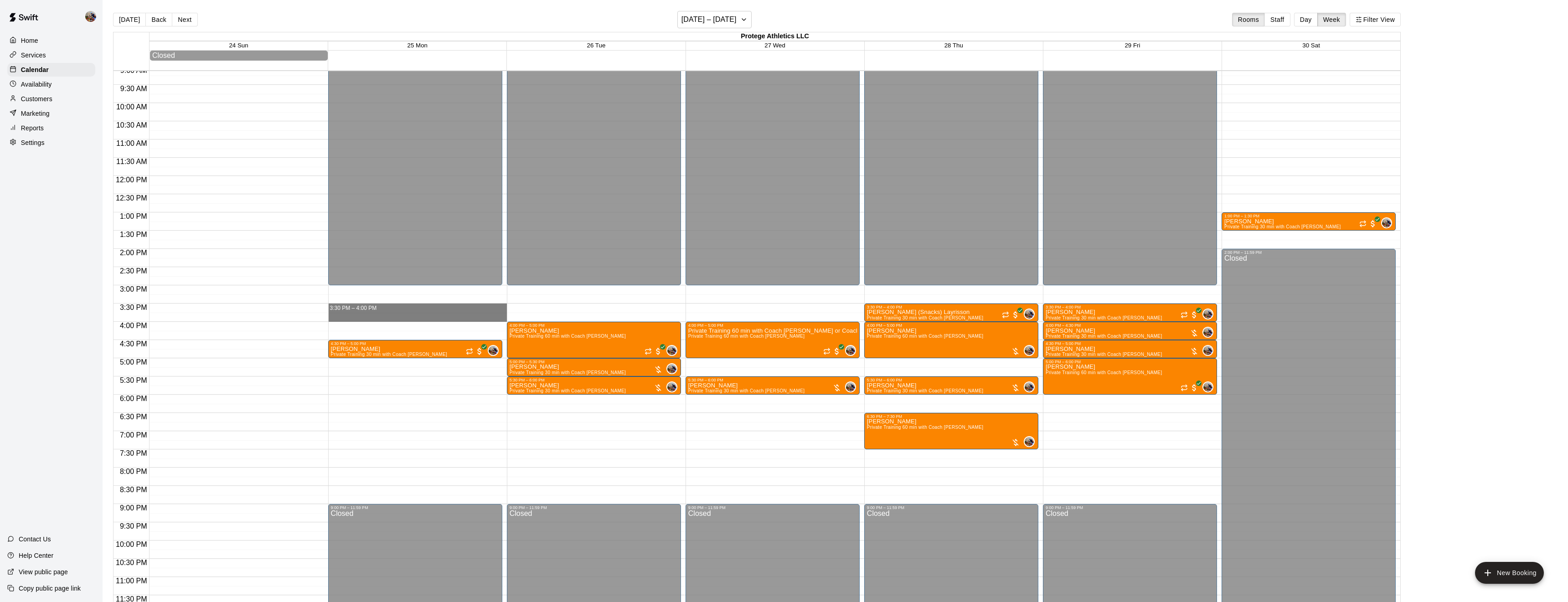
drag, startPoint x: 393, startPoint y: 307, endPoint x: 392, endPoint y: 320, distance: 13.0
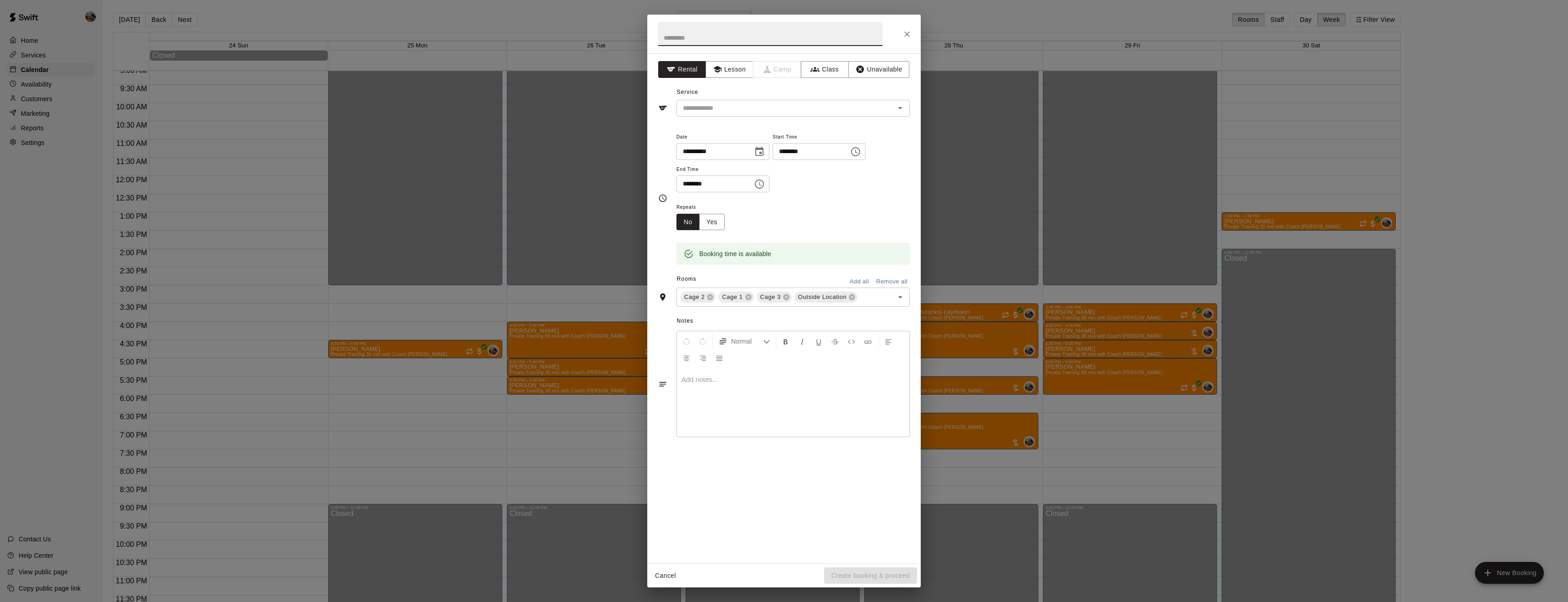
click at [693, 34] on input "text" at bounding box center [770, 34] width 224 height 24
type input "*********"
click at [740, 70] on button "Lesson" at bounding box center [729, 69] width 48 height 17
click at [738, 108] on input "text" at bounding box center [780, 108] width 201 height 12
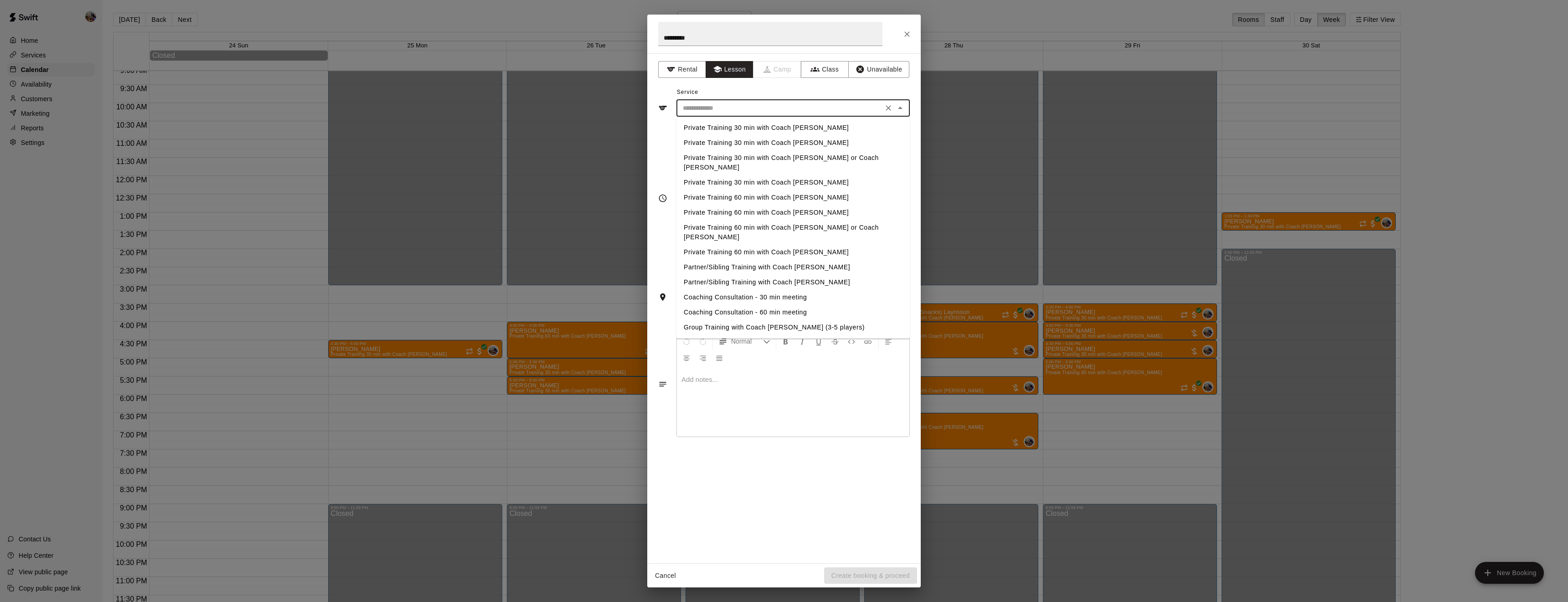
click at [739, 128] on li "Private Training 30 min with Coach [PERSON_NAME]" at bounding box center [793, 128] width 233 height 15
type input "**********"
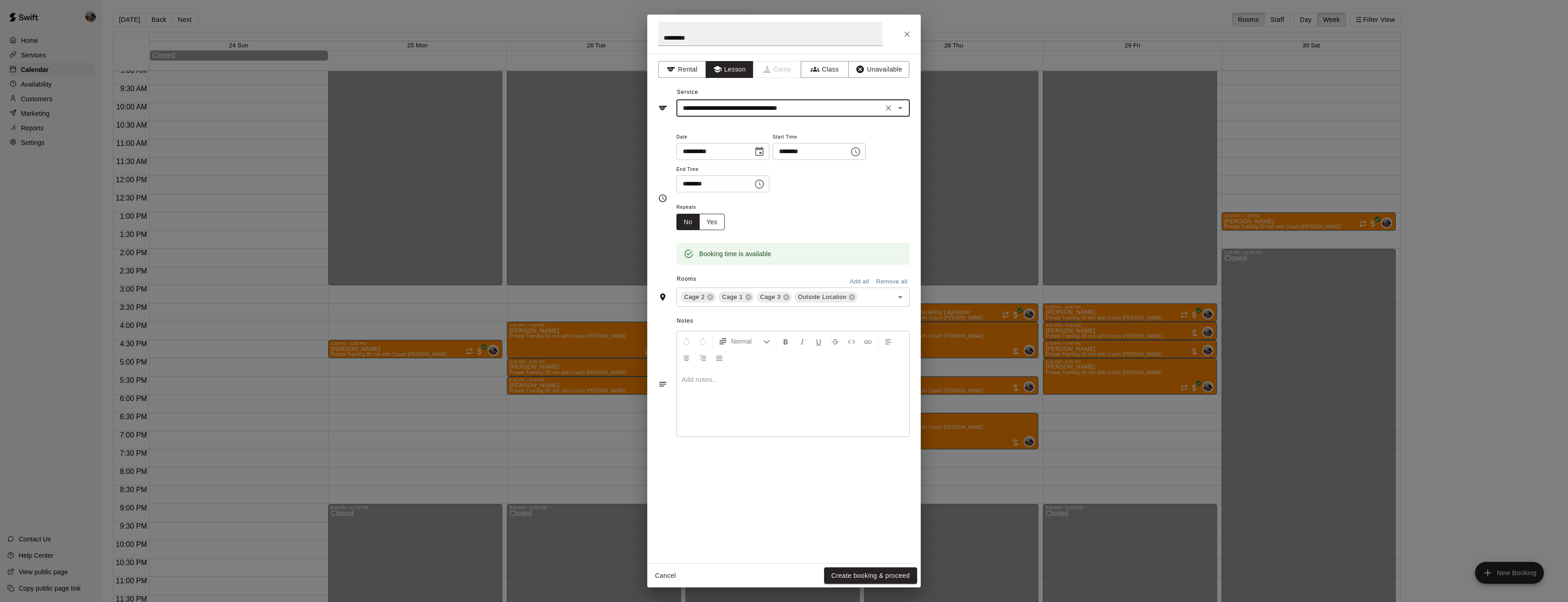
click at [713, 231] on button "Yes" at bounding box center [712, 222] width 26 height 17
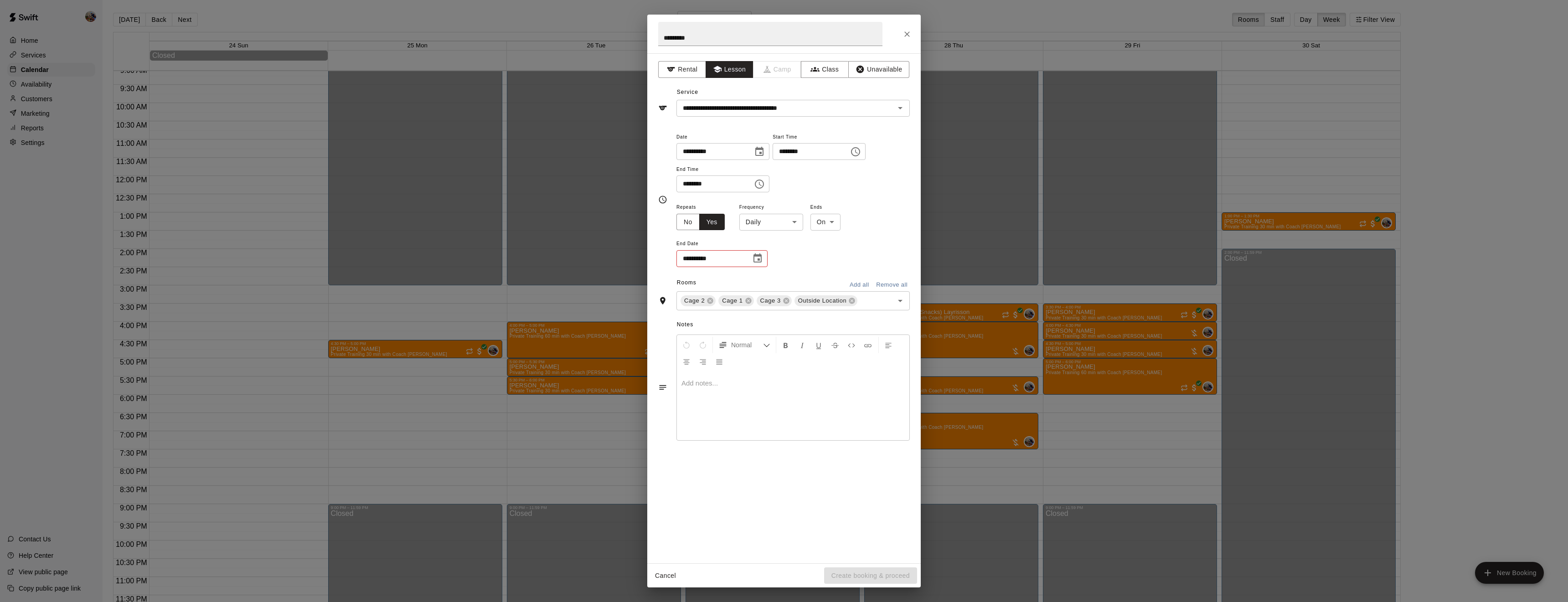
click at [772, 261] on body "Home Services Calendar Availability Customers Marketing Reports Settings Contac…" at bounding box center [784, 308] width 1568 height 617
click at [757, 286] on li "Weekly [DATE]" at bounding box center [771, 289] width 114 height 15
type input "******"
click at [833, 254] on body "Home Services Calendar Availability Customers Marketing Reports Settings Contac…" at bounding box center [784, 308] width 1568 height 617
click at [833, 254] on div at bounding box center [784, 301] width 1568 height 602
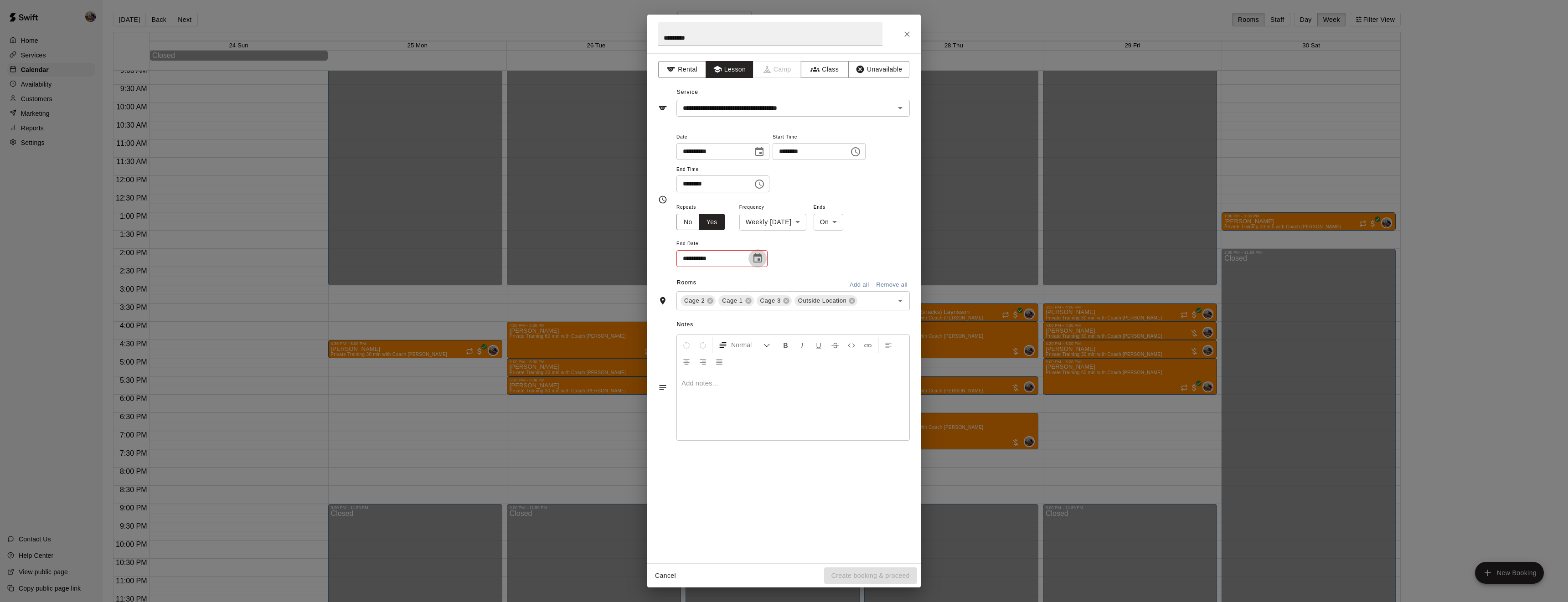
click at [749, 268] on button "Choose date" at bounding box center [758, 259] width 18 height 18
click at [803, 313] on icon "Next month" at bounding box center [808, 313] width 11 height 11
click at [803, 314] on icon "Next month" at bounding box center [808, 313] width 11 height 11
click at [749, 402] on button "19" at bounding box center [749, 403] width 16 height 16
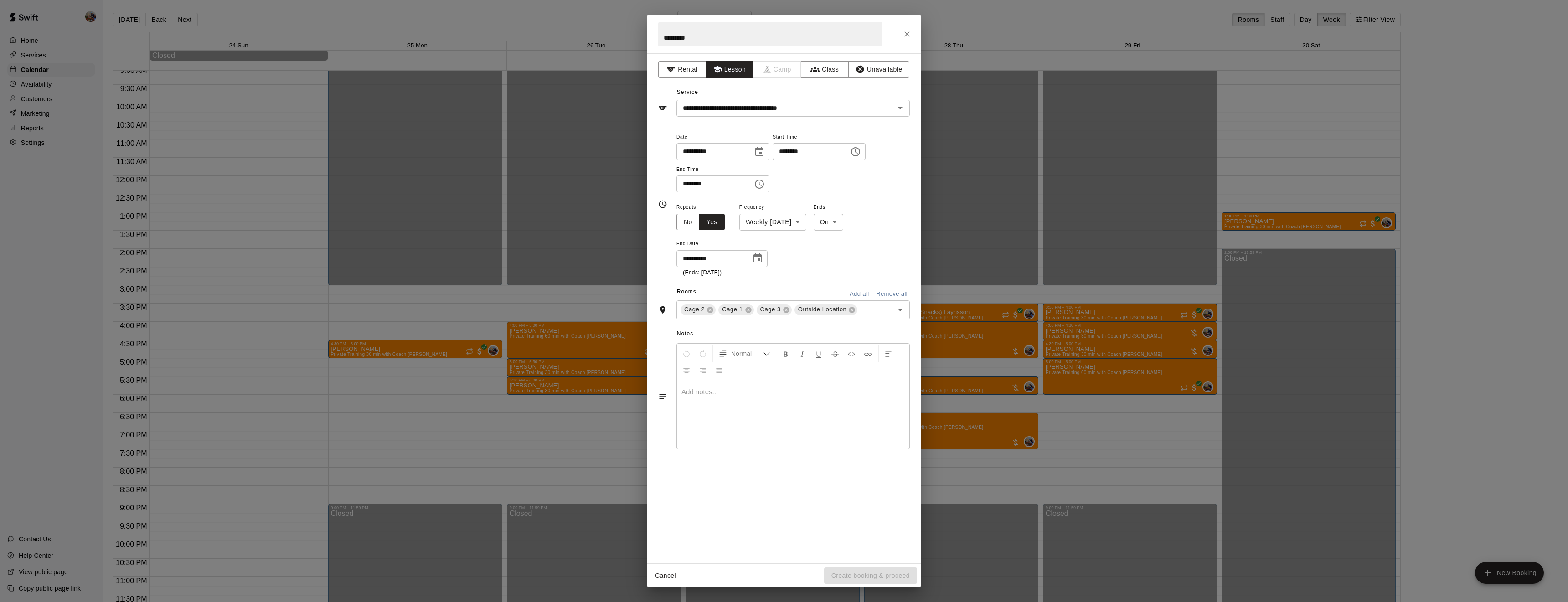
type input "**********"
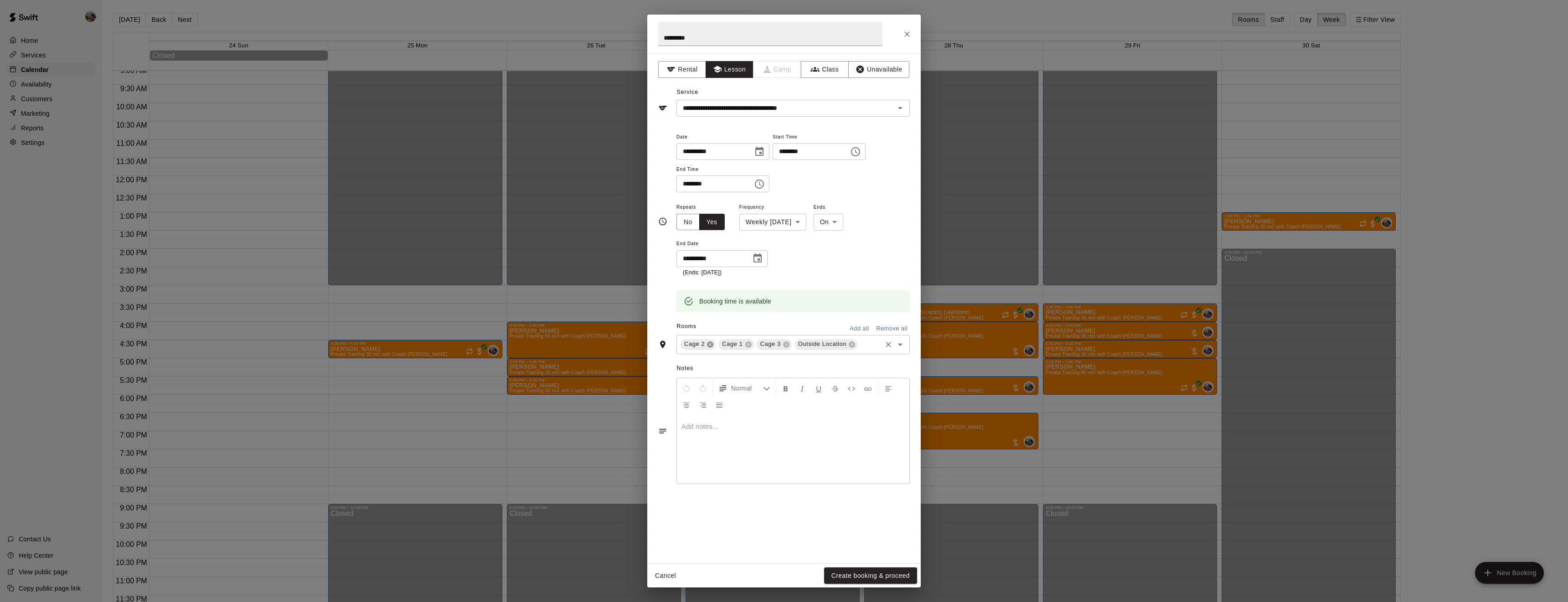
click at [709, 348] on icon at bounding box center [710, 345] width 7 height 7
click at [745, 348] on icon at bounding box center [748, 345] width 6 height 6
click at [772, 348] on icon at bounding box center [776, 345] width 7 height 7
click at [874, 572] on button "Create booking & proceed" at bounding box center [870, 576] width 93 height 17
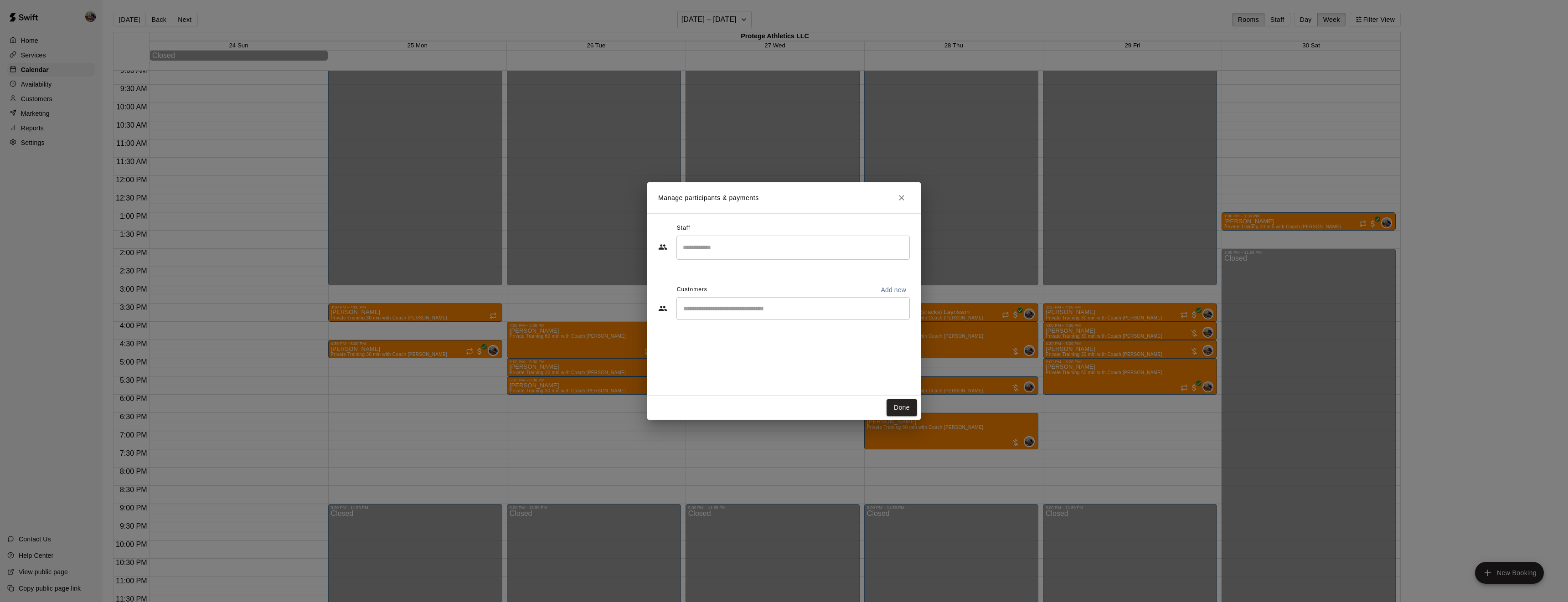
click at [780, 250] on input "Search staff" at bounding box center [793, 248] width 225 height 16
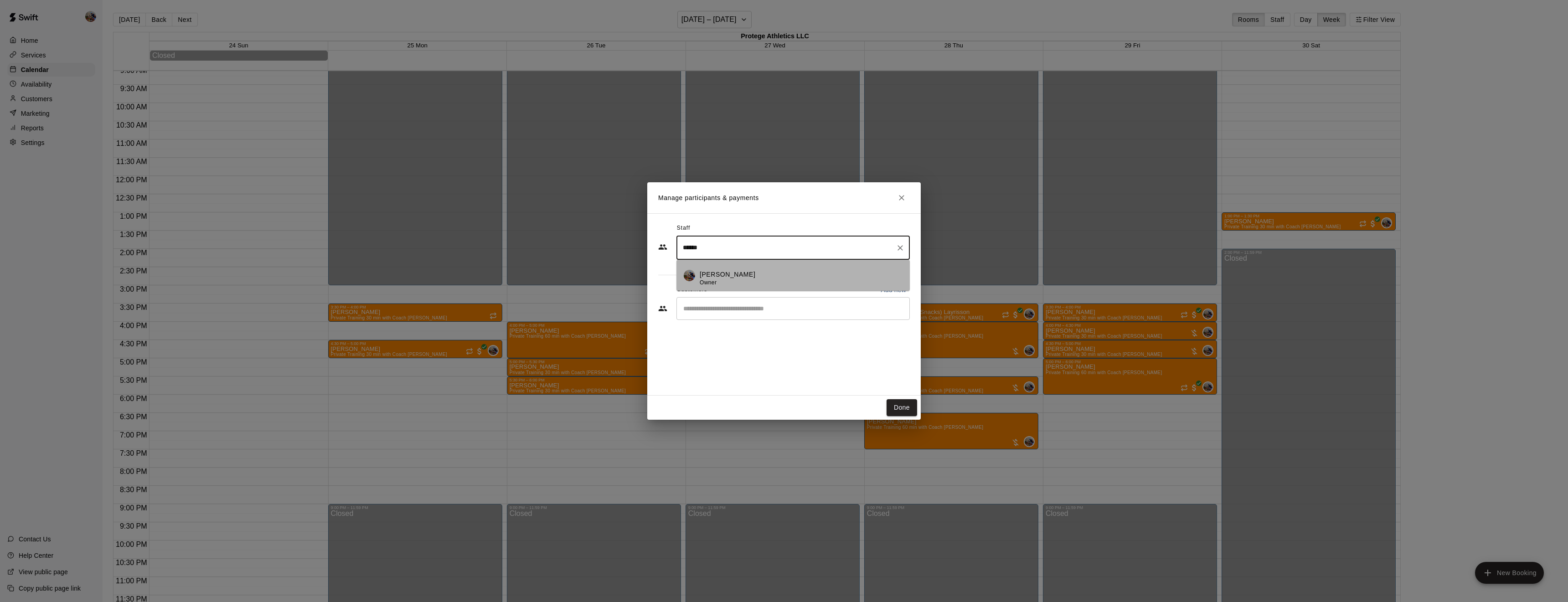
click at [765, 271] on div "[PERSON_NAME] Owner" at bounding box center [800, 278] width 203 height 18
type input "******"
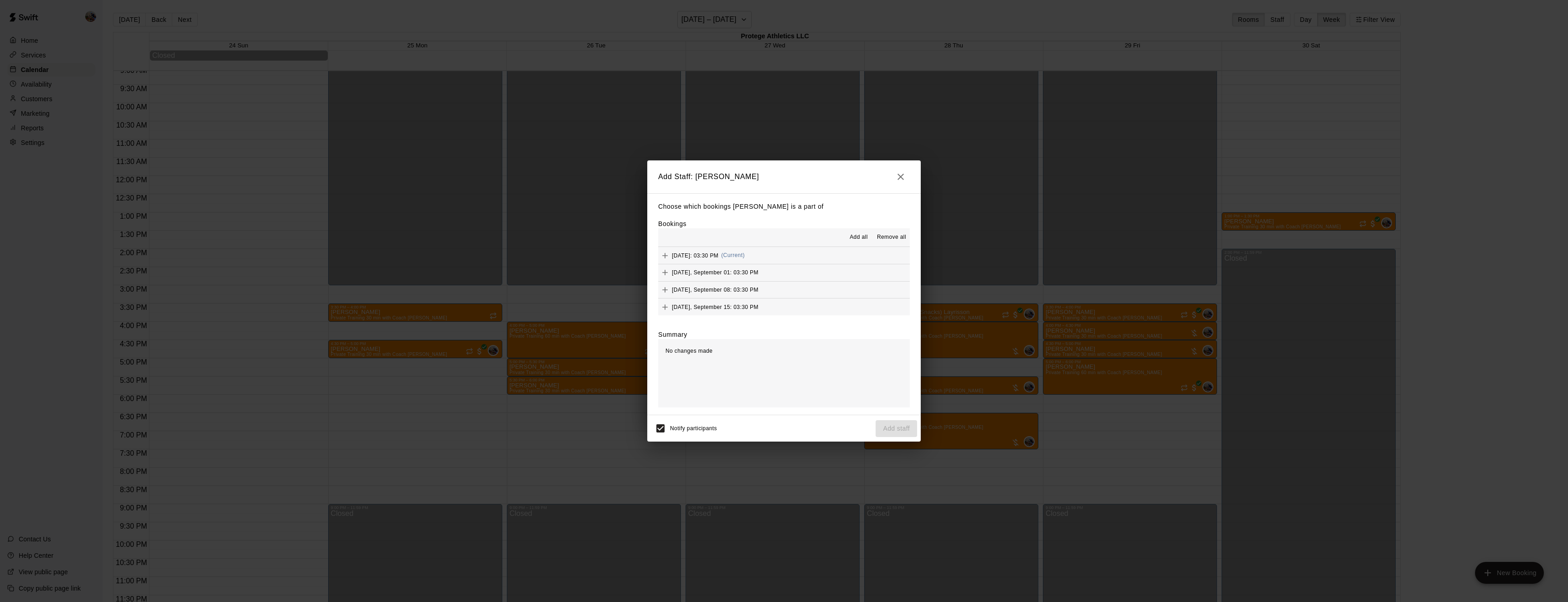
click at [861, 236] on span "Add all" at bounding box center [859, 237] width 18 height 9
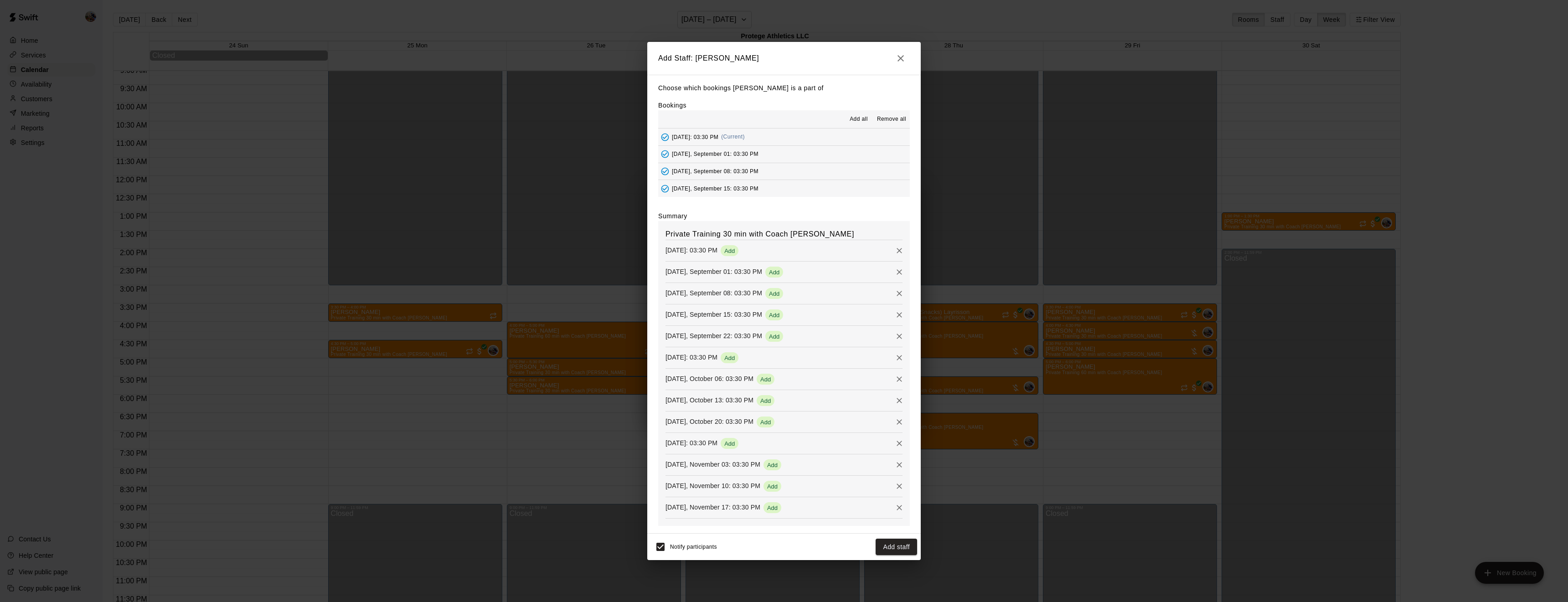
click at [857, 119] on span "Add all" at bounding box center [859, 119] width 18 height 9
click at [901, 549] on button "Add staff" at bounding box center [897, 547] width 41 height 17
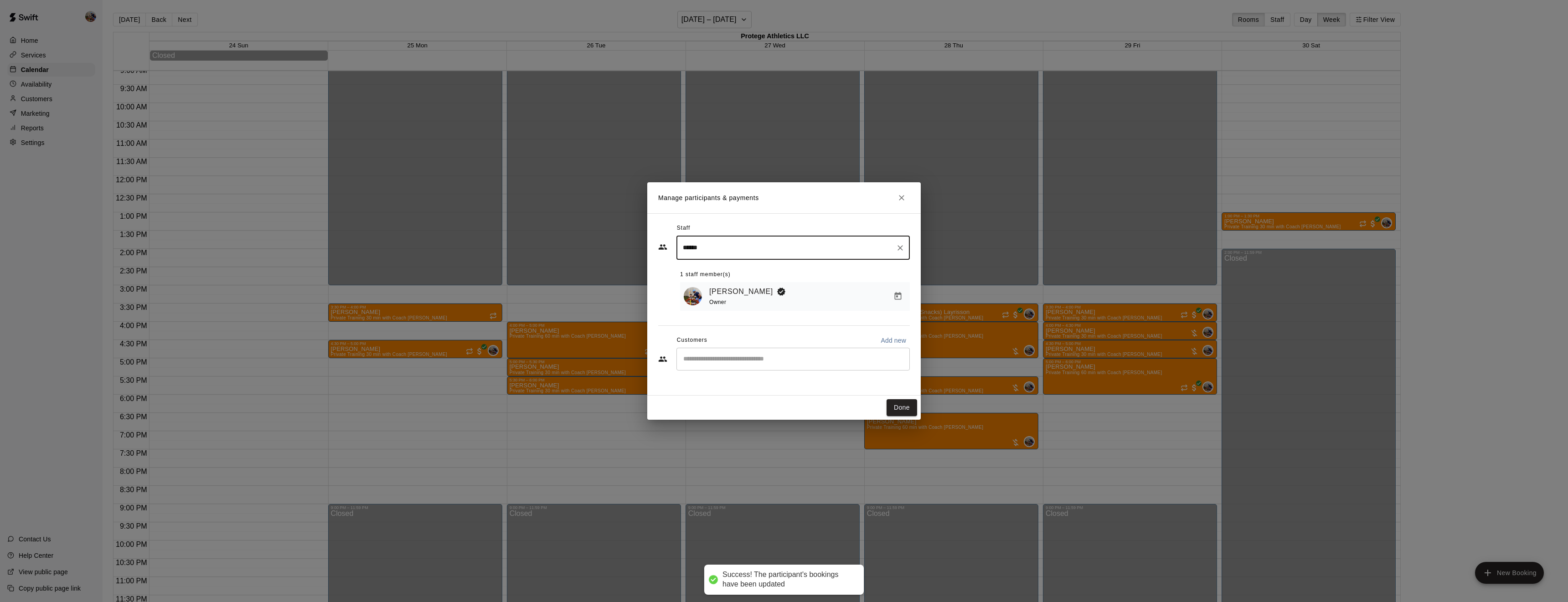
click at [744, 351] on div "​" at bounding box center [793, 359] width 233 height 23
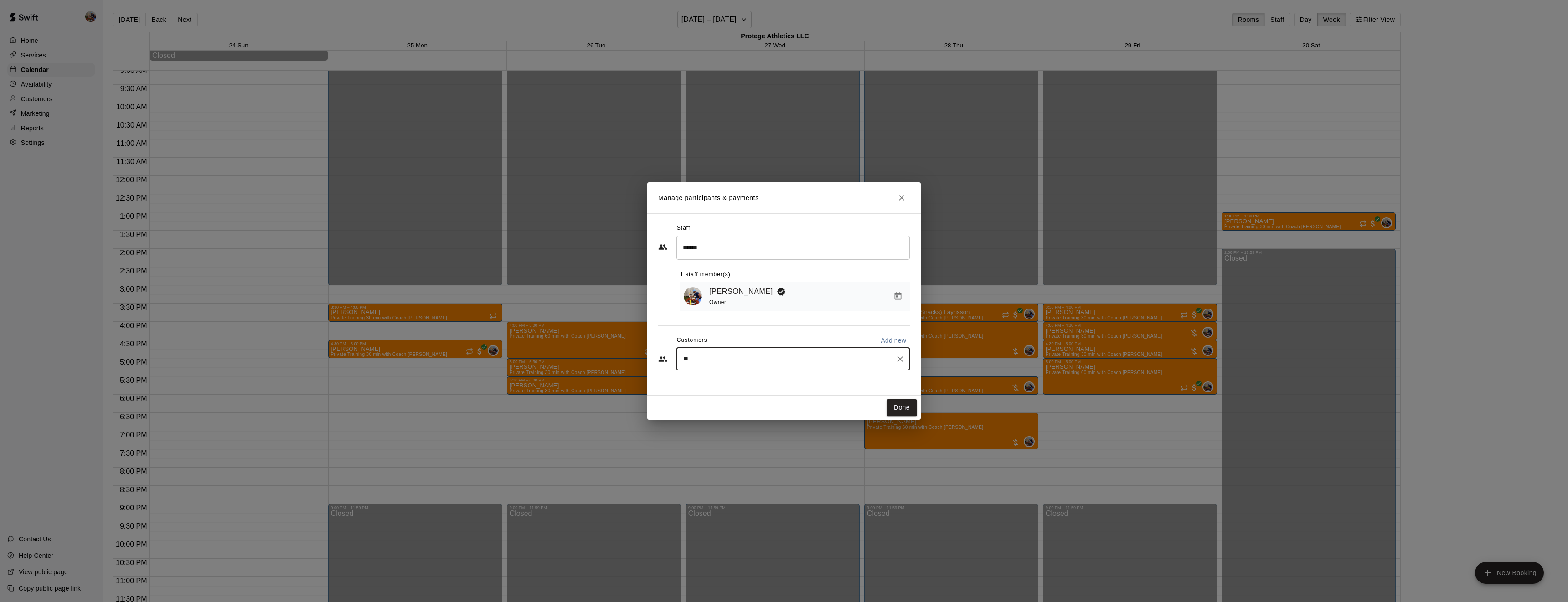
type input "***"
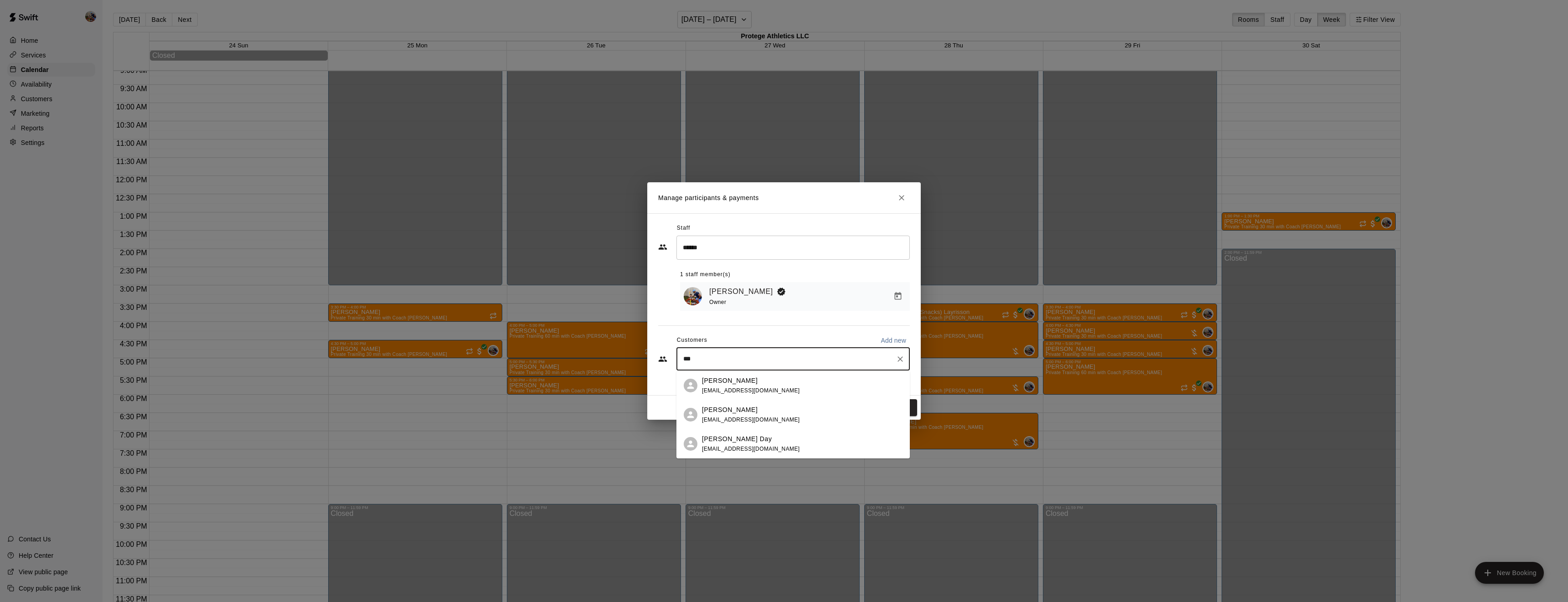
click at [730, 393] on span "[EMAIL_ADDRESS][DOMAIN_NAME]" at bounding box center [751, 391] width 98 height 6
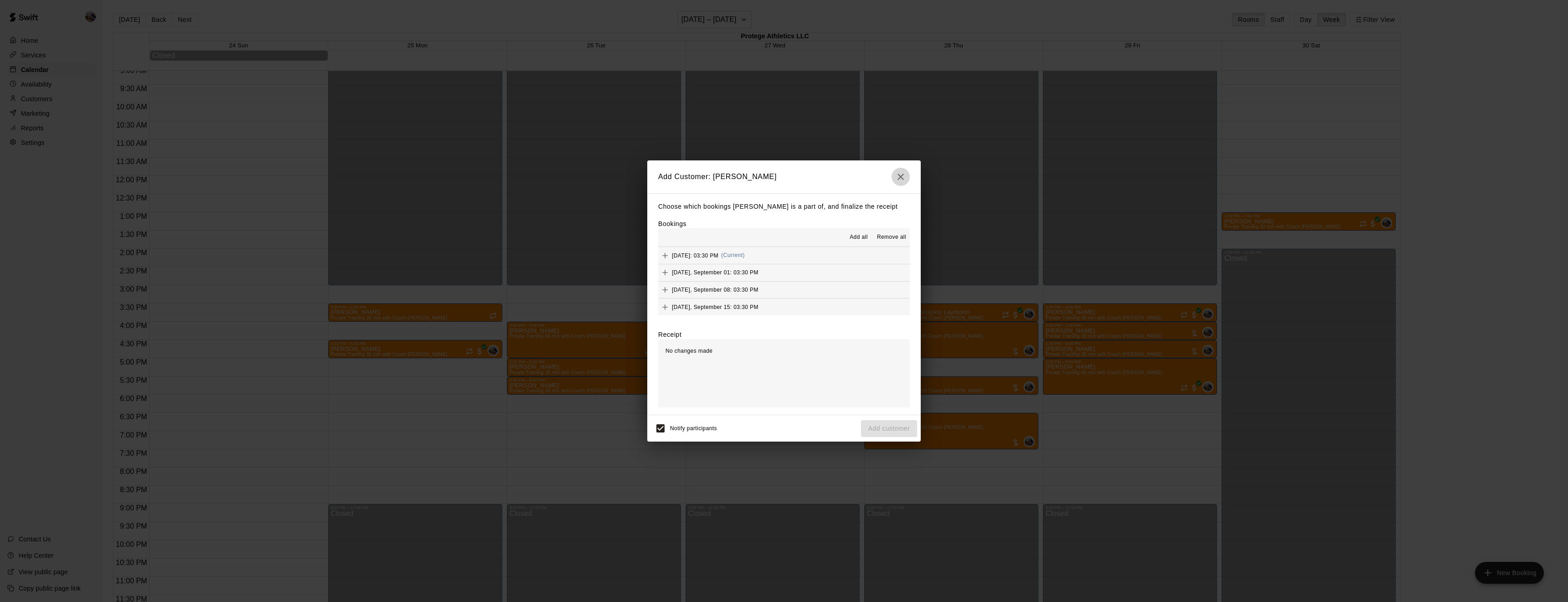
click at [901, 181] on icon "button" at bounding box center [901, 177] width 11 height 11
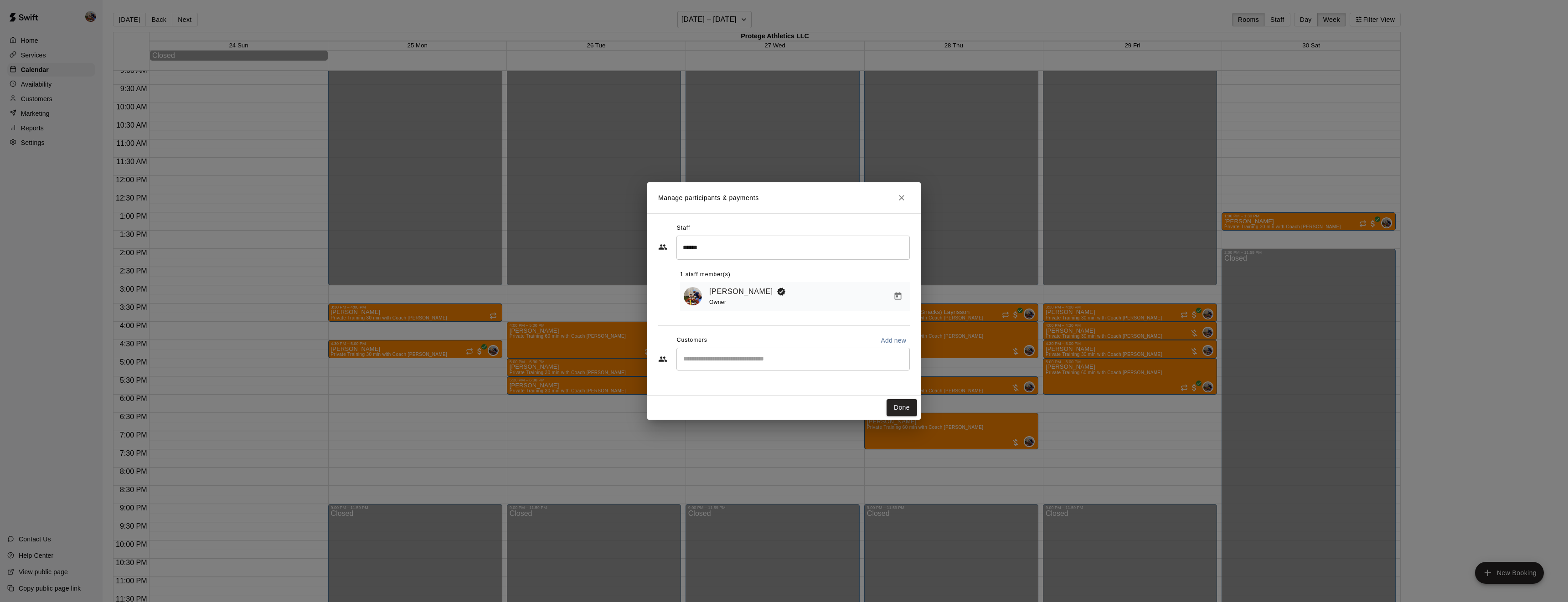
click at [714, 357] on input "Start typing to search customers..." at bounding box center [793, 359] width 225 height 9
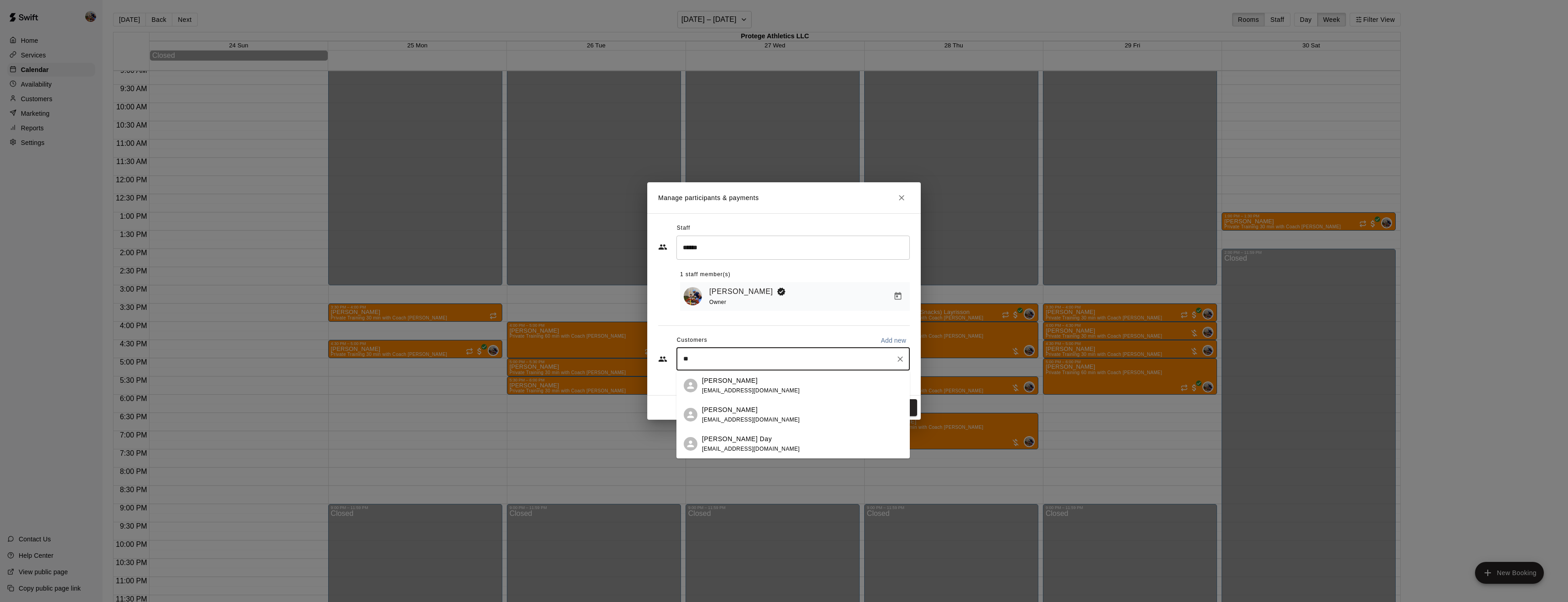
type input "***"
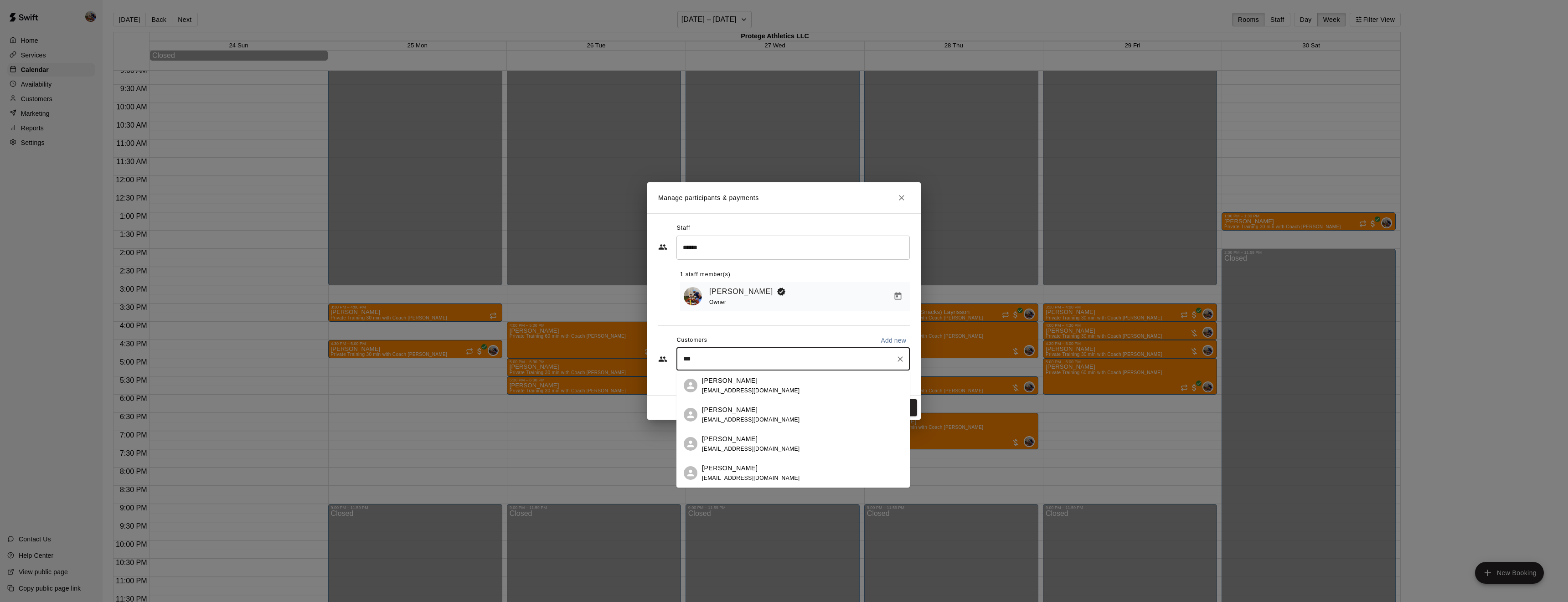
click at [722, 390] on span "[EMAIL_ADDRESS][DOMAIN_NAME]" at bounding box center [751, 391] width 98 height 6
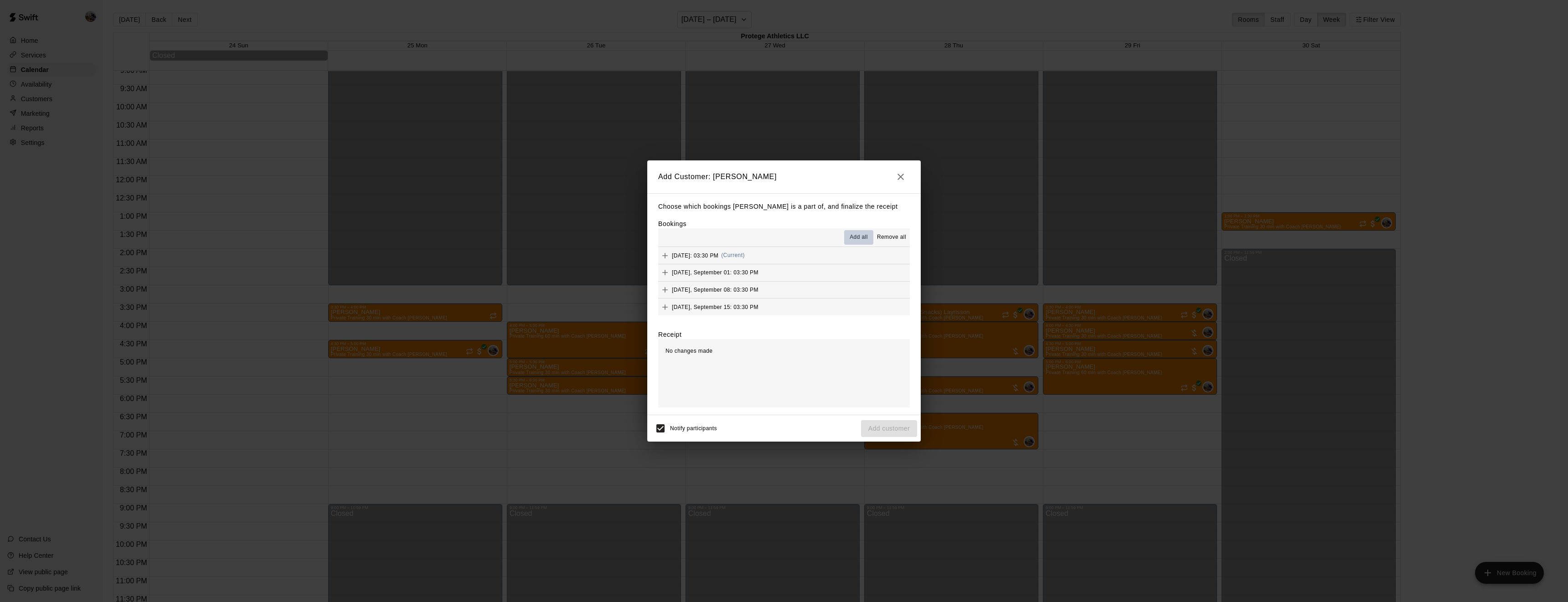
click at [857, 234] on span "Add all" at bounding box center [859, 237] width 18 height 9
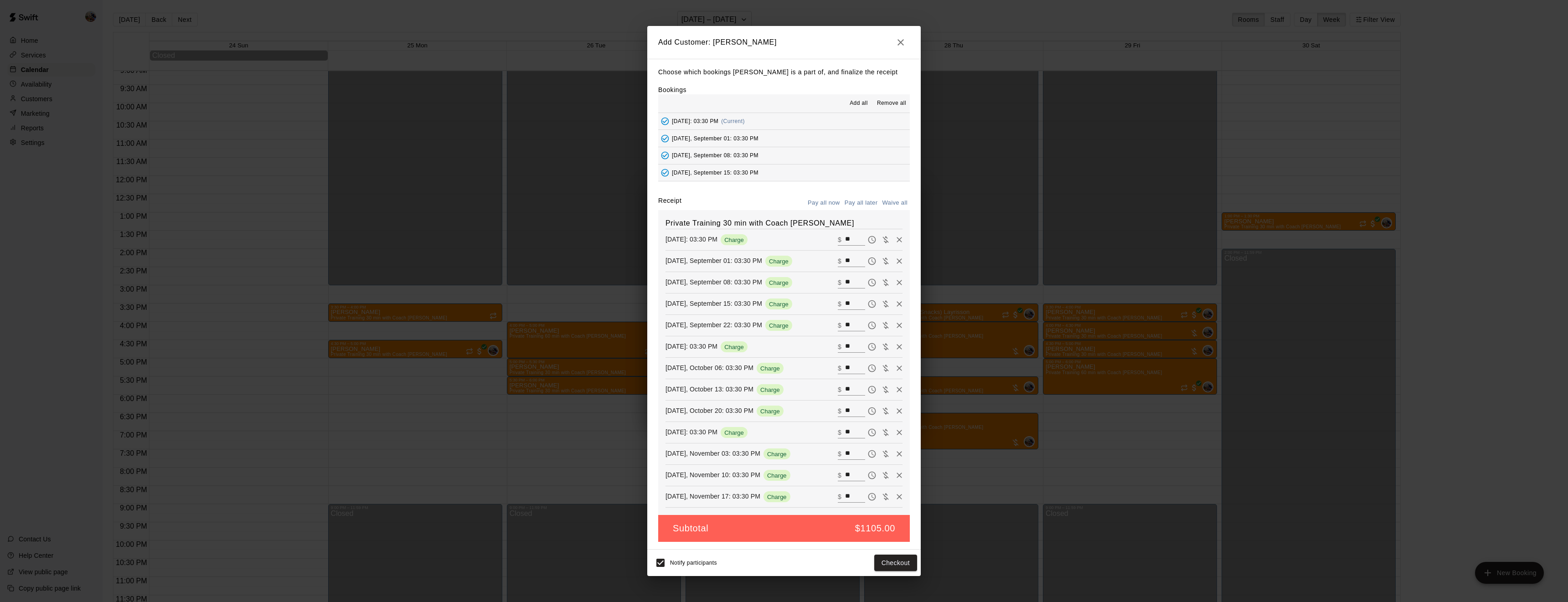
click at [892, 200] on button "Waive all" at bounding box center [894, 203] width 30 height 14
type input "*"
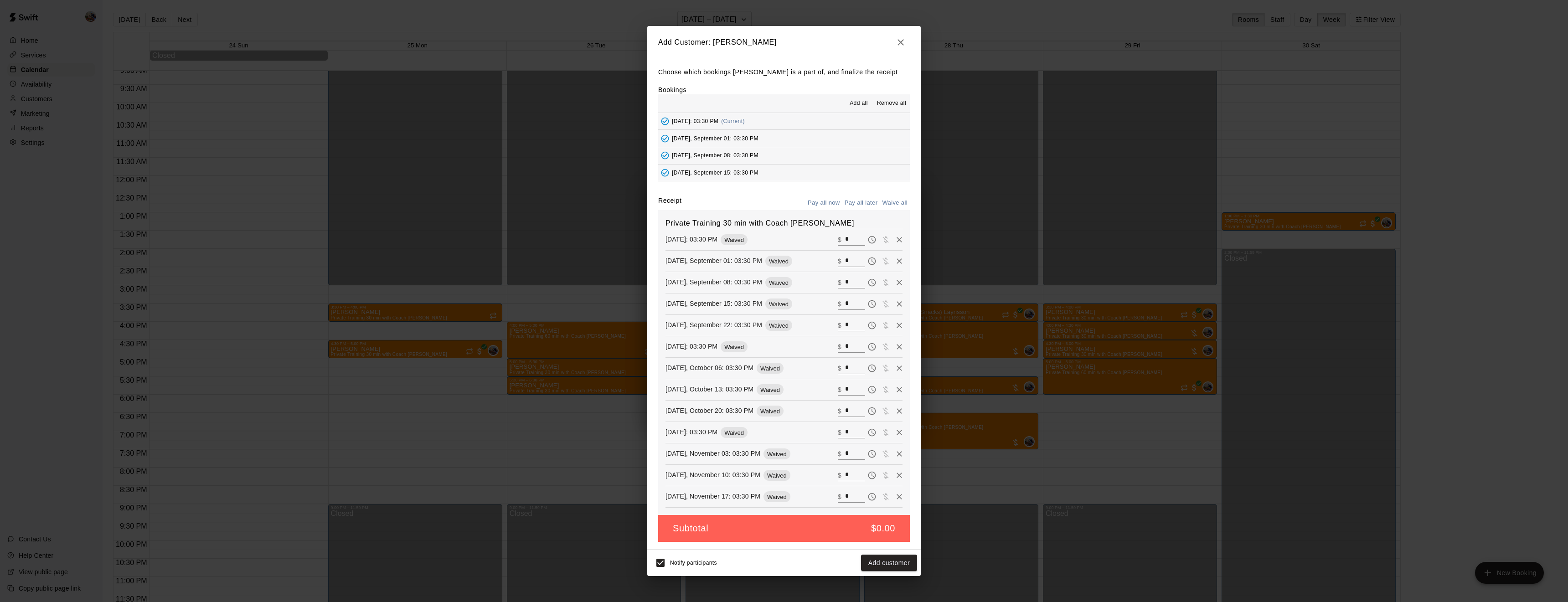
type input "*"
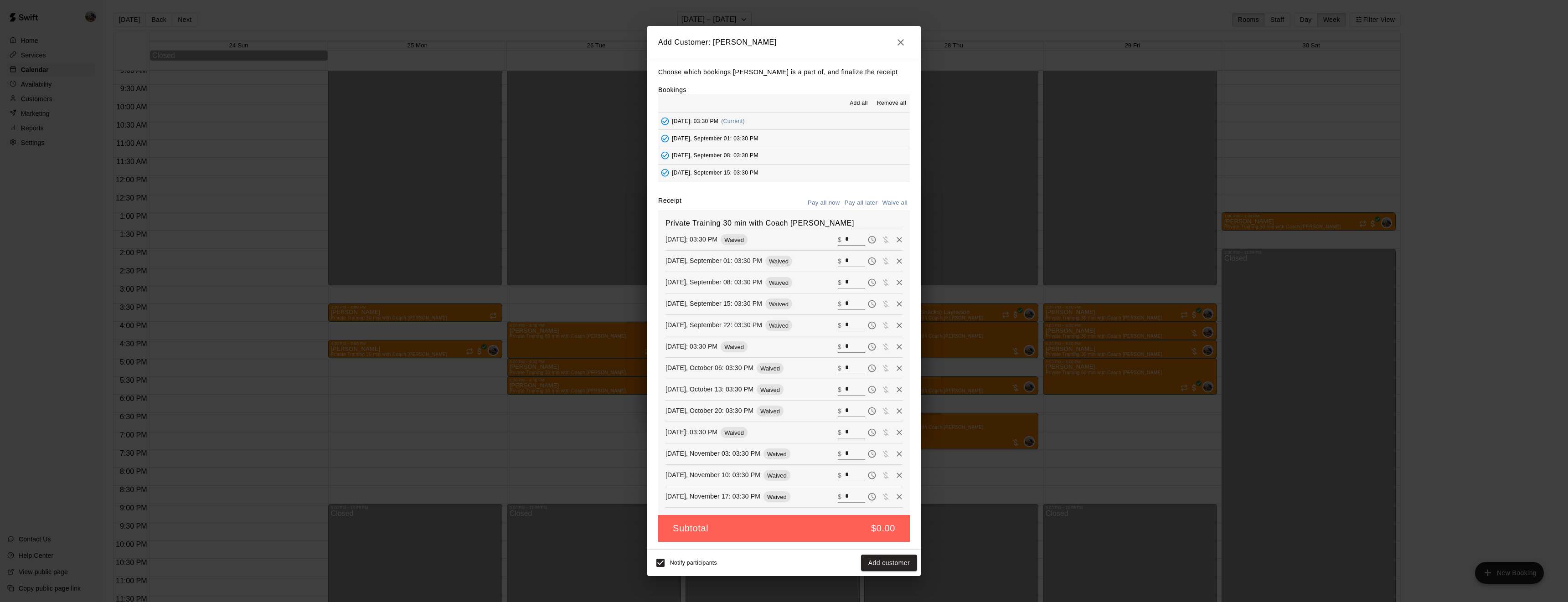
type input "*"
click at [886, 564] on button "Add customer" at bounding box center [889, 563] width 56 height 17
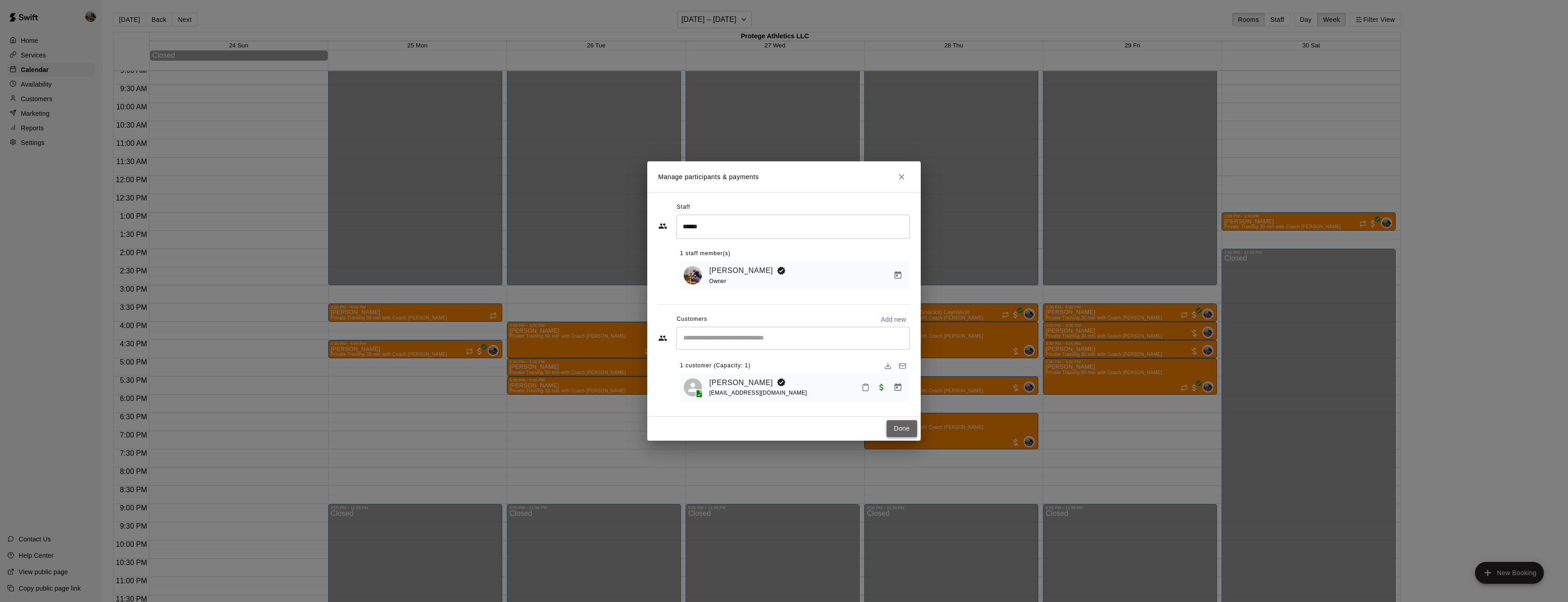
click at [899, 424] on button "Done" at bounding box center [901, 429] width 30 height 17
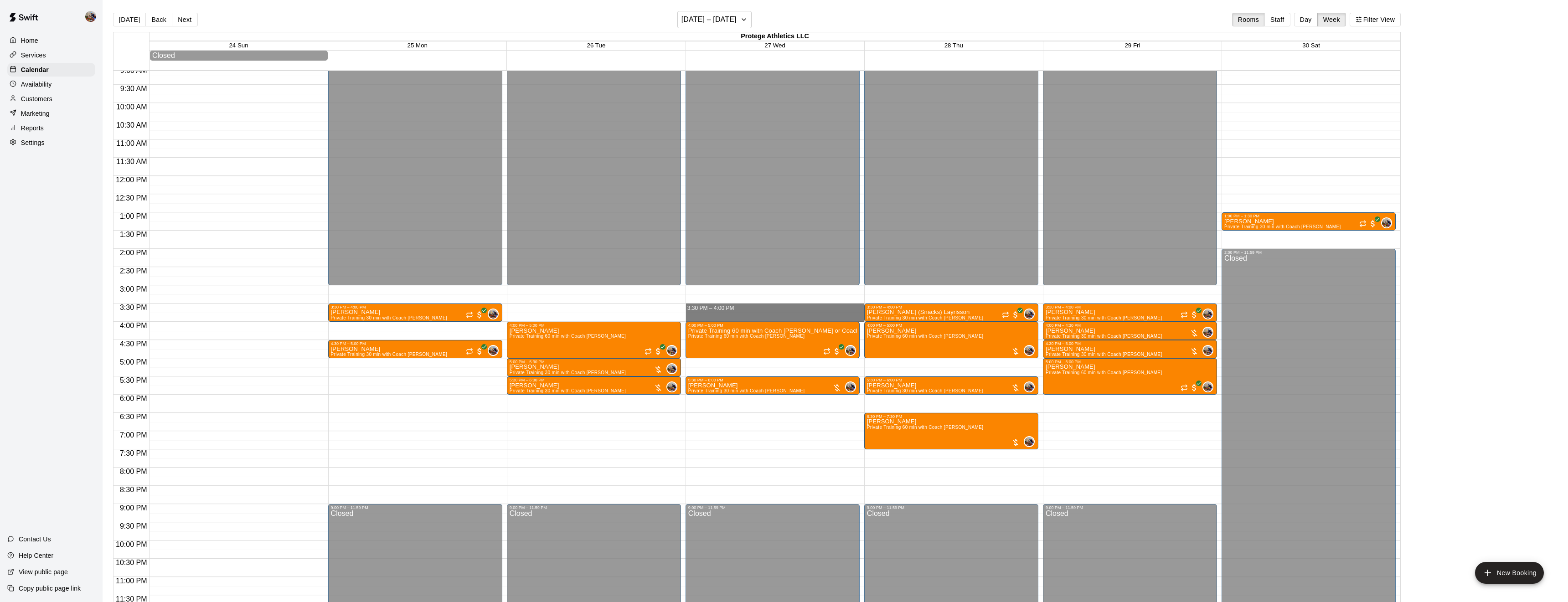
drag, startPoint x: 737, startPoint y: 305, endPoint x: 738, endPoint y: 323, distance: 18.0
drag, startPoint x: 734, startPoint y: 306, endPoint x: 733, endPoint y: 323, distance: 17.0
drag, startPoint x: 716, startPoint y: 306, endPoint x: 715, endPoint y: 322, distance: 16.0
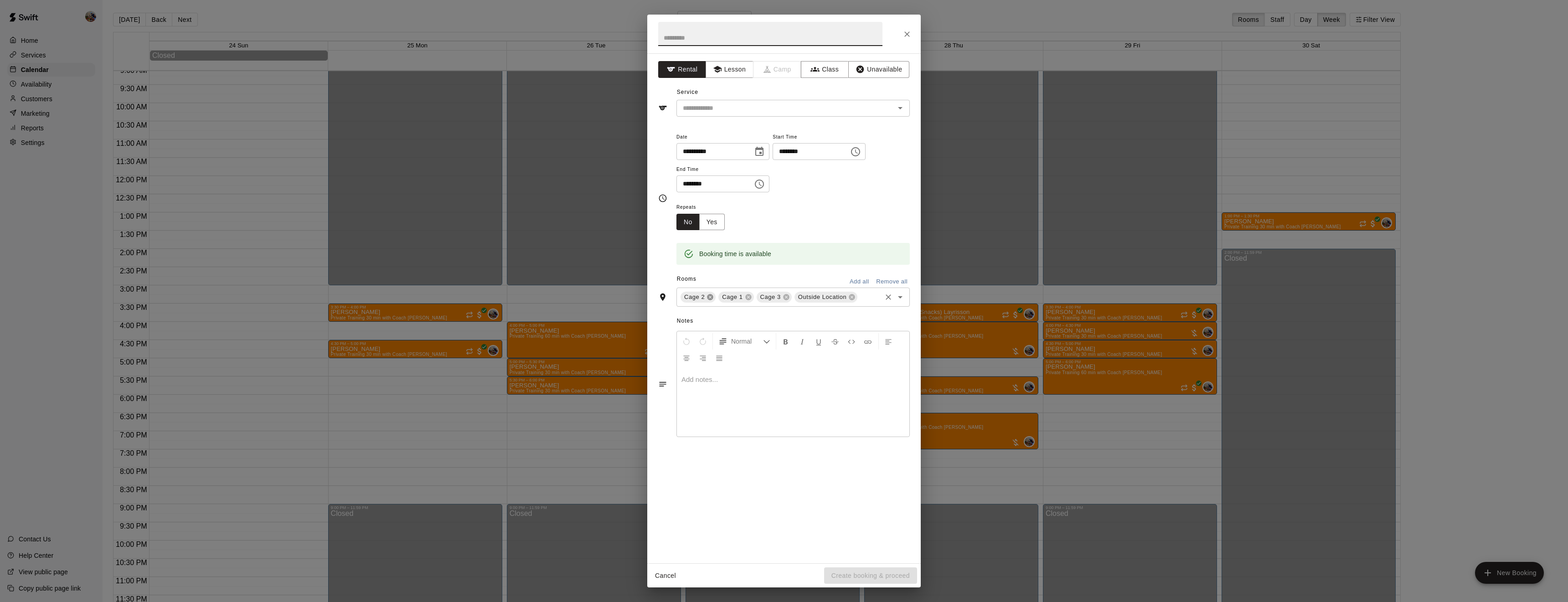
click at [709, 300] on icon at bounding box center [710, 298] width 6 height 6
click at [748, 300] on icon at bounding box center [748, 298] width 6 height 6
click at [776, 300] on icon at bounding box center [776, 298] width 6 height 6
click at [718, 40] on input "text" at bounding box center [770, 34] width 224 height 24
type input "*********"
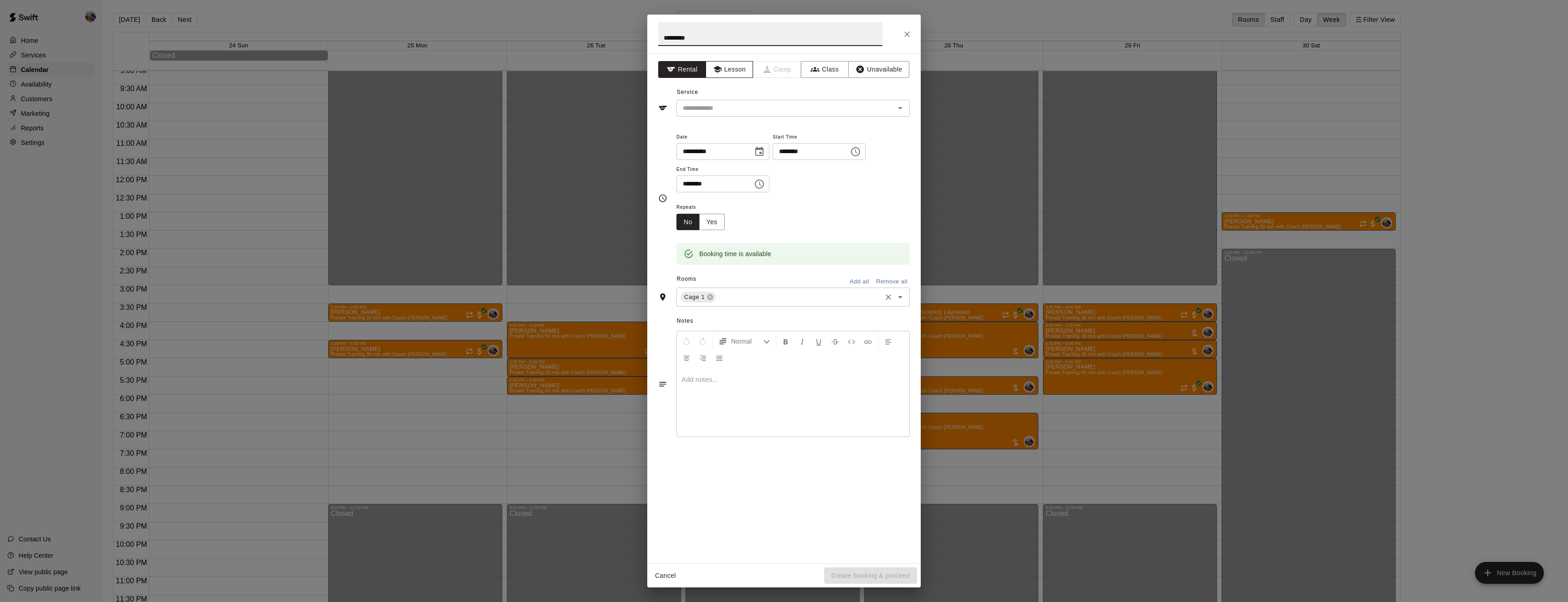
click at [733, 68] on button "Lesson" at bounding box center [729, 69] width 48 height 17
click at [736, 108] on input "text" at bounding box center [780, 108] width 201 height 12
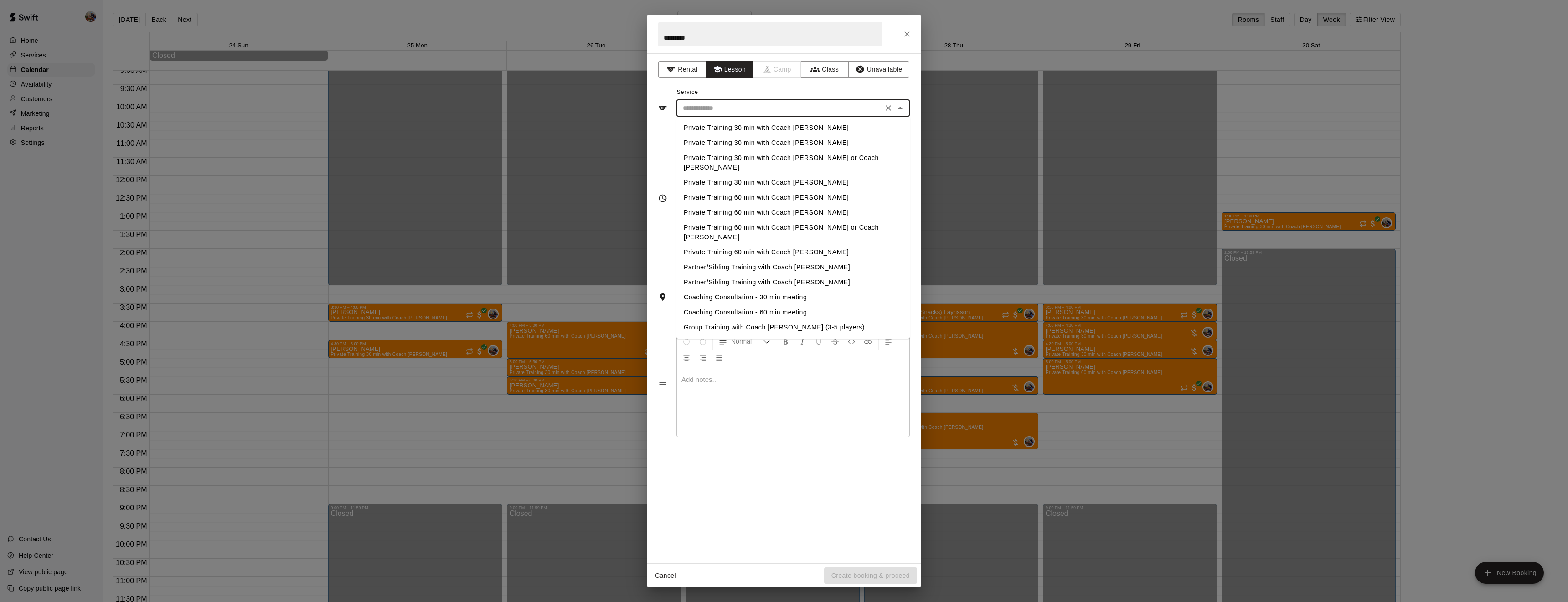
click at [737, 130] on li "Private Training 30 min with Coach [PERSON_NAME]" at bounding box center [793, 128] width 233 height 15
type input "**********"
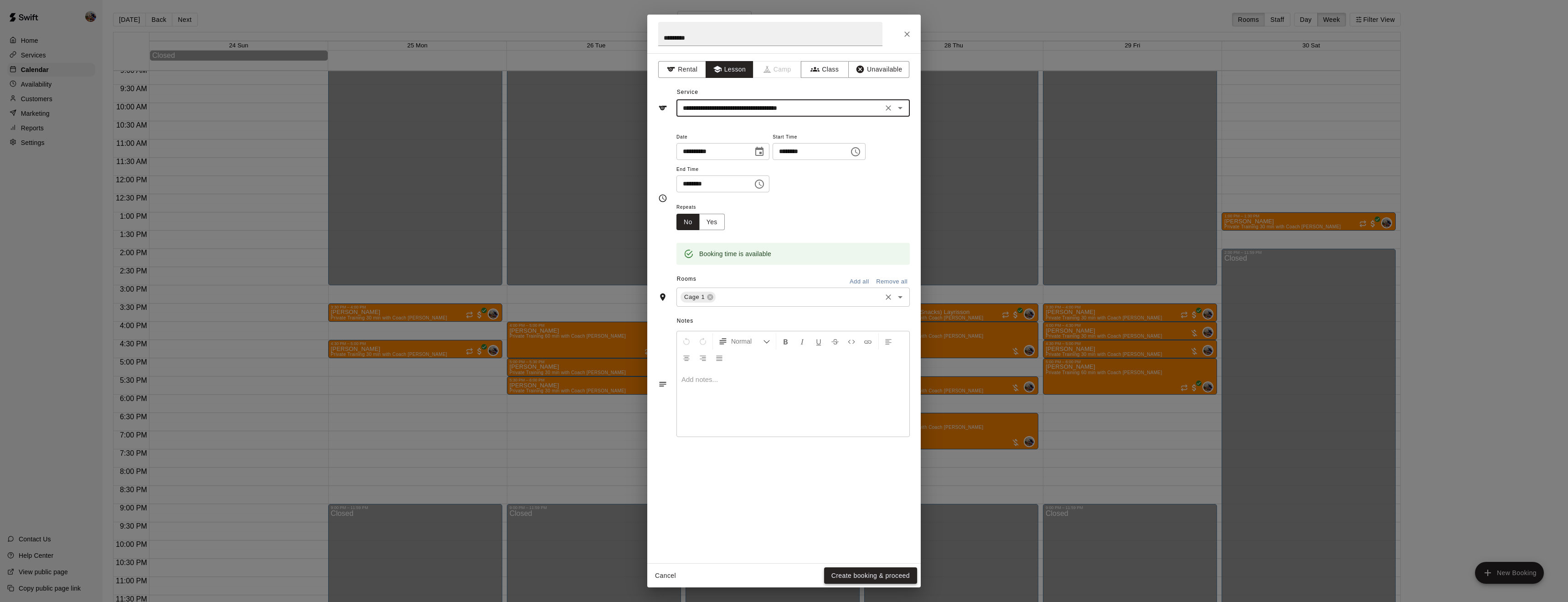
click at [889, 573] on button "Create booking & proceed" at bounding box center [870, 576] width 93 height 17
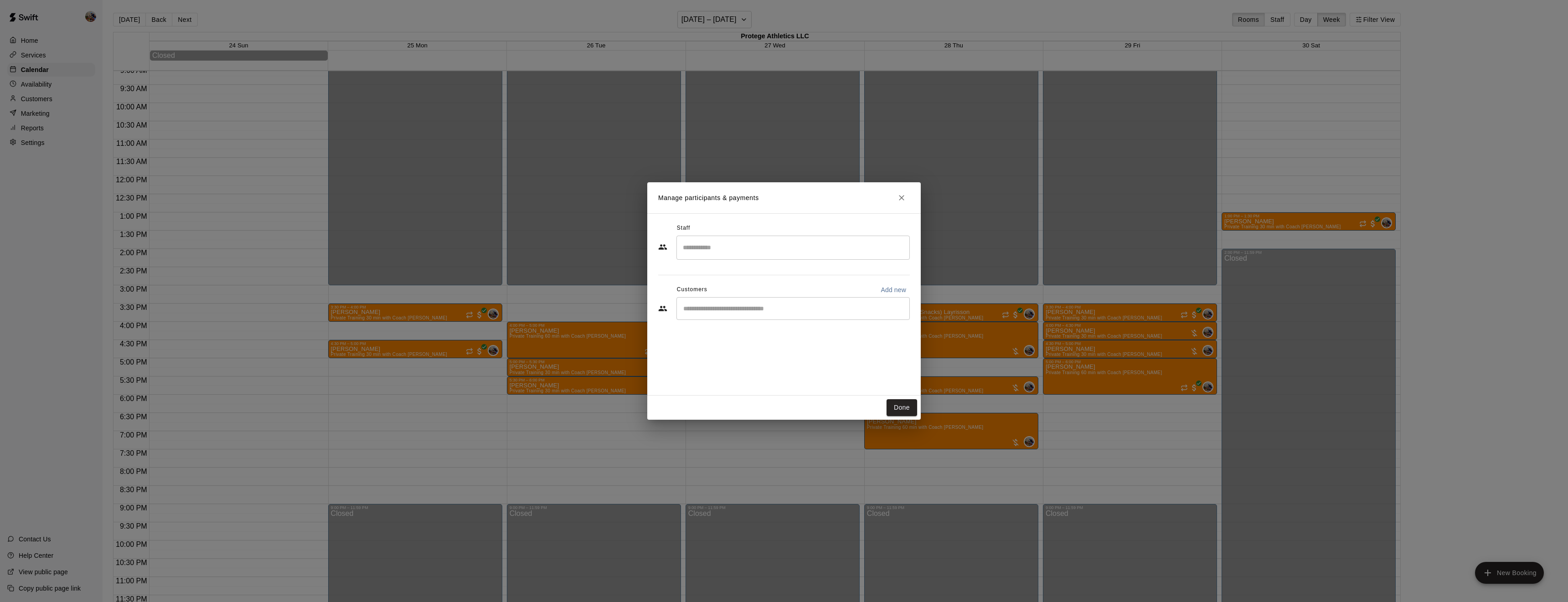
click at [789, 250] on input "Search staff" at bounding box center [793, 248] width 225 height 16
click at [749, 271] on div "[PERSON_NAME] Owner" at bounding box center [800, 278] width 203 height 18
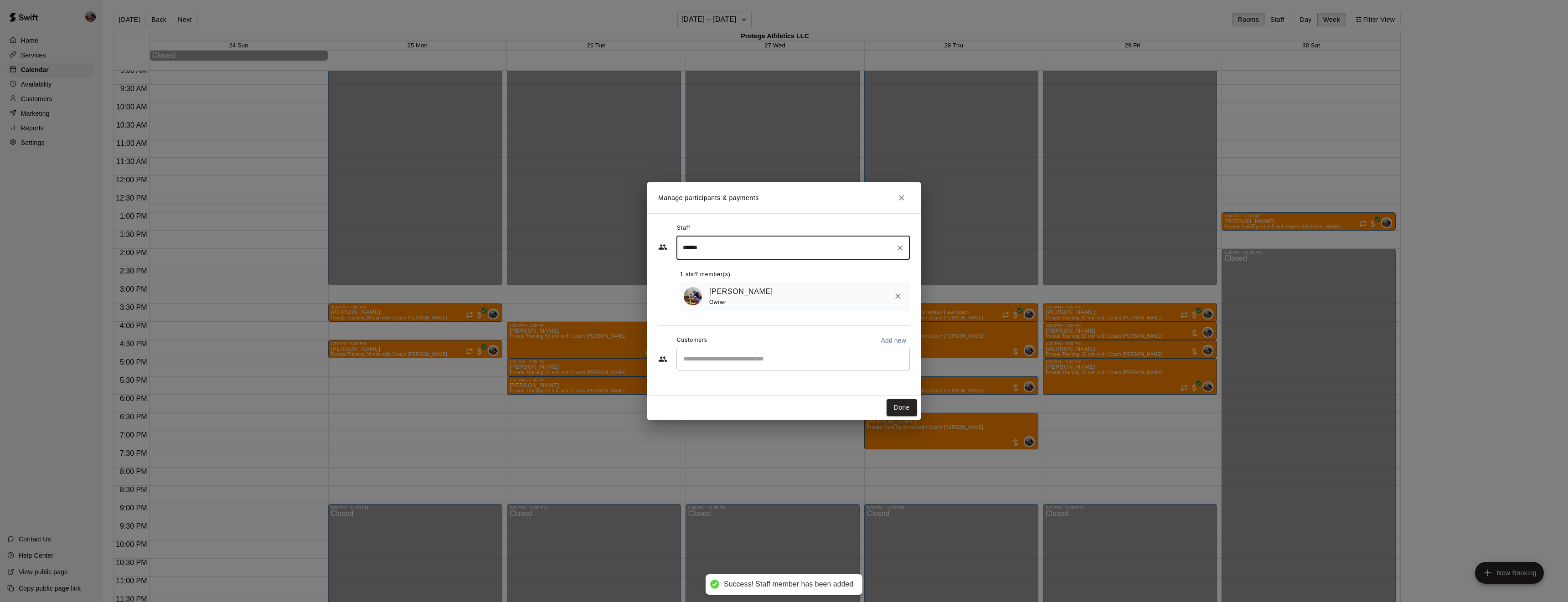
type input "******"
click at [743, 306] on div "Owner" at bounding box center [743, 303] width 68 height 10
click at [729, 355] on input "Start typing to search customers..." at bounding box center [793, 359] width 225 height 9
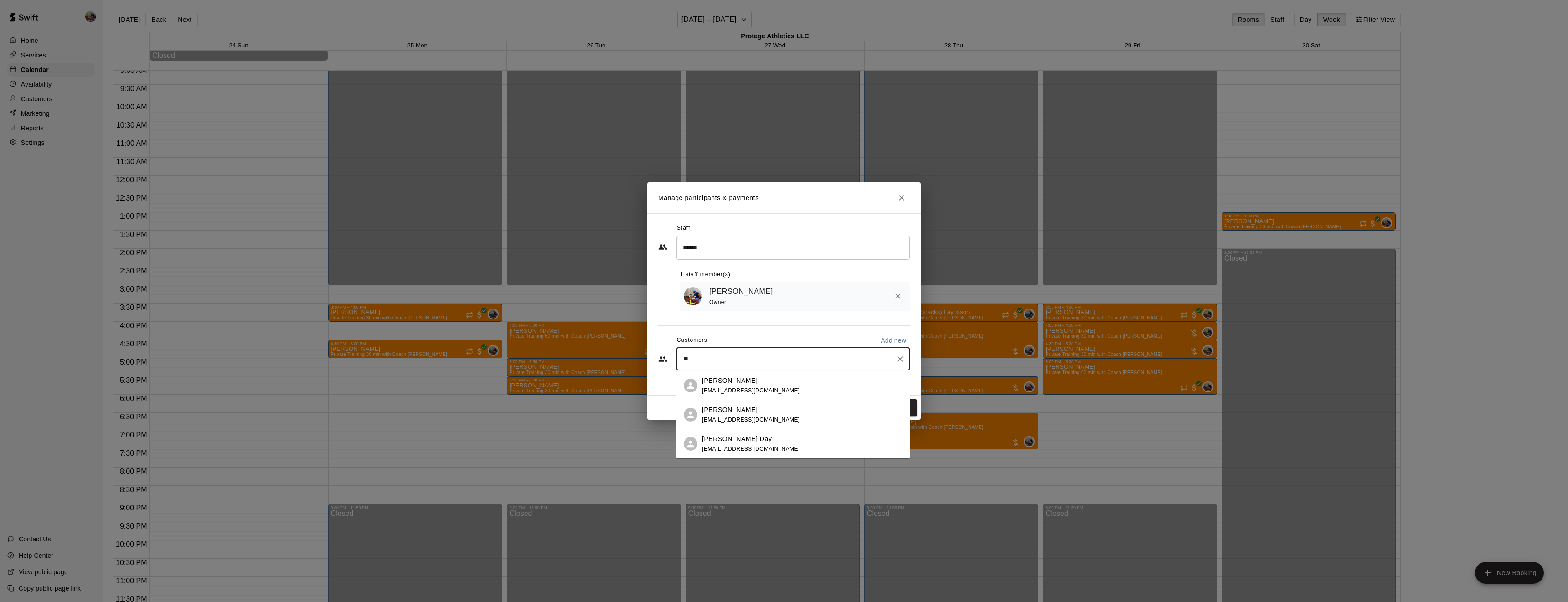
type input "*"
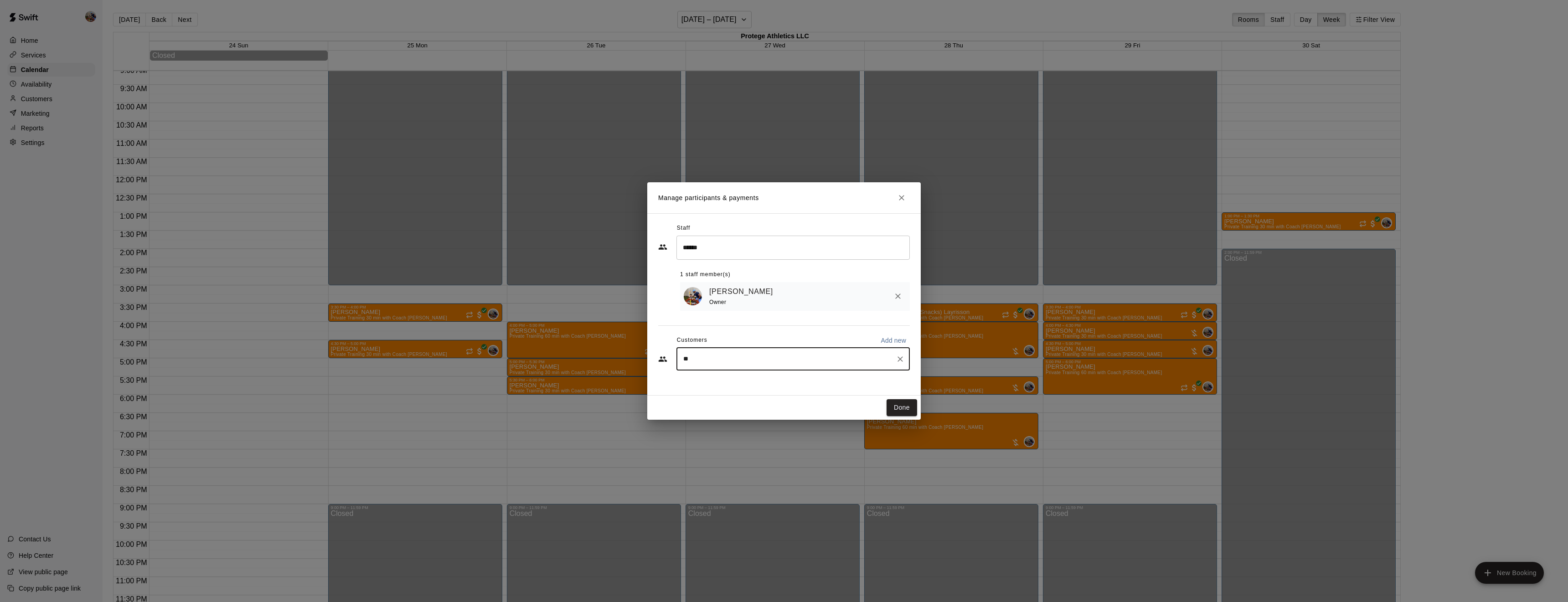
type input "***"
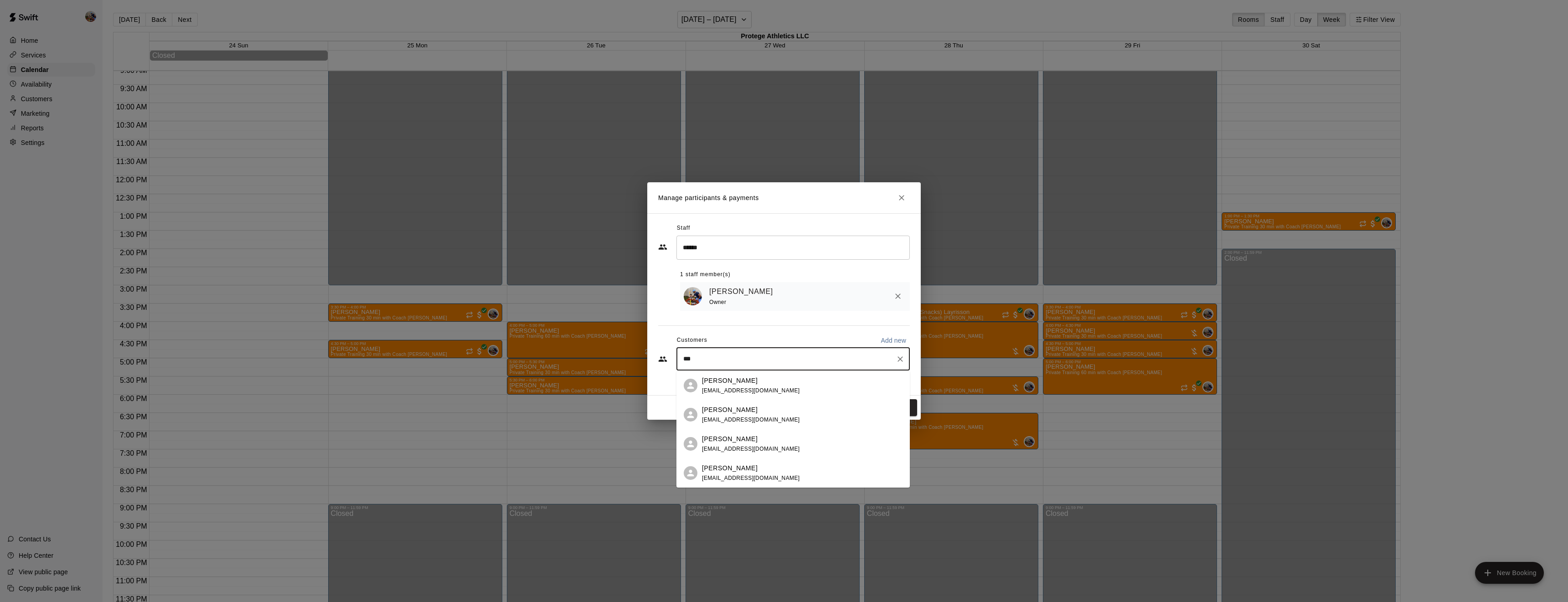
click at [740, 384] on div "[PERSON_NAME]" at bounding box center [751, 381] width 98 height 10
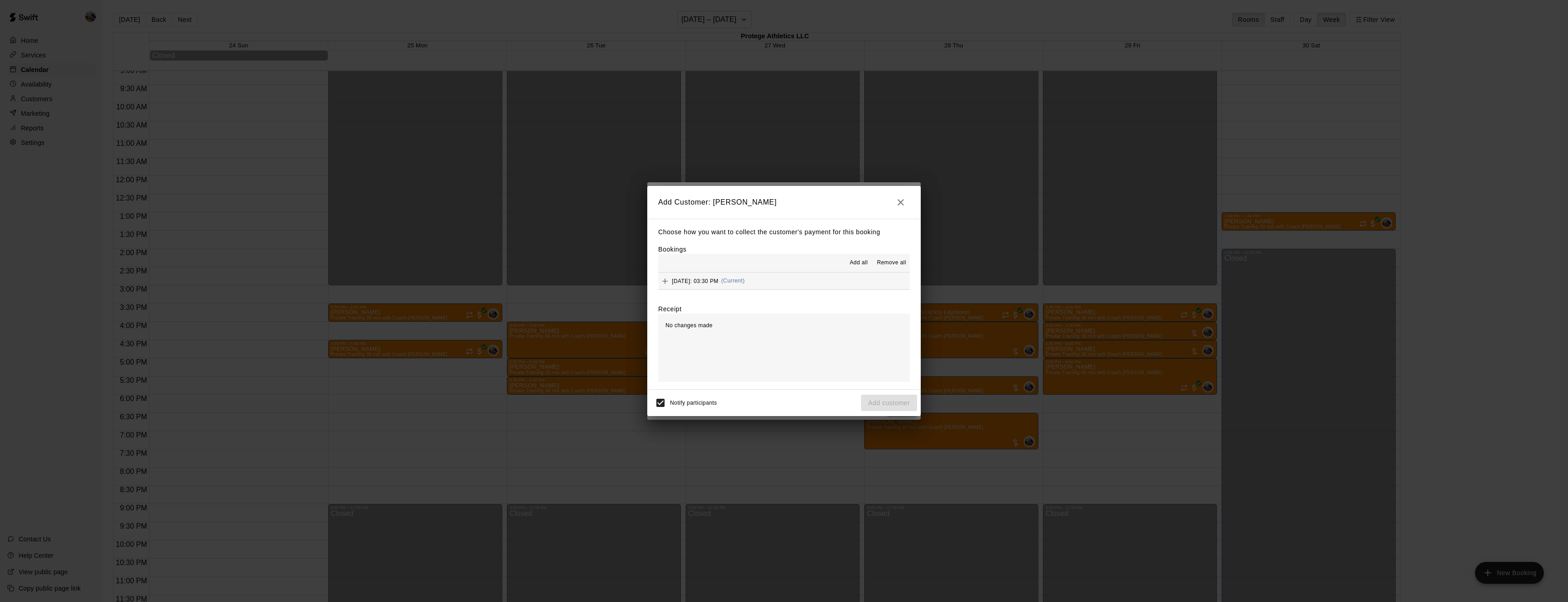
click at [855, 264] on span "Add all" at bounding box center [859, 263] width 18 height 9
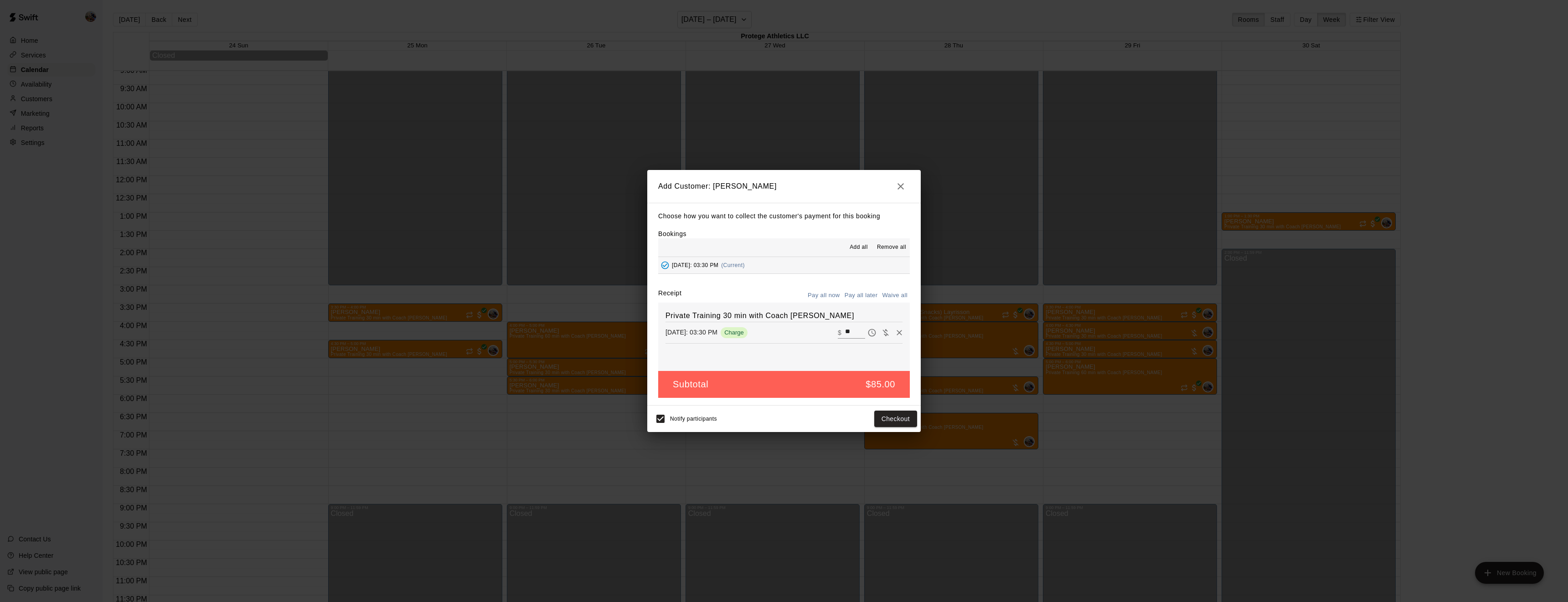
click at [895, 295] on button "Waive all" at bounding box center [894, 295] width 30 height 14
type input "*"
click at [882, 419] on button "Add customer" at bounding box center [889, 419] width 56 height 17
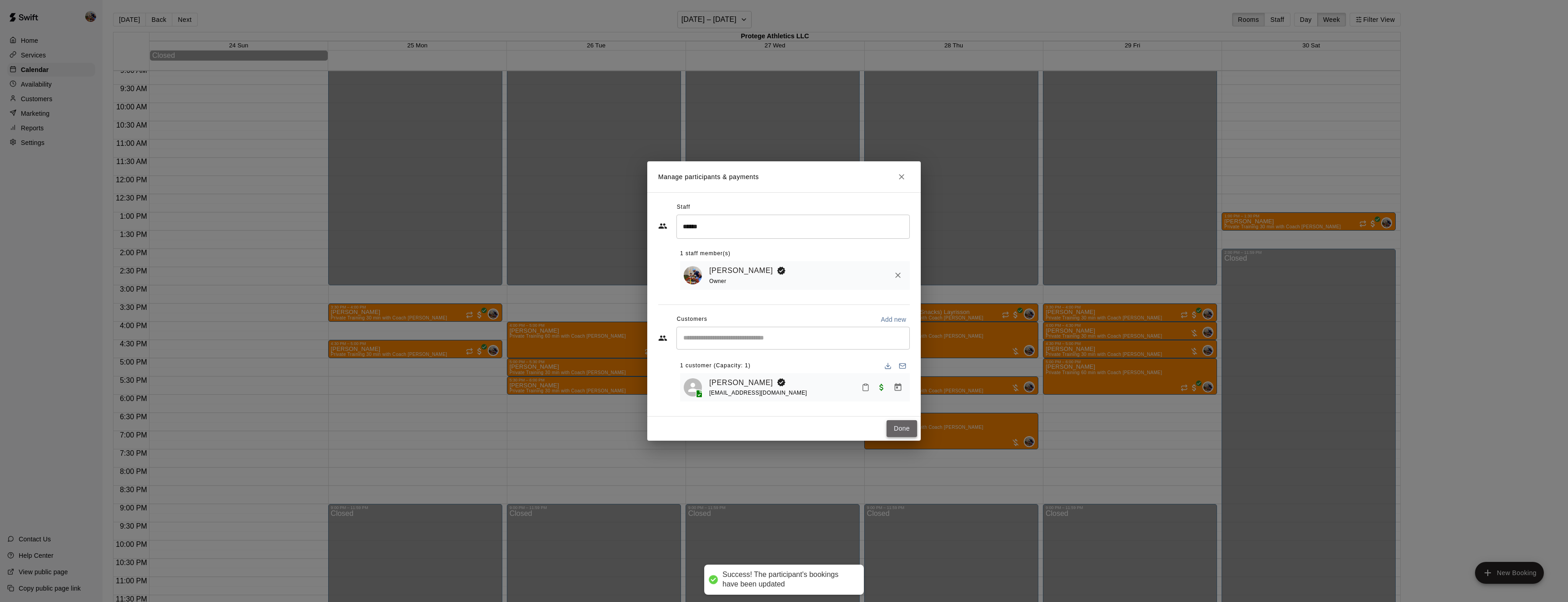
click at [901, 430] on button "Done" at bounding box center [901, 429] width 30 height 17
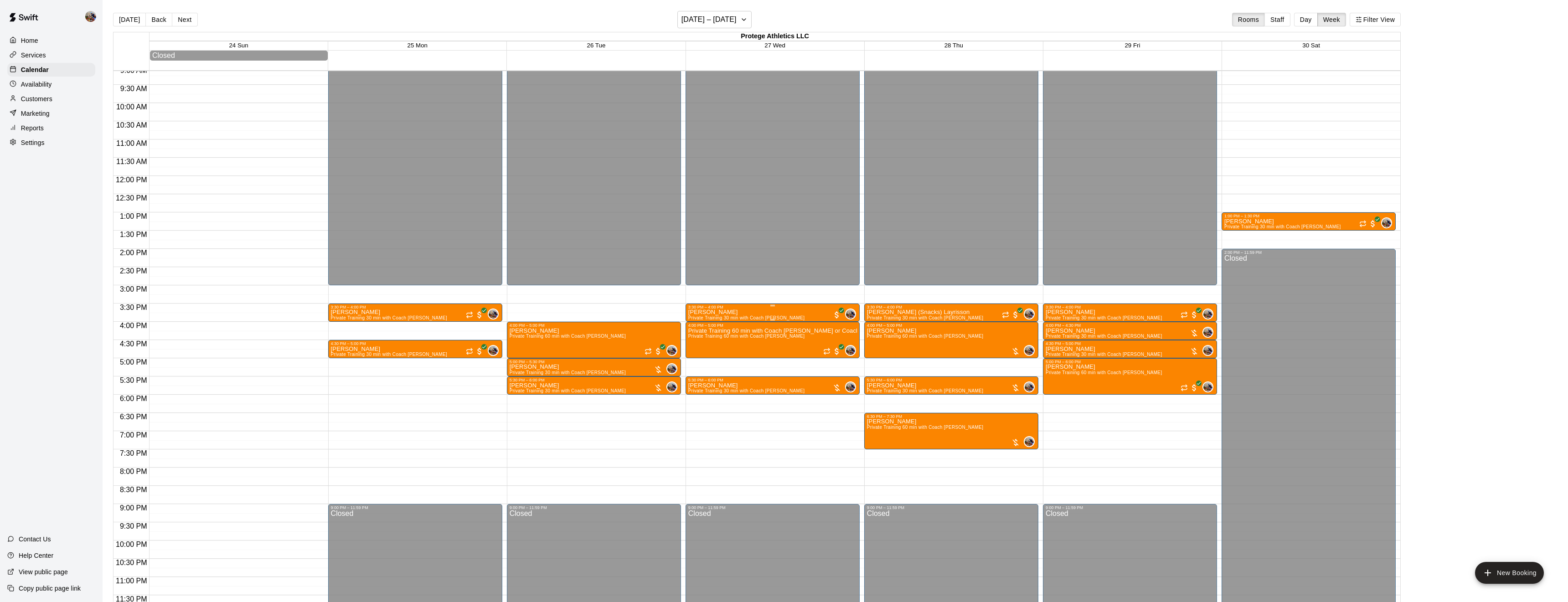
click at [815, 316] on div "[PERSON_NAME] Private Training 30 min with Coach [PERSON_NAME] 0" at bounding box center [772, 610] width 169 height 602
click at [697, 358] on icon "delete" at bounding box center [698, 363] width 11 height 11
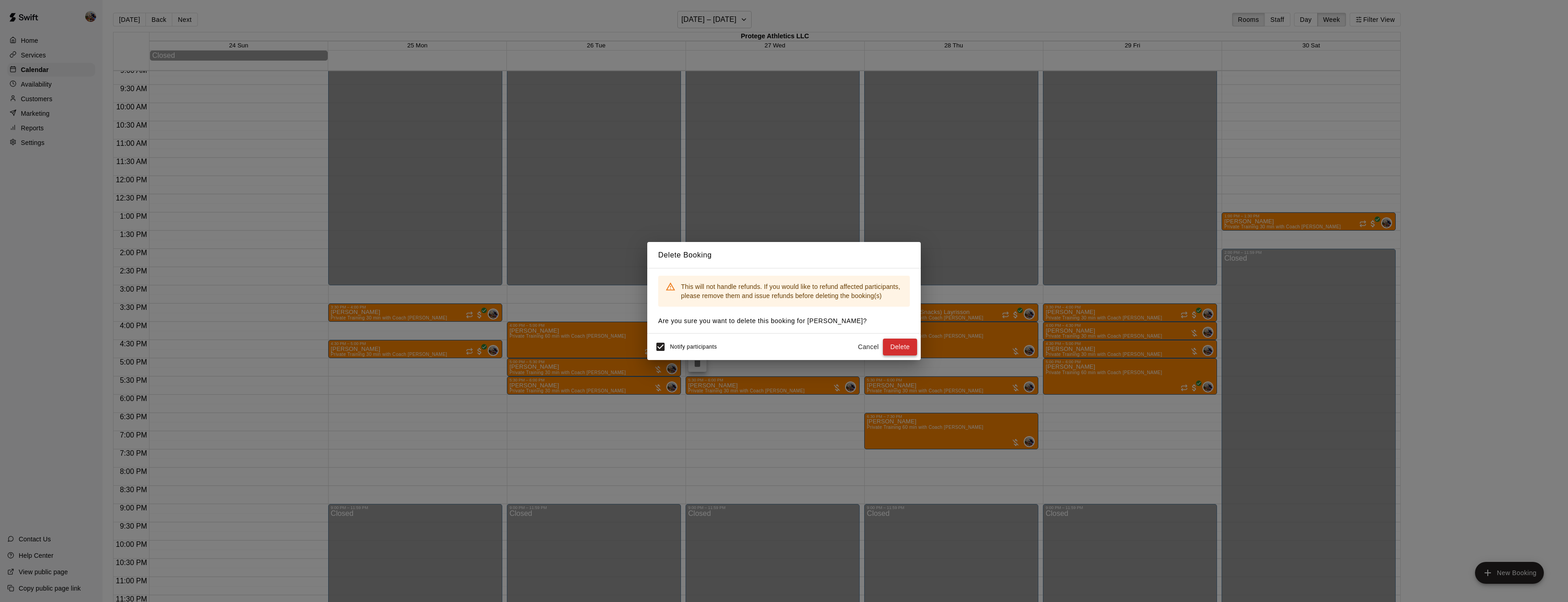
click at [883, 346] on button "Delete" at bounding box center [900, 347] width 34 height 17
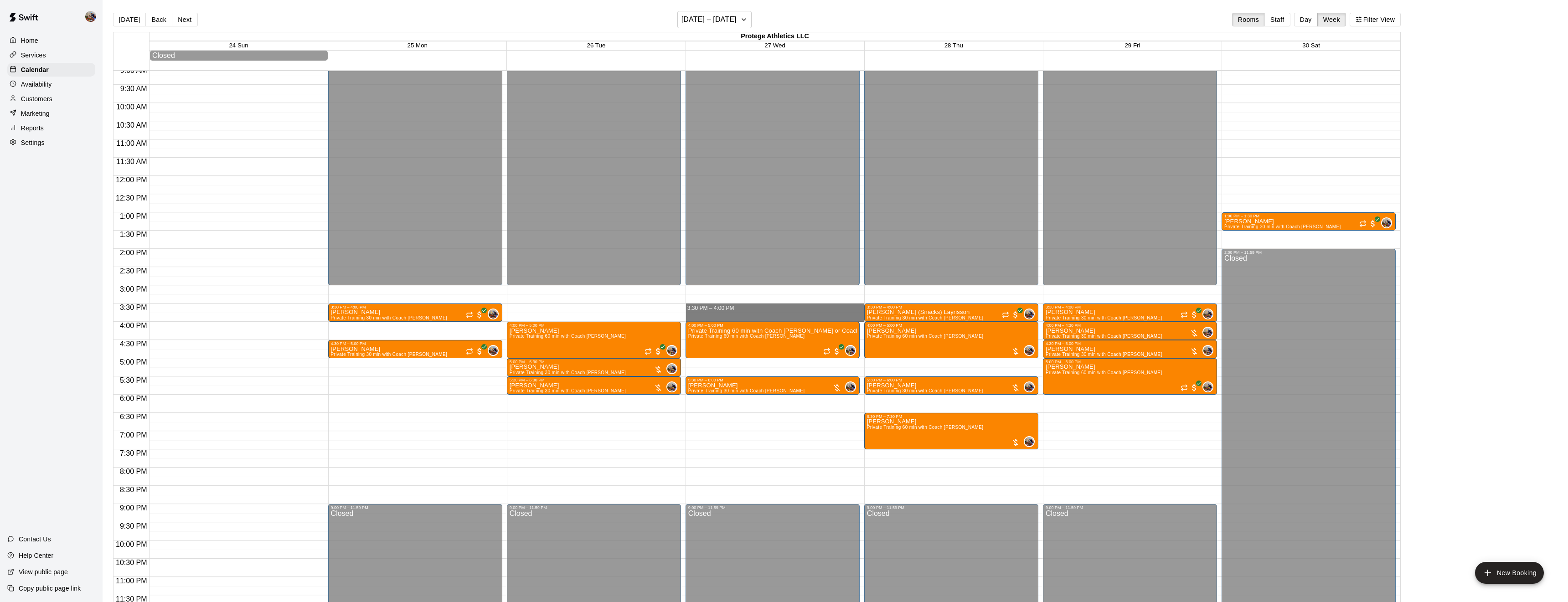
drag, startPoint x: 754, startPoint y: 308, endPoint x: 755, endPoint y: 318, distance: 10.0
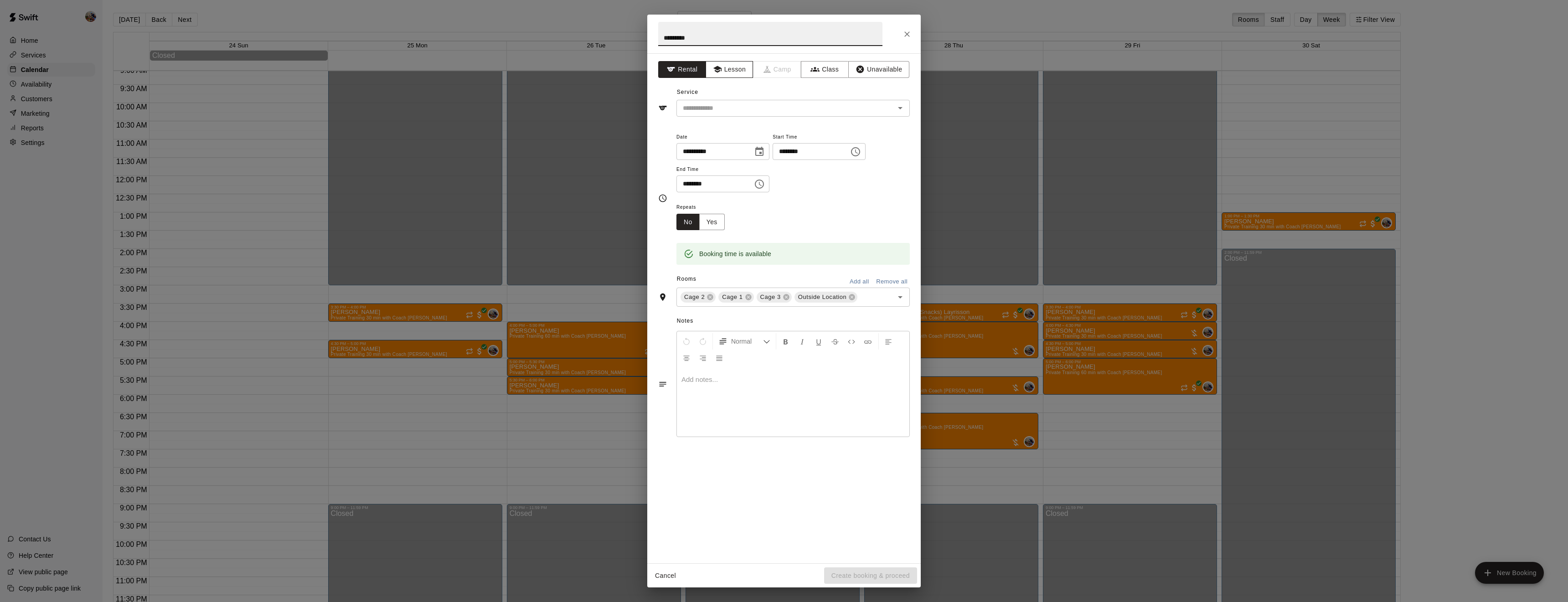
type input "*********"
click at [735, 67] on button "Lesson" at bounding box center [729, 69] width 48 height 17
click at [727, 108] on input "text" at bounding box center [780, 108] width 201 height 12
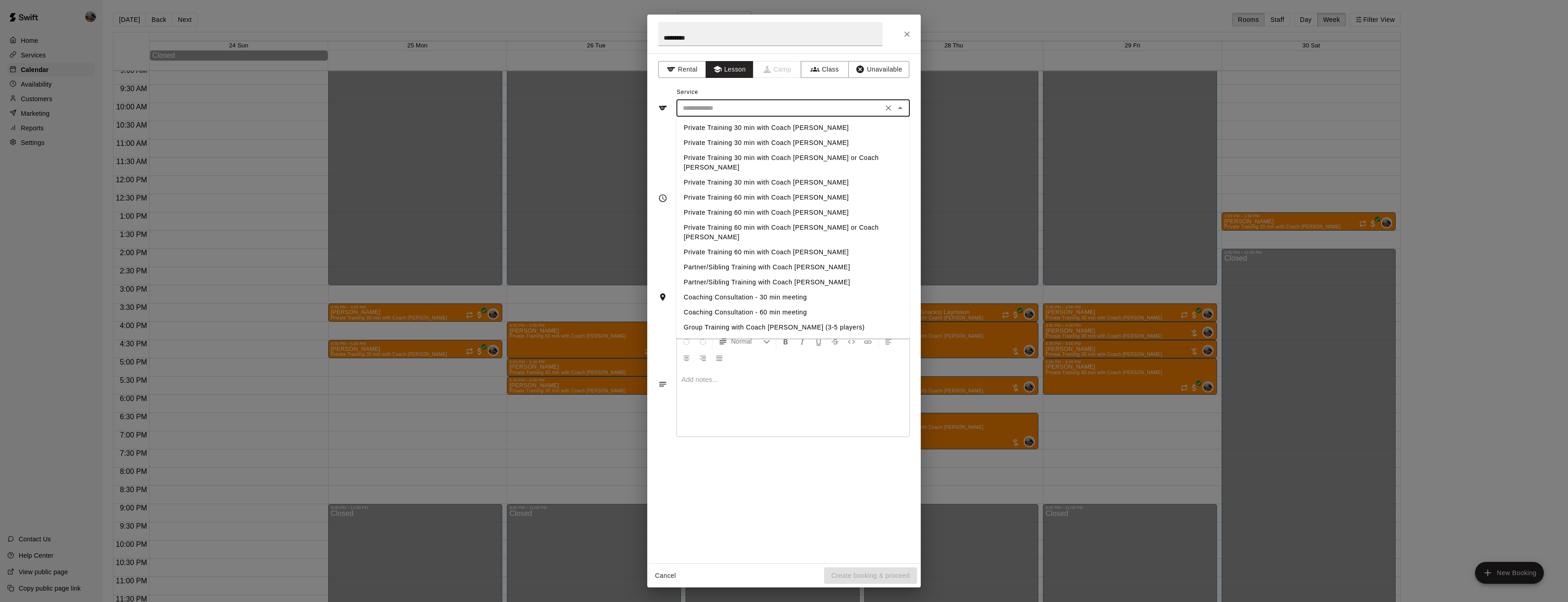
click at [726, 124] on li "Private Training 30 min with Coach [PERSON_NAME]" at bounding box center [793, 128] width 233 height 15
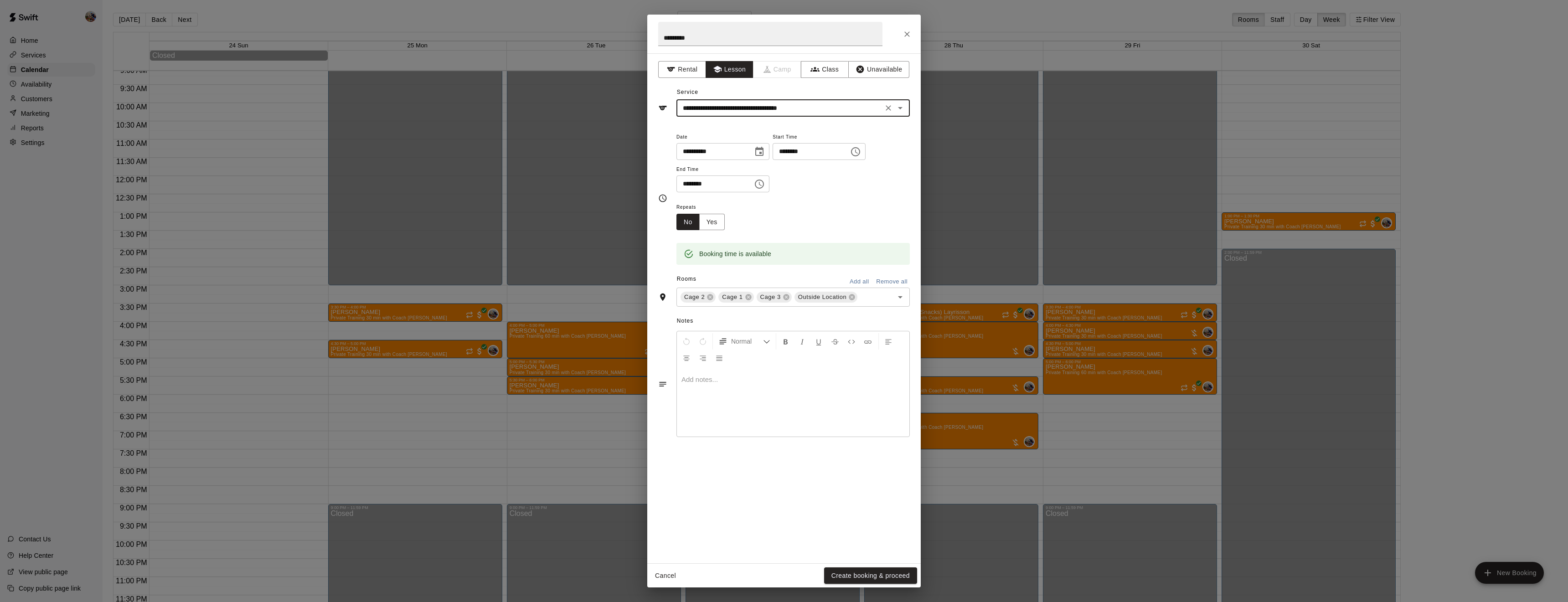
type input "**********"
click at [712, 231] on button "Yes" at bounding box center [712, 222] width 26 height 17
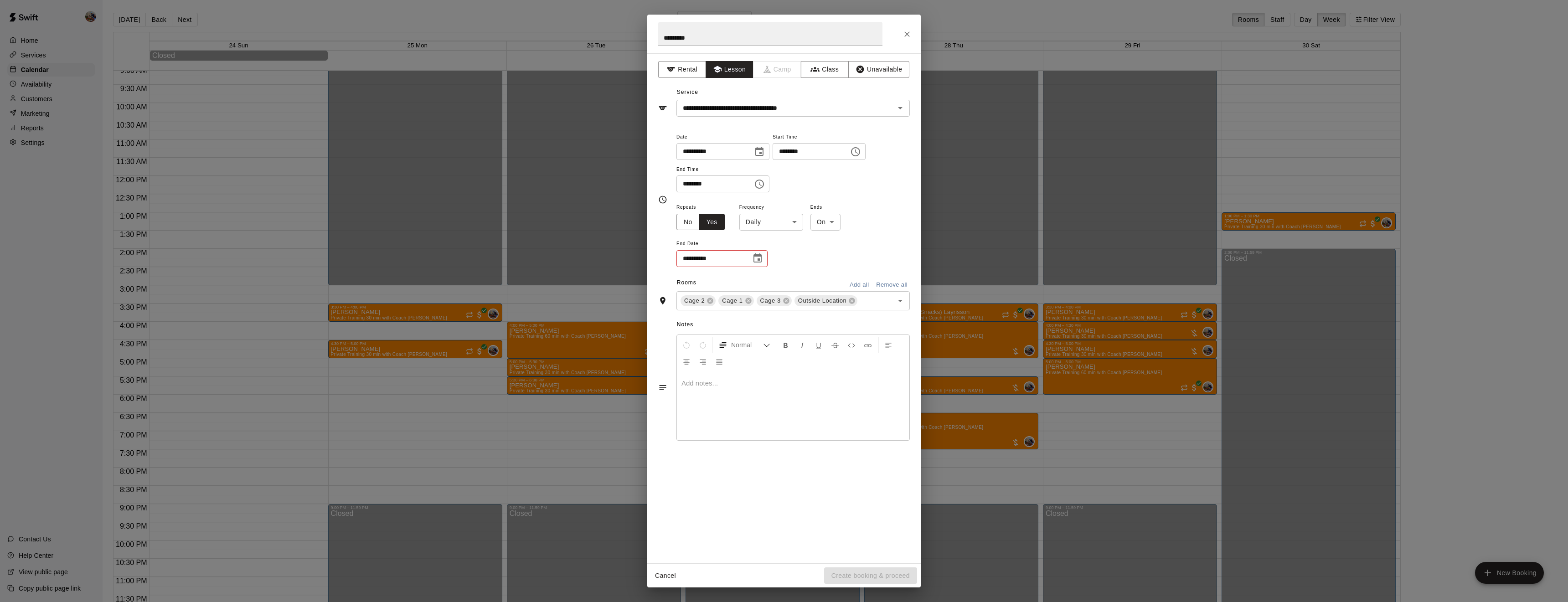
click at [762, 264] on icon "Choose date" at bounding box center [758, 259] width 11 height 11
click at [810, 310] on icon "Next month" at bounding box center [808, 313] width 11 height 11
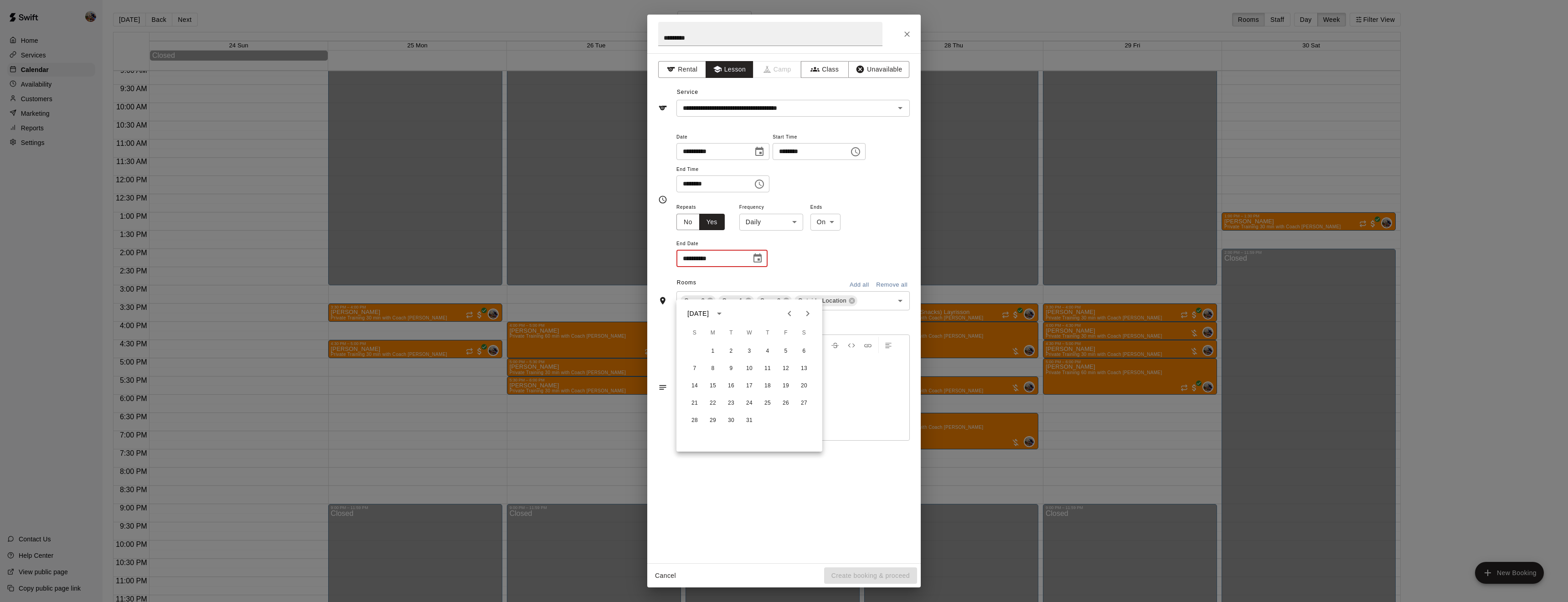
click at [788, 309] on icon "Previous month" at bounding box center [789, 313] width 11 height 11
click at [753, 405] on button "19" at bounding box center [749, 403] width 16 height 16
type input "**********"
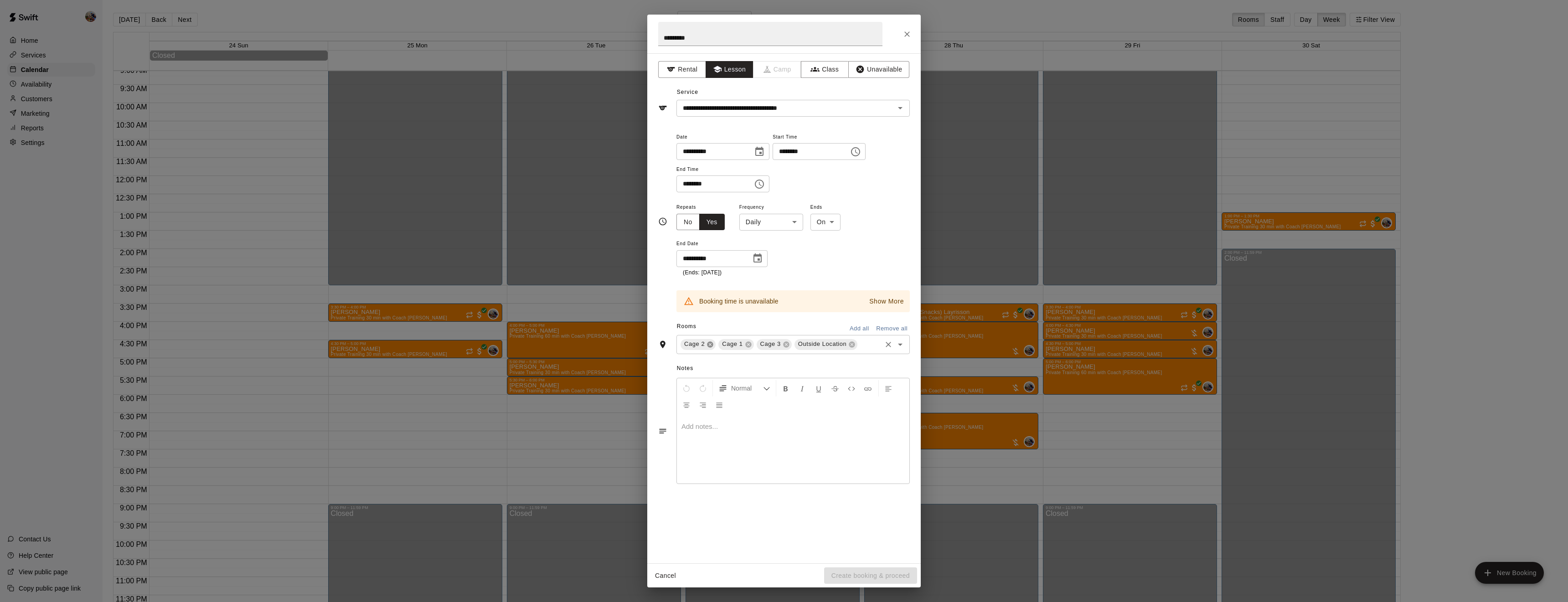
click at [708, 335] on div "Rooms Add all Remove all" at bounding box center [783, 327] width 251 height 15
click at [707, 348] on icon at bounding box center [710, 345] width 6 height 6
click at [745, 337] on icon at bounding box center [749, 334] width 7 height 7
click at [775, 343] on div "Cage 1 Outside Location ​" at bounding box center [793, 333] width 233 height 19
click at [773, 348] on icon at bounding box center [776, 345] width 7 height 7
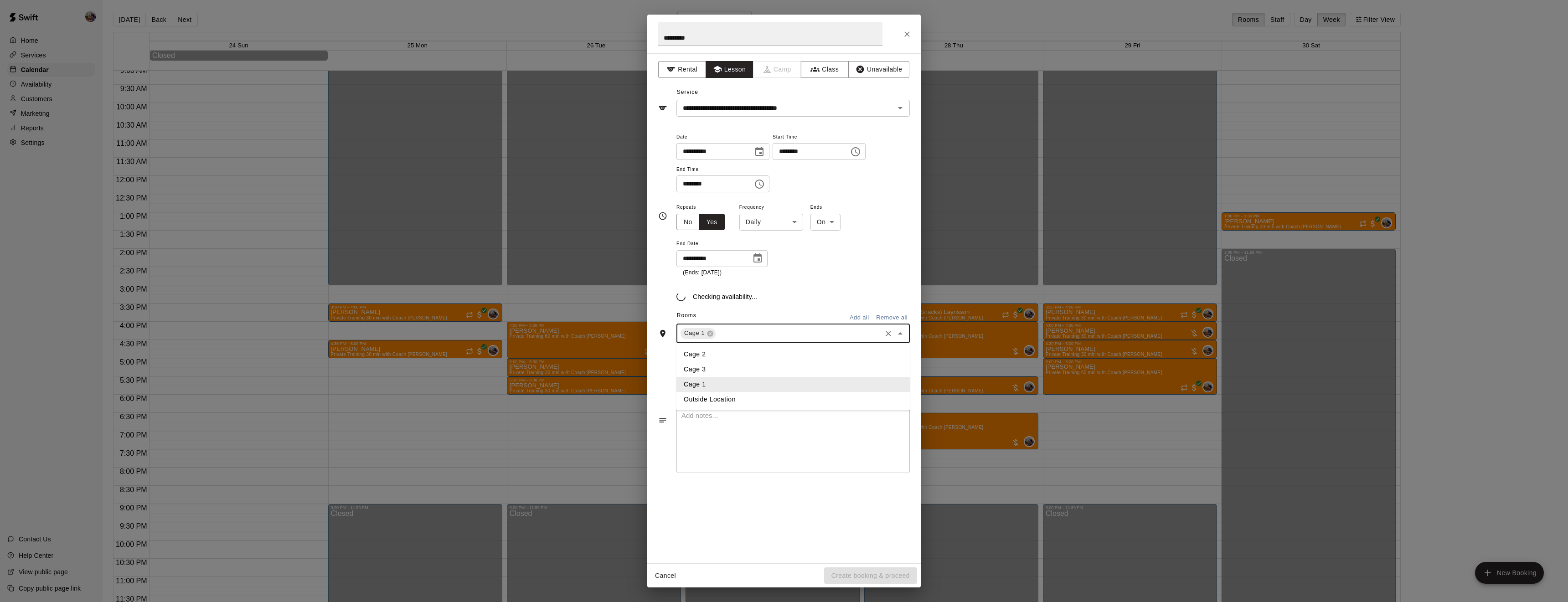
click at [783, 250] on body "Home Services Calendar Availability Customers Marketing Reports Settings Contac…" at bounding box center [784, 308] width 1568 height 617
click at [760, 287] on li "Weekly [DATE]" at bounding box center [771, 289] width 114 height 15
type input "******"
click at [894, 306] on p "Show More" at bounding box center [886, 301] width 35 height 10
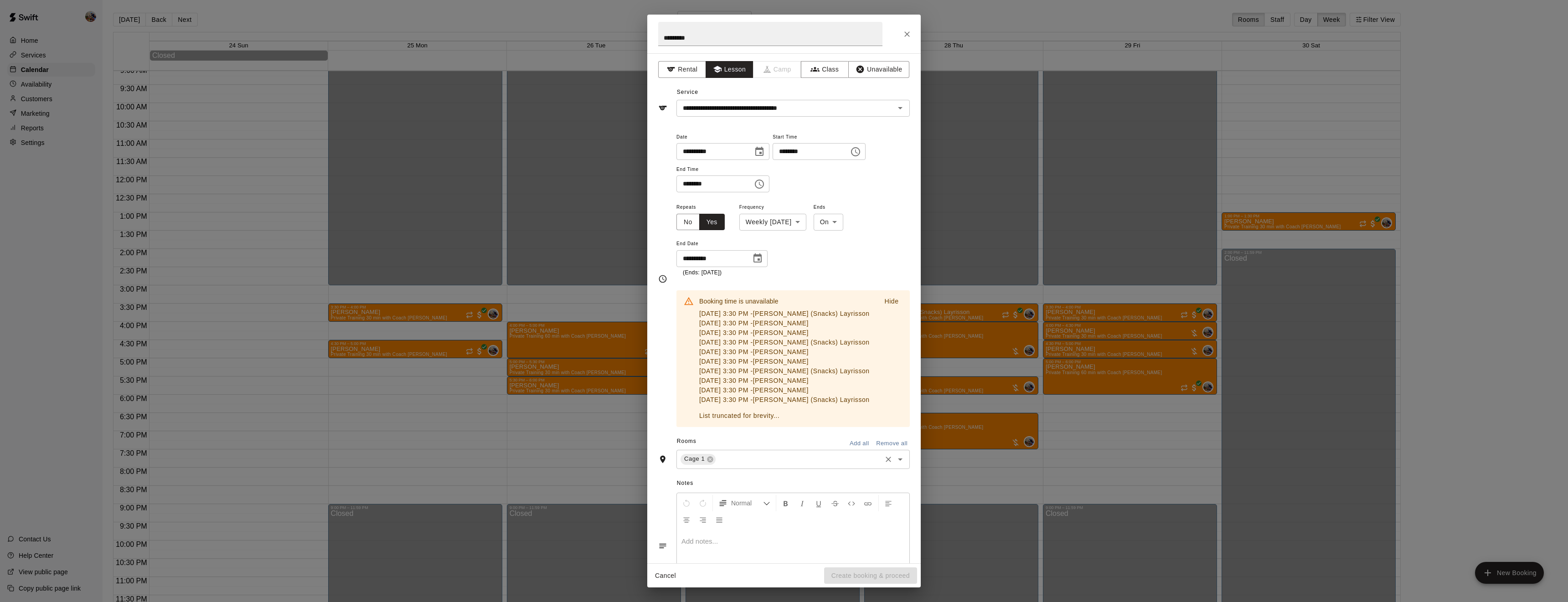
click at [817, 277] on div "**********" at bounding box center [793, 239] width 233 height 75
click at [888, 306] on p "Hide" at bounding box center [891, 301] width 14 height 10
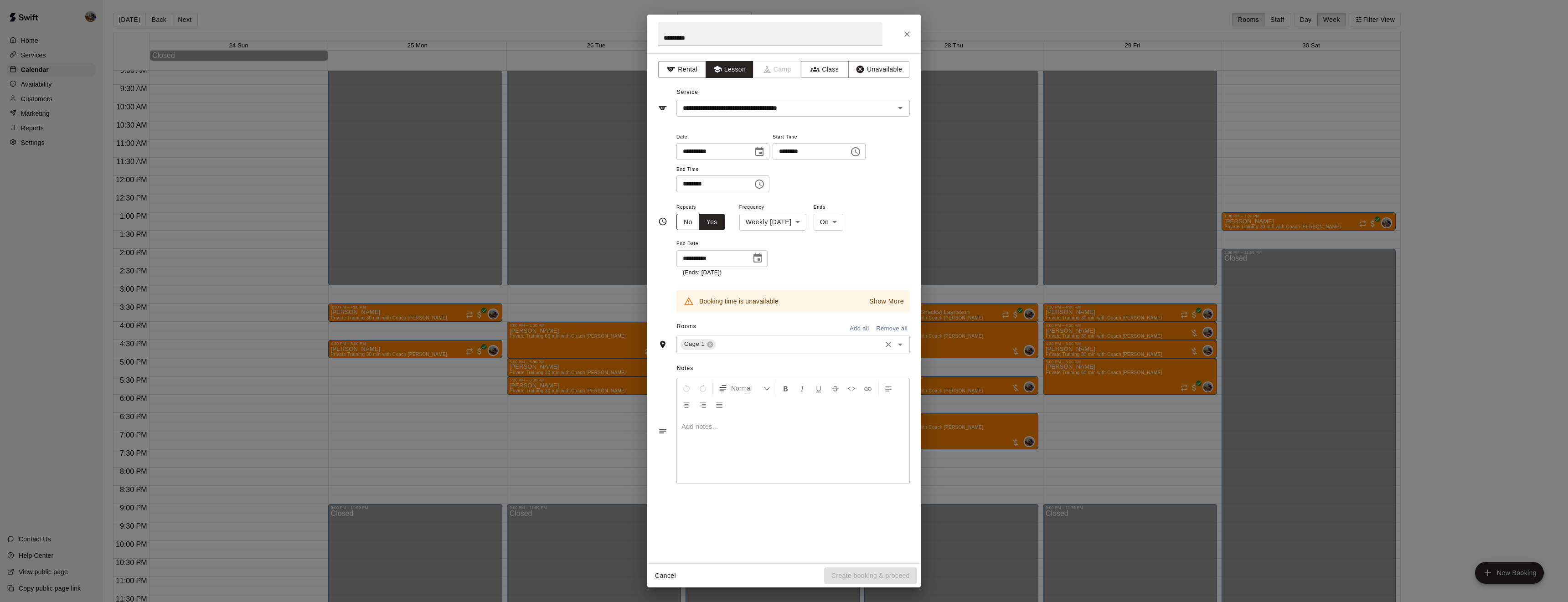
click at [678, 231] on button "No" at bounding box center [688, 222] width 23 height 17
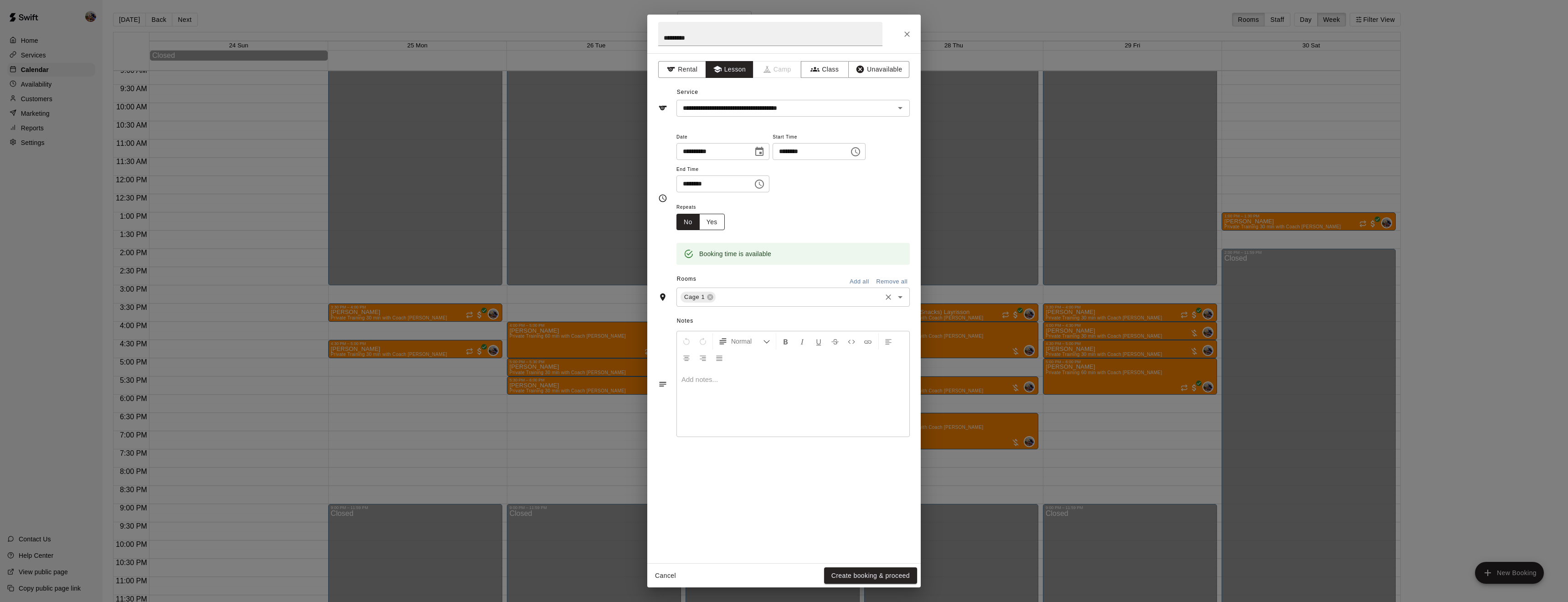
click at [710, 231] on button "Yes" at bounding box center [712, 222] width 26 height 17
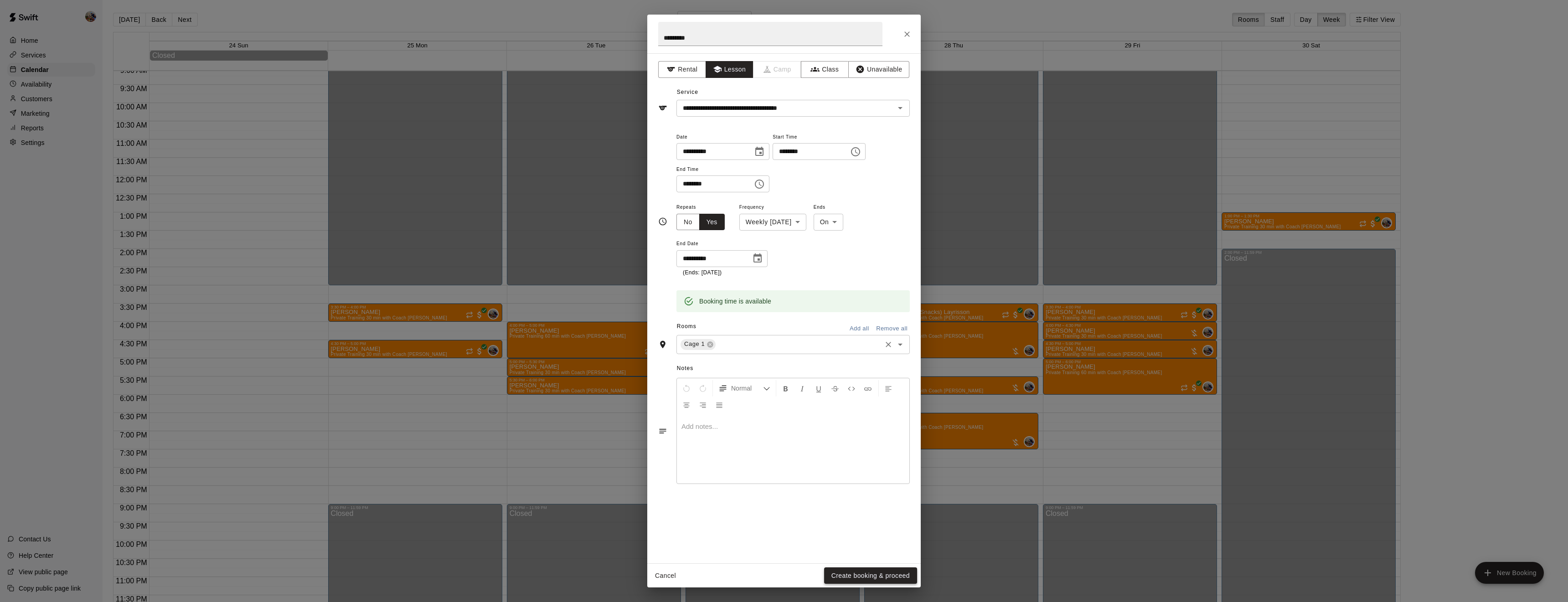
click at [870, 576] on button "Create booking & proceed" at bounding box center [870, 576] width 93 height 17
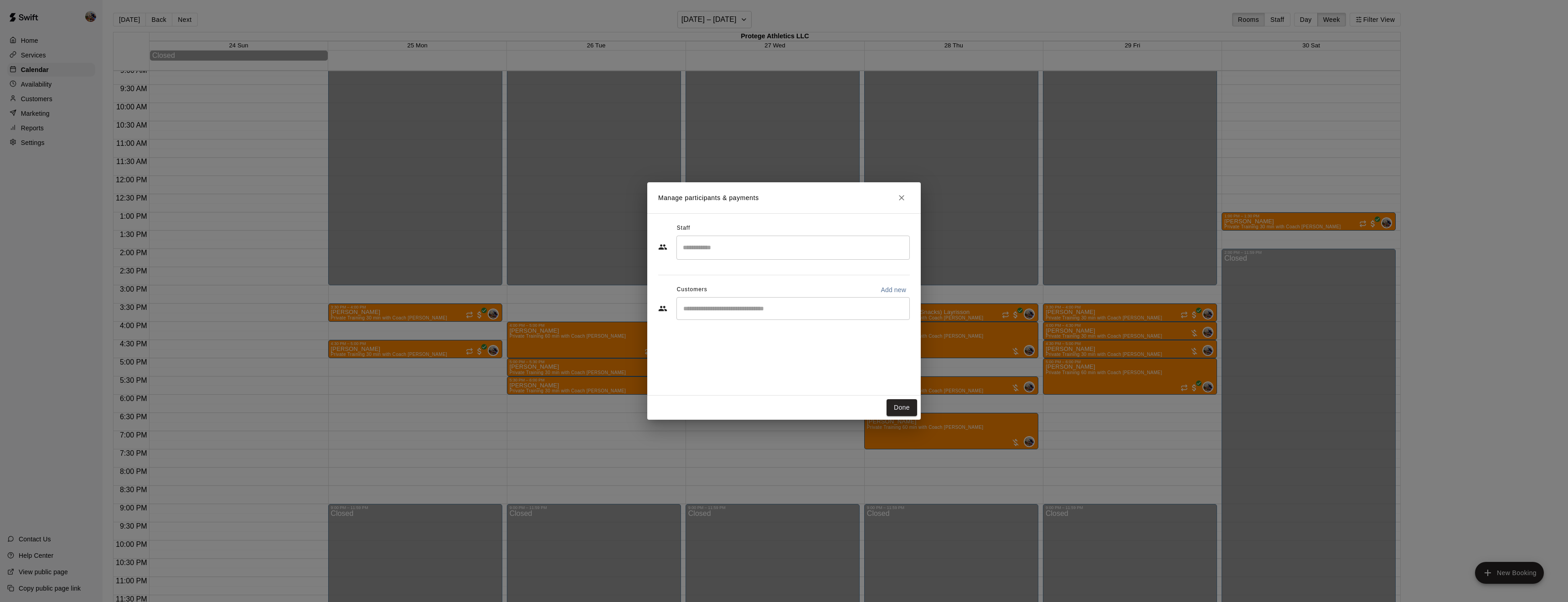
click at [726, 244] on input "Search staff" at bounding box center [793, 248] width 225 height 16
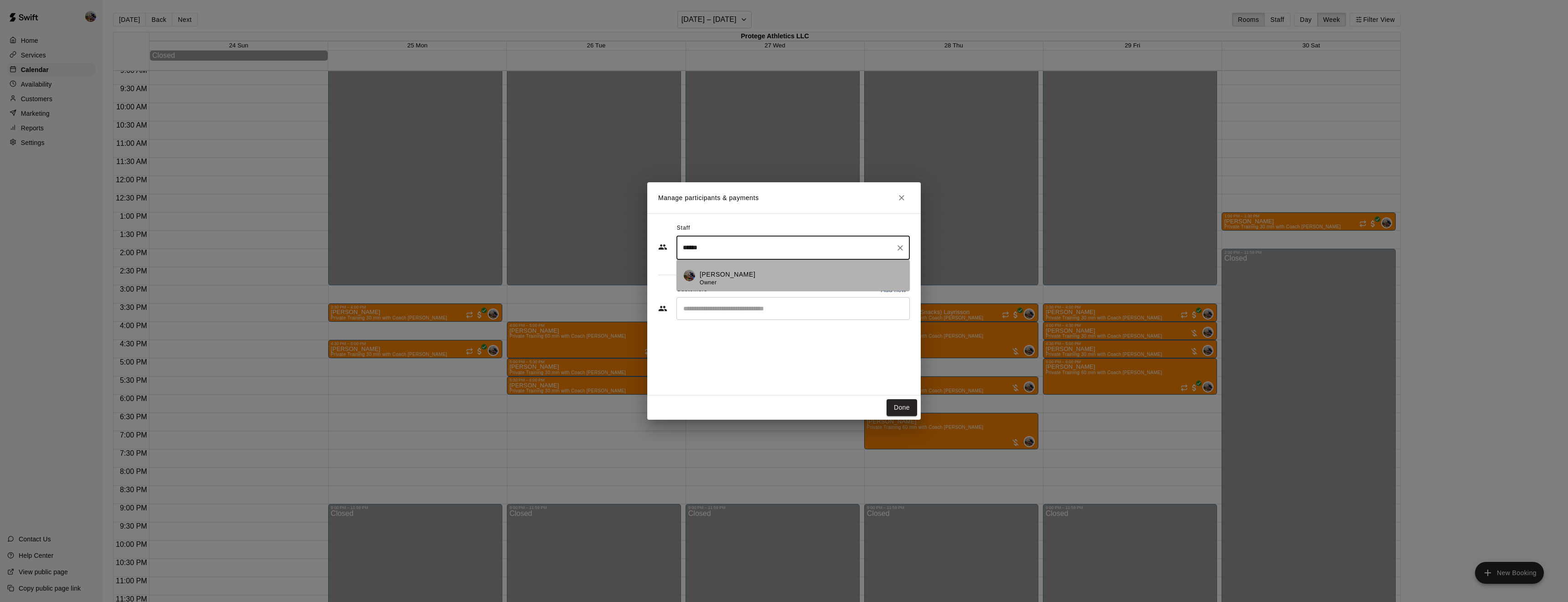
click at [728, 268] on li "[PERSON_NAME] Owner" at bounding box center [793, 275] width 233 height 31
type input "******"
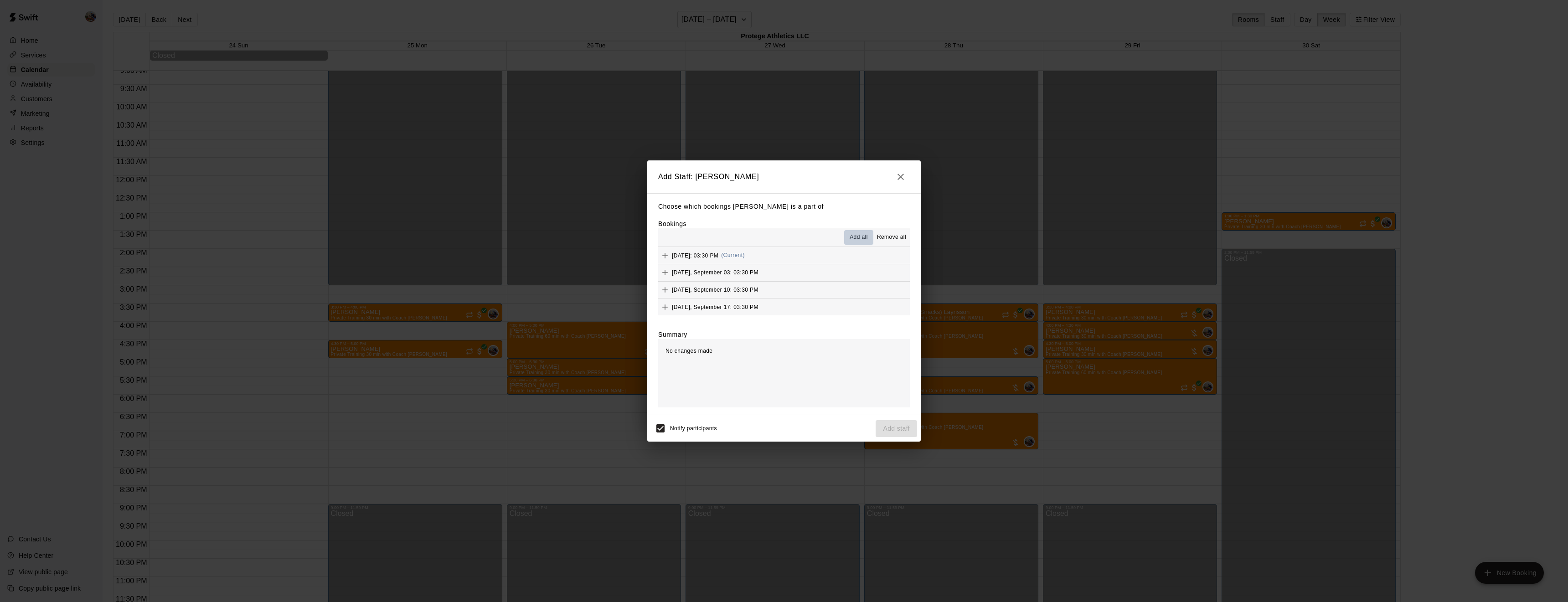
click at [862, 235] on span "Add all" at bounding box center [859, 237] width 18 height 9
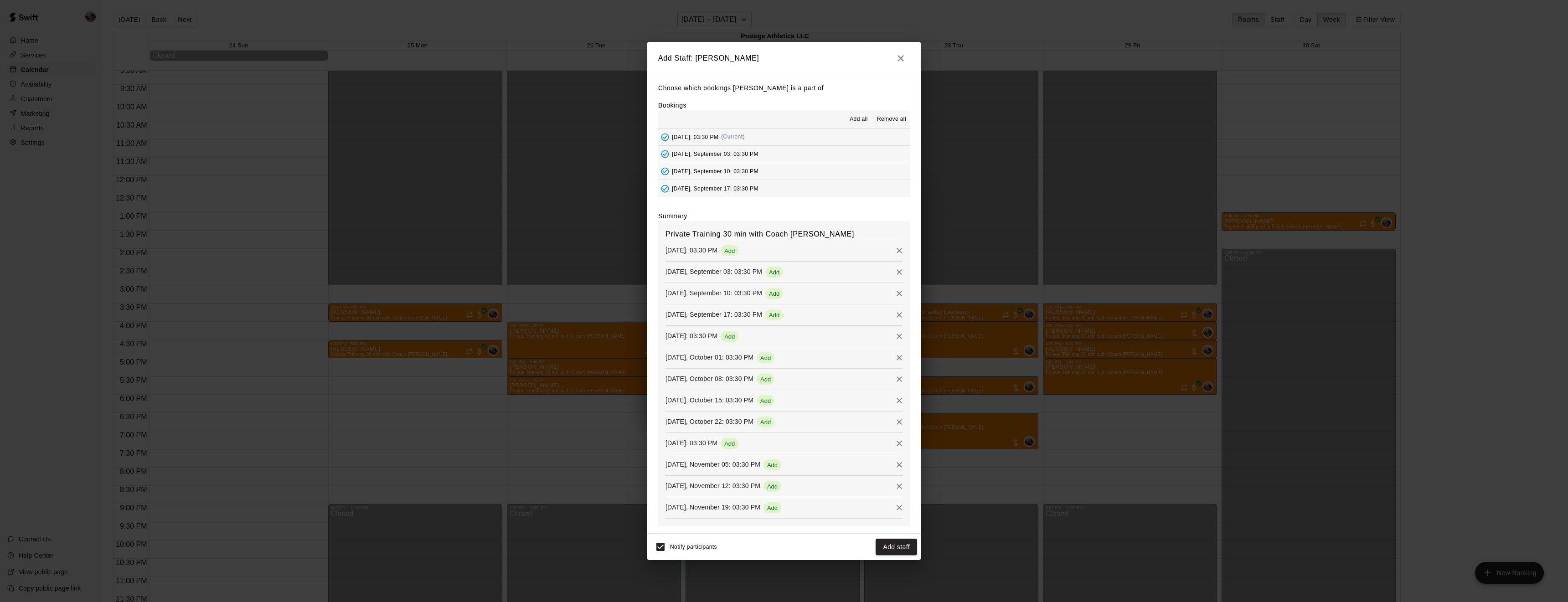
click at [859, 118] on span "Add all" at bounding box center [859, 119] width 18 height 9
click at [890, 550] on button "Add staff" at bounding box center [897, 547] width 41 height 17
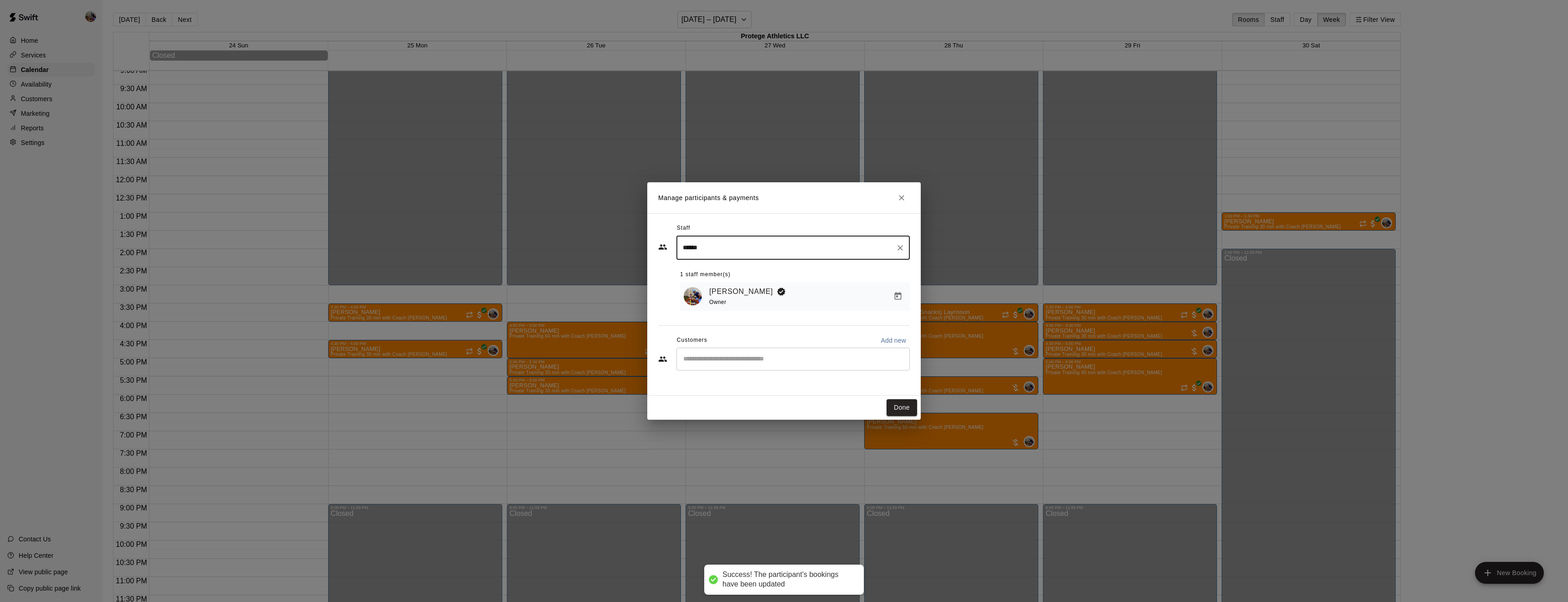
click at [740, 362] on input "Start typing to search customers..." at bounding box center [793, 359] width 225 height 9
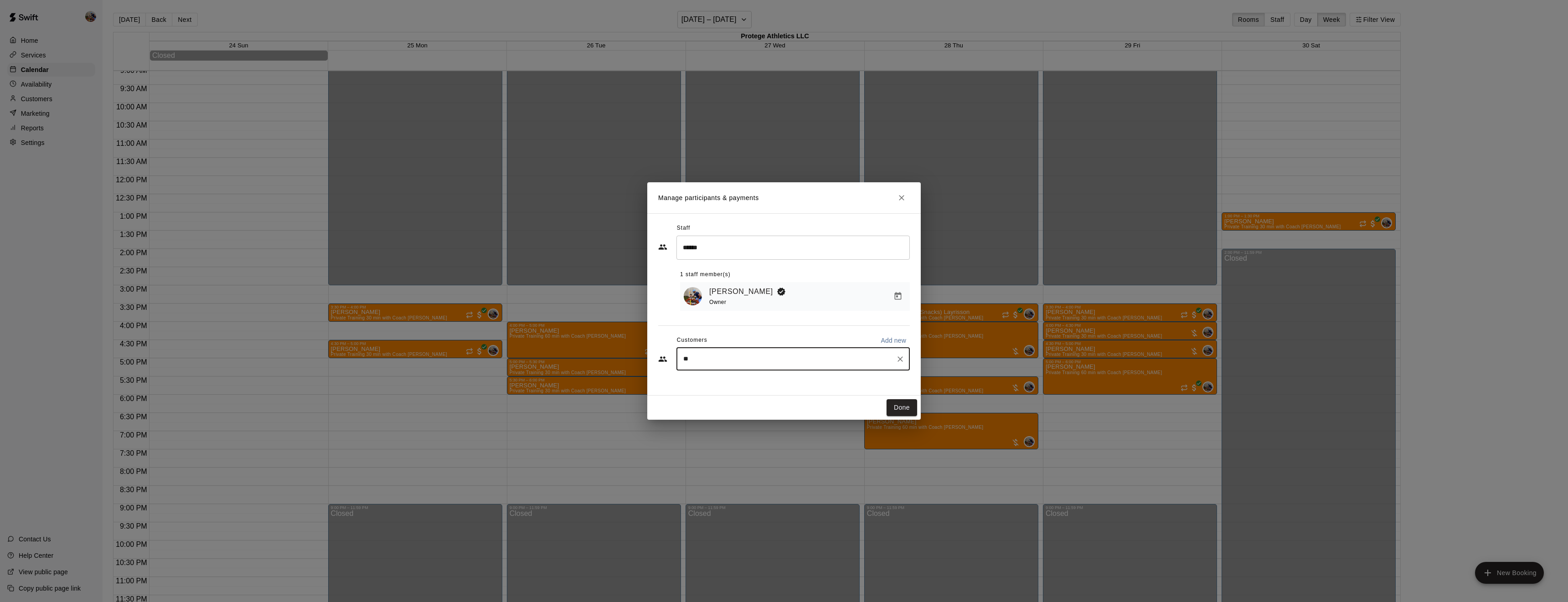
type input "***"
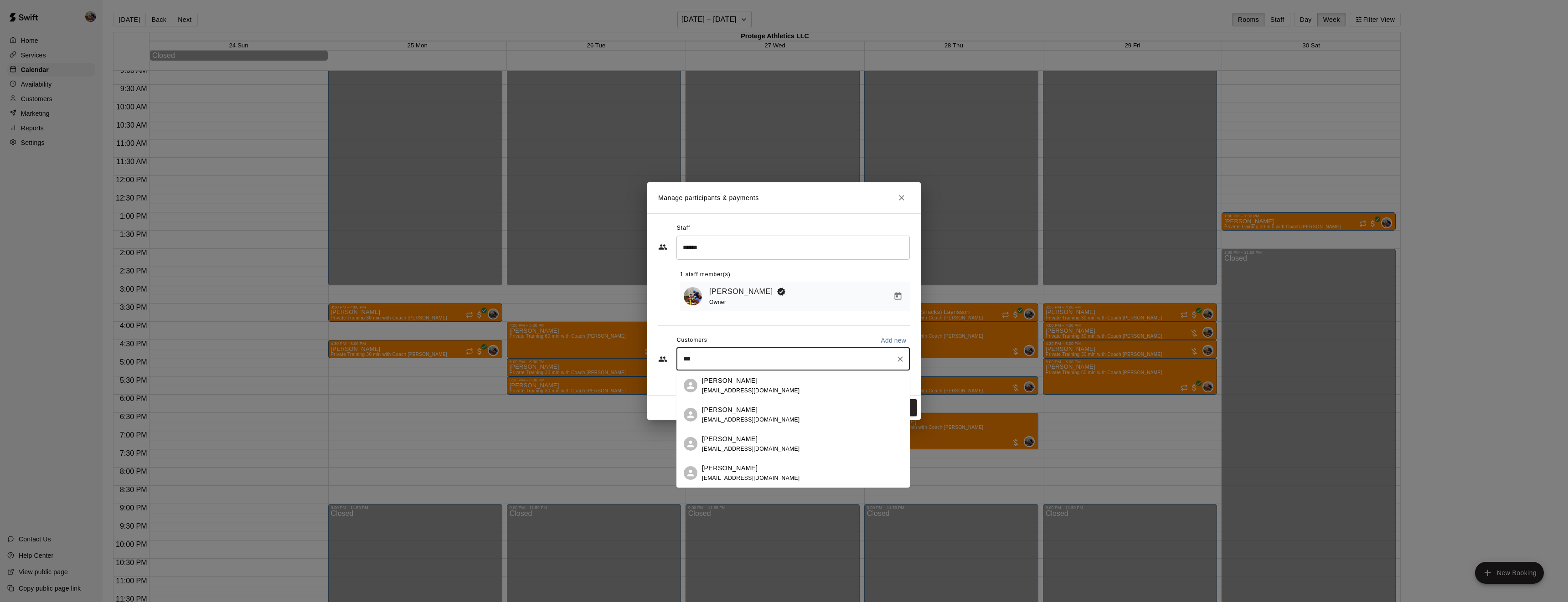
click at [743, 386] on div "[PERSON_NAME] [PERSON_NAME][EMAIL_ADDRESS][PERSON_NAME][DOMAIN_NAME]" at bounding box center [751, 386] width 98 height 19
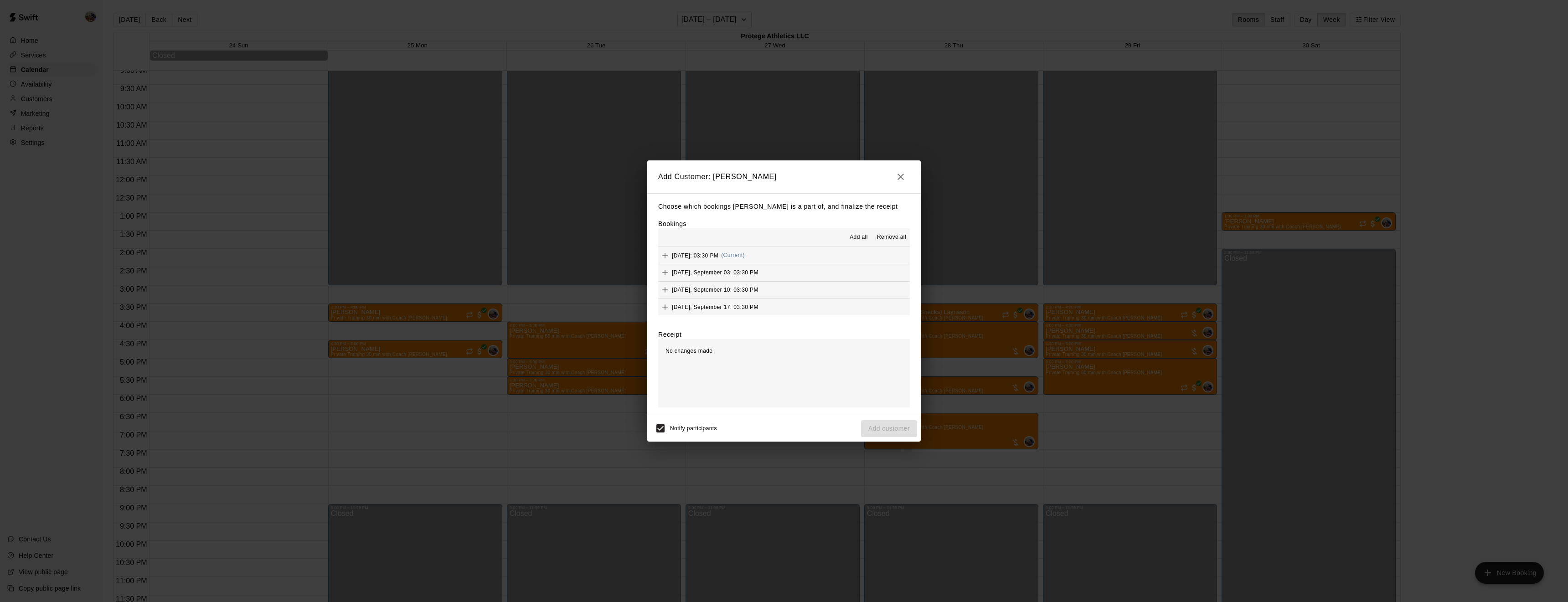
click at [853, 237] on span "Add all" at bounding box center [859, 237] width 18 height 9
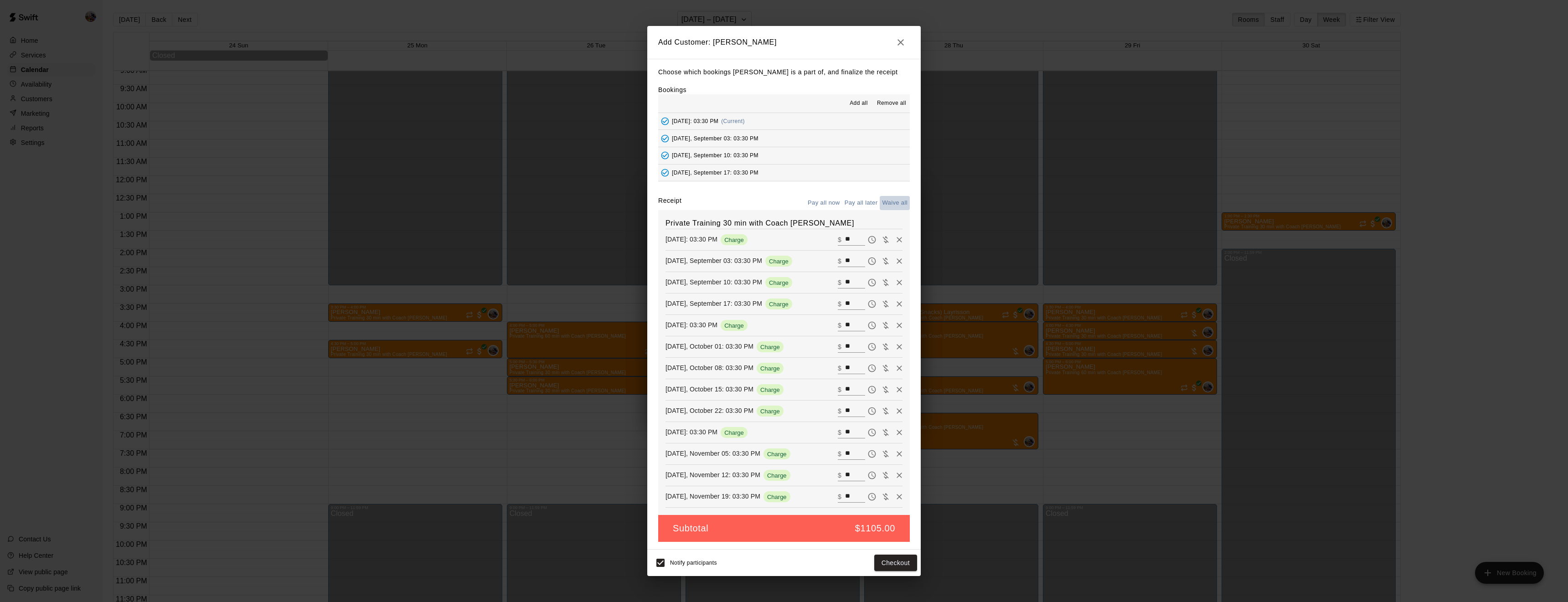
click at [894, 203] on button "Waive all" at bounding box center [894, 203] width 30 height 14
type input "*"
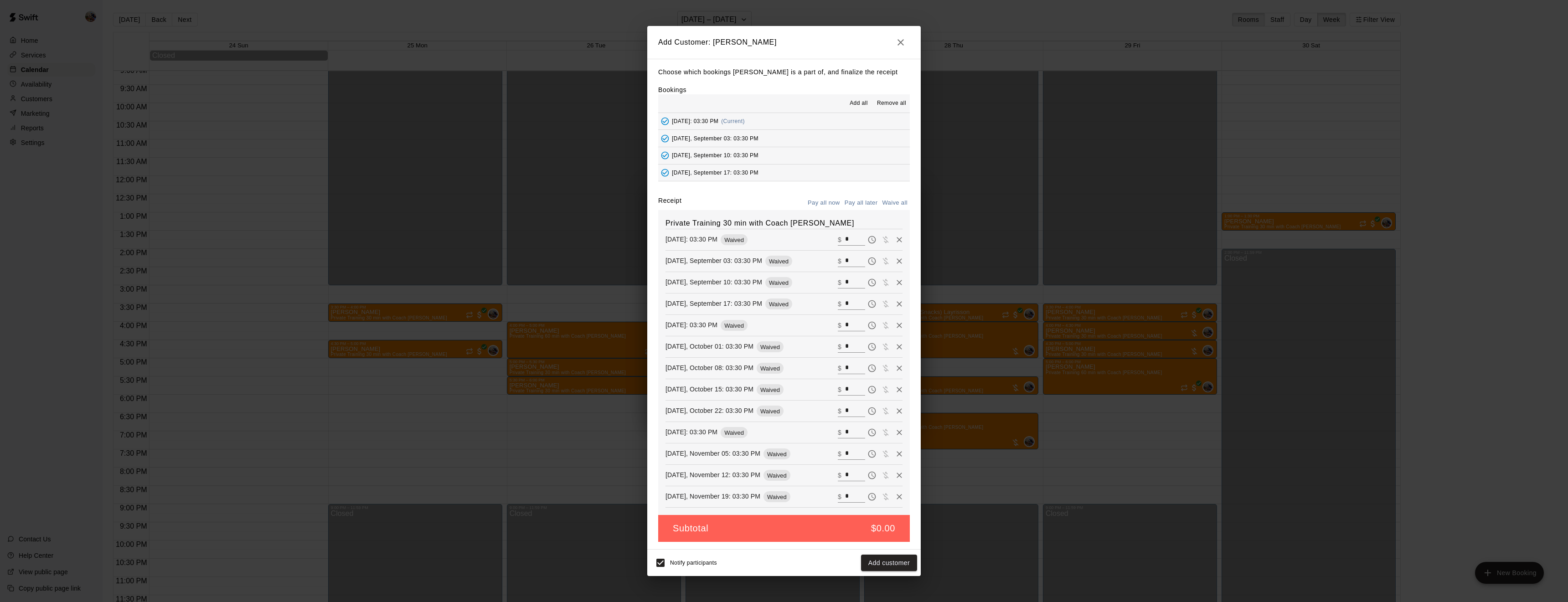
type input "*"
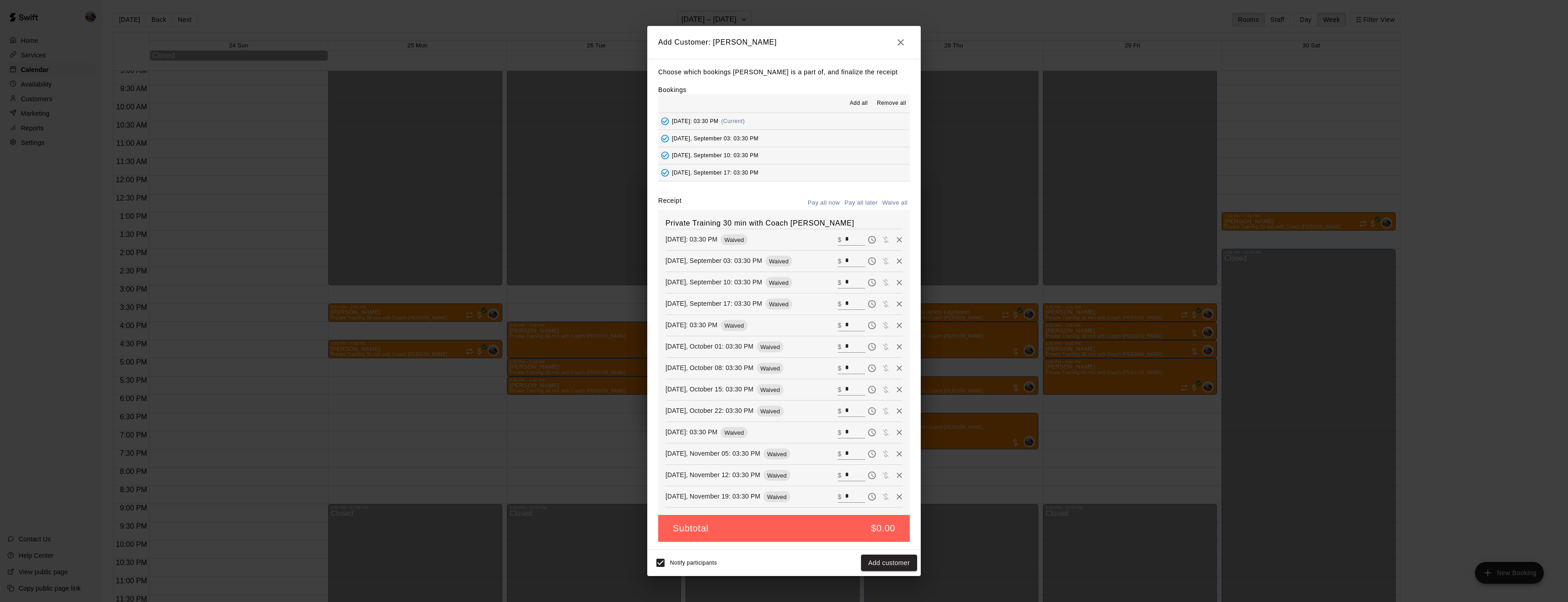
type input "*"
click at [877, 563] on button "Add customer" at bounding box center [889, 563] width 56 height 17
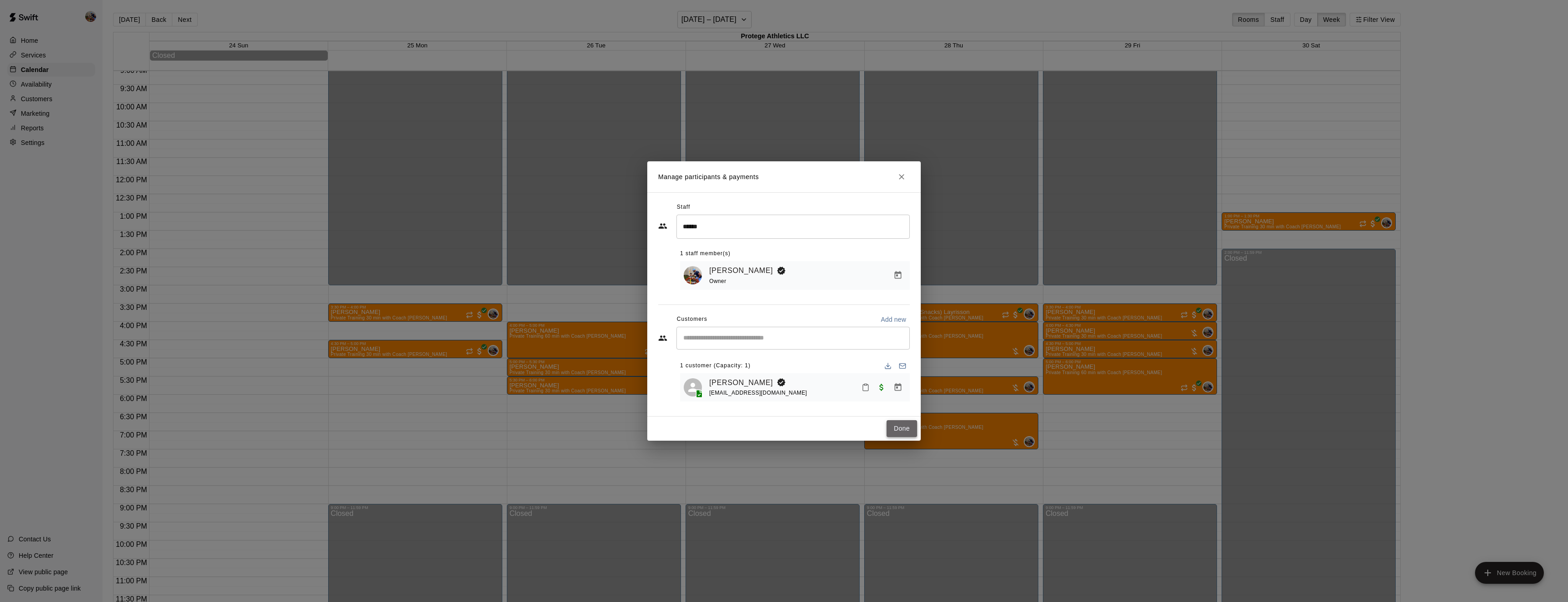
click at [901, 426] on button "Done" at bounding box center [901, 429] width 30 height 17
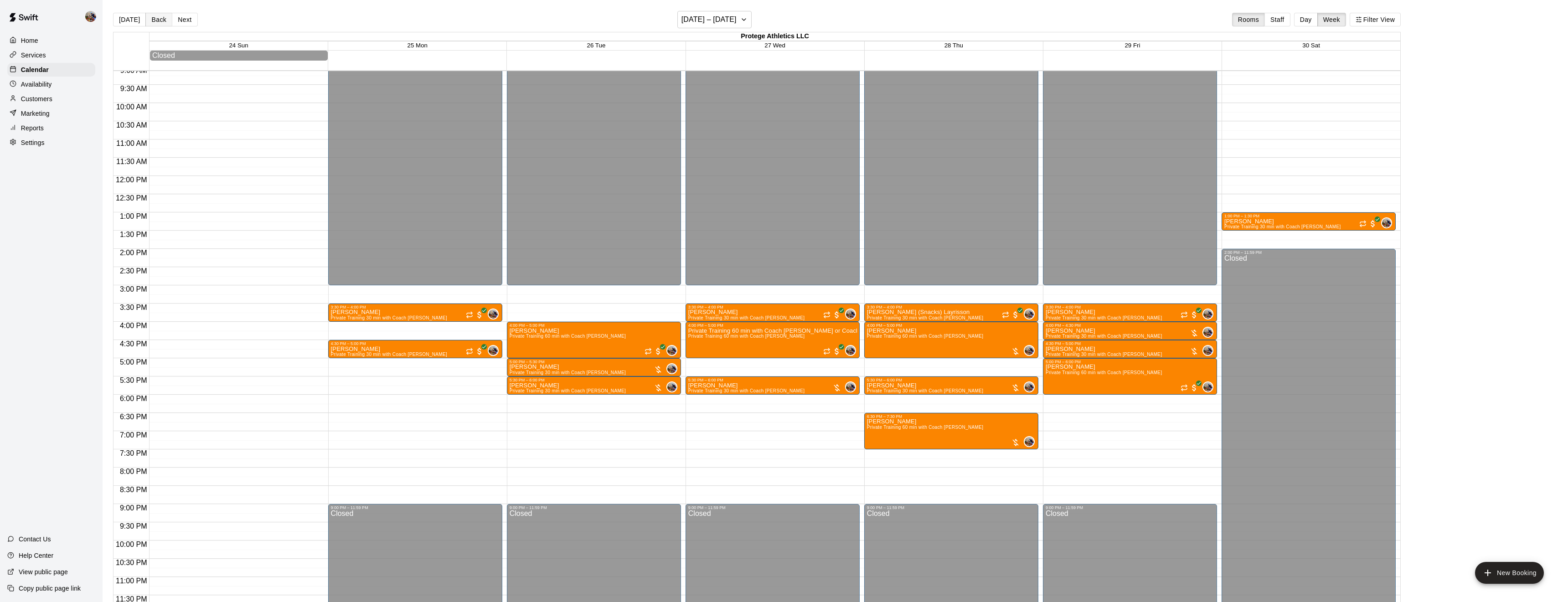
click at [154, 23] on button "Back" at bounding box center [159, 19] width 27 height 13
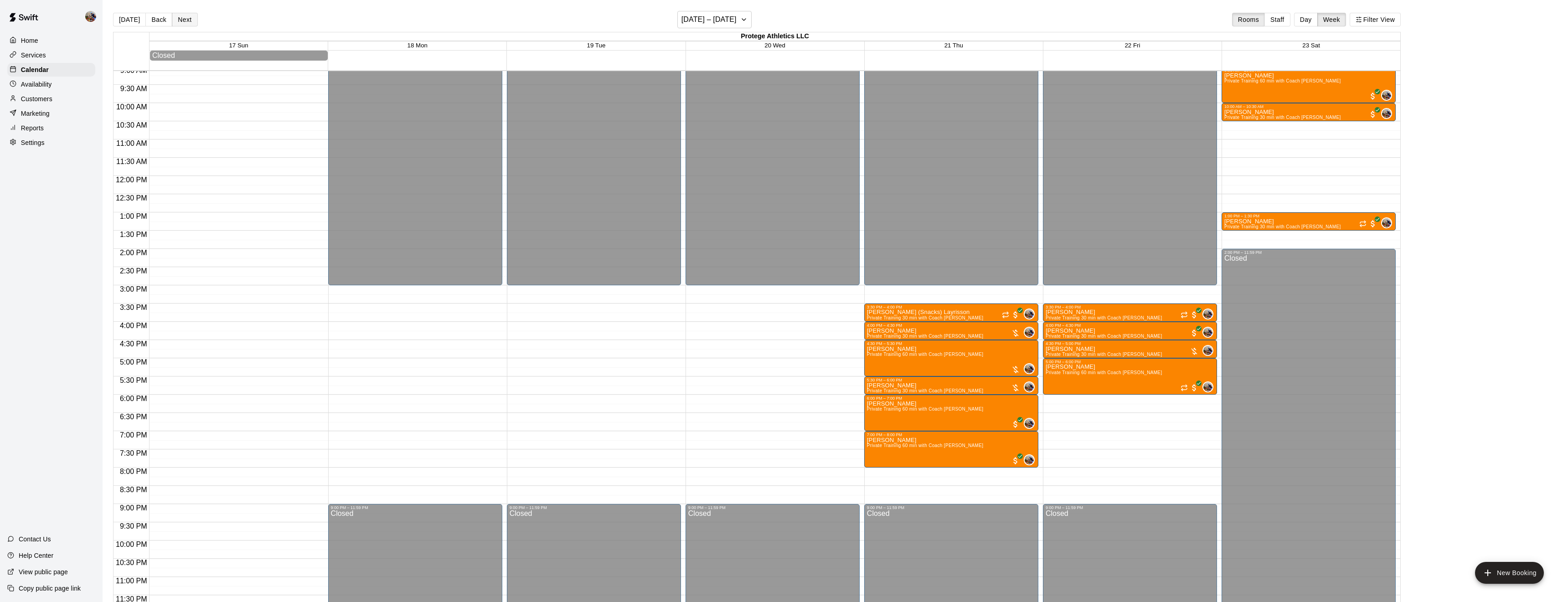
click at [180, 22] on button "Next" at bounding box center [184, 19] width 26 height 13
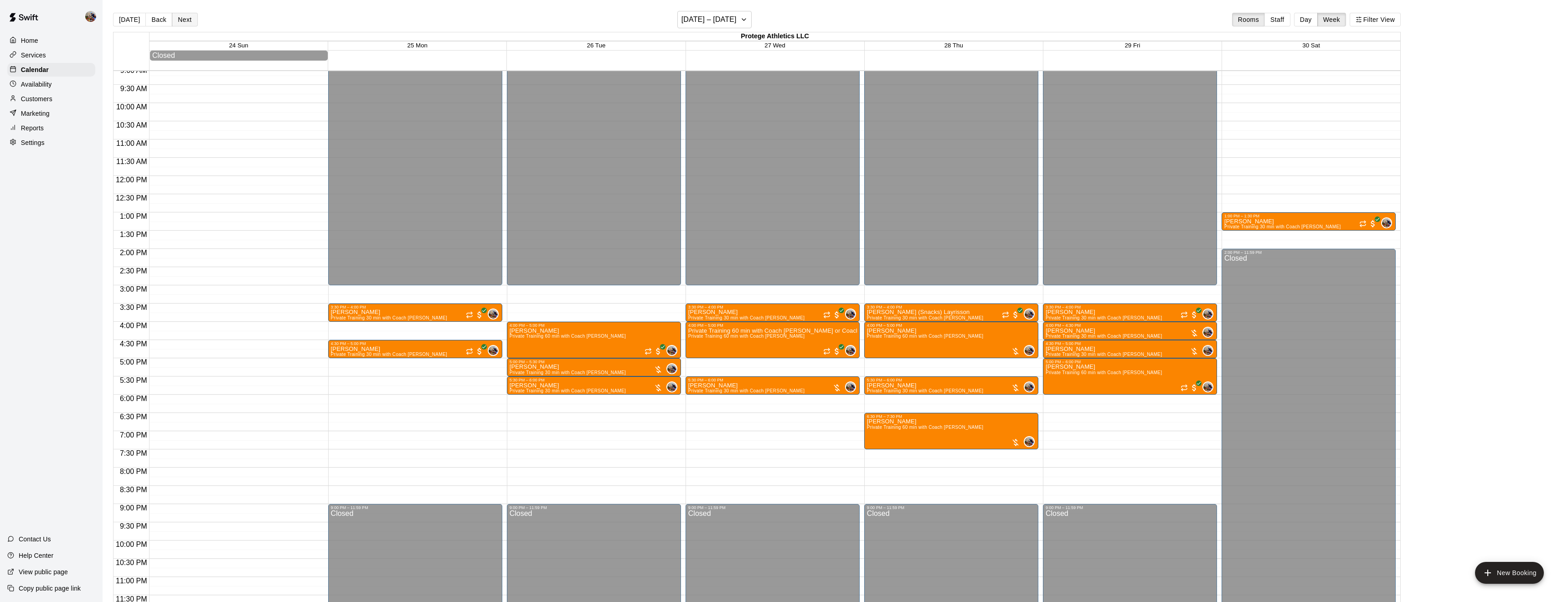
click at [180, 22] on button "Next" at bounding box center [184, 19] width 26 height 13
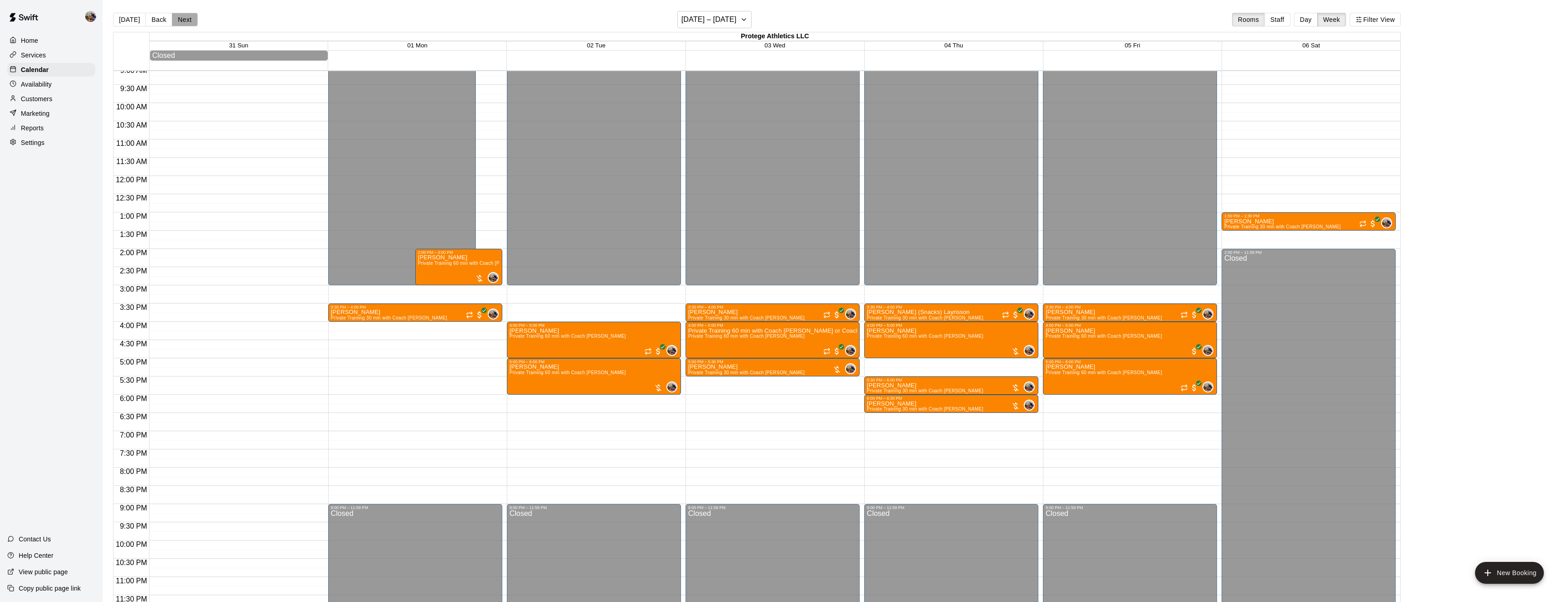
click at [180, 22] on button "Next" at bounding box center [184, 19] width 26 height 13
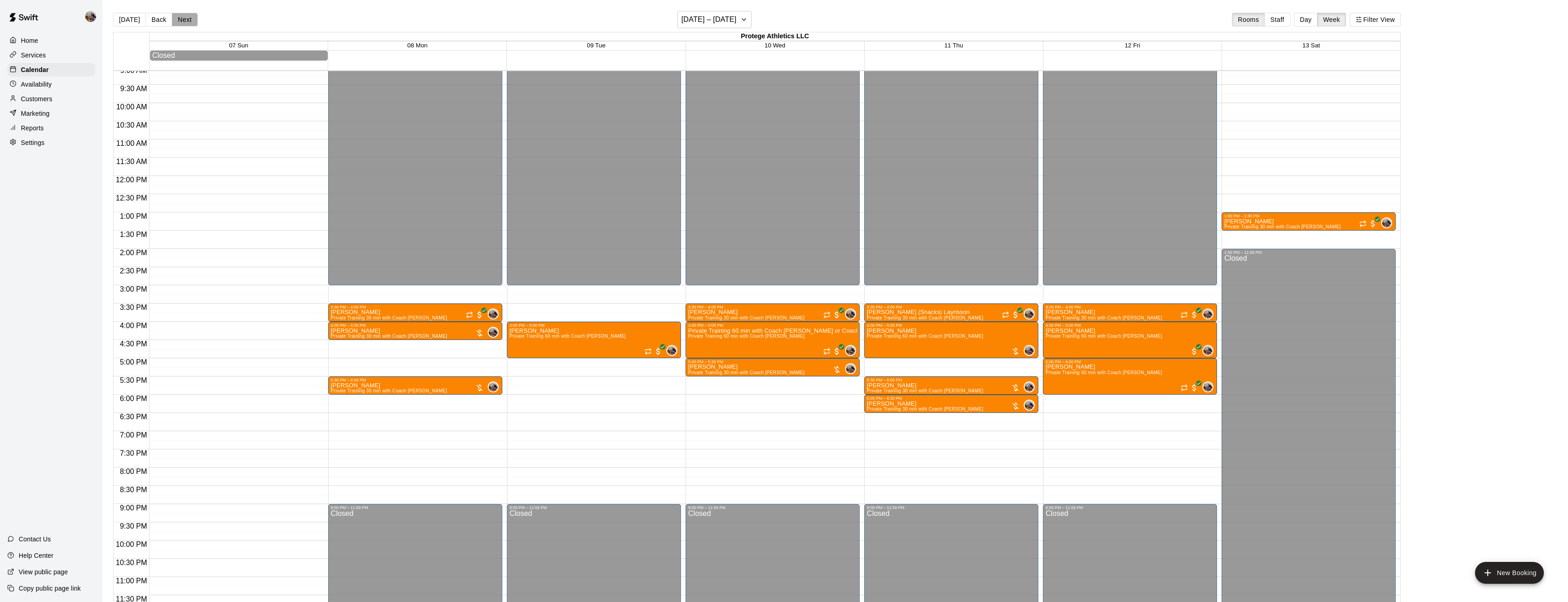
click at [180, 22] on button "Next" at bounding box center [184, 19] width 26 height 13
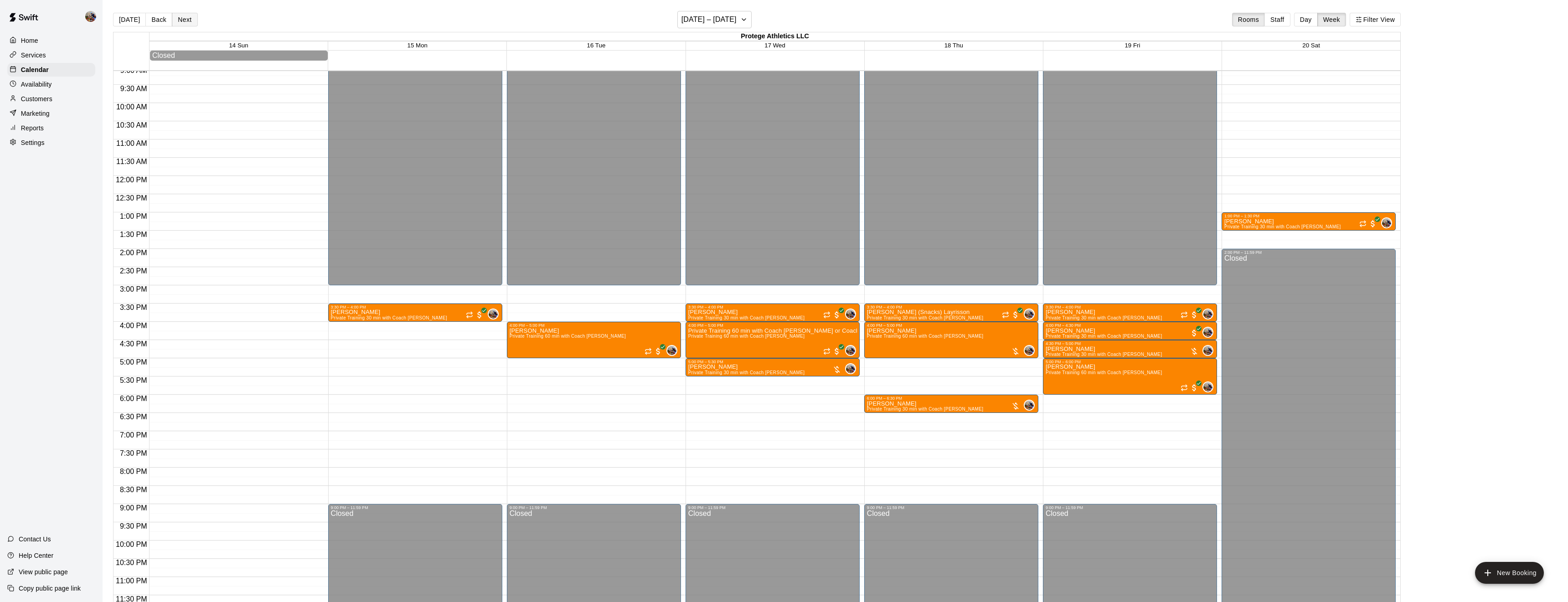
click at [180, 22] on button "Next" at bounding box center [184, 19] width 26 height 13
click at [175, 19] on button "Next" at bounding box center [184, 19] width 26 height 13
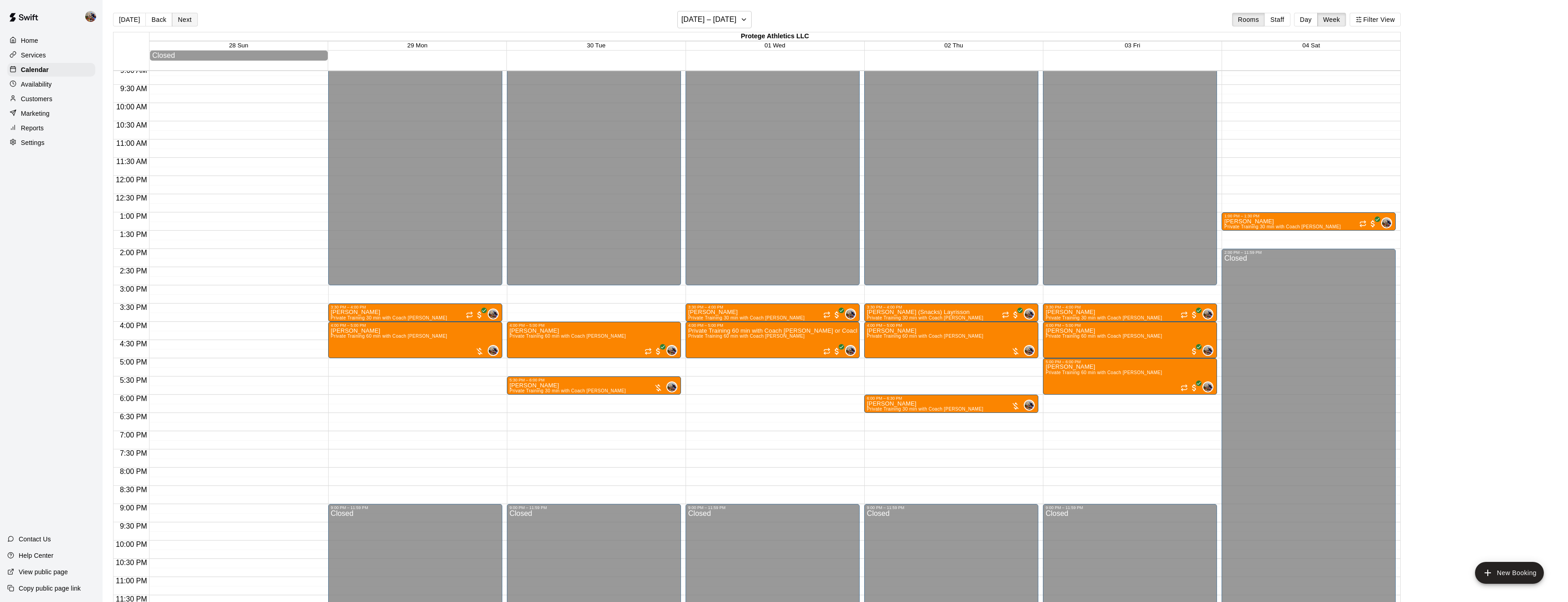
click at [175, 19] on button "Next" at bounding box center [184, 19] width 26 height 13
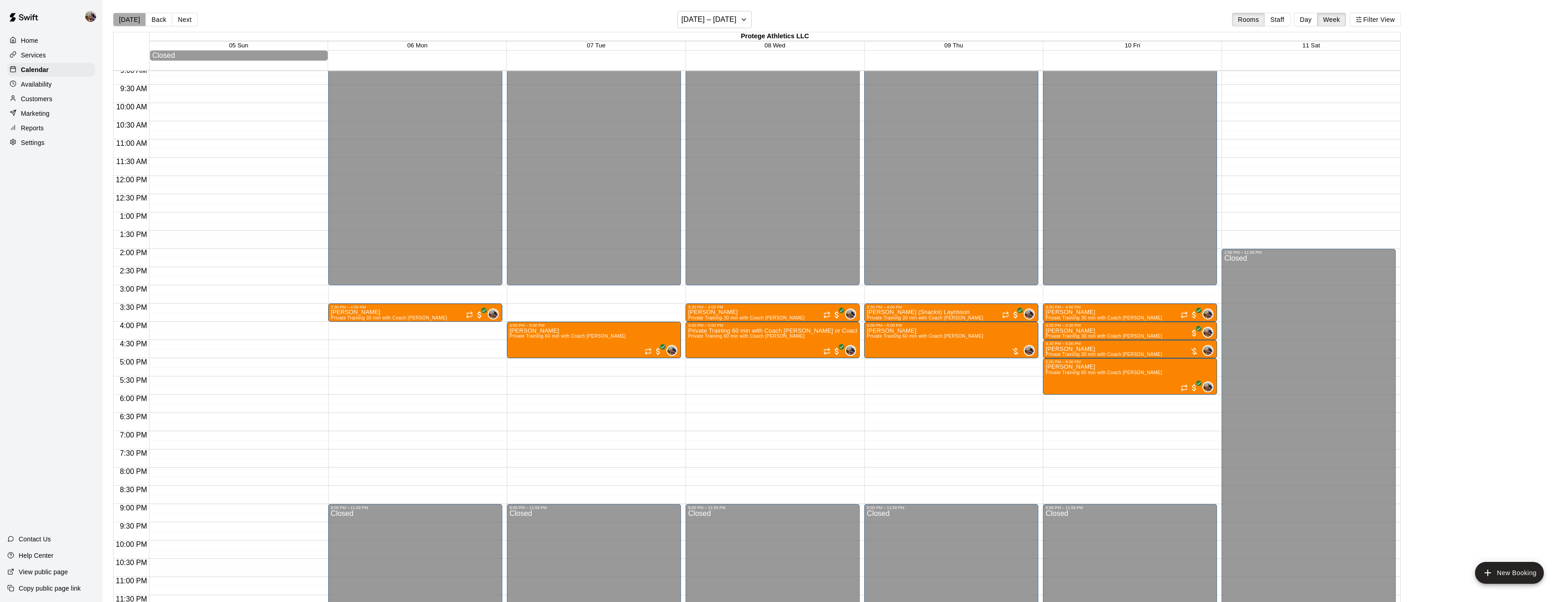
click at [132, 16] on button "[DATE]" at bounding box center [130, 19] width 33 height 13
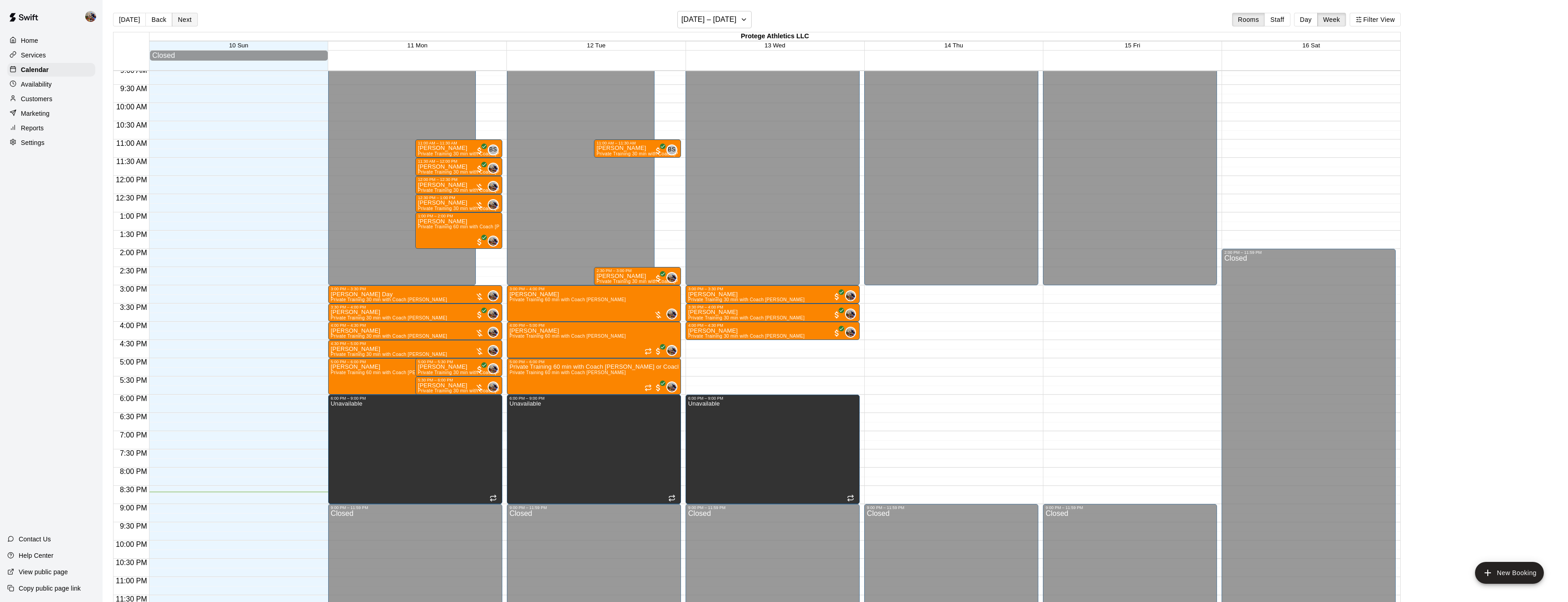
click at [181, 21] on button "Next" at bounding box center [184, 19] width 26 height 13
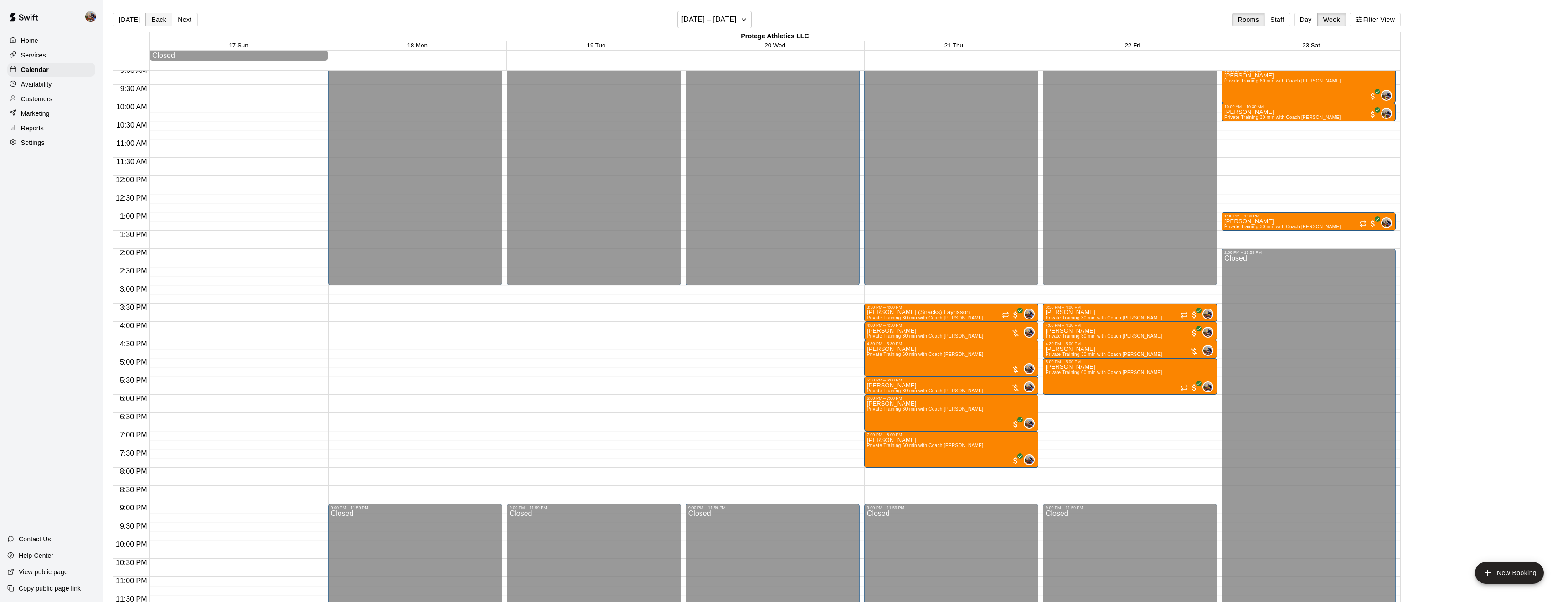
click at [152, 23] on button "Back" at bounding box center [159, 19] width 27 height 13
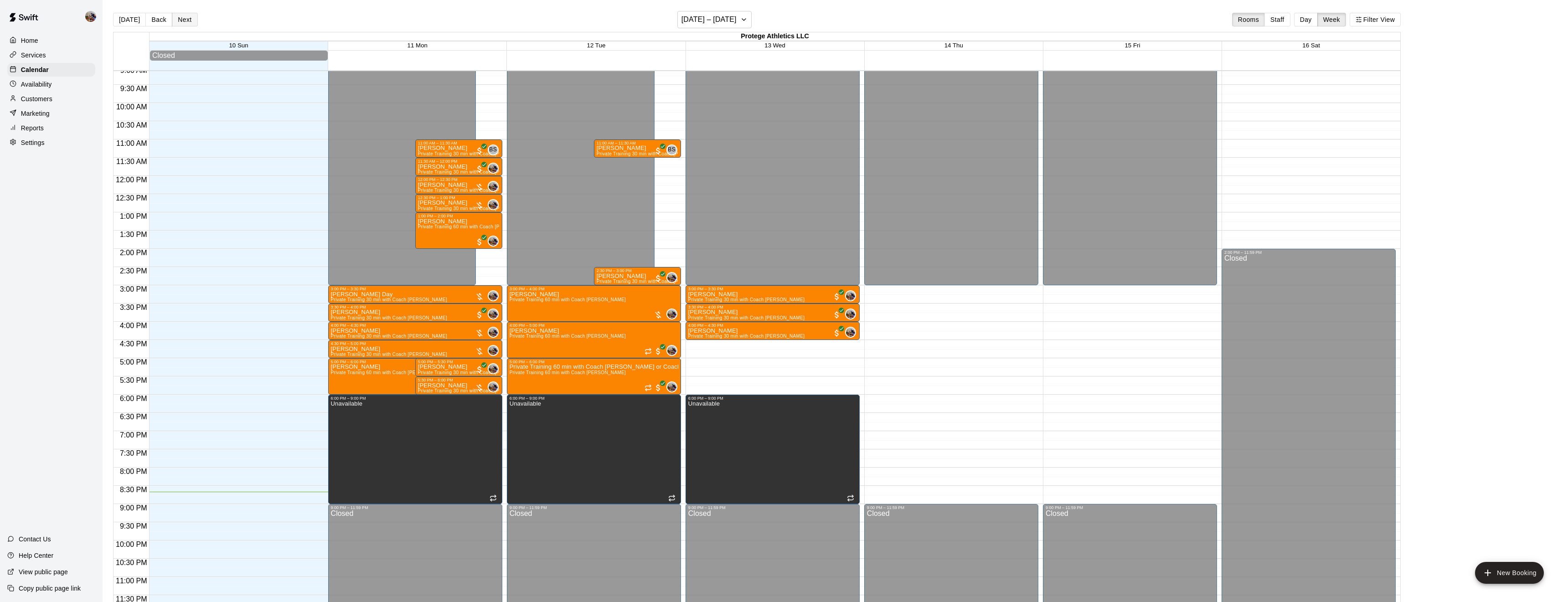
click at [188, 19] on button "Next" at bounding box center [184, 19] width 26 height 13
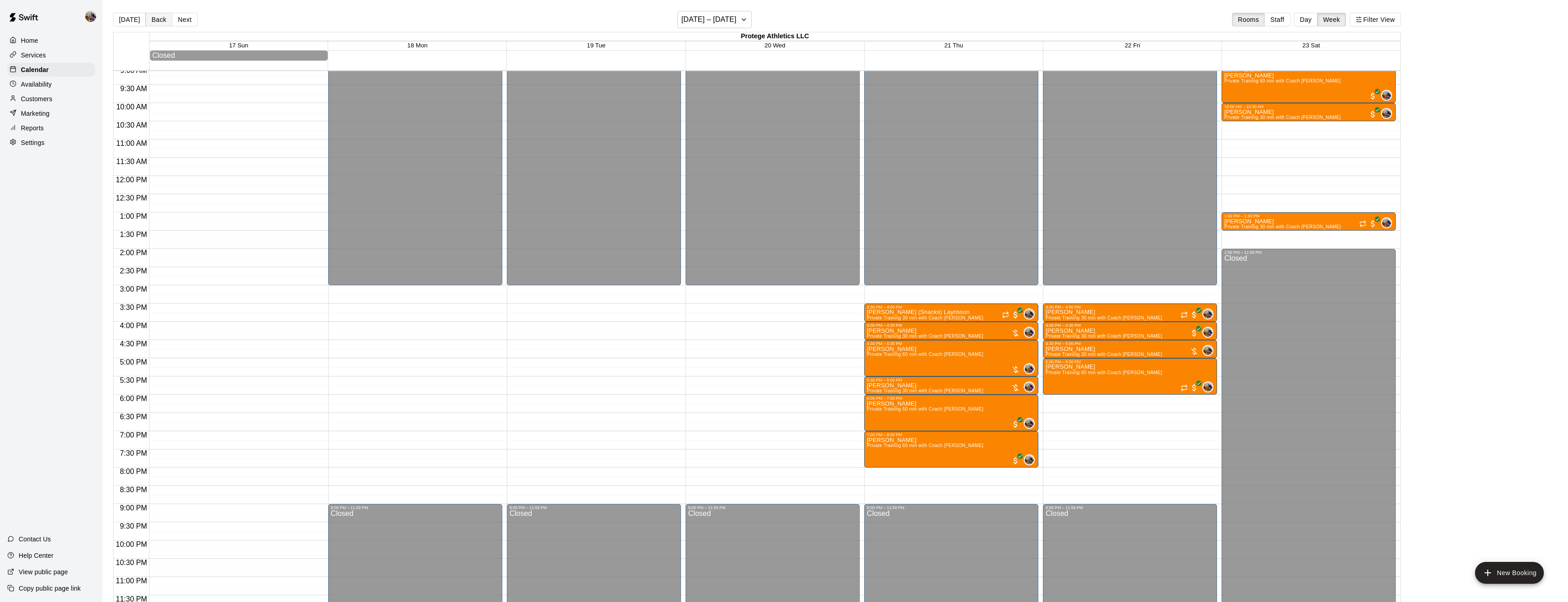
click at [158, 18] on button "Back" at bounding box center [159, 19] width 27 height 13
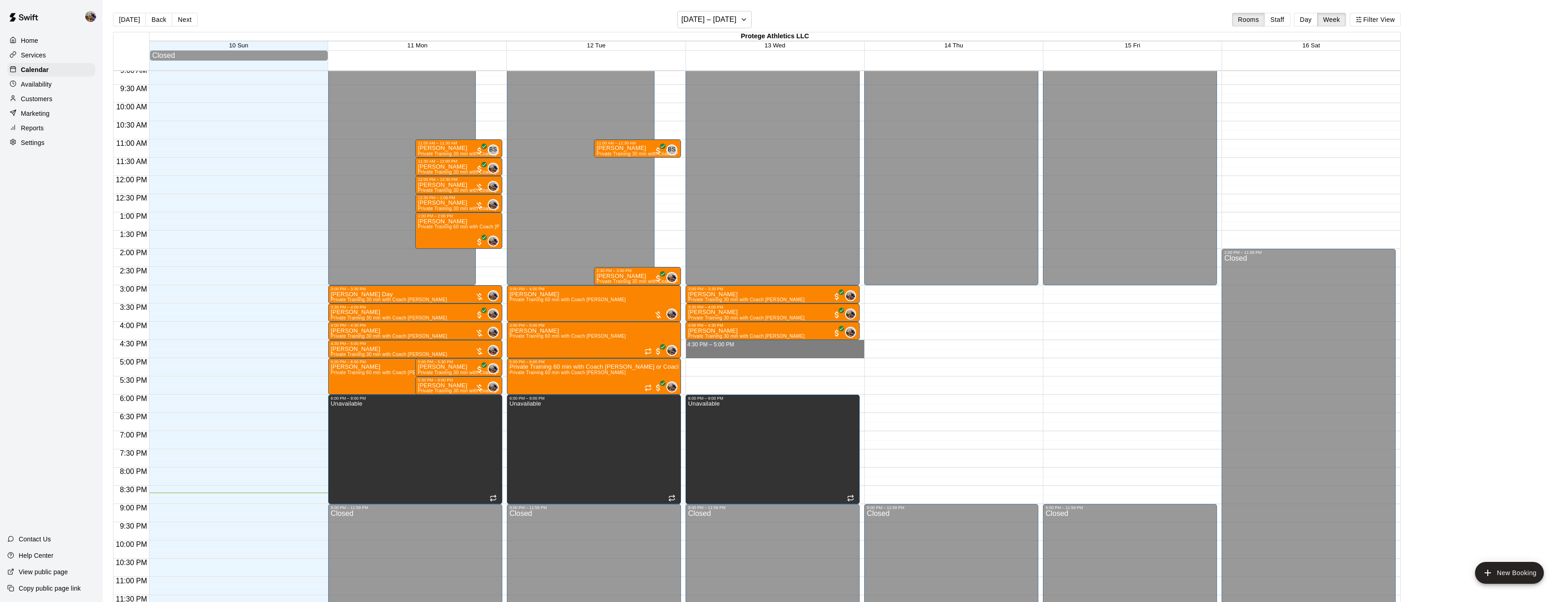
drag, startPoint x: 814, startPoint y: 346, endPoint x: 814, endPoint y: 357, distance: 11.0
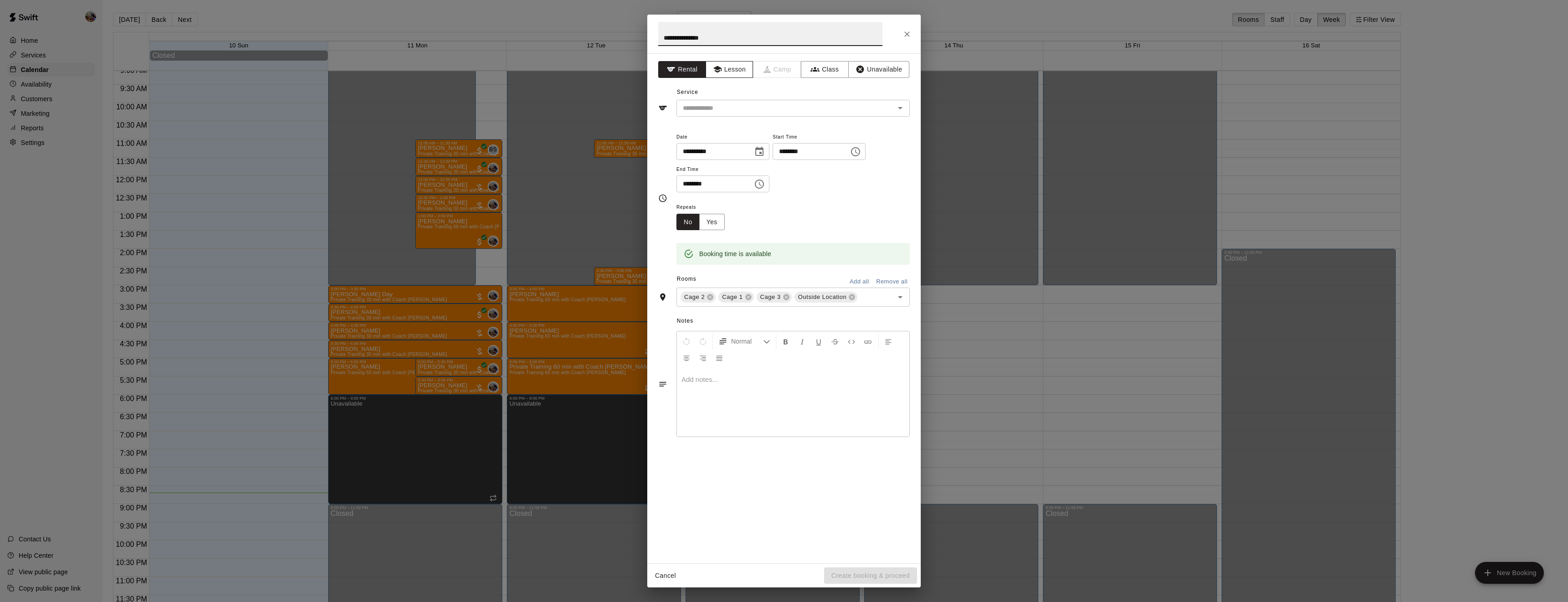
type input "**********"
click at [732, 75] on button "Lesson" at bounding box center [729, 69] width 48 height 17
click at [756, 111] on input "text" at bounding box center [780, 108] width 201 height 12
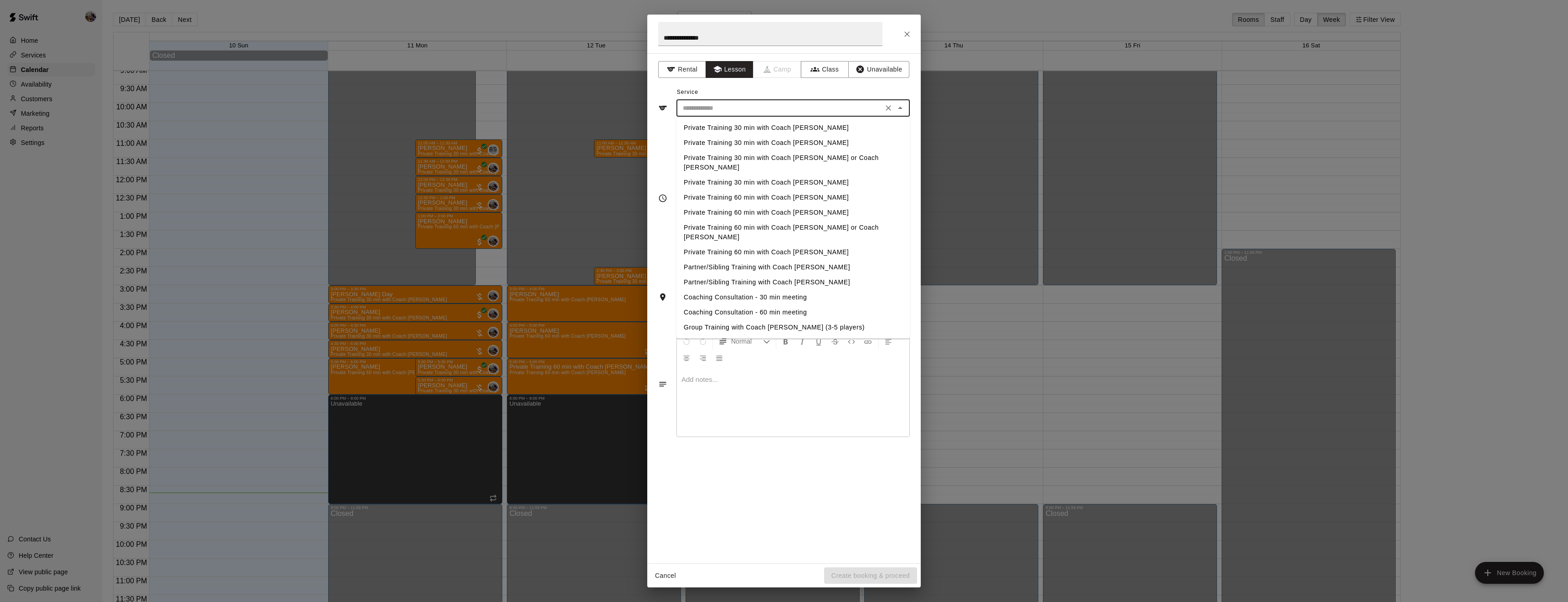
click at [763, 124] on li "Private Training 30 min with Coach [PERSON_NAME]" at bounding box center [793, 128] width 233 height 15
type input "**********"
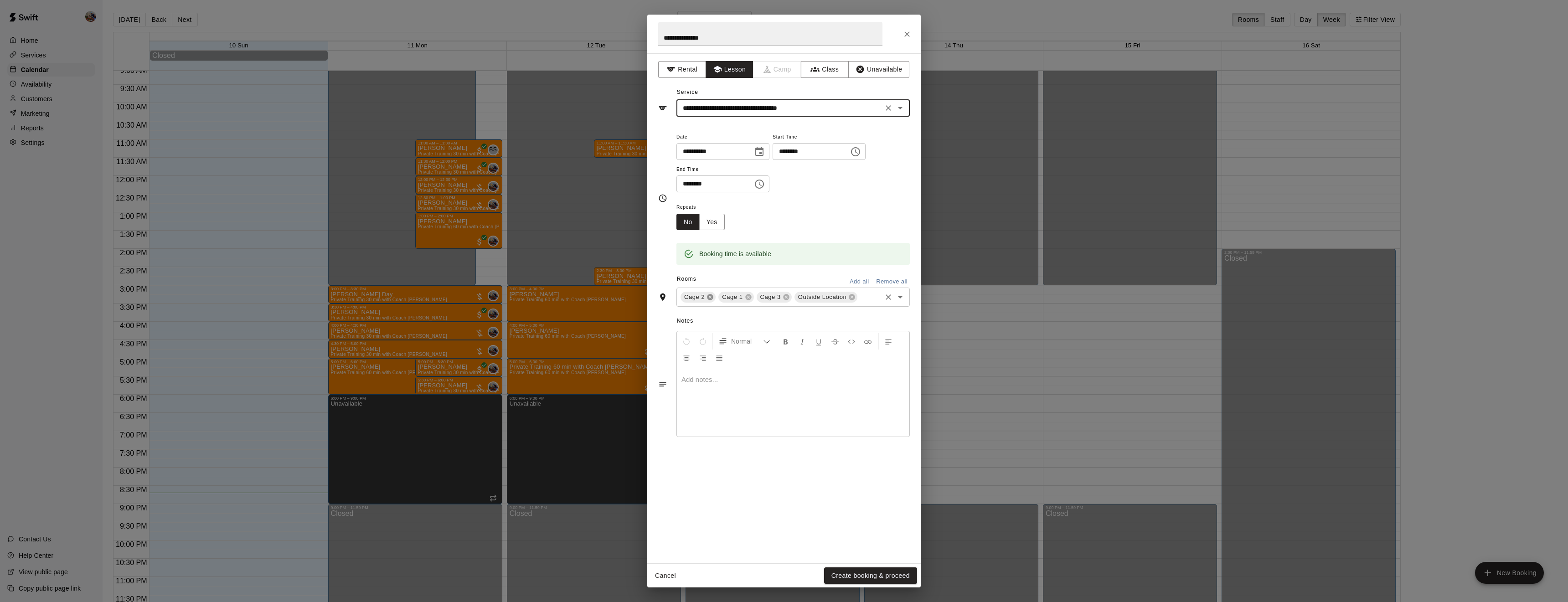
click at [709, 300] on icon at bounding box center [710, 298] width 6 height 6
click at [749, 301] on icon at bounding box center [749, 297] width 7 height 7
click at [774, 300] on icon at bounding box center [776, 298] width 6 height 6
click at [849, 572] on button "Create booking & proceed" at bounding box center [870, 576] width 93 height 17
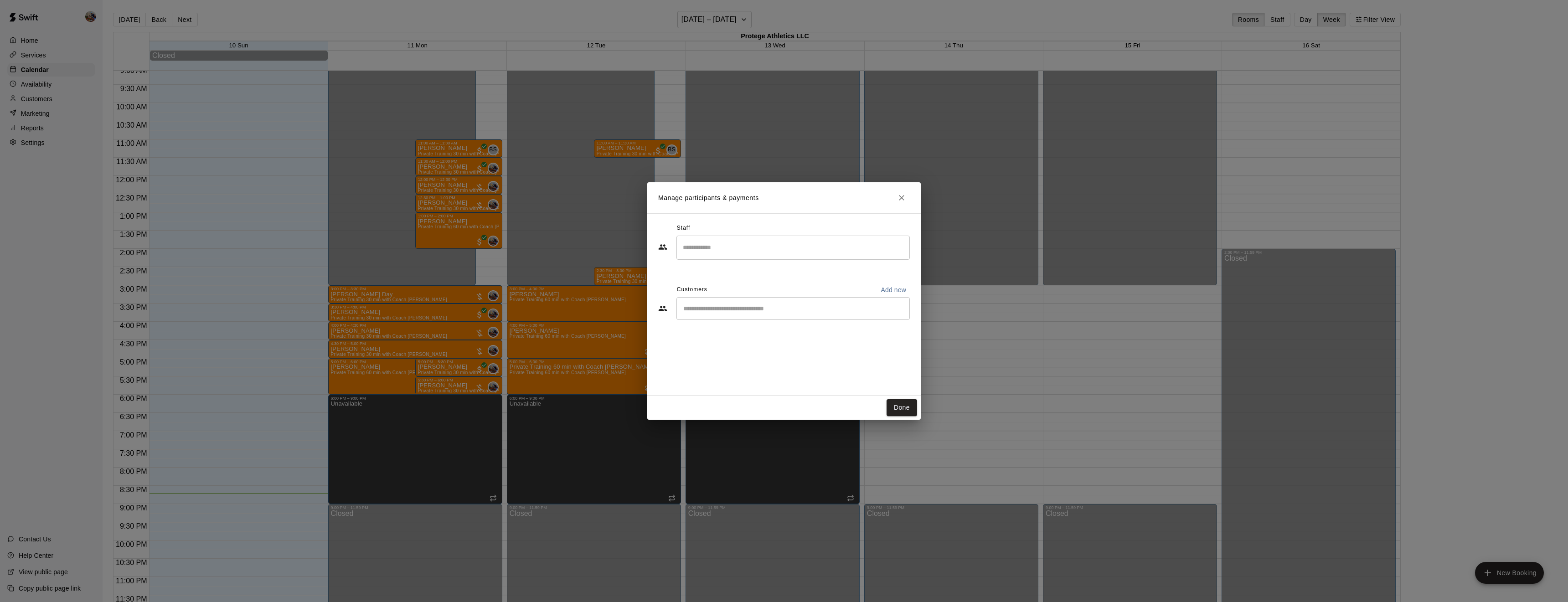
click at [715, 246] on input "Search staff" at bounding box center [793, 248] width 225 height 16
click at [703, 279] on span "Owner" at bounding box center [708, 282] width 17 height 6
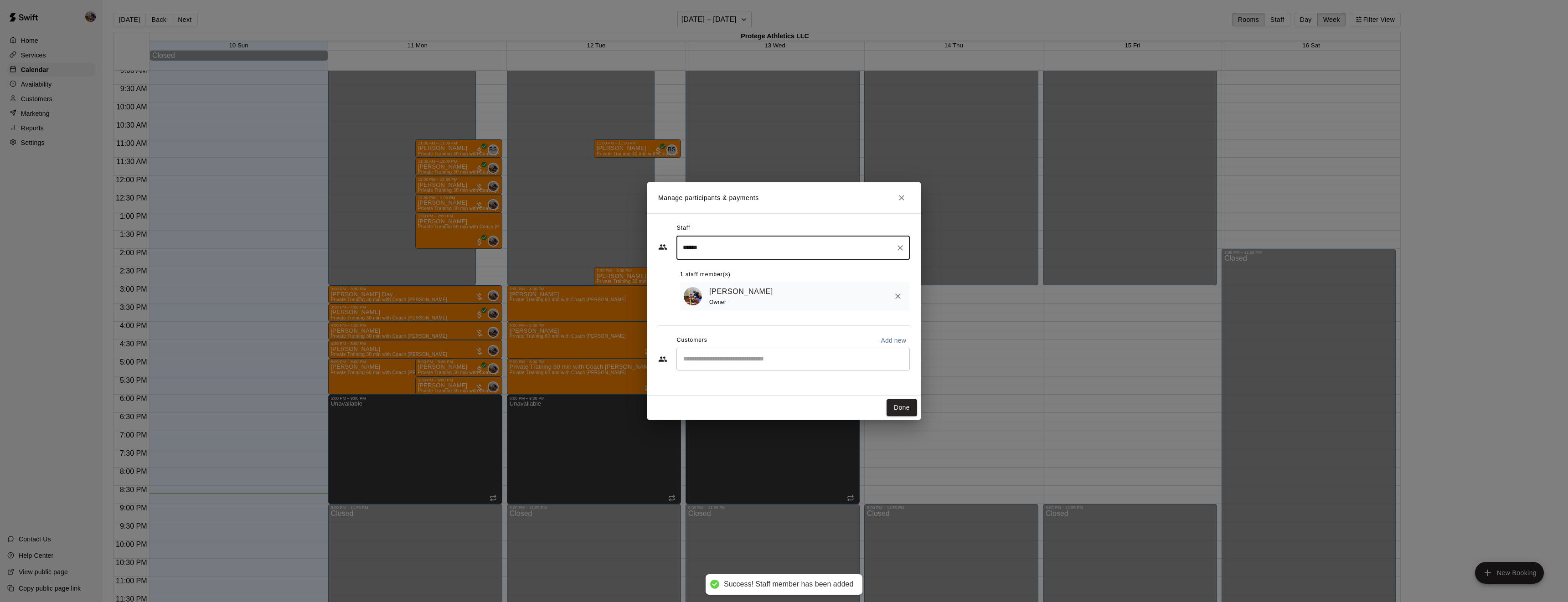
type input "******"
click at [727, 361] on input "Start typing to search customers..." at bounding box center [793, 359] width 225 height 9
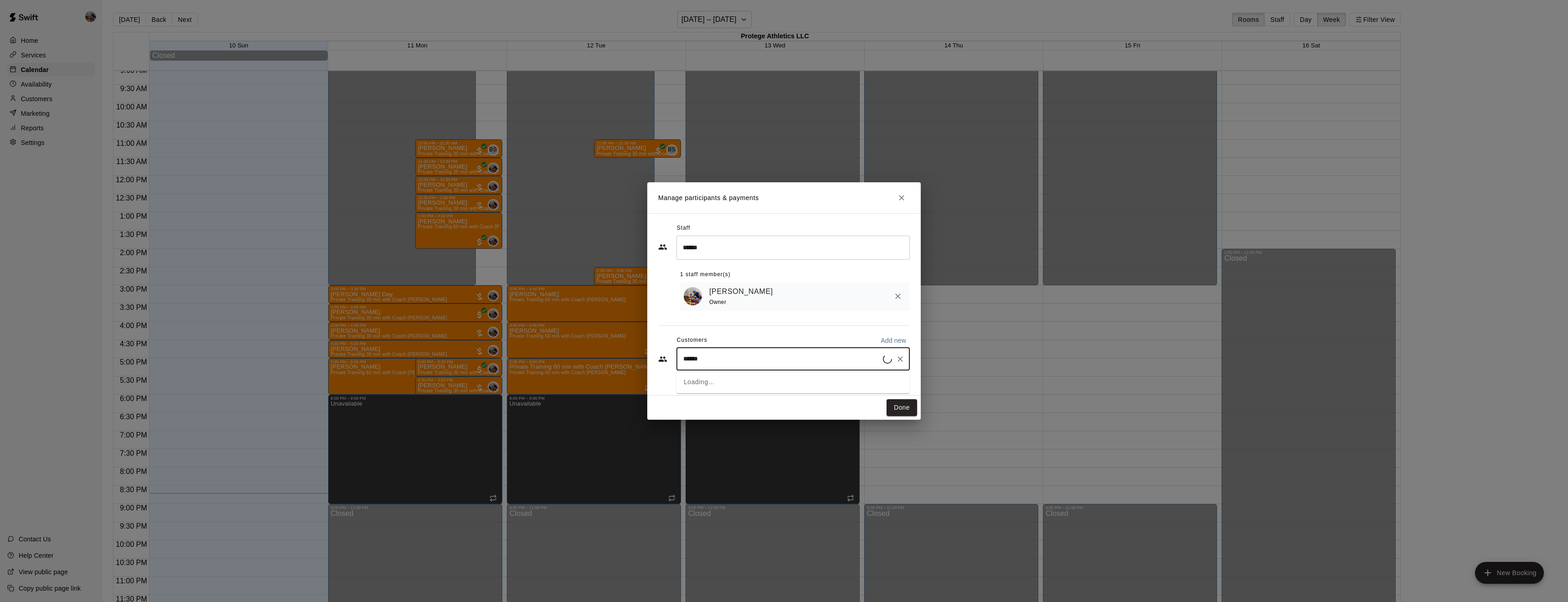
type input "*******"
click at [730, 382] on p "[PERSON_NAME]" at bounding box center [729, 381] width 55 height 10
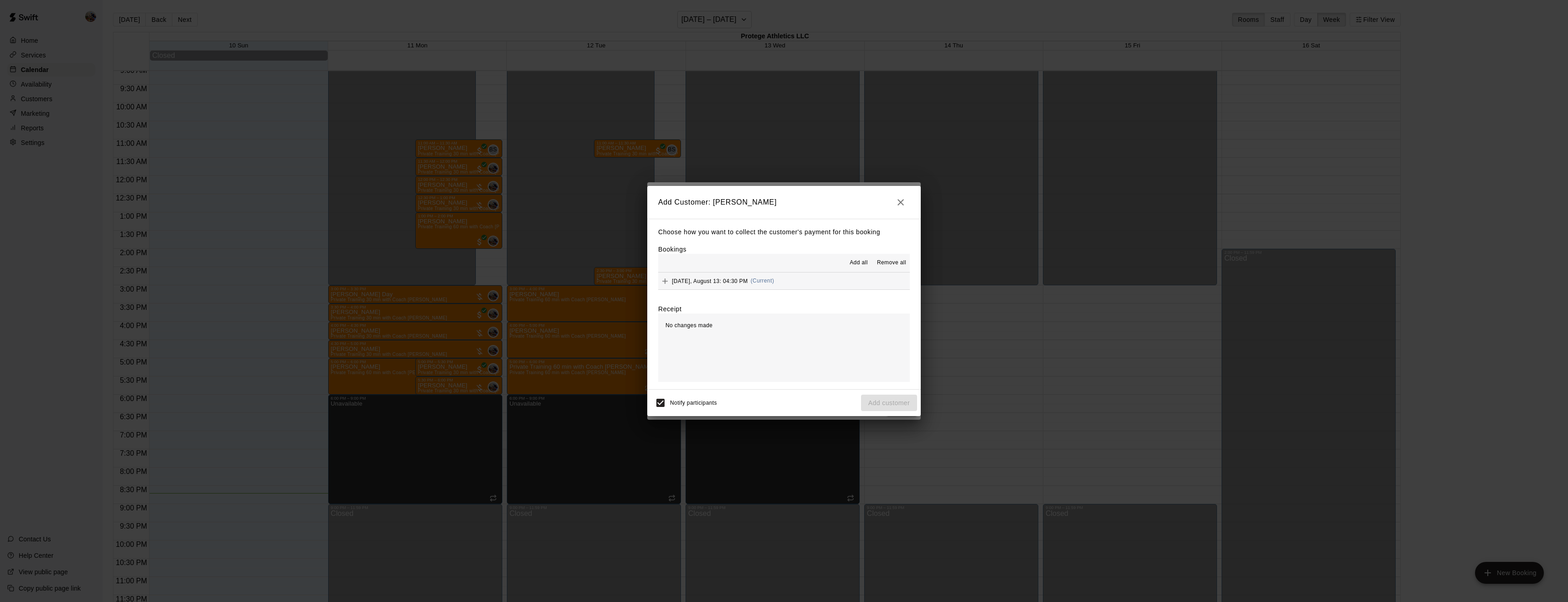
click at [859, 262] on span "Add all" at bounding box center [859, 263] width 18 height 9
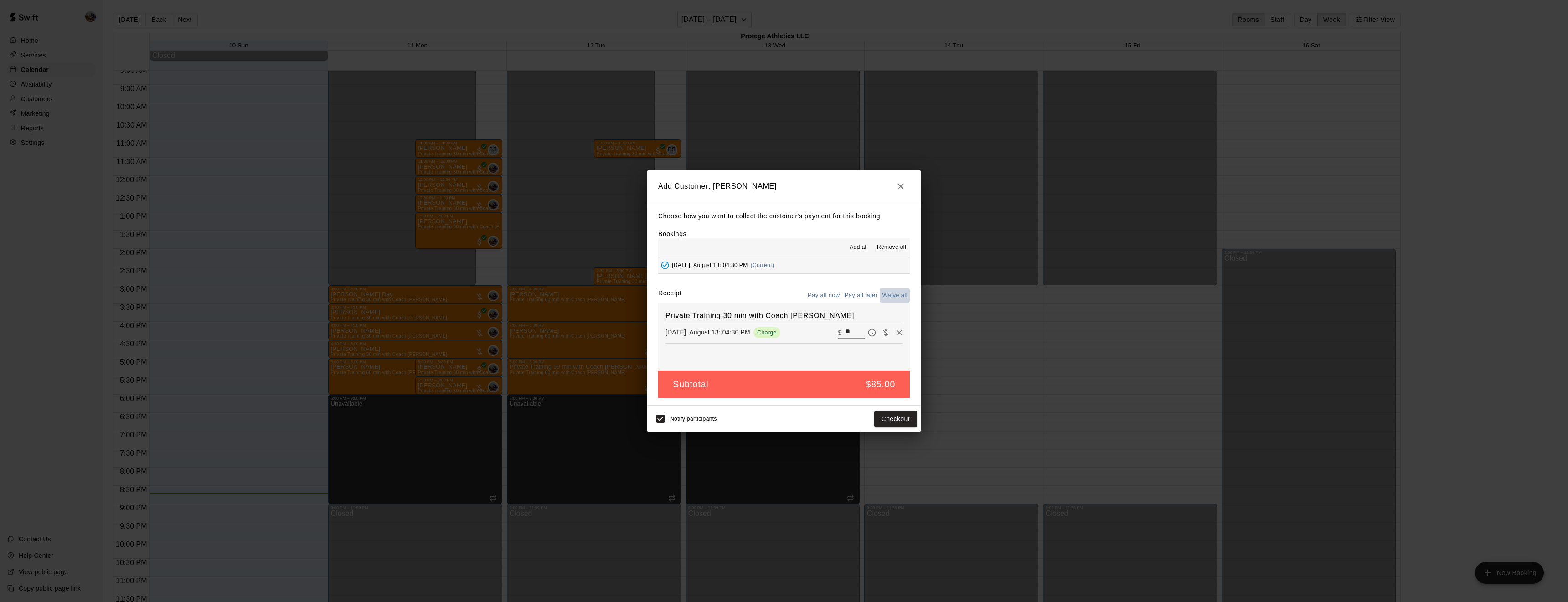
click at [897, 294] on button "Waive all" at bounding box center [894, 295] width 30 height 14
type input "*"
click at [886, 420] on button "Add customer" at bounding box center [889, 419] width 56 height 17
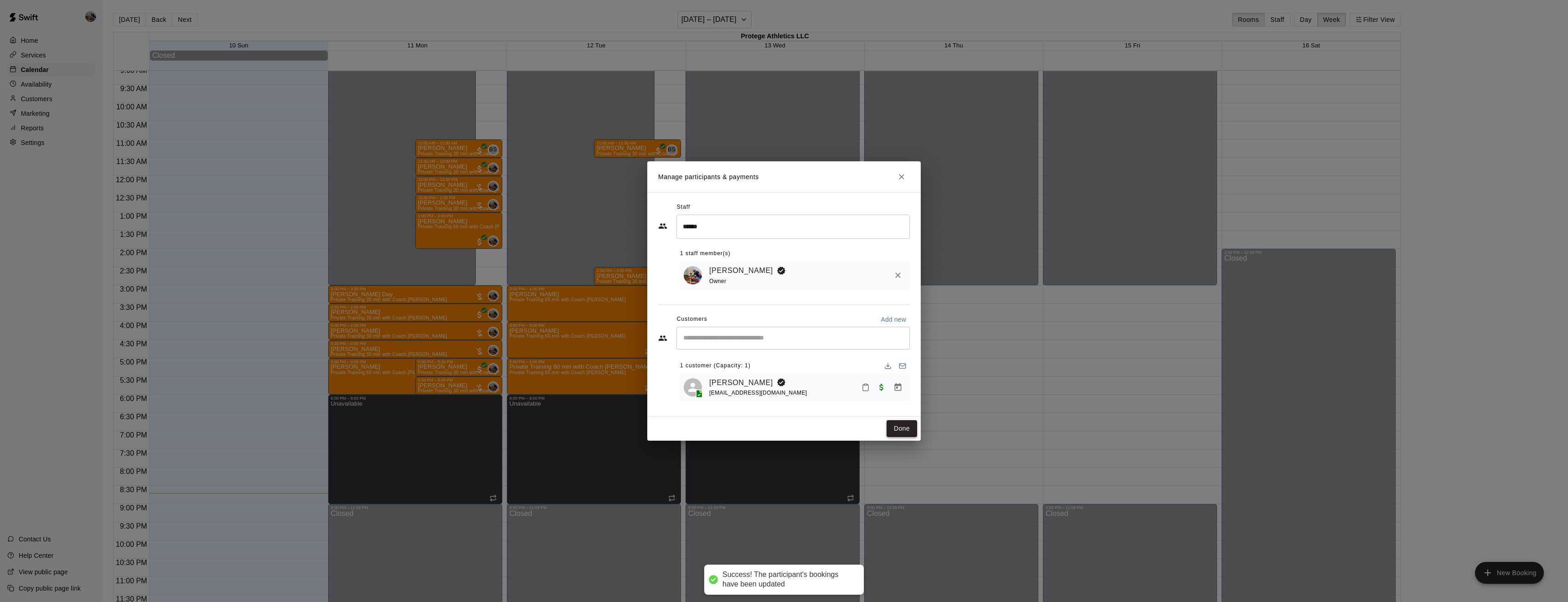
click at [905, 429] on button "Done" at bounding box center [901, 429] width 30 height 17
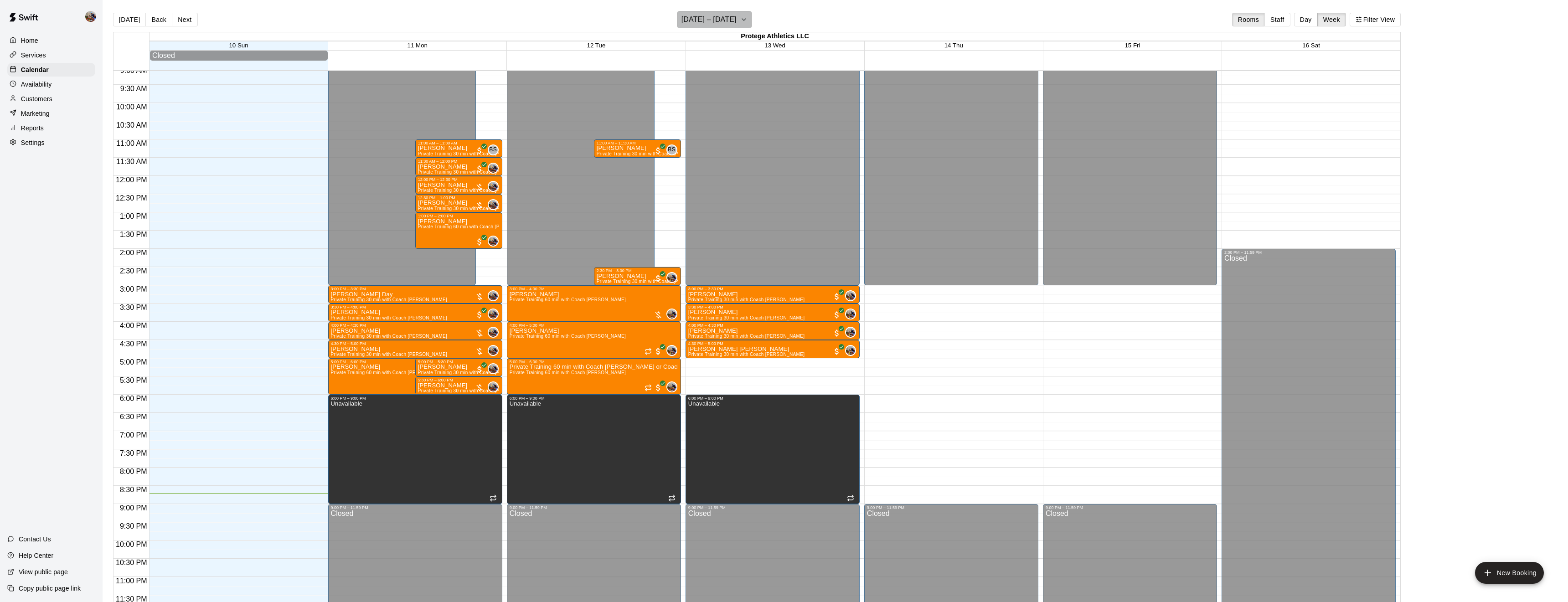
click at [735, 23] on button "[DATE] – [DATE]" at bounding box center [715, 19] width 74 height 17
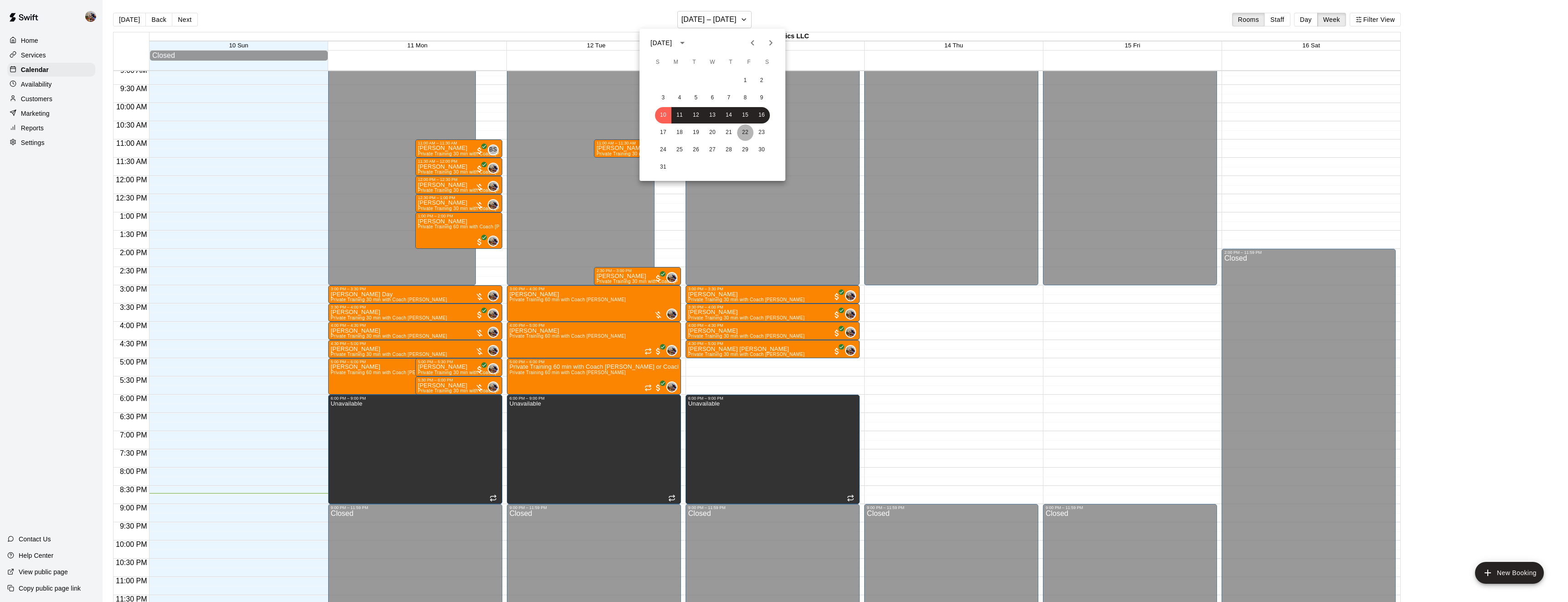
click at [746, 138] on button "22" at bounding box center [745, 132] width 16 height 16
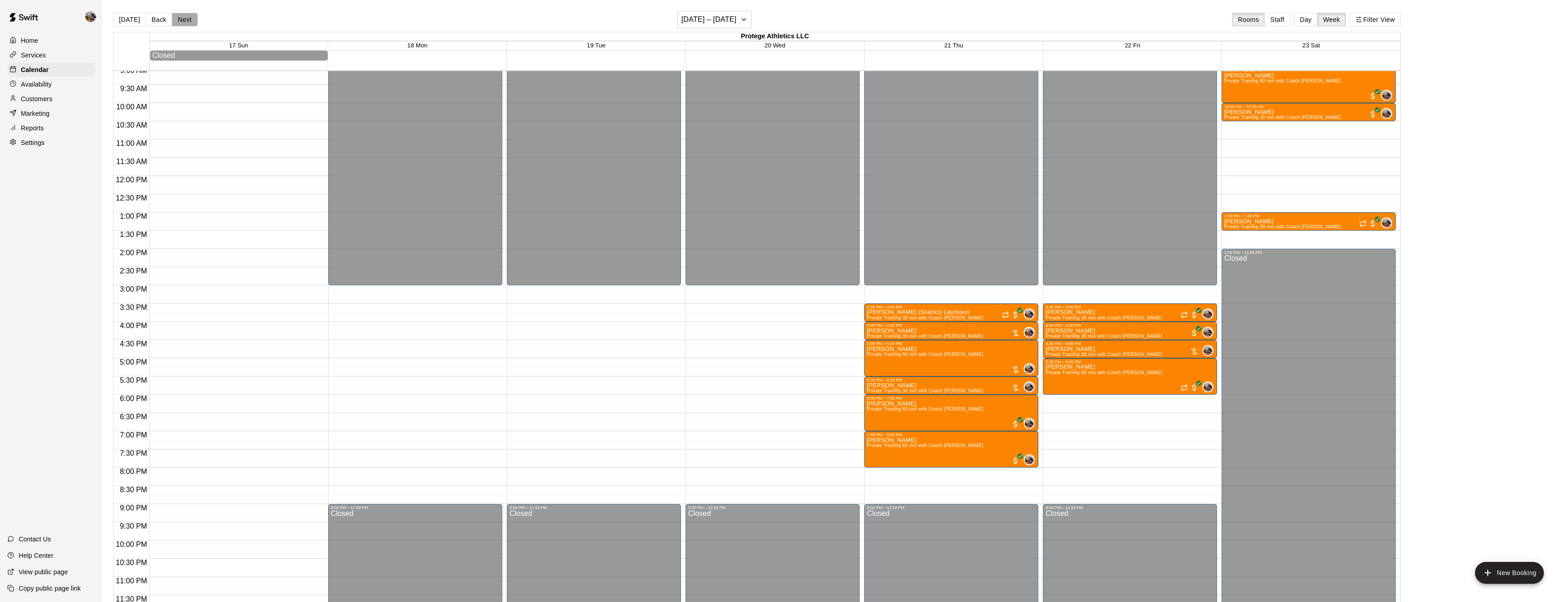
click at [191, 17] on button "Next" at bounding box center [184, 19] width 26 height 13
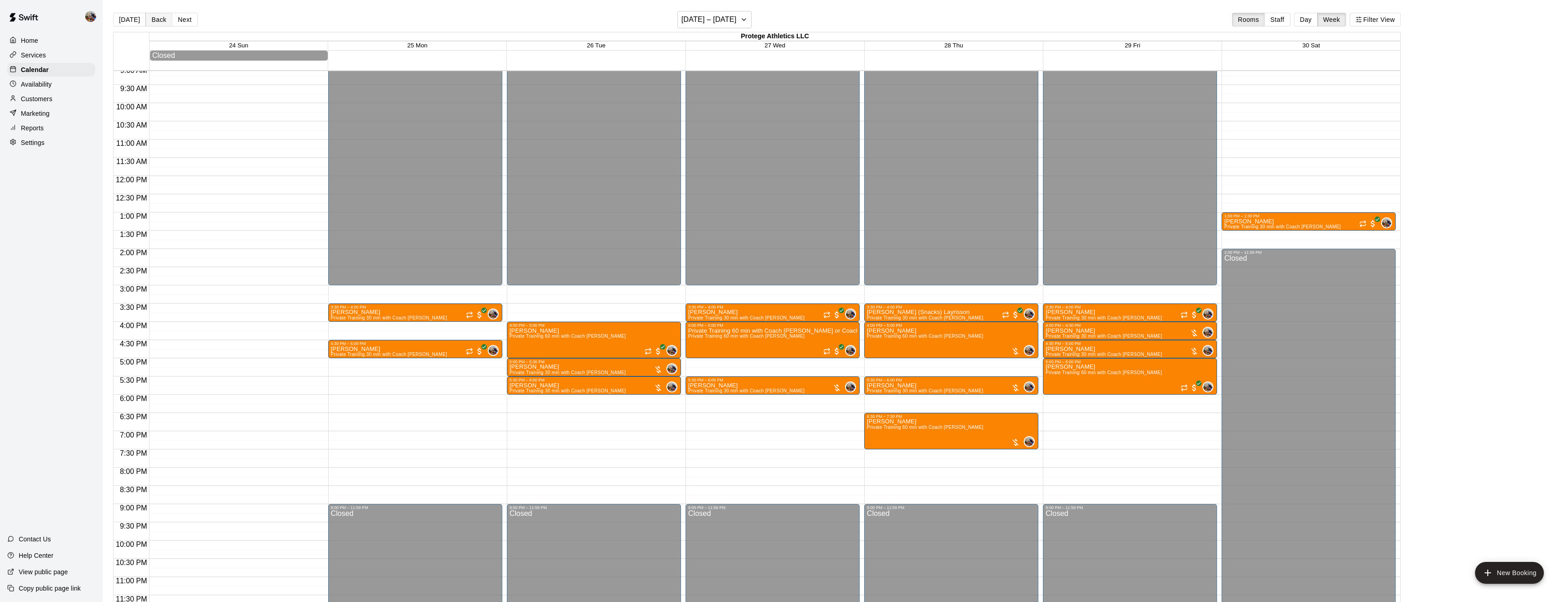
click at [158, 21] on button "Back" at bounding box center [159, 19] width 27 height 13
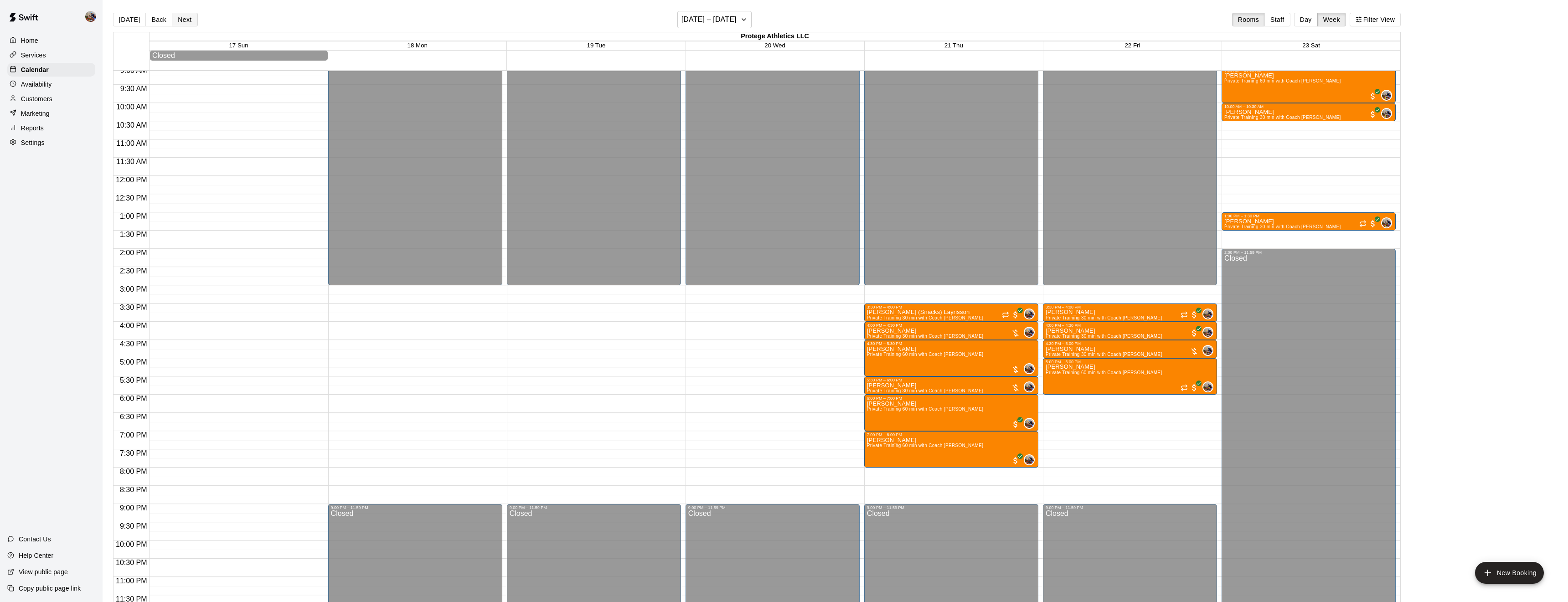
click at [186, 16] on button "Next" at bounding box center [184, 19] width 26 height 13
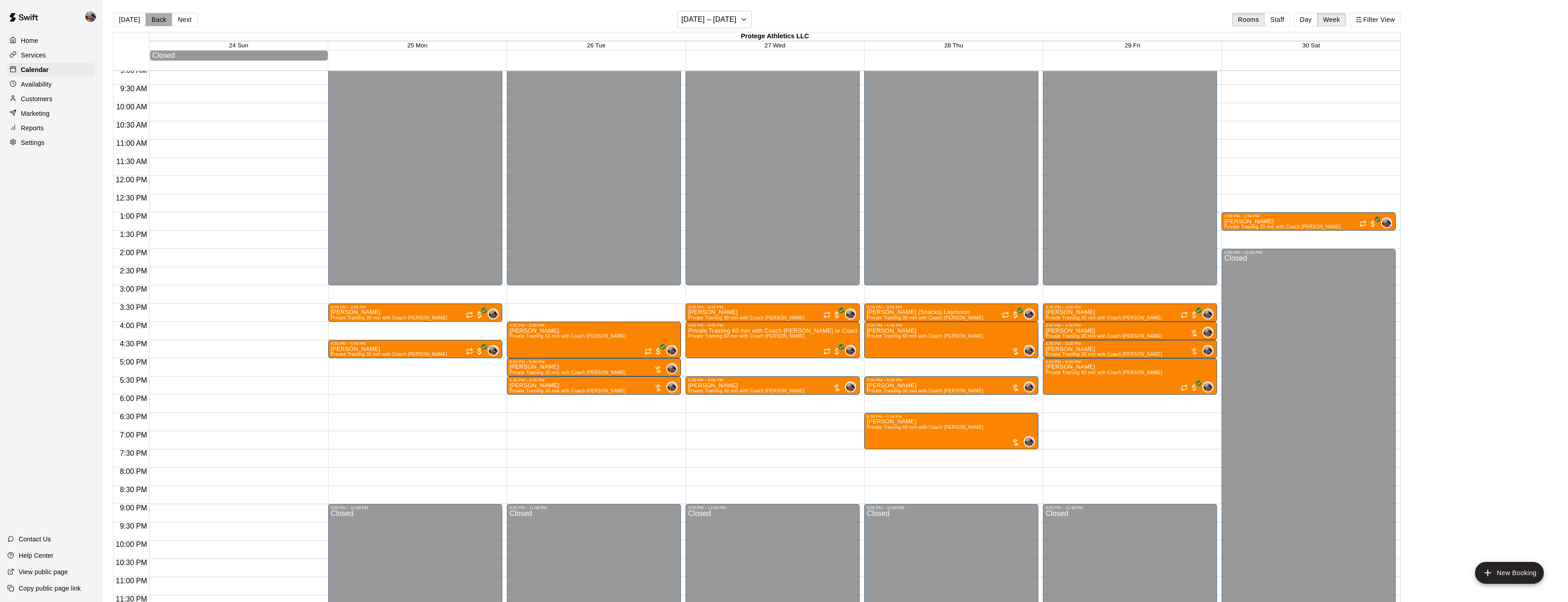
click at [158, 17] on button "Back" at bounding box center [159, 19] width 27 height 13
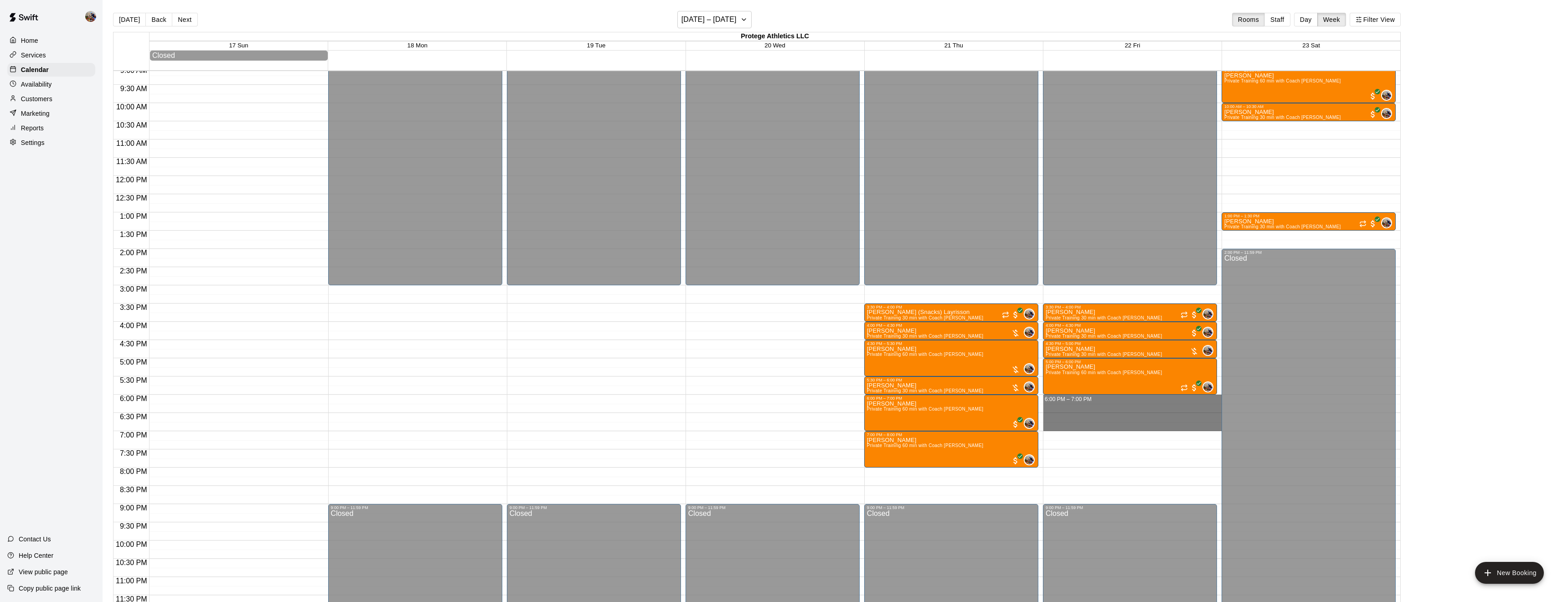
drag, startPoint x: 1122, startPoint y: 397, endPoint x: 1127, endPoint y: 427, distance: 30.4
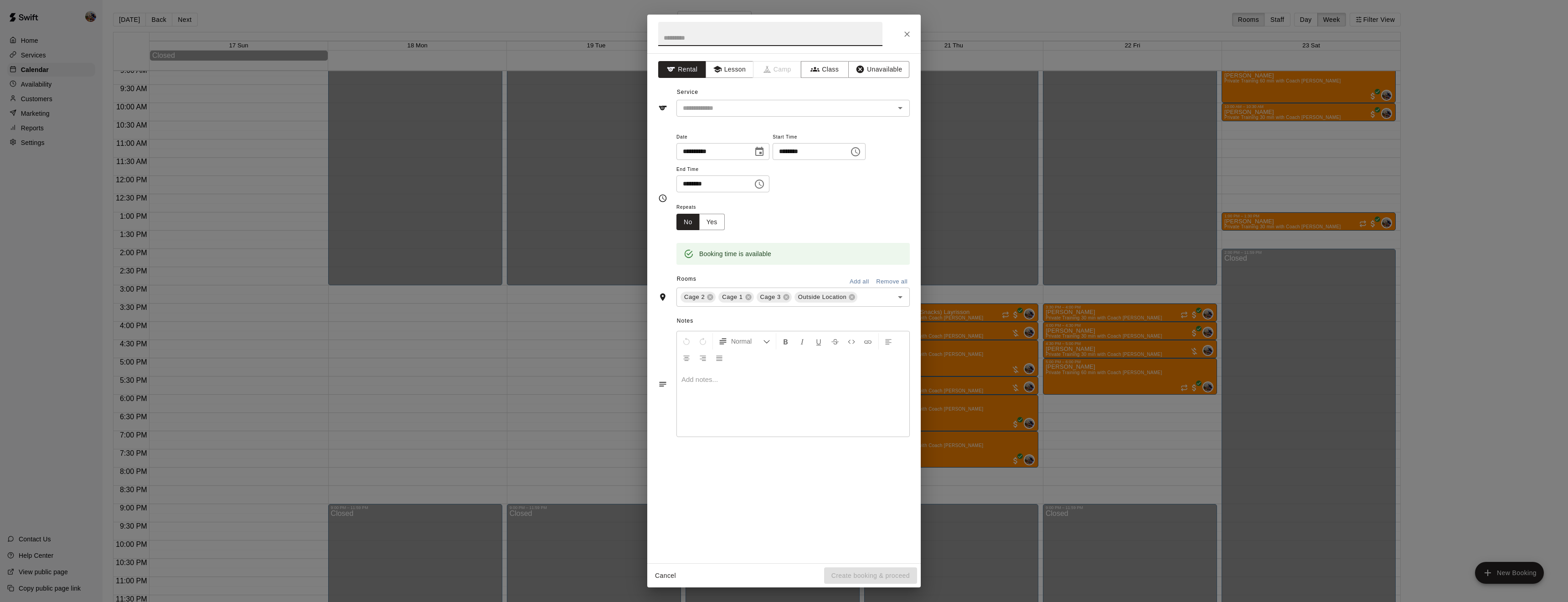
click at [790, 37] on input "text" at bounding box center [770, 34] width 224 height 24
type input "**********"
click at [743, 63] on button "Lesson" at bounding box center [729, 69] width 48 height 17
click at [748, 106] on input "text" at bounding box center [780, 108] width 201 height 12
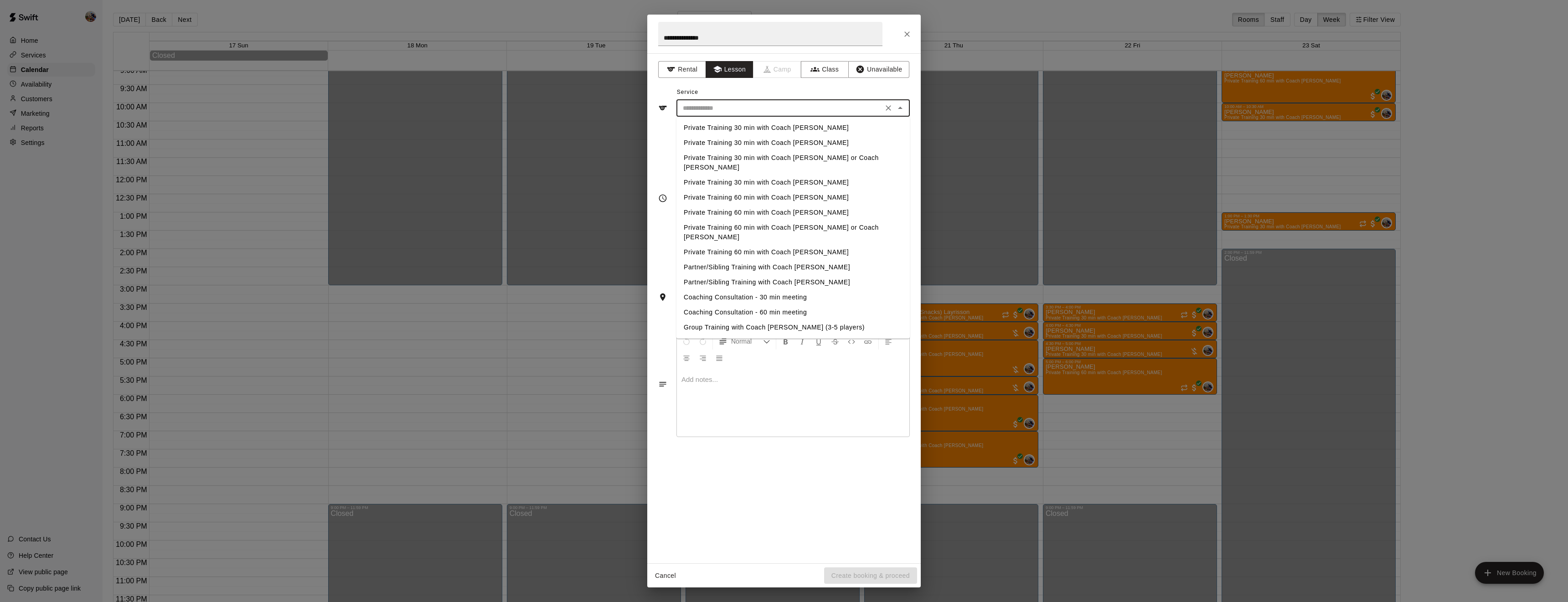
click at [761, 190] on li "Private Training 60 min with Coach [PERSON_NAME]" at bounding box center [793, 197] width 233 height 15
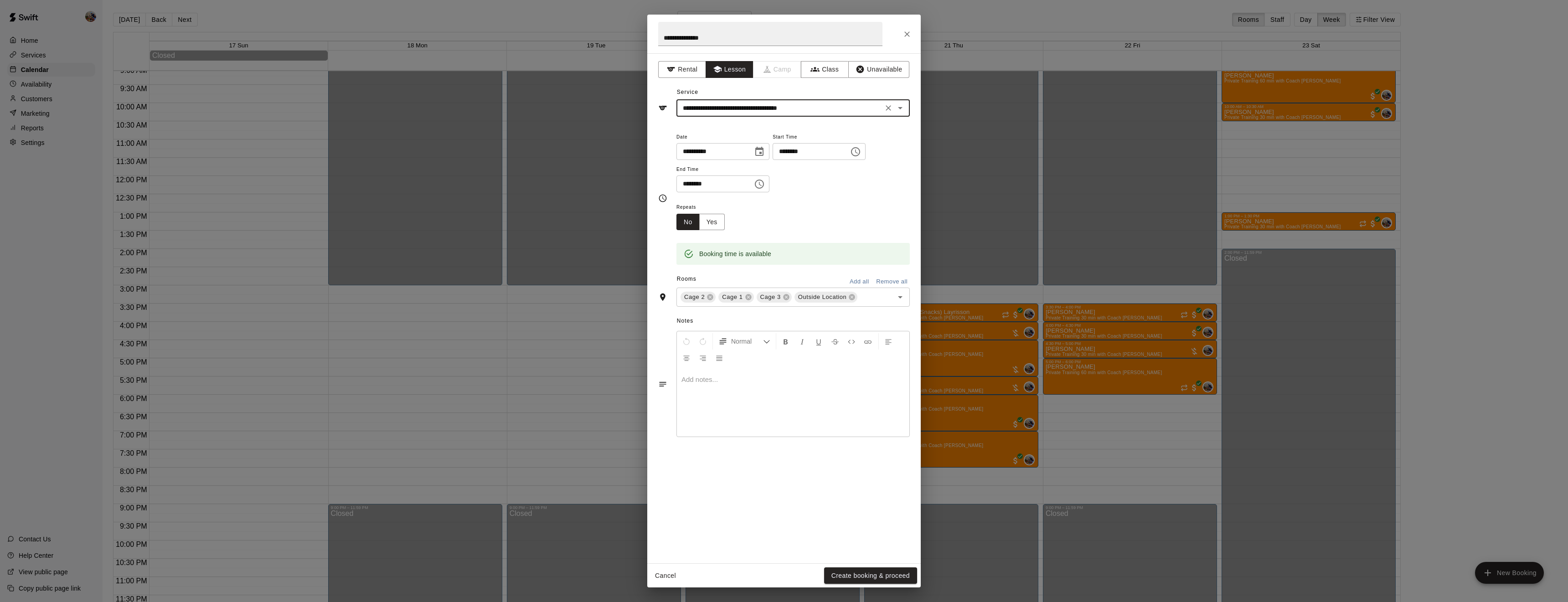
type input "**********"
click at [709, 300] on icon at bounding box center [710, 298] width 6 height 6
click at [746, 300] on icon at bounding box center [748, 298] width 6 height 6
click at [774, 300] on icon at bounding box center [776, 298] width 6 height 6
click at [834, 571] on button "Create booking & proceed" at bounding box center [870, 576] width 93 height 17
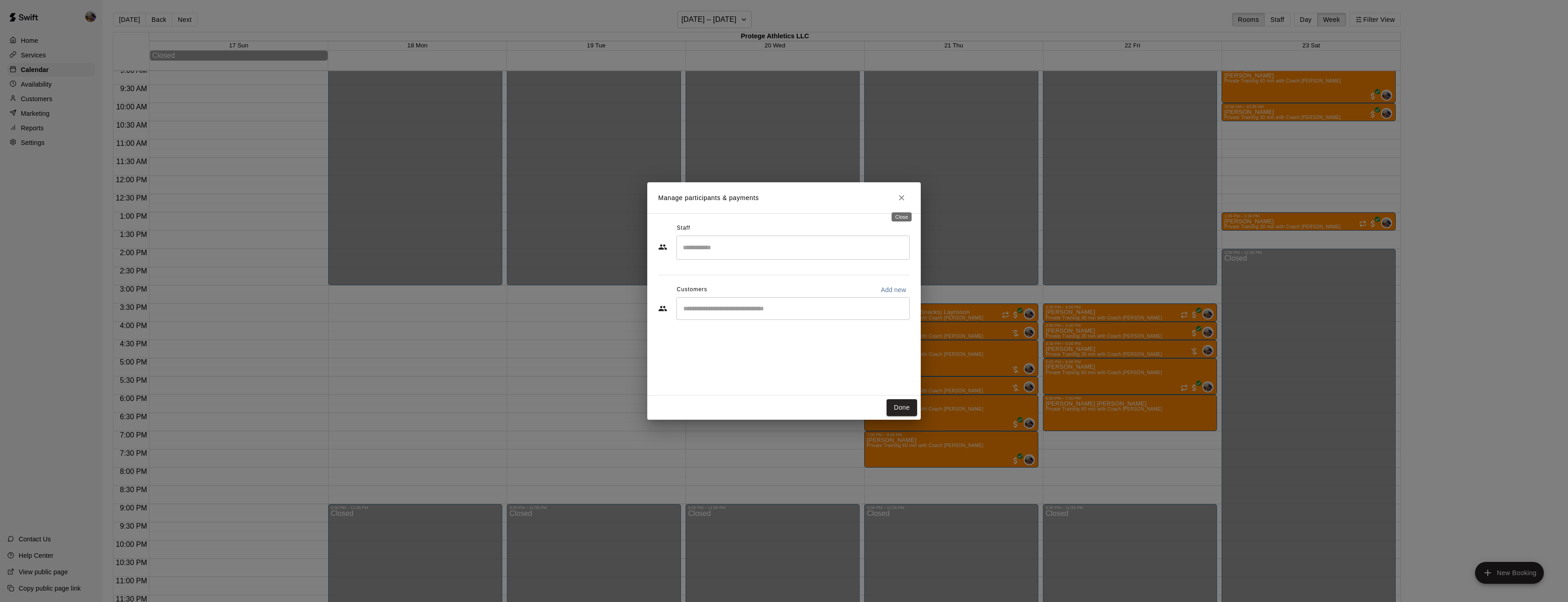
click at [901, 199] on icon "Close" at bounding box center [901, 198] width 9 height 9
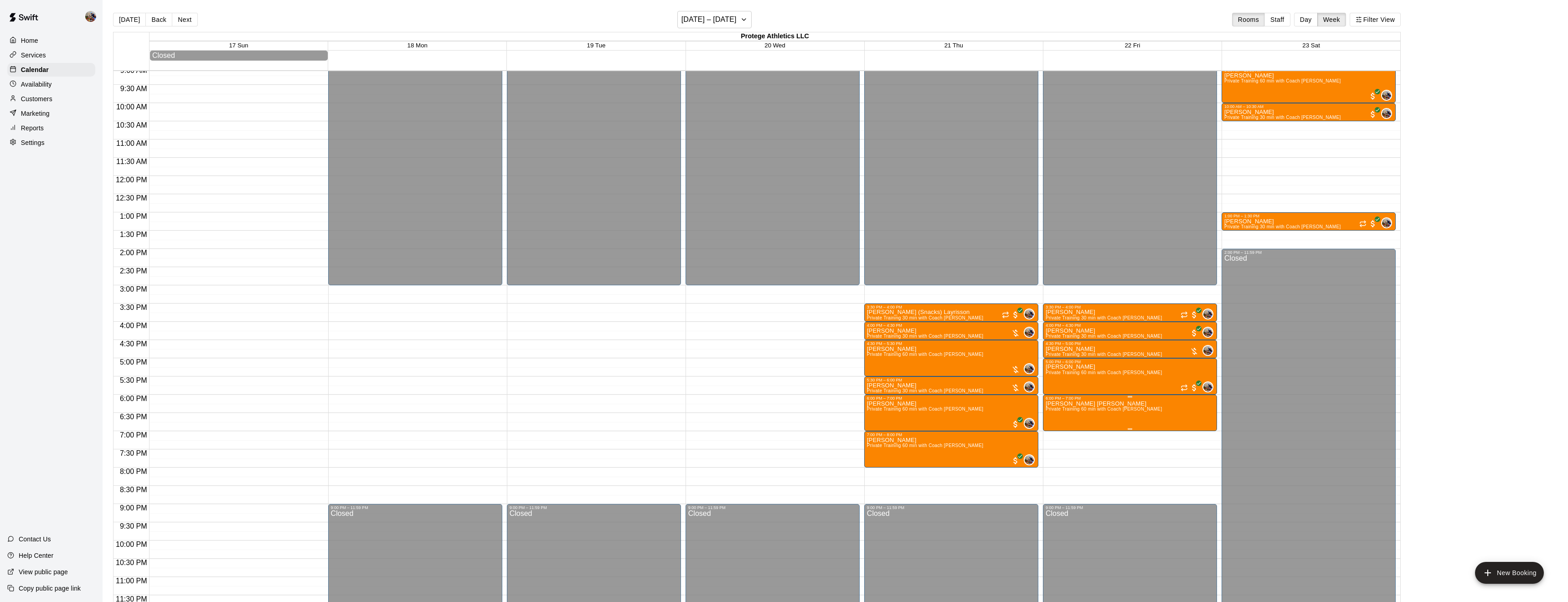
click at [1054, 455] on icon "delete" at bounding box center [1055, 453] width 6 height 8
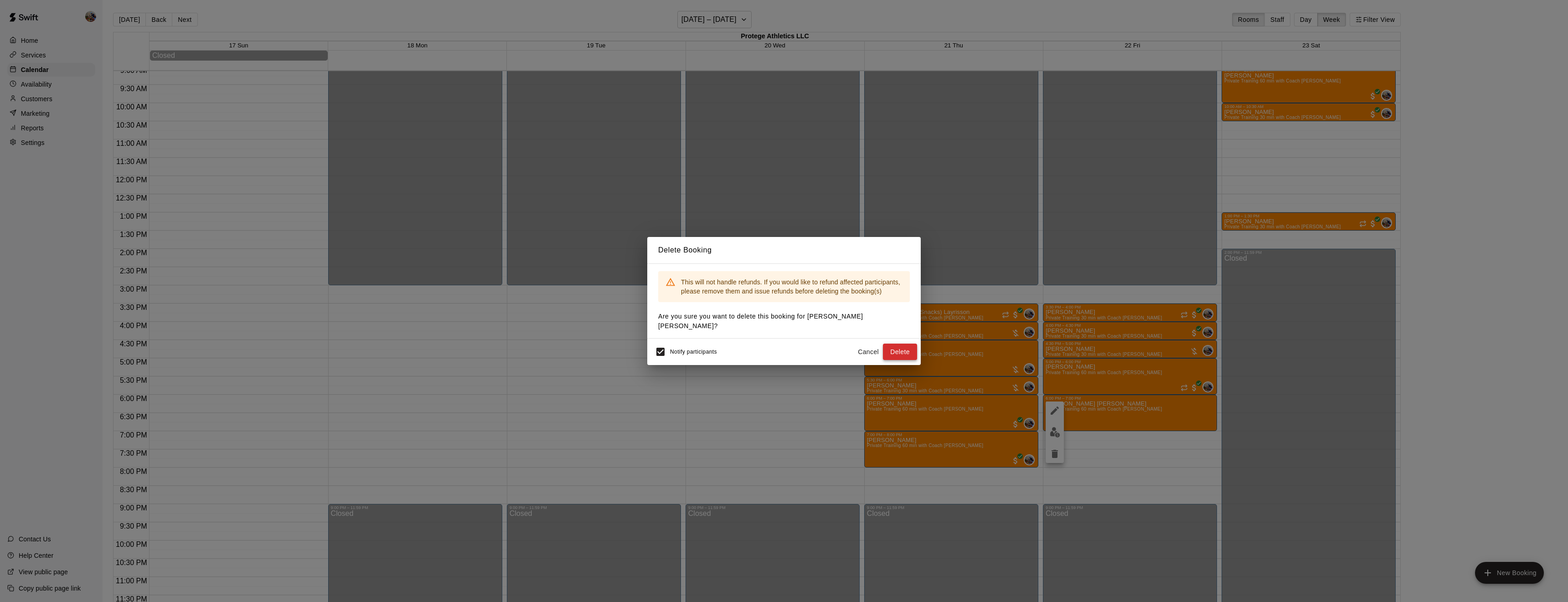
click at [889, 349] on button "Delete" at bounding box center [900, 352] width 34 height 17
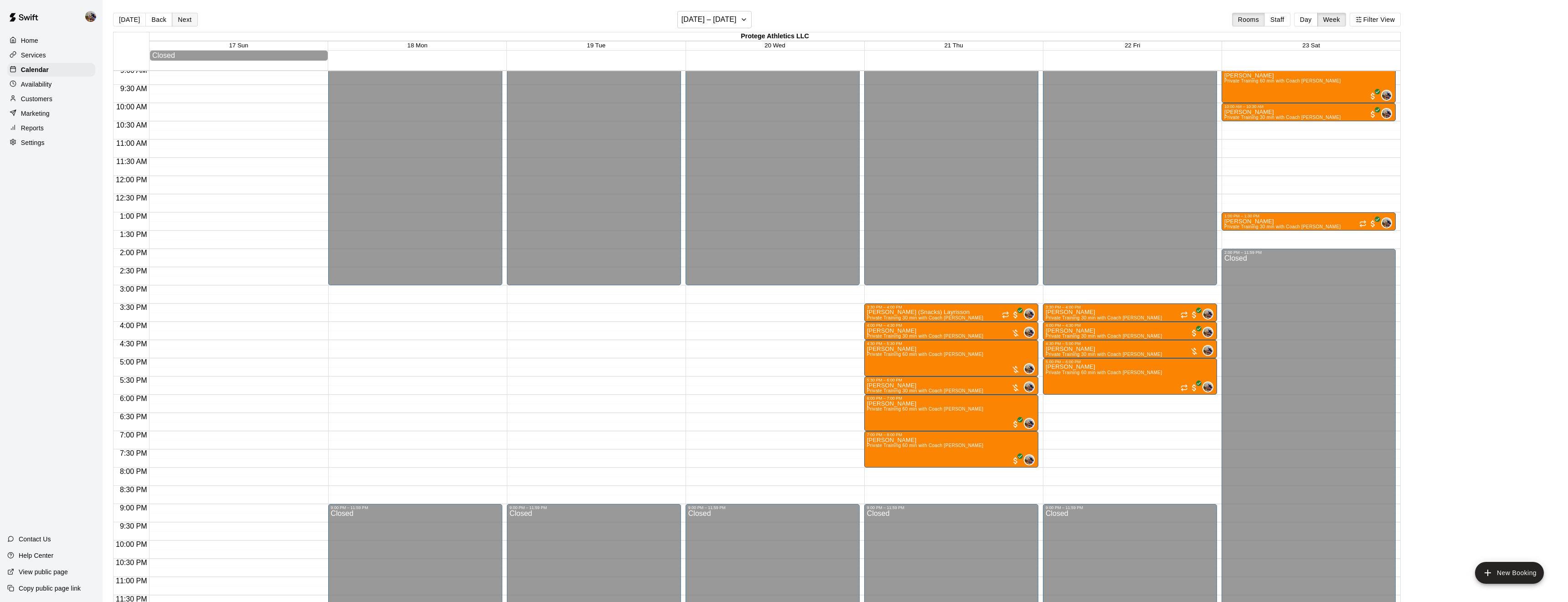
click at [191, 16] on button "Next" at bounding box center [184, 19] width 26 height 13
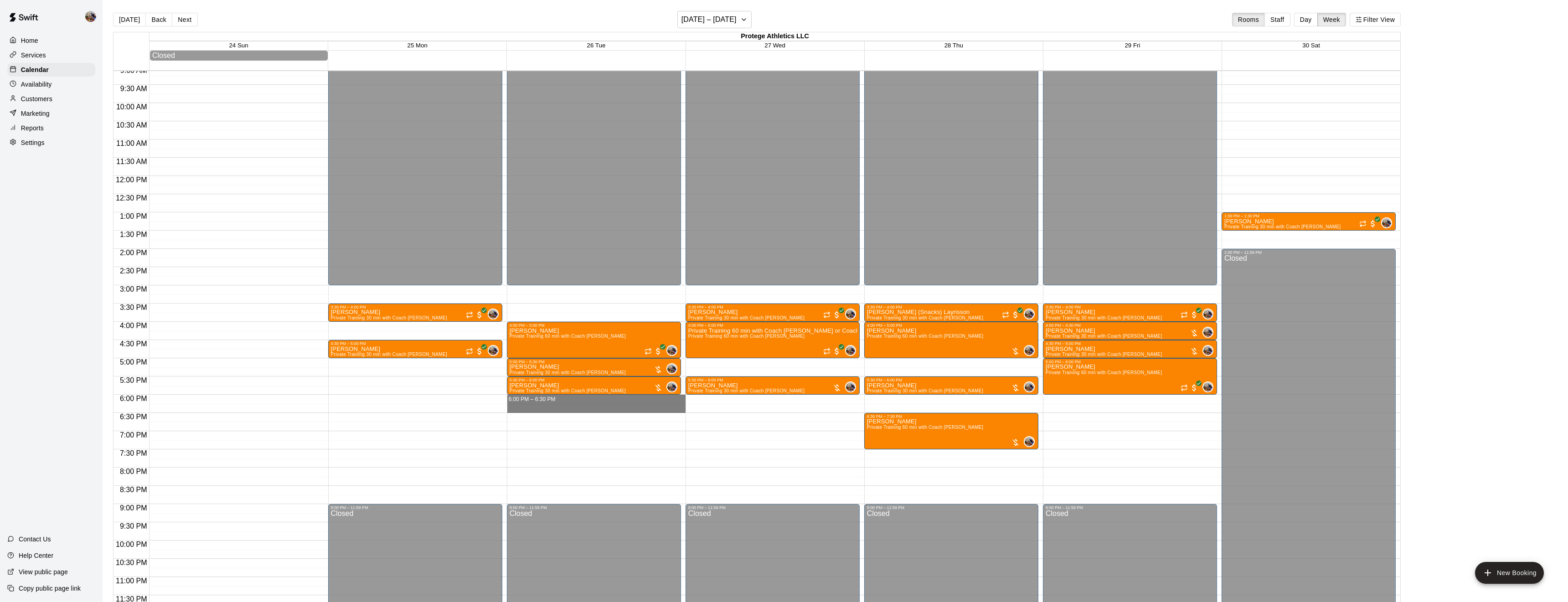
drag, startPoint x: 631, startPoint y: 400, endPoint x: 629, endPoint y: 411, distance: 11.2
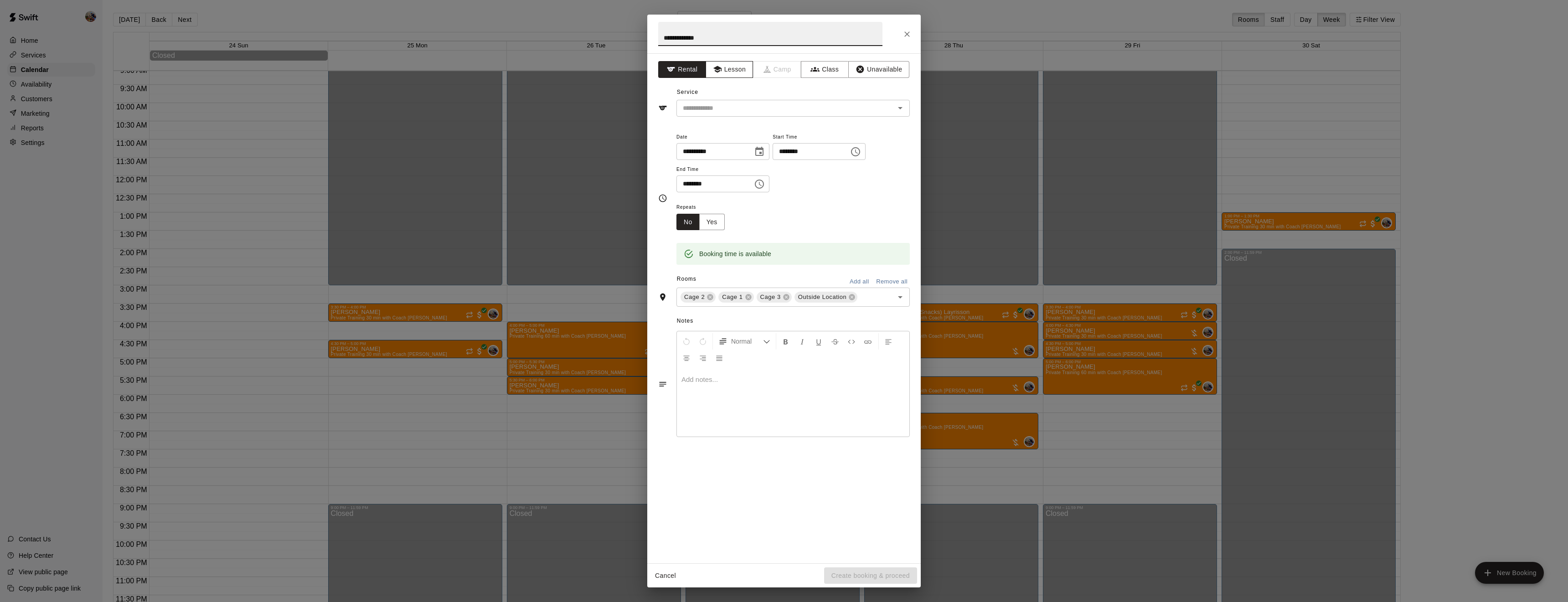
type input "**********"
click at [731, 67] on button "Lesson" at bounding box center [729, 69] width 48 height 17
click at [733, 110] on input "text" at bounding box center [780, 108] width 201 height 12
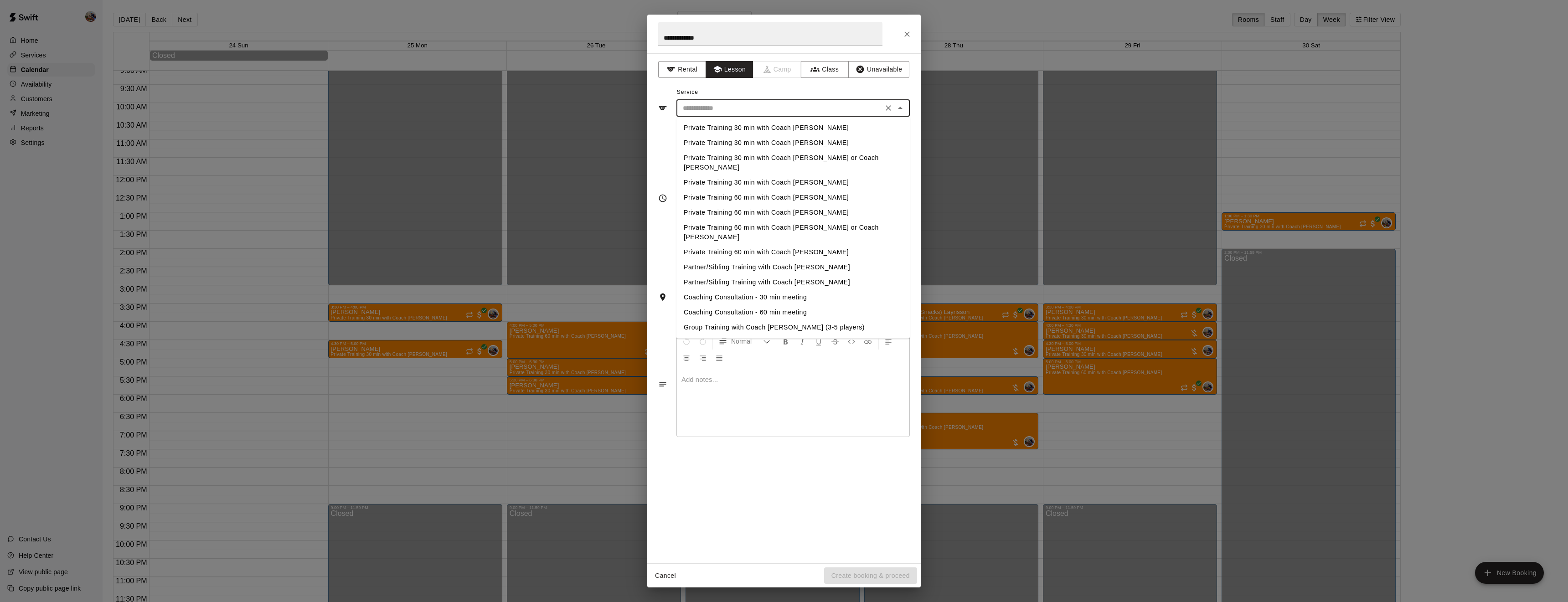
click at [735, 126] on li "Private Training 30 min with Coach [PERSON_NAME]" at bounding box center [793, 128] width 233 height 15
type input "**********"
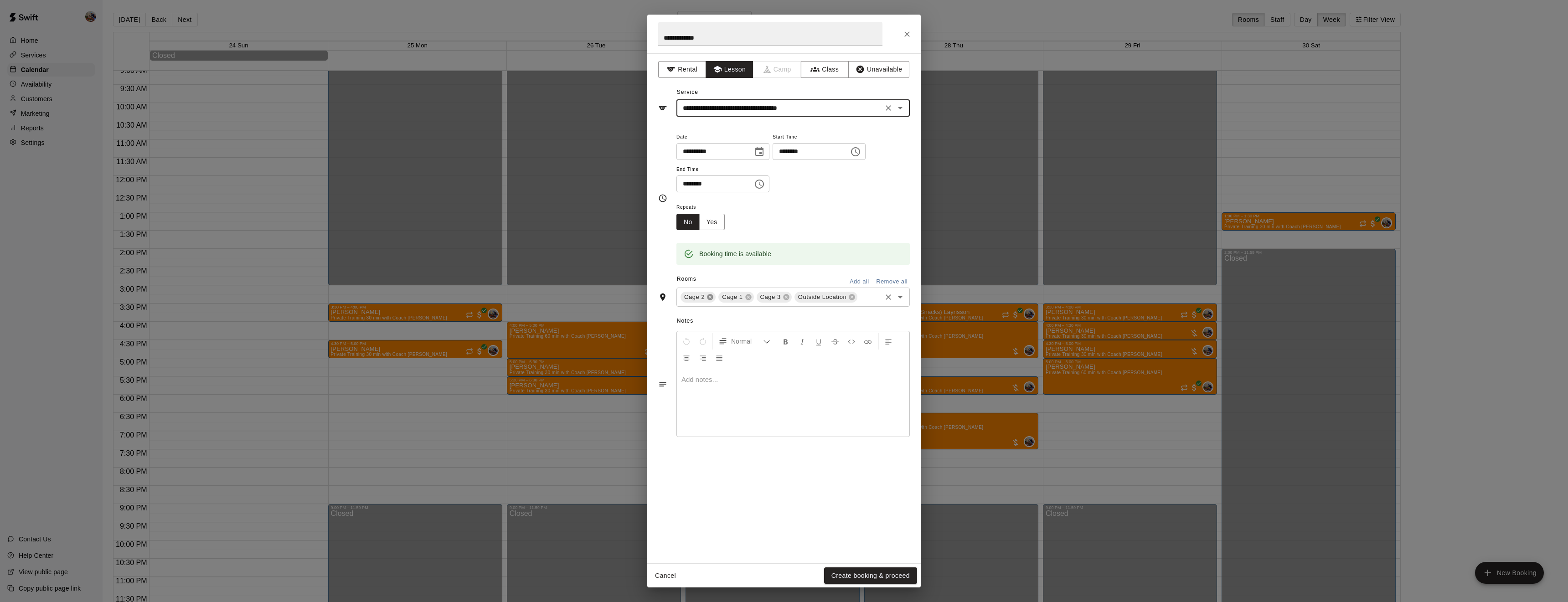
click at [709, 301] on icon at bounding box center [710, 297] width 7 height 7
click at [746, 300] on icon at bounding box center [748, 298] width 6 height 6
click at [775, 300] on icon at bounding box center [776, 298] width 6 height 6
click at [716, 231] on button "Yes" at bounding box center [712, 222] width 26 height 17
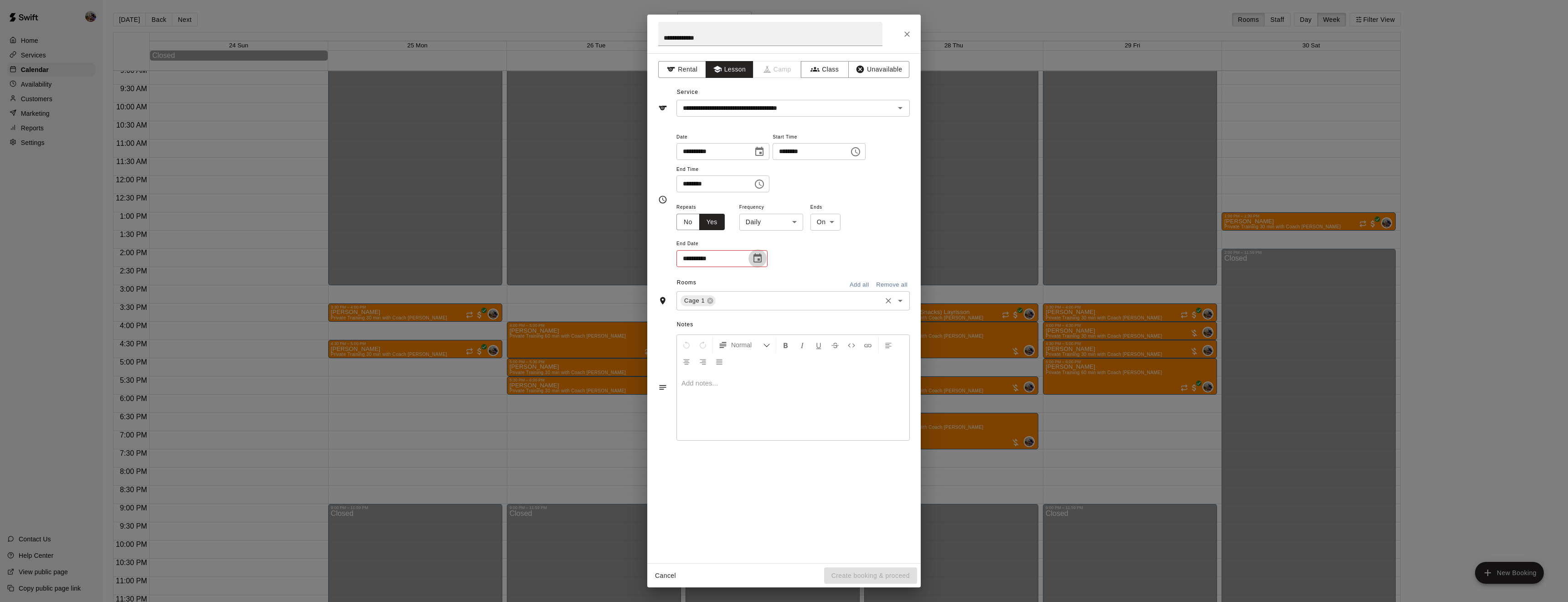
click at [760, 264] on icon "Choose date" at bounding box center [758, 259] width 11 height 11
click at [808, 318] on icon "Next month" at bounding box center [808, 313] width 11 height 11
click at [796, 304] on div at bounding box center [799, 313] width 11 height 18
click at [786, 315] on icon "Previous month" at bounding box center [789, 313] width 11 height 11
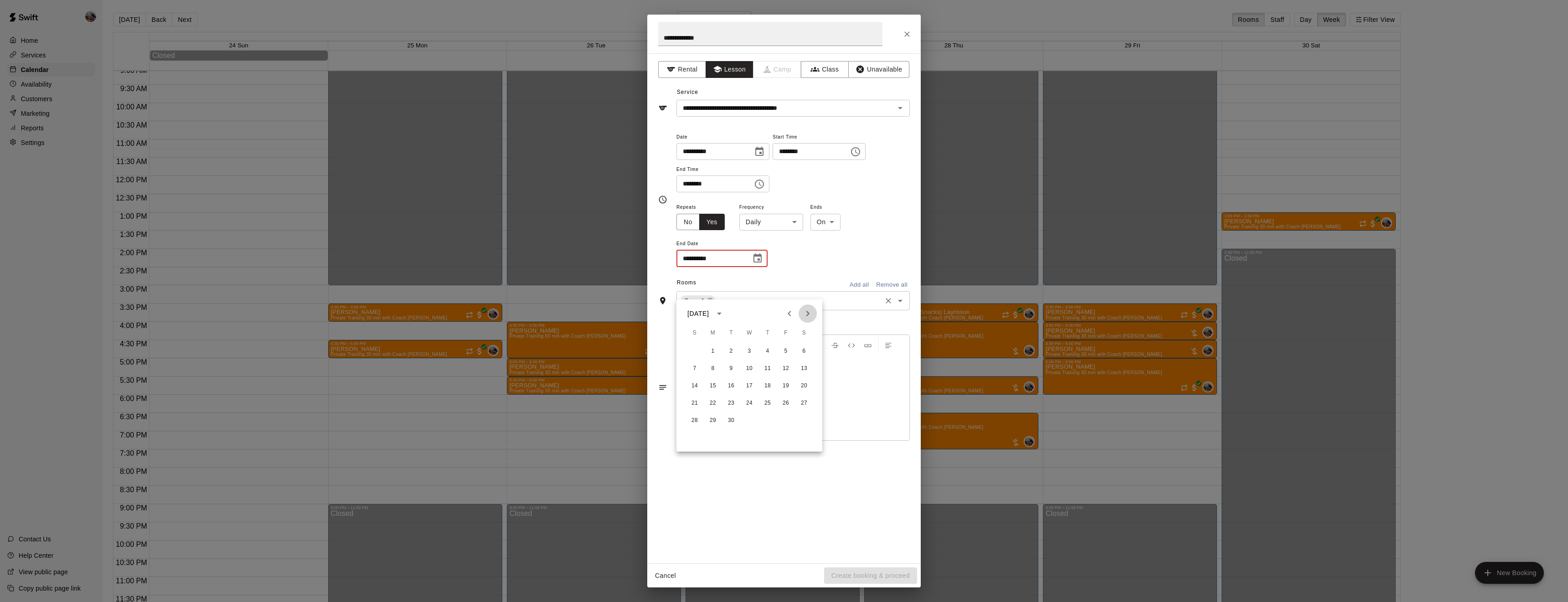
click at [802, 313] on icon "Next month" at bounding box center [808, 313] width 11 height 11
click at [785, 416] on button "31" at bounding box center [786, 421] width 16 height 16
type input "**********"
click at [763, 251] on body "Home Services Calendar Availability Customers Marketing Reports Settings Contac…" at bounding box center [784, 308] width 1568 height 617
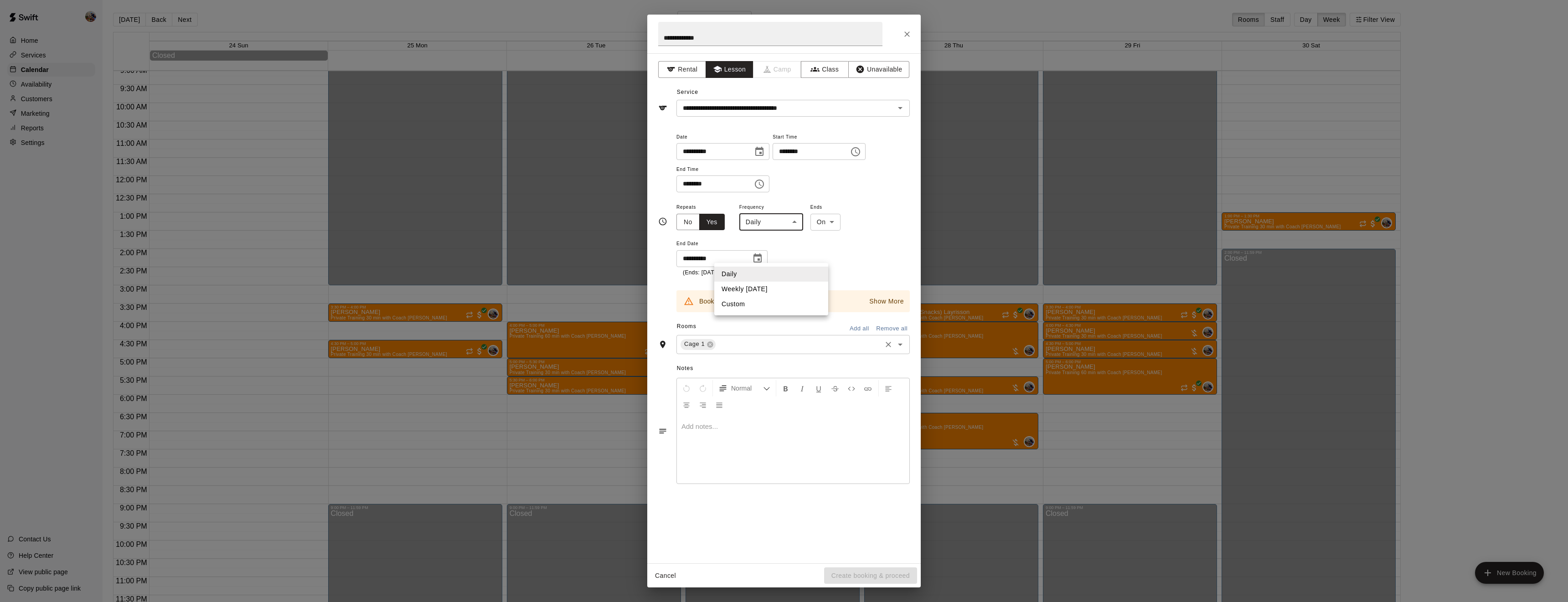
click at [758, 289] on li "Weekly [DATE]" at bounding box center [771, 289] width 114 height 15
type input "******"
click at [864, 572] on button "Create booking & proceed" at bounding box center [870, 576] width 93 height 17
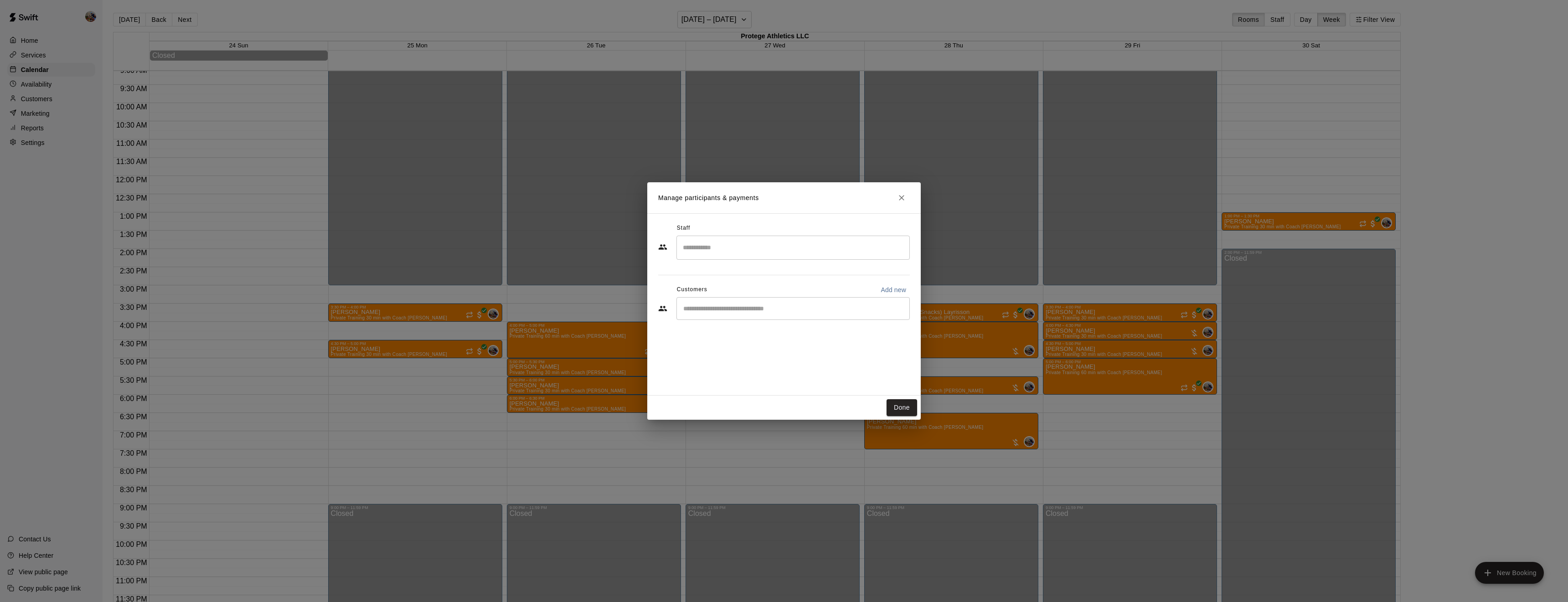
click at [721, 256] on div "​" at bounding box center [793, 248] width 233 height 24
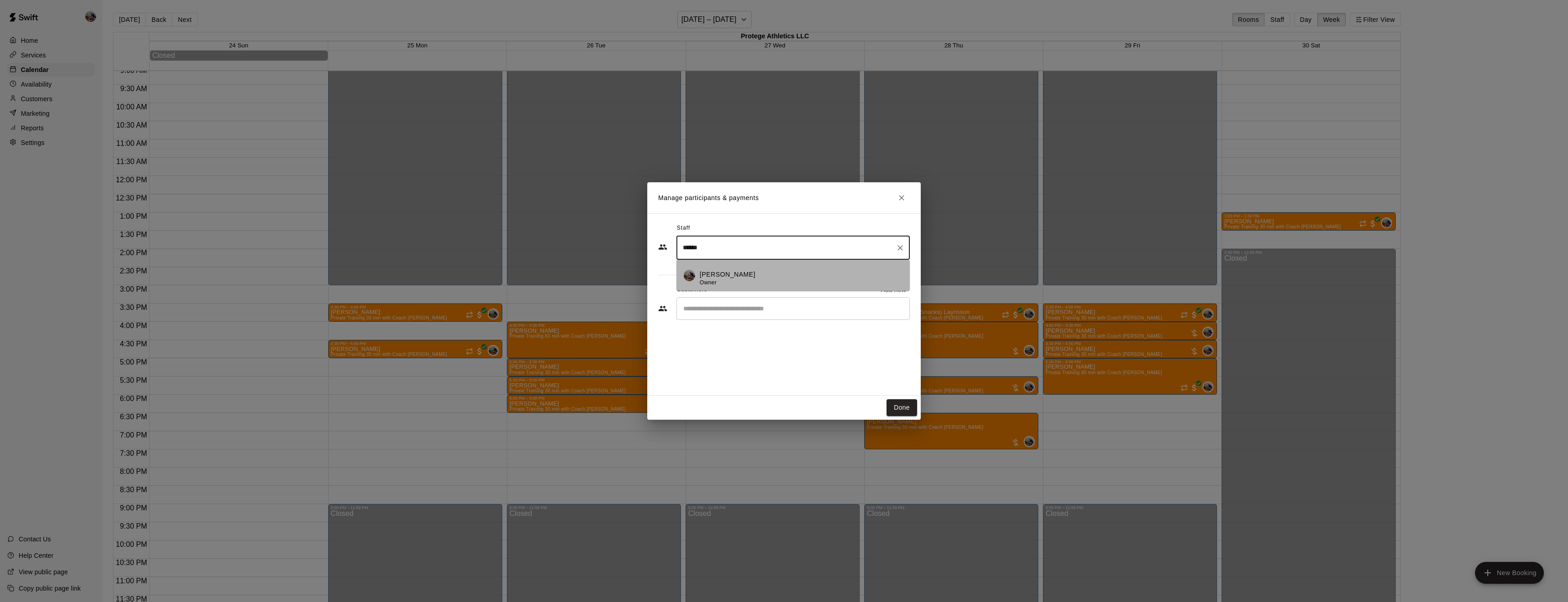
click at [724, 283] on div "[PERSON_NAME] Owner" at bounding box center [727, 278] width 55 height 18
type input "******"
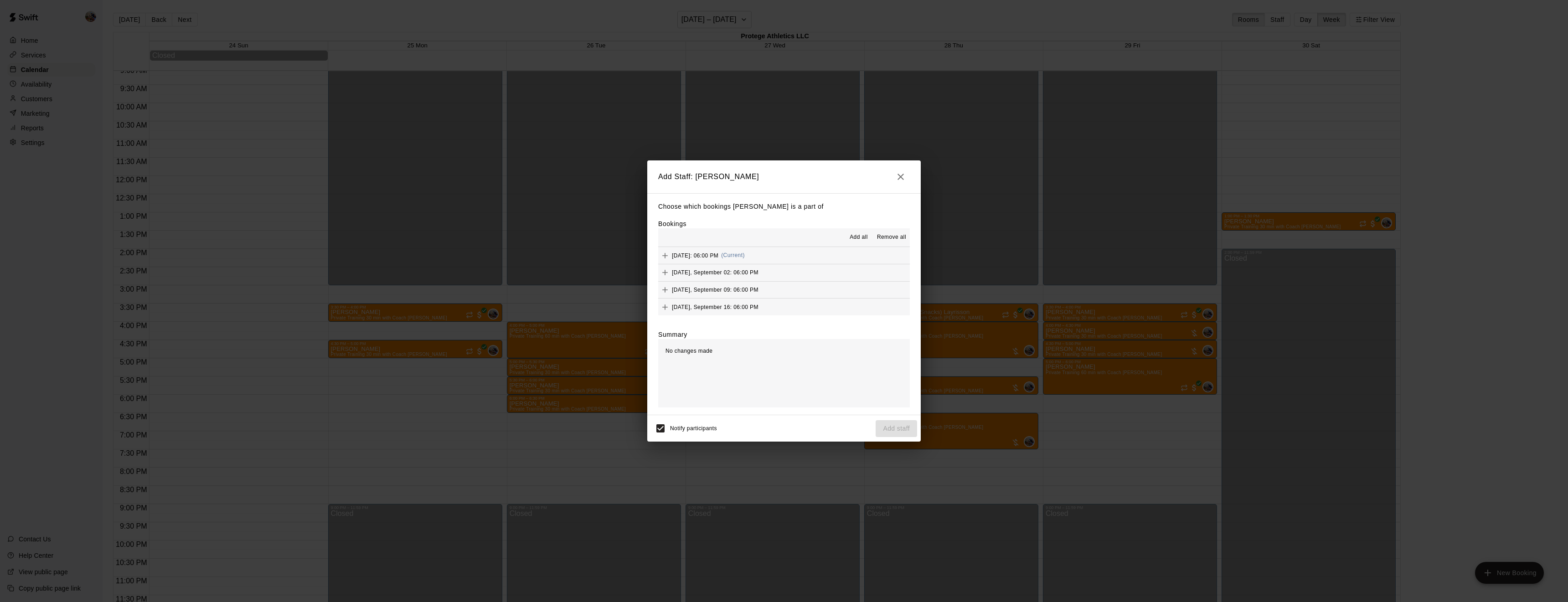
click at [859, 238] on span "Add all" at bounding box center [859, 237] width 18 height 9
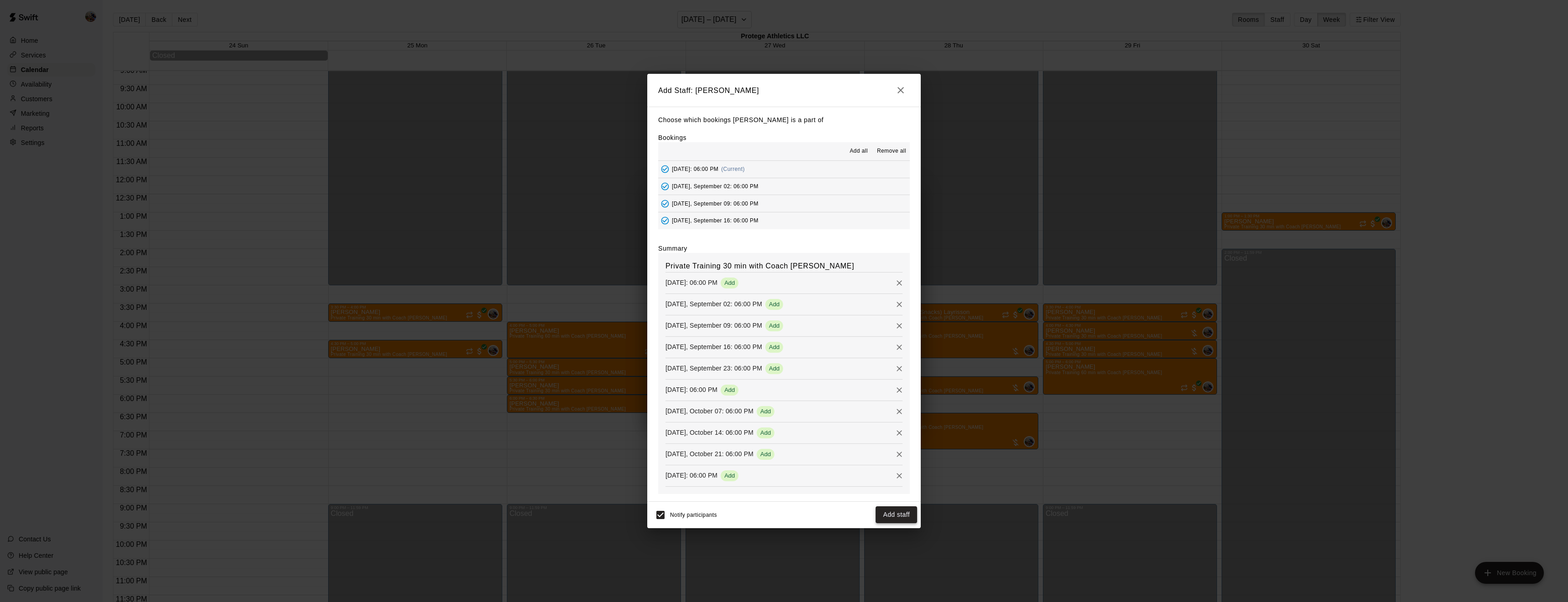
click at [901, 516] on button "Add staff" at bounding box center [897, 515] width 41 height 17
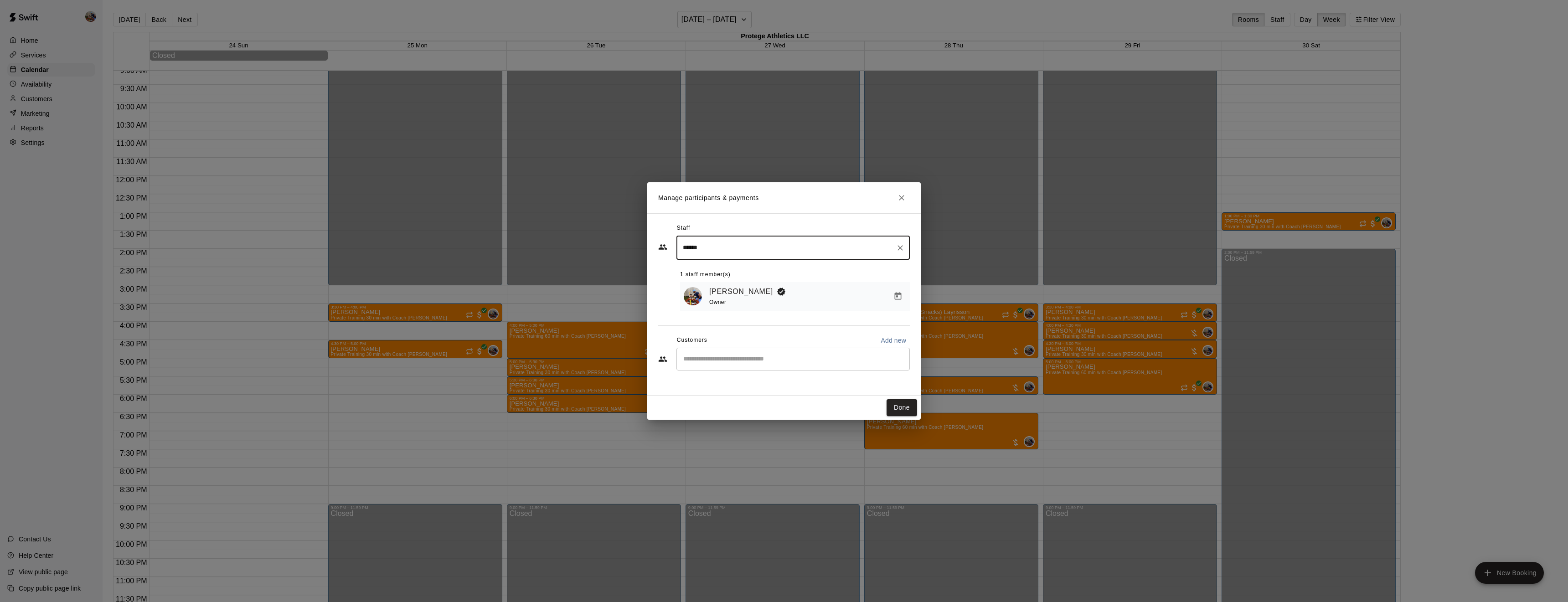
click at [711, 367] on div "​" at bounding box center [793, 359] width 233 height 23
type input "*****"
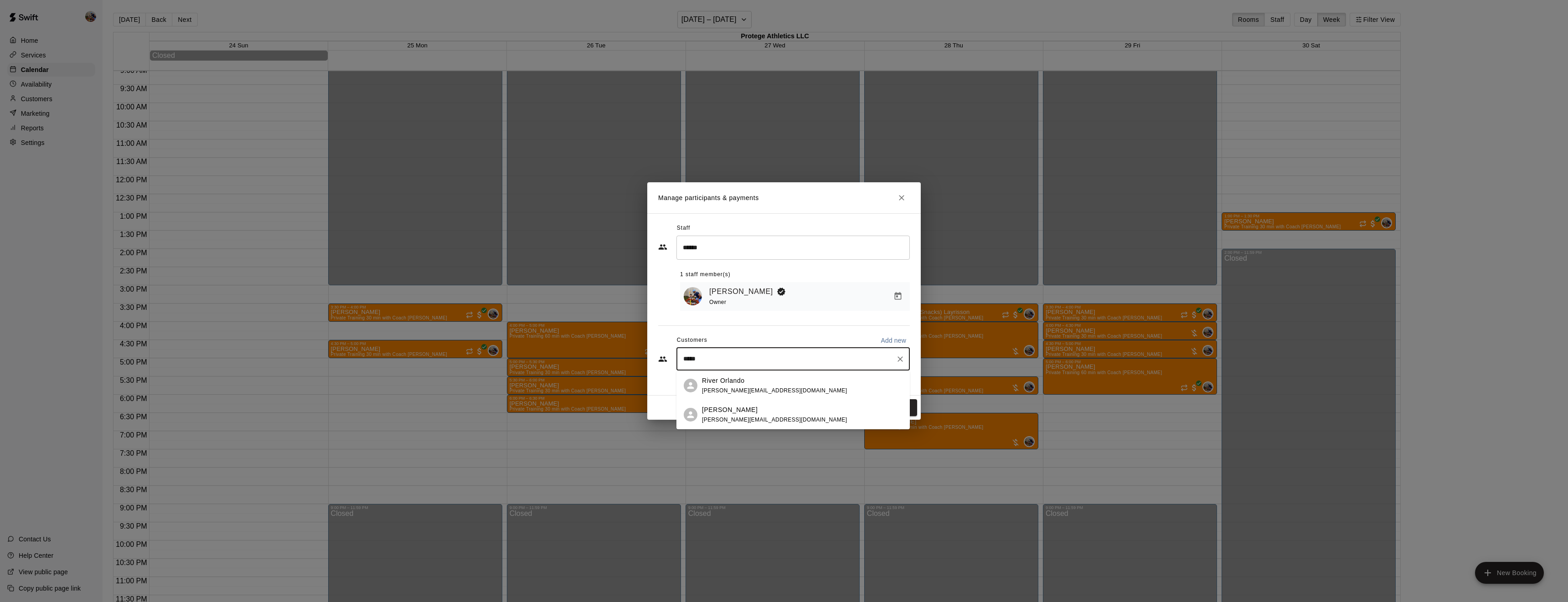
click at [705, 388] on span "[PERSON_NAME][EMAIL_ADDRESS][DOMAIN_NAME]" at bounding box center [774, 391] width 145 height 6
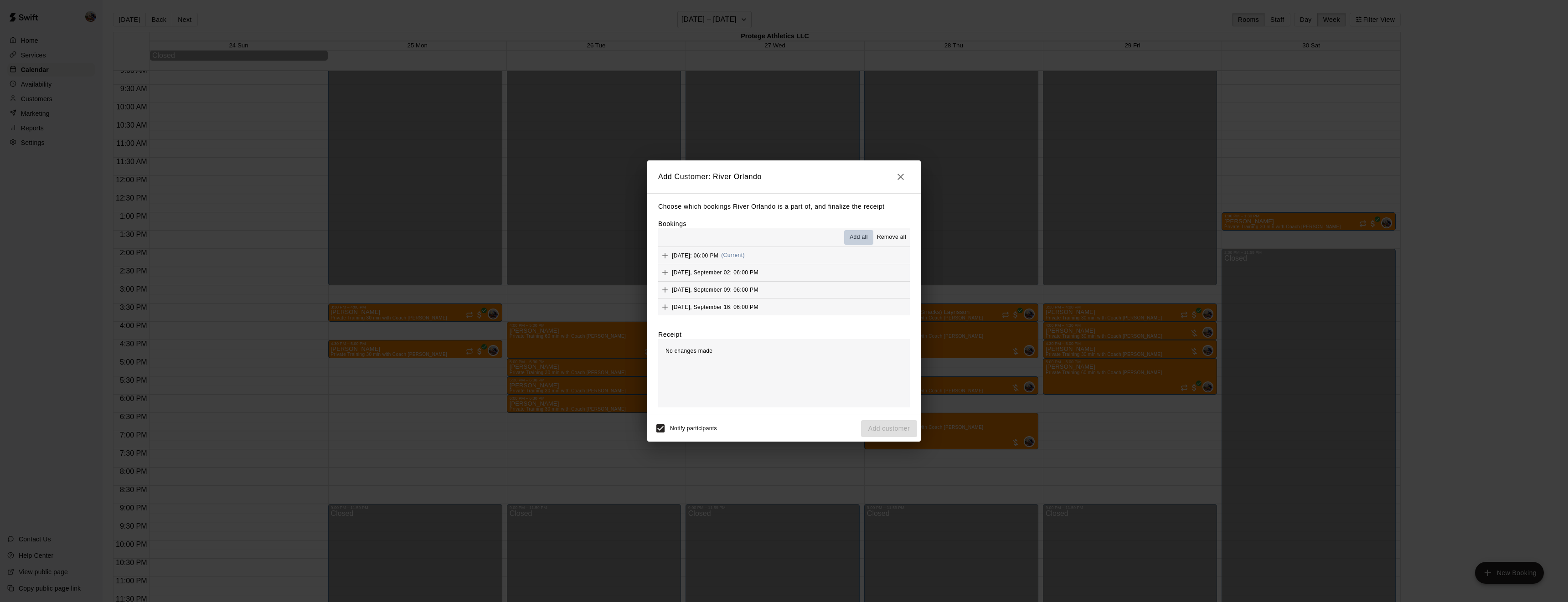
click at [862, 236] on span "Add all" at bounding box center [859, 237] width 18 height 9
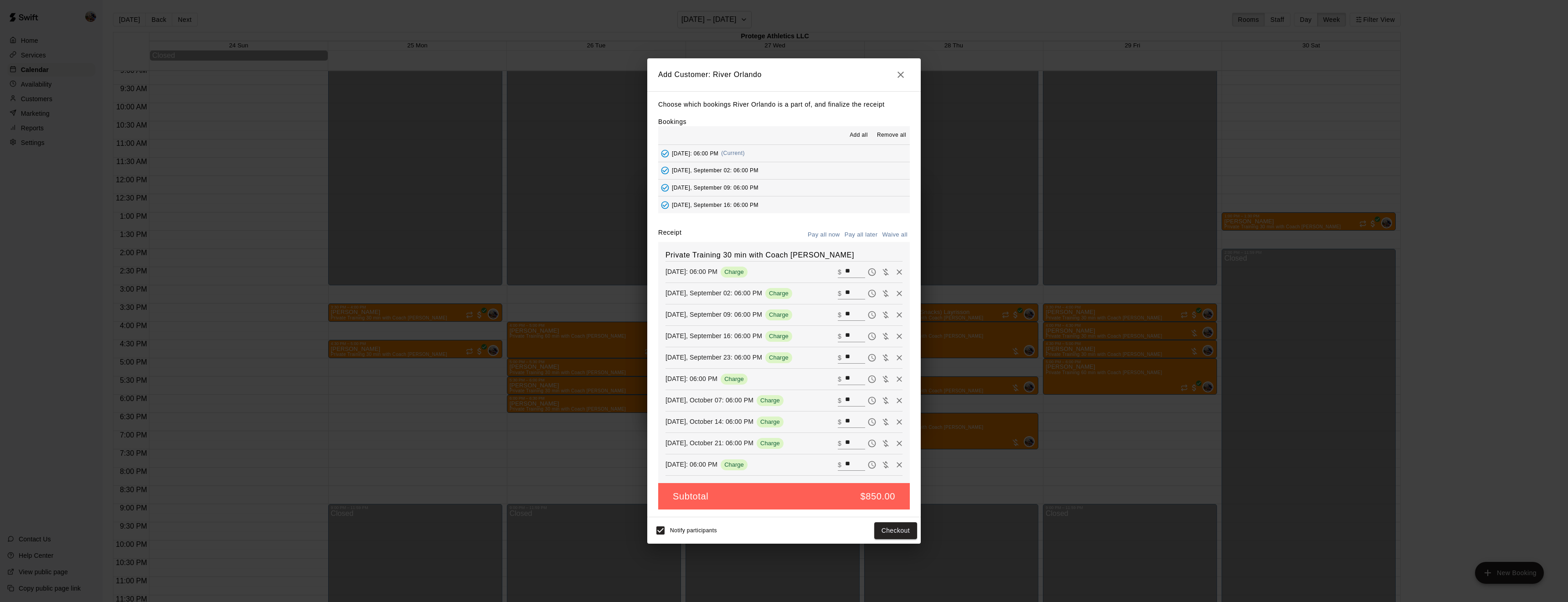
click at [889, 233] on button "Waive all" at bounding box center [894, 234] width 30 height 14
type input "*"
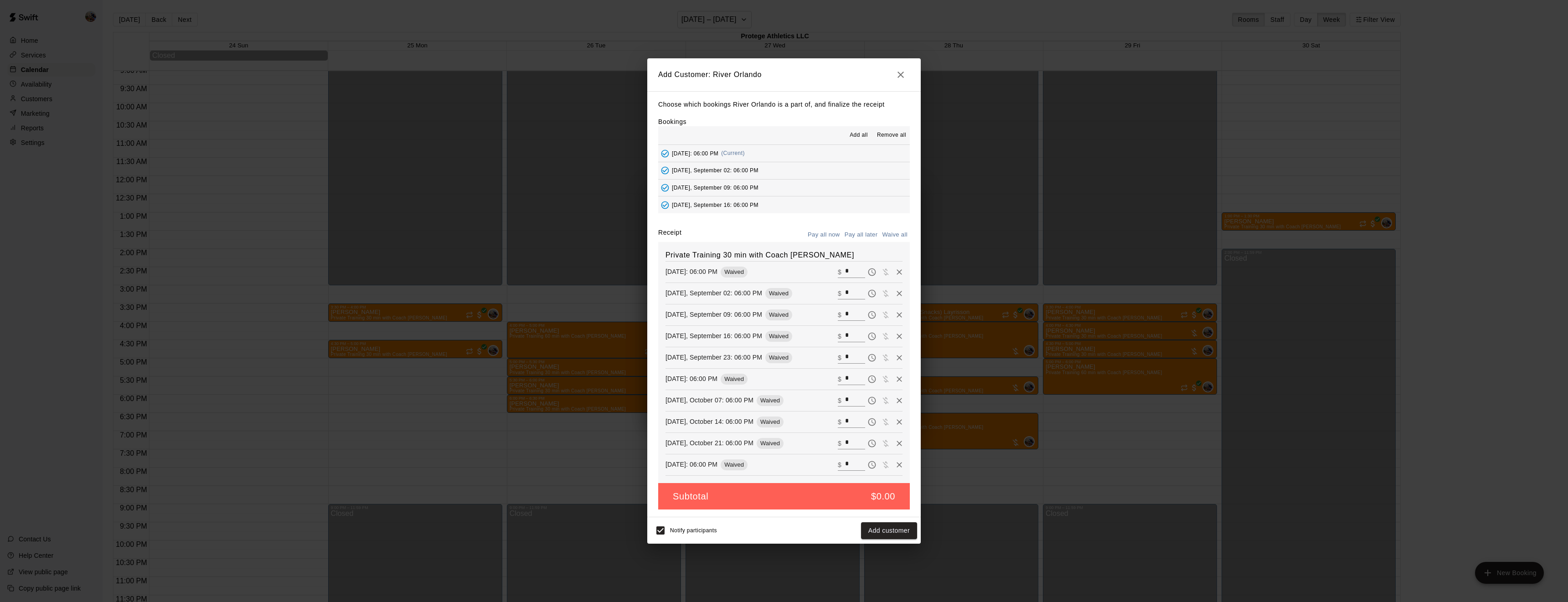
type input "*"
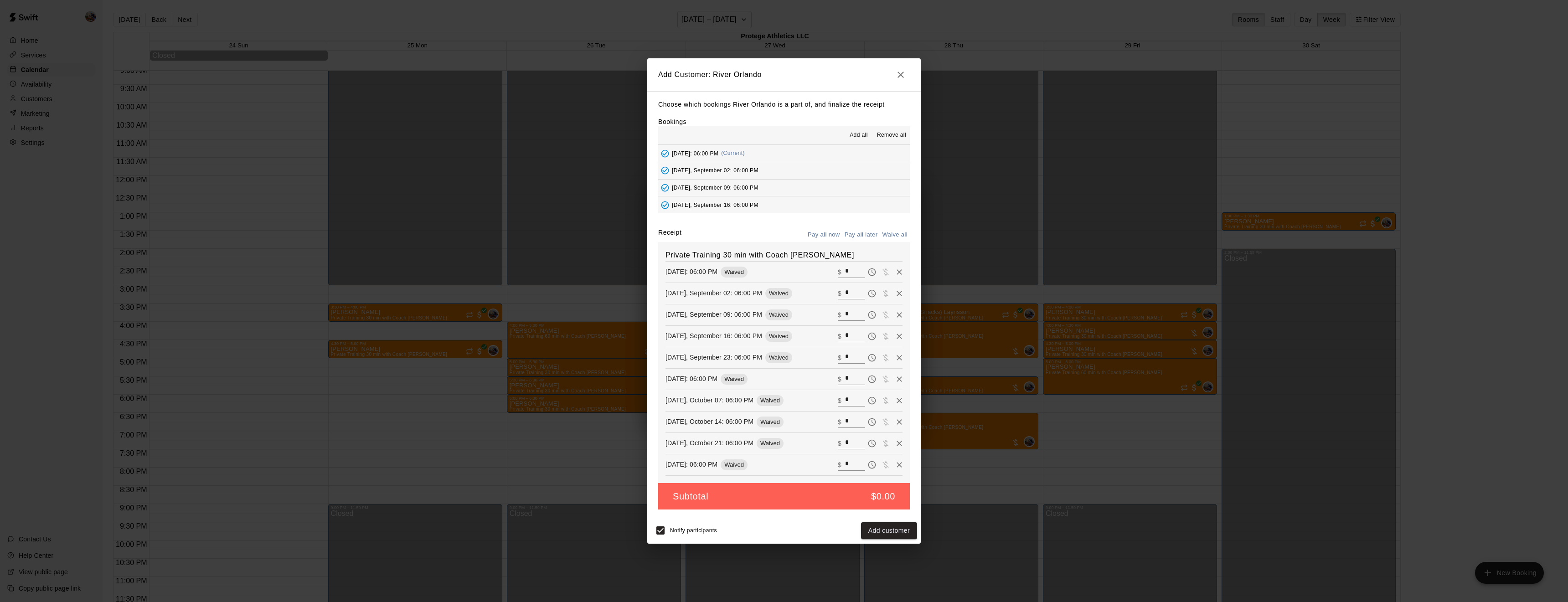
type input "*"
click at [899, 533] on button "Add customer" at bounding box center [889, 531] width 56 height 17
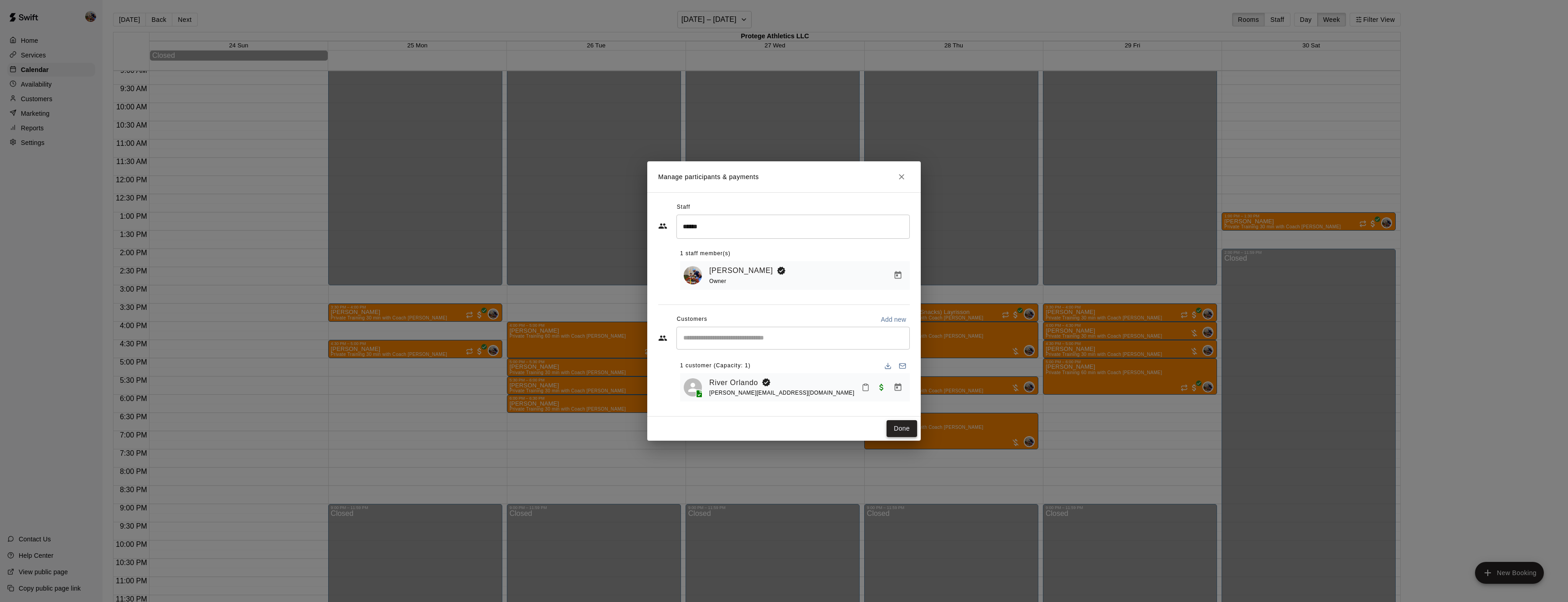
click at [897, 427] on button "Done" at bounding box center [901, 429] width 30 height 17
